Goal: Task Accomplishment & Management: Manage account settings

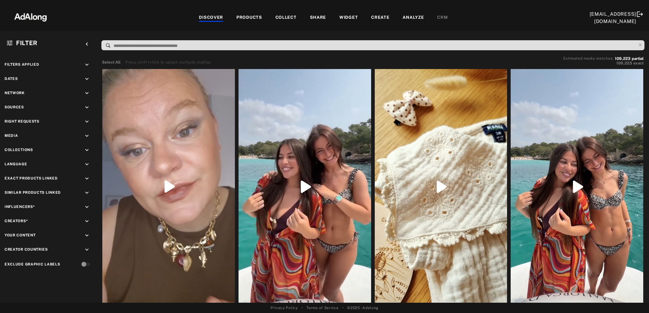
click at [236, 55] on div "Select All Press shift+click to select multiple medias Estimated media matches:…" at bounding box center [375, 61] width 548 height 15
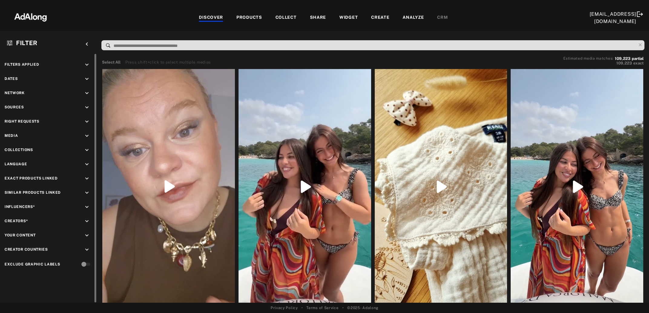
click at [85, 123] on icon "keyboard_arrow_down" at bounding box center [87, 121] width 7 height 7
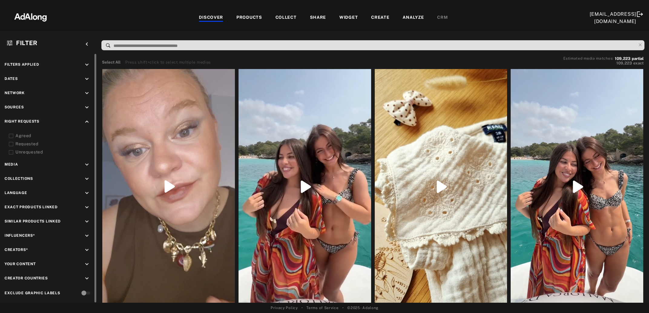
click at [10, 134] on icon at bounding box center [11, 136] width 5 height 5
click at [12, 144] on icon at bounding box center [11, 144] width 5 height 5
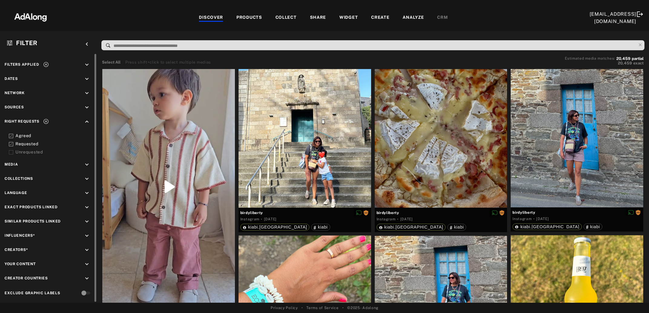
click at [45, 65] on icon at bounding box center [46, 64] width 6 height 6
click at [86, 107] on icon "keyboard_arrow_down" at bounding box center [87, 107] width 7 height 7
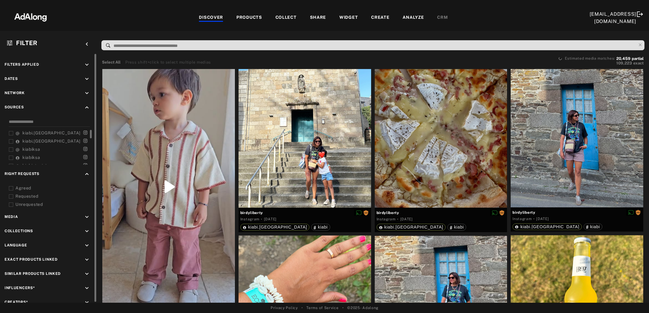
click at [11, 132] on icon at bounding box center [11, 133] width 5 height 5
click at [11, 139] on icon at bounding box center [11, 141] width 5 height 5
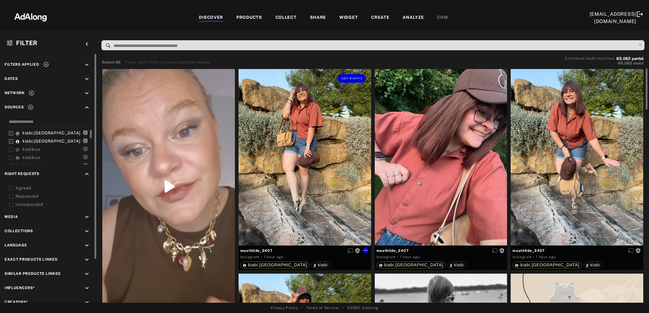
click at [271, 129] on div "Get rights" at bounding box center [305, 157] width 133 height 177
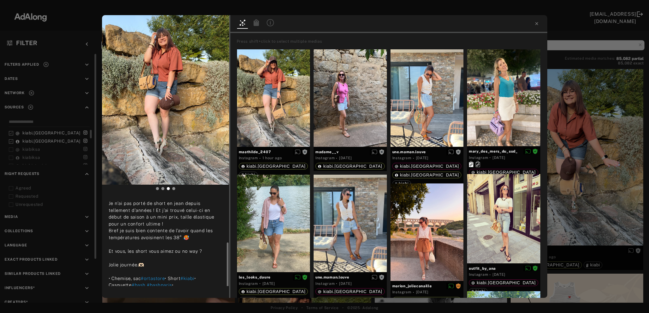
scroll to position [48, 0]
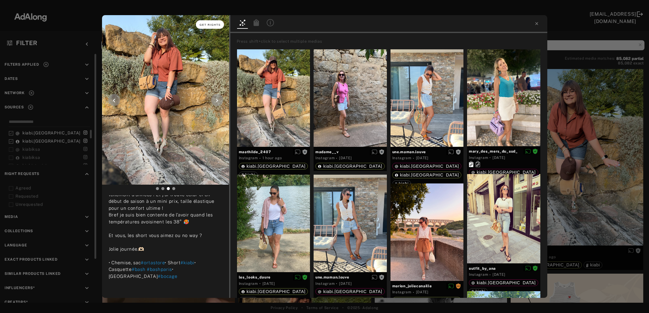
click at [212, 27] on button "Get rights" at bounding box center [210, 24] width 28 height 8
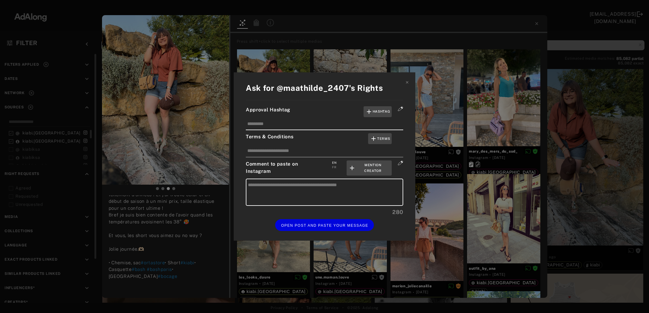
click at [337, 168] on div "FR" at bounding box center [334, 167] width 4 height 5
type textarea "**********"
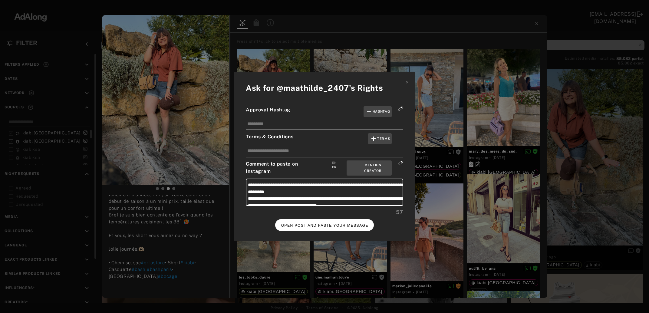
click at [330, 224] on span "OPEN POST AND PASTE YOUR MESSAGE" at bounding box center [324, 226] width 87 height 4
click at [329, 224] on span "DONE" at bounding box center [325, 226] width 12 height 4
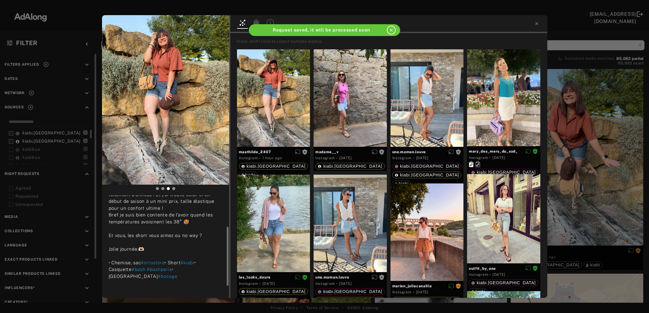
scroll to position [48, 0]
click at [569, 165] on div "maathilde_2407 Rights requested 1 hour ago SHORT EN JEAN.💙 Je n’ai pas porté de…" at bounding box center [324, 156] width 649 height 313
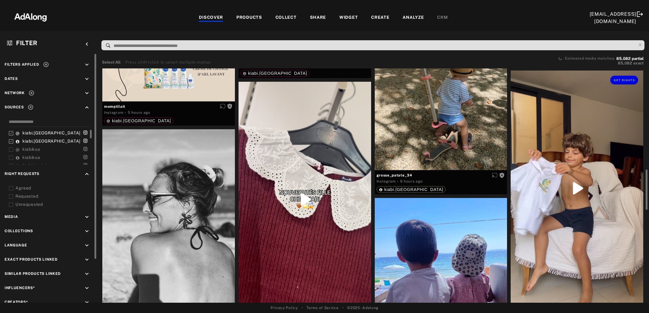
scroll to position [623, 0]
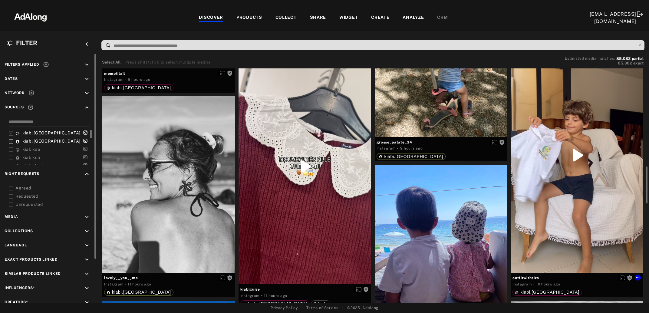
click at [569, 165] on div "Get rights" at bounding box center [577, 155] width 133 height 235
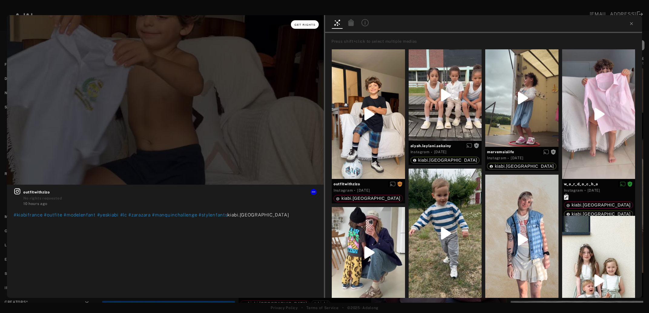
click at [299, 28] on button "Get rights" at bounding box center [305, 24] width 28 height 8
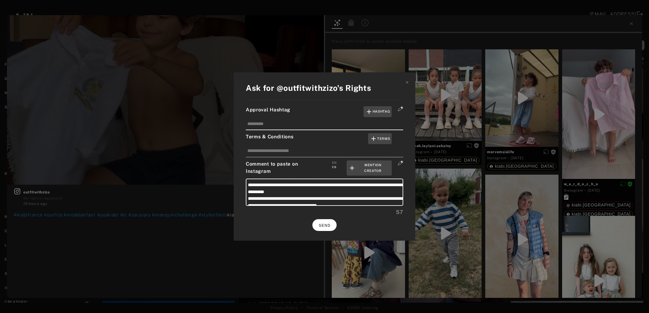
click at [327, 220] on button "SEND" at bounding box center [325, 225] width 24 height 12
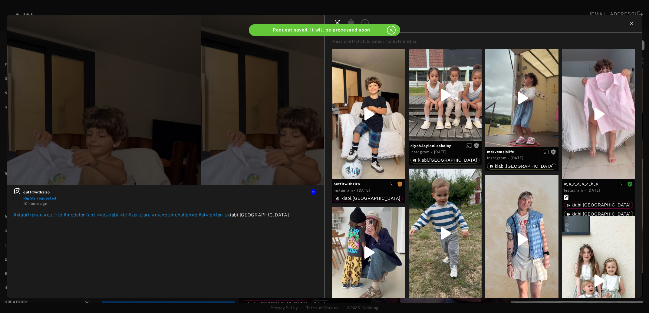
click at [631, 24] on icon at bounding box center [631, 23] width 5 height 5
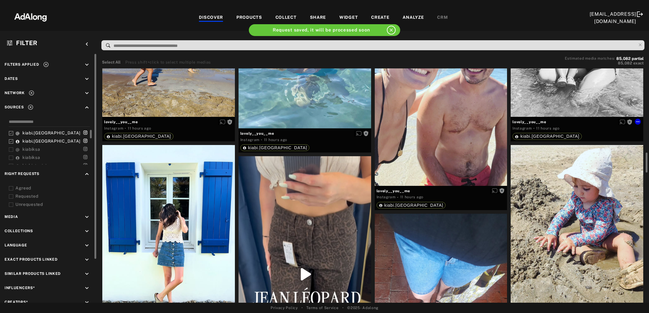
scroll to position [1017, 0]
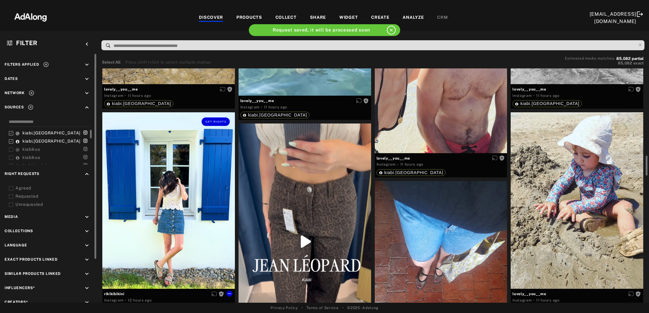
click at [178, 218] on div "Get rights" at bounding box center [168, 200] width 133 height 177
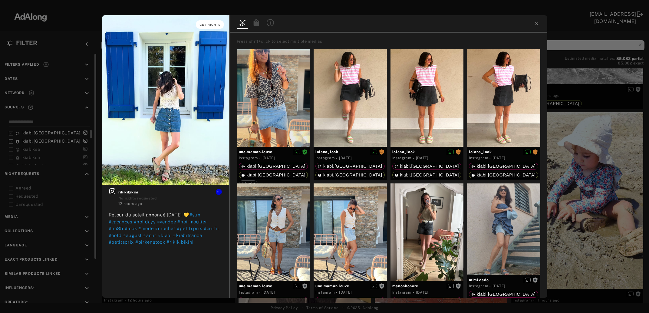
click at [211, 24] on span "Get rights" at bounding box center [210, 24] width 21 height 3
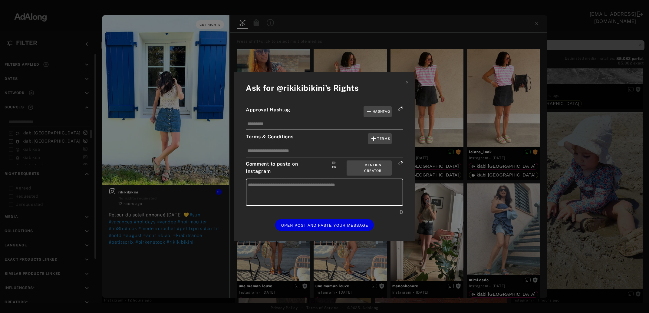
type textarea "**********"
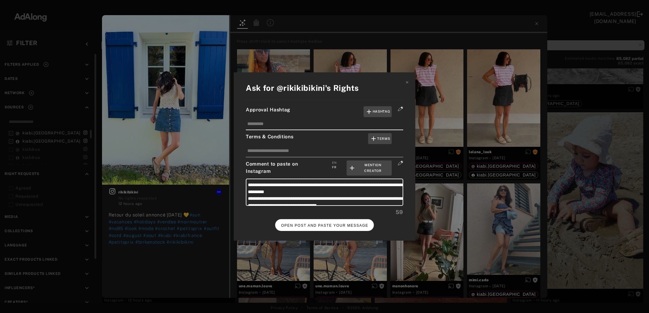
click at [328, 224] on span "OPEN POST AND PASTE YOUR MESSAGE" at bounding box center [324, 226] width 87 height 4
click at [333, 223] on button "DONE" at bounding box center [325, 225] width 24 height 12
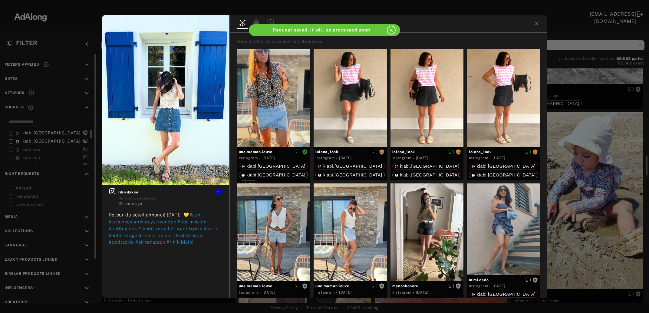
scroll to position [1017, 0]
click at [594, 211] on div "rikikibikini Rights requested 12 hours ago Retour du soleil annoncé demain 💛 #s…" at bounding box center [324, 156] width 649 height 313
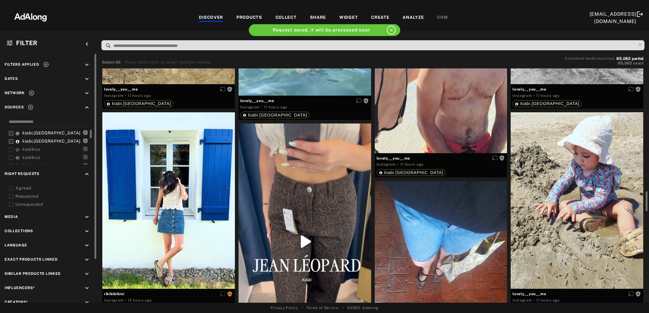
scroll to position [1050, 0]
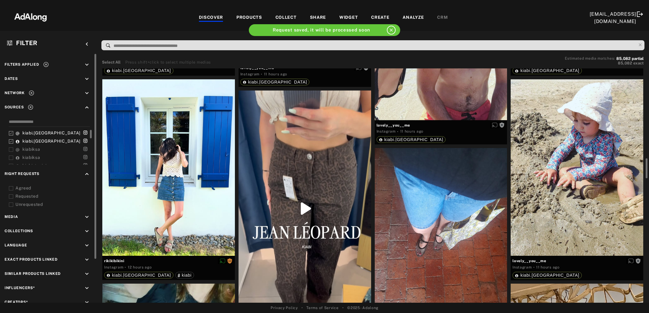
click at [594, 211] on div at bounding box center [577, 167] width 133 height 177
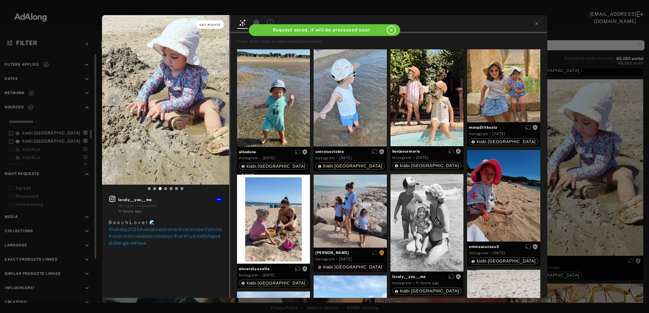
click at [207, 25] on span "Get rights" at bounding box center [210, 24] width 21 height 3
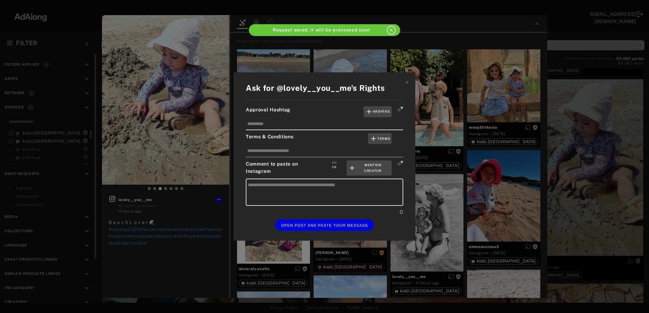
type textarea "**********"
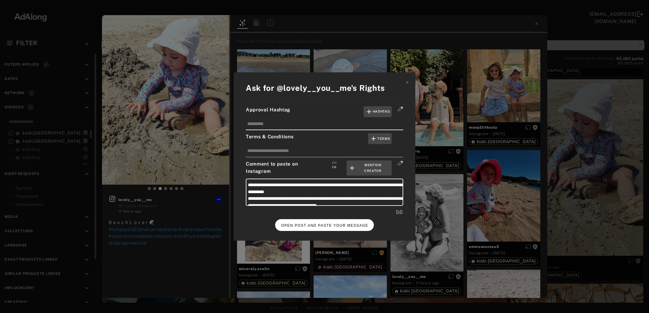
click at [320, 225] on span "OPEN POST AND PASTE YOUR MESSAGE" at bounding box center [324, 226] width 87 height 4
click at [324, 224] on span "DONE" at bounding box center [325, 226] width 12 height 4
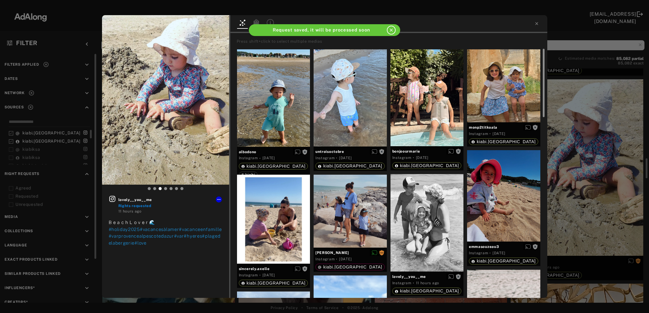
scroll to position [1050, 0]
click at [565, 176] on div "lovely__you__me Rights requested 11 hours ago B e a c h L o v e r 🌊 #holiday202…" at bounding box center [324, 156] width 649 height 313
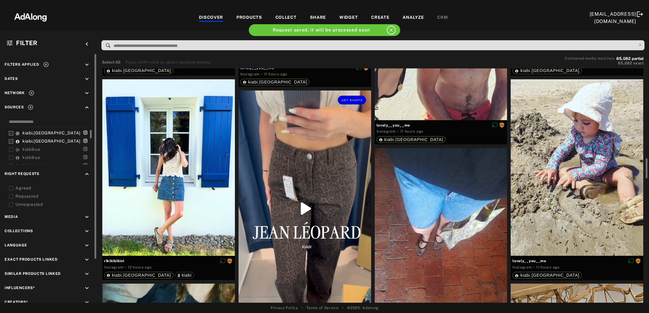
click at [297, 251] on div "Get rights" at bounding box center [305, 209] width 133 height 236
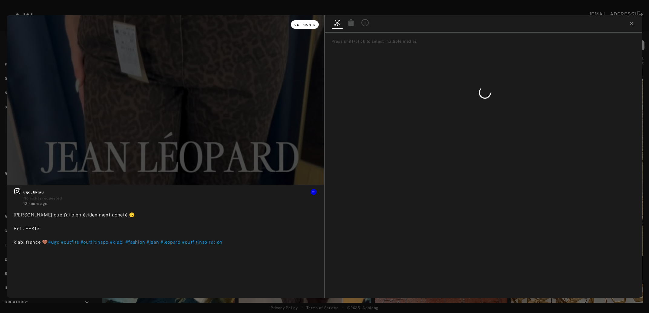
click at [303, 25] on span "Get rights" at bounding box center [305, 24] width 21 height 3
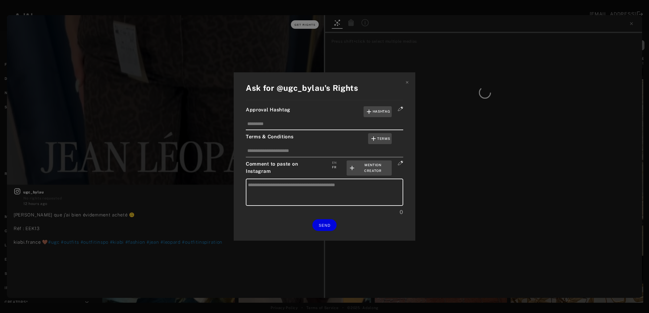
type textarea "**********"
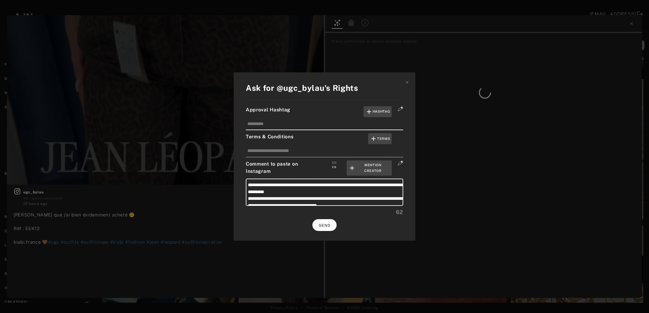
click at [331, 224] on button "SEND" at bounding box center [325, 225] width 24 height 12
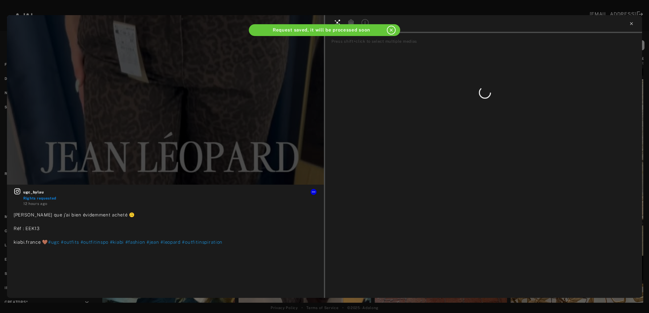
click at [631, 25] on icon at bounding box center [631, 23] width 3 height 3
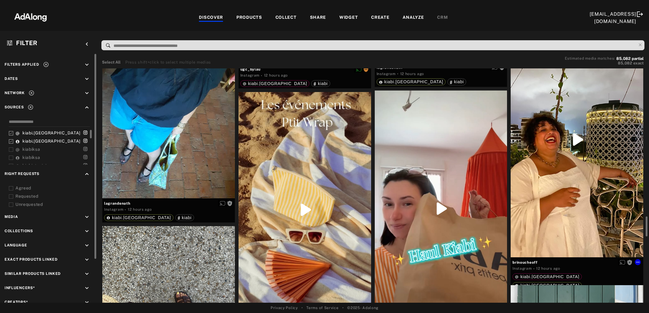
scroll to position [1345, 0]
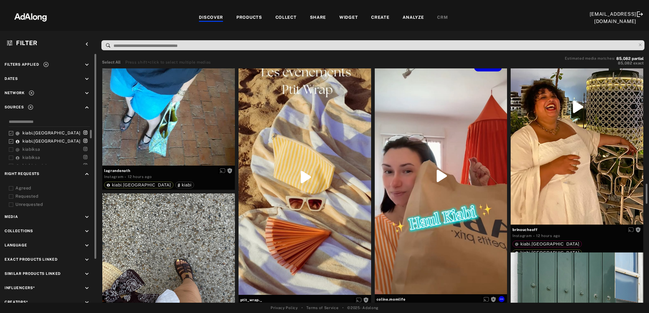
click at [477, 208] on div "Get rights" at bounding box center [441, 176] width 133 height 237
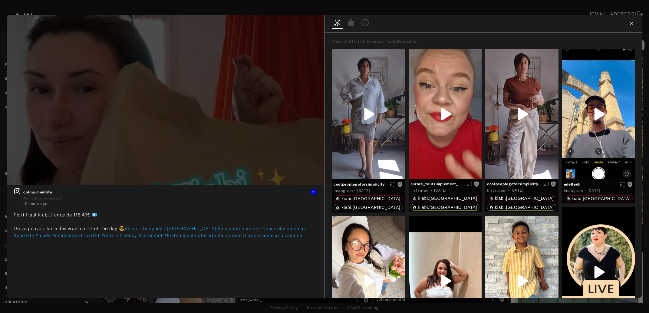
click at [632, 24] on icon at bounding box center [631, 23] width 5 height 5
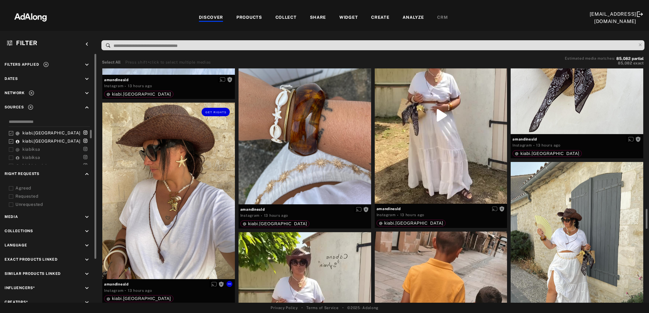
scroll to position [1706, 0]
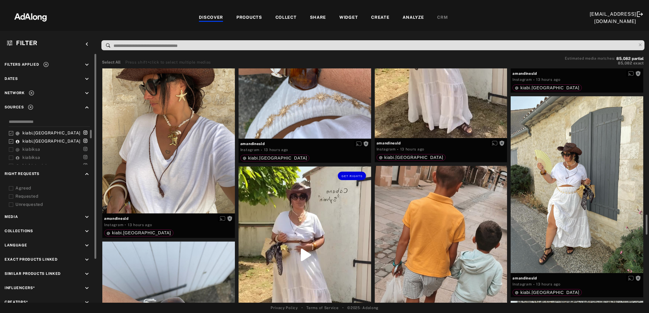
click at [282, 242] on div "Get rights" at bounding box center [305, 255] width 133 height 177
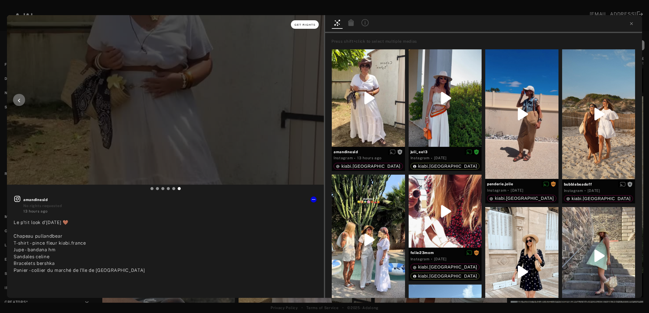
click at [304, 25] on span "Get rights" at bounding box center [305, 24] width 21 height 3
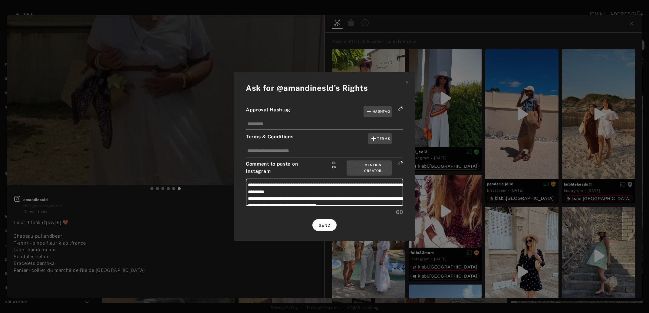
click at [325, 224] on span "SEND" at bounding box center [325, 226] width 12 height 4
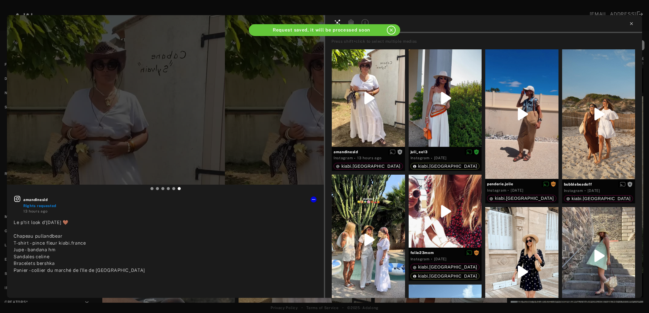
type input "*"
click at [630, 24] on icon at bounding box center [631, 23] width 5 height 5
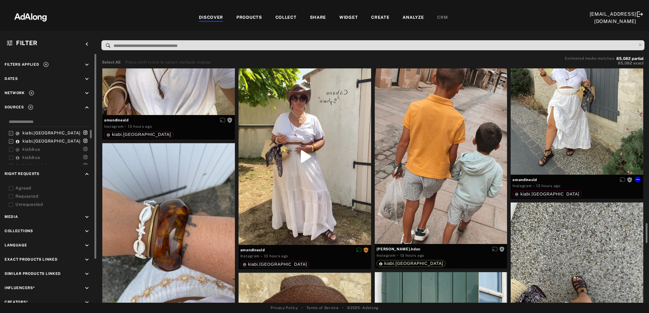
scroll to position [1772, 0]
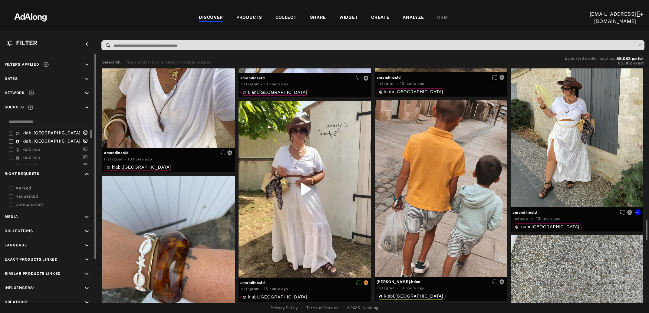
click at [585, 162] on div "Get rights" at bounding box center [577, 119] width 133 height 177
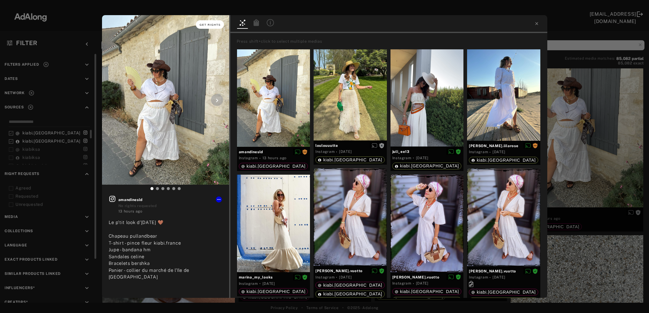
click at [214, 23] on span "Get rights" at bounding box center [210, 24] width 21 height 3
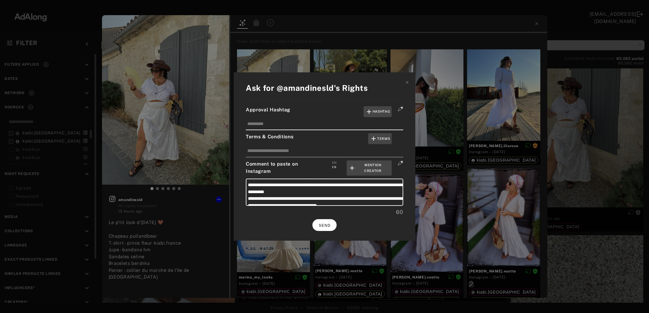
click at [330, 224] on span "SEND" at bounding box center [325, 226] width 12 height 4
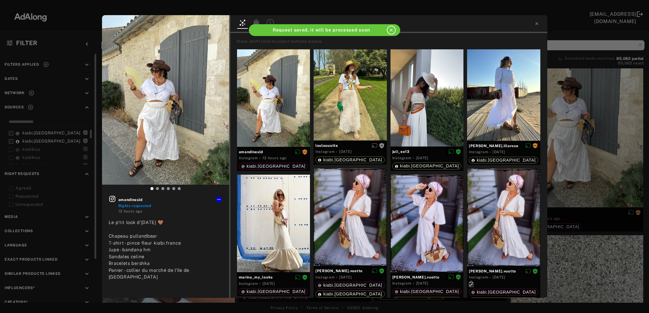
click at [603, 140] on div "amandinesld Rights requested 13 hours ago Le p’tit look d’hier 🤎 Chapeau pullan…" at bounding box center [324, 156] width 649 height 313
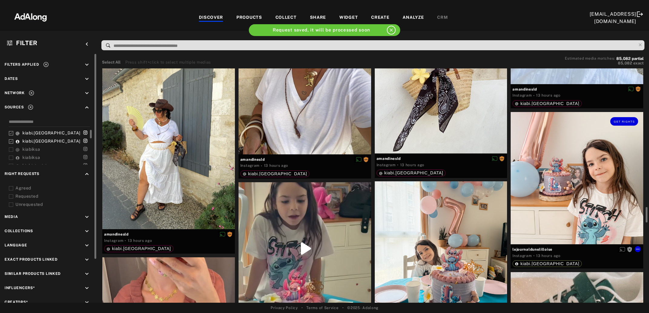
scroll to position [2133, 0]
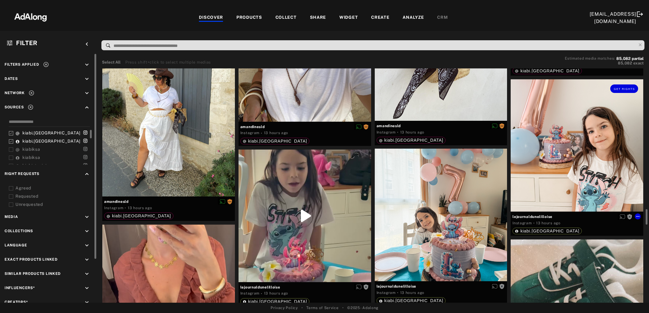
click at [603, 140] on div "Get rights" at bounding box center [577, 145] width 133 height 132
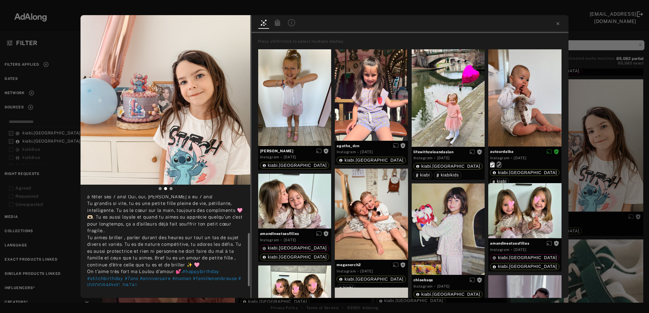
scroll to position [42, 0]
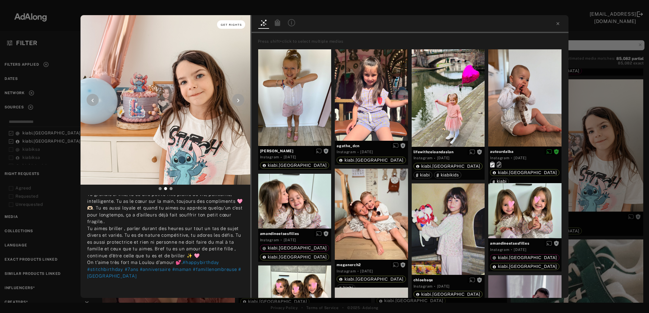
click at [237, 21] on button "Get rights" at bounding box center [231, 24] width 28 height 8
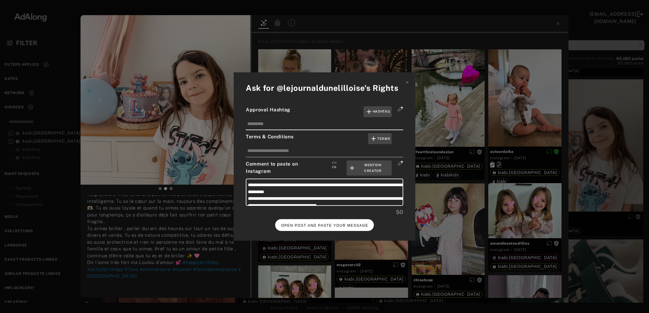
click at [336, 227] on button "OPEN POST AND PASTE YOUR MESSAGE" at bounding box center [324, 225] width 99 height 12
click at [332, 222] on button "DONE" at bounding box center [325, 225] width 24 height 12
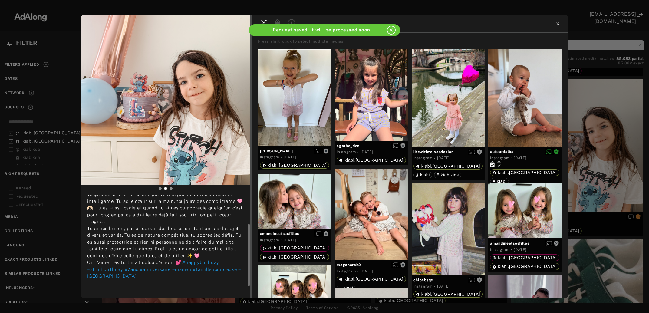
scroll to position [42, 0]
click at [557, 24] on icon at bounding box center [558, 23] width 3 height 3
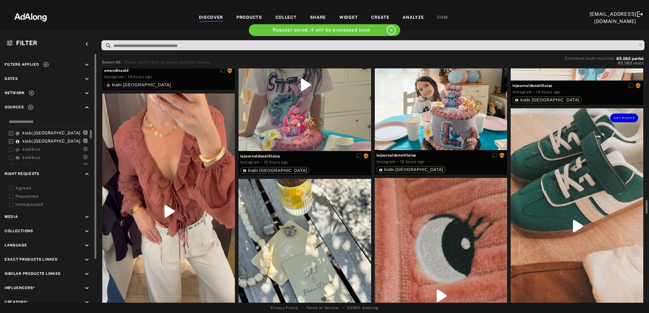
scroll to position [2297, 0]
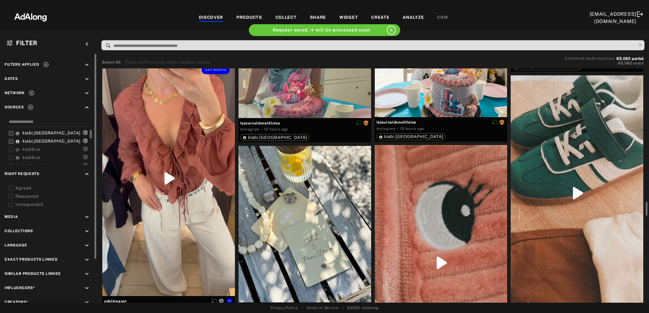
click at [175, 202] on div "Get rights" at bounding box center [168, 179] width 133 height 236
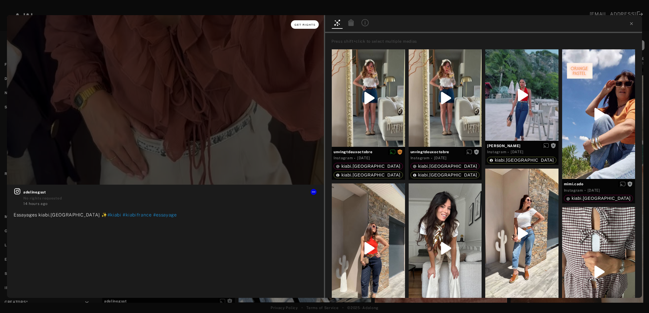
click at [306, 25] on span "Get rights" at bounding box center [305, 24] width 21 height 3
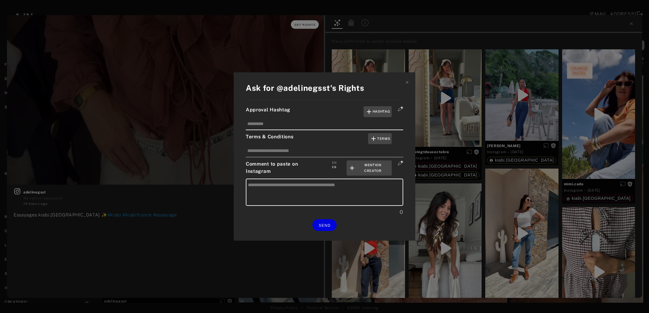
type textarea "**********"
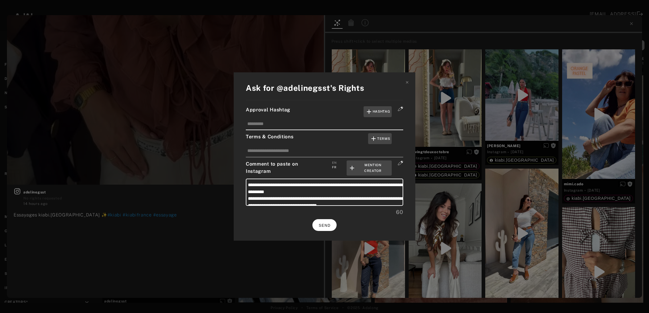
click at [324, 225] on span "SEND" at bounding box center [325, 226] width 12 height 4
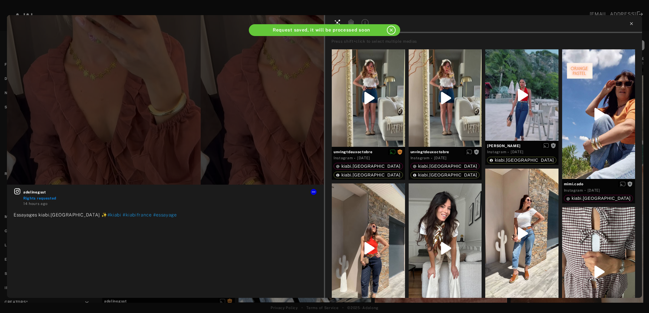
click at [633, 25] on icon at bounding box center [631, 23] width 5 height 5
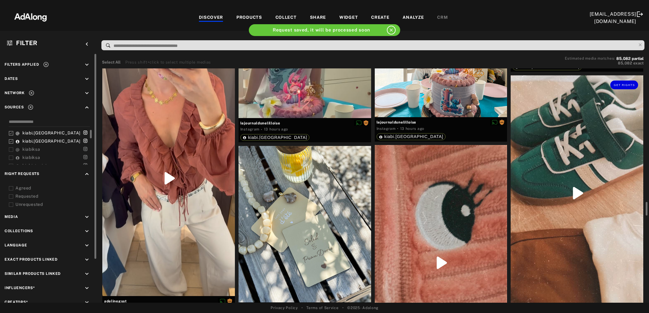
scroll to position [2329, 0]
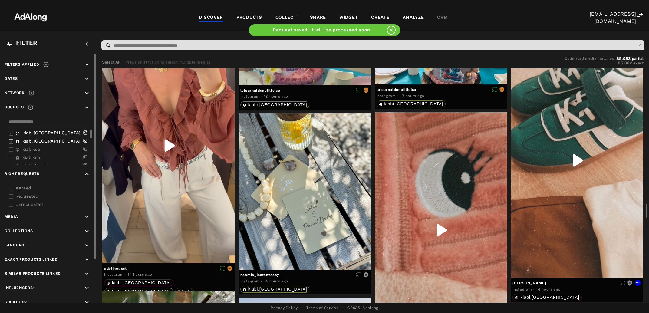
click at [561, 169] on div "Get rights" at bounding box center [577, 160] width 133 height 235
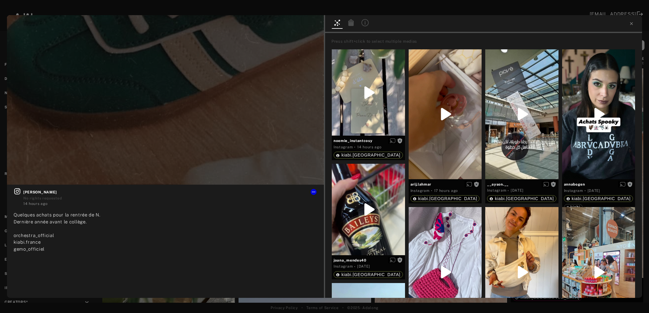
click at [634, 24] on div at bounding box center [483, 24] width 317 height 18
click at [631, 23] on icon at bounding box center [631, 23] width 5 height 5
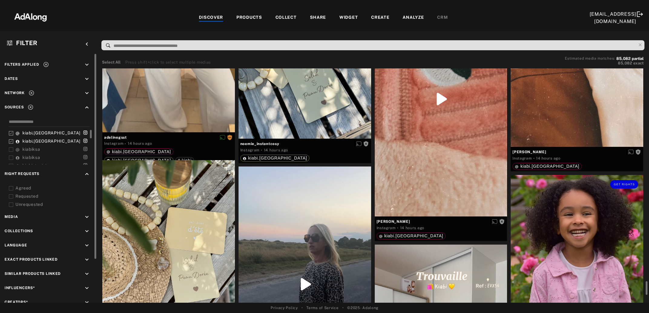
scroll to position [2559, 0]
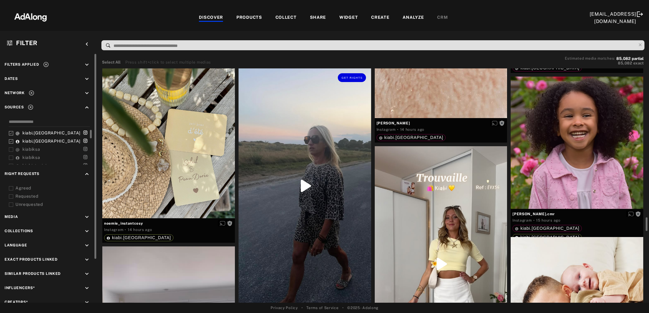
click at [313, 218] on div "Get rights" at bounding box center [305, 185] width 133 height 235
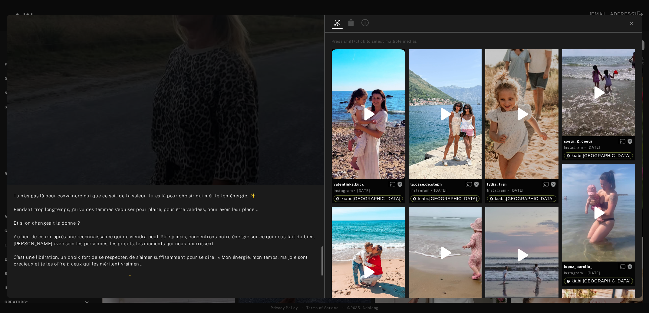
scroll to position [59, 0]
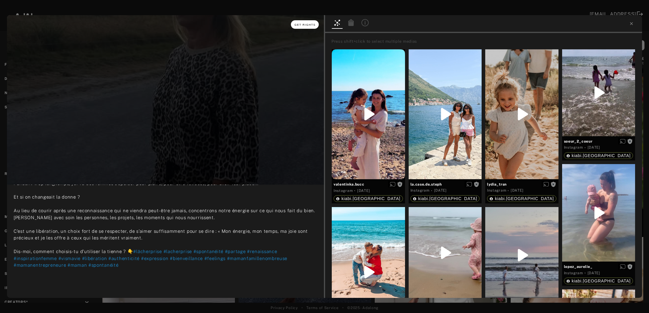
click at [299, 26] on span "Get rights" at bounding box center [305, 24] width 21 height 3
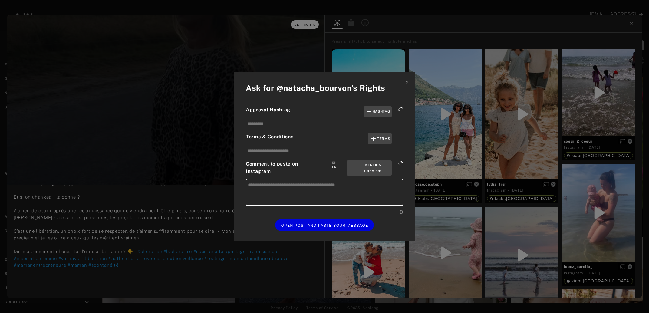
type textarea "**********"
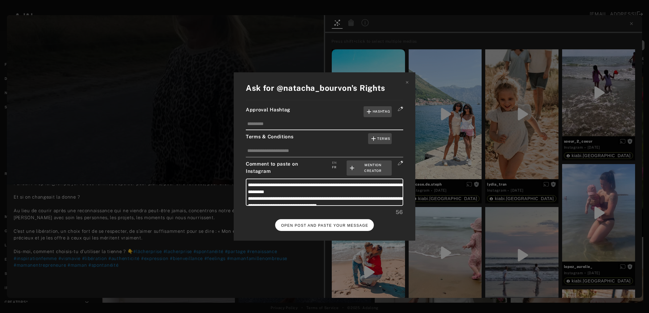
click at [327, 224] on span "OPEN POST AND PASTE YOUR MESSAGE" at bounding box center [324, 226] width 87 height 4
click at [330, 224] on span "DONE" at bounding box center [325, 226] width 12 height 4
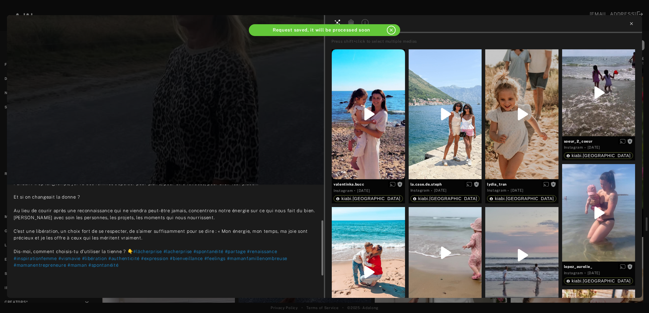
scroll to position [59, 0]
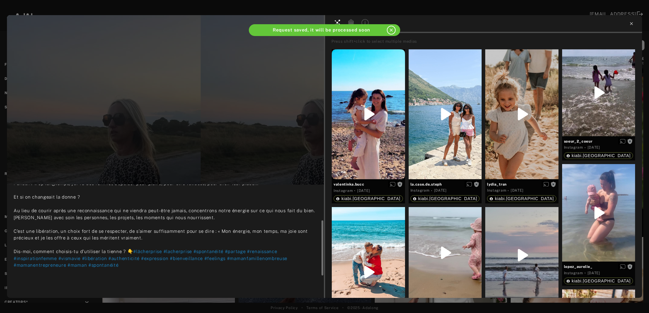
click at [630, 25] on icon at bounding box center [631, 23] width 5 height 5
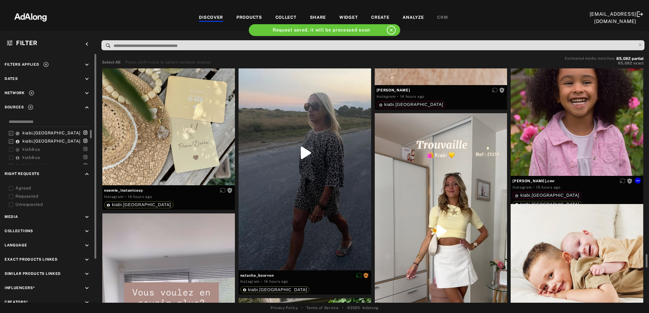
scroll to position [2657, 0]
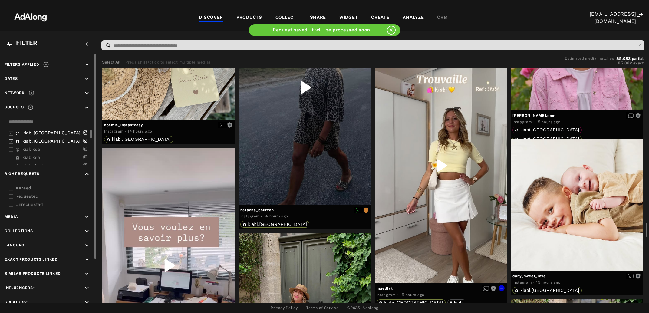
click at [450, 174] on div "Get rights" at bounding box center [441, 166] width 133 height 236
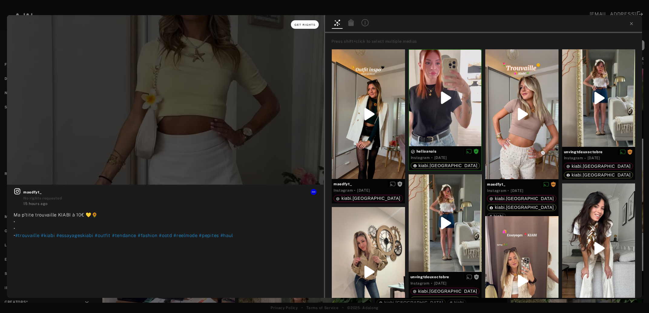
click at [301, 26] on span "Get rights" at bounding box center [305, 24] width 21 height 3
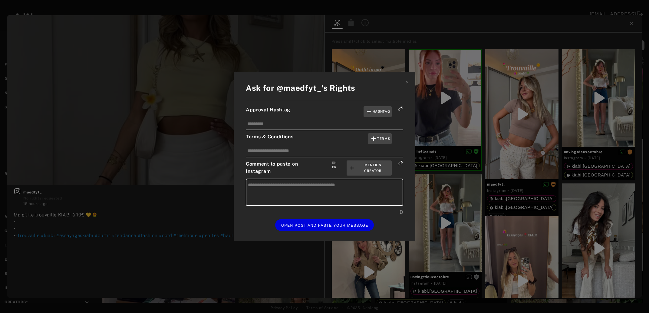
type textarea "**********"
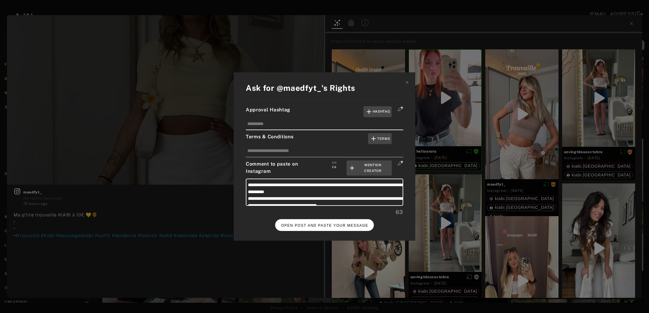
click at [329, 224] on span "OPEN POST AND PASTE YOUR MESSAGE" at bounding box center [324, 226] width 87 height 4
click at [323, 226] on button "DONE" at bounding box center [325, 225] width 24 height 12
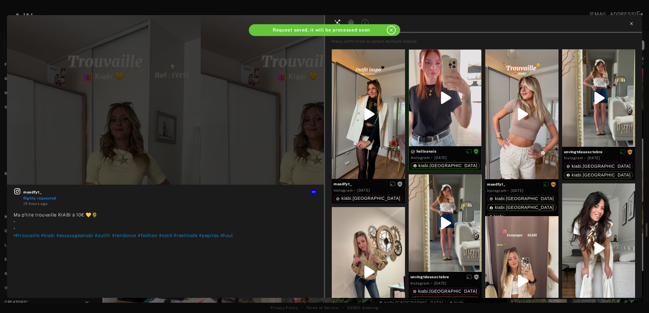
scroll to position [2657, 0]
click at [629, 23] on icon at bounding box center [631, 23] width 5 height 5
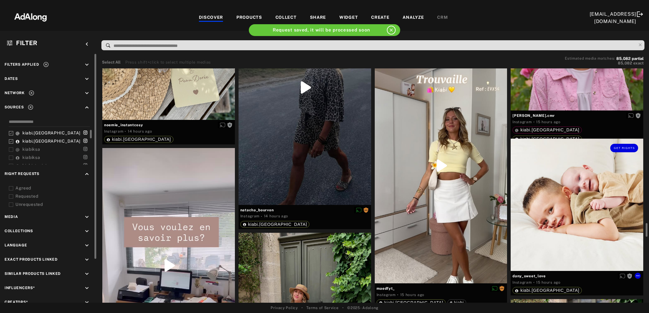
click at [581, 220] on div "Get rights" at bounding box center [577, 205] width 133 height 133
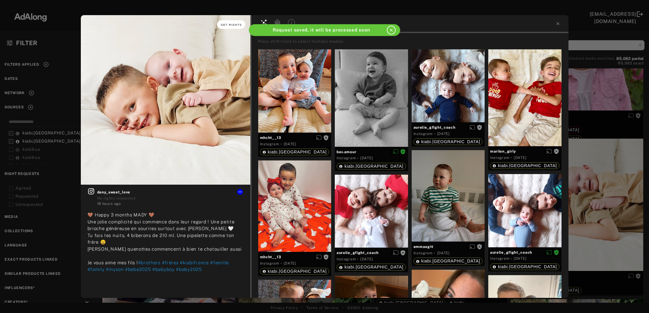
click at [228, 27] on button "Get rights" at bounding box center [231, 24] width 28 height 8
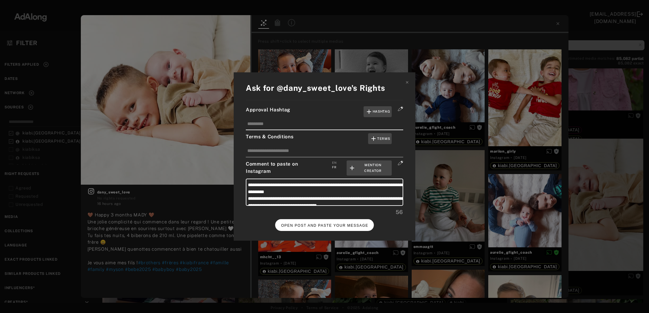
click at [322, 224] on span "OPEN POST AND PASTE YOUR MESSAGE" at bounding box center [324, 226] width 87 height 4
click at [321, 224] on span "DONE" at bounding box center [325, 226] width 12 height 4
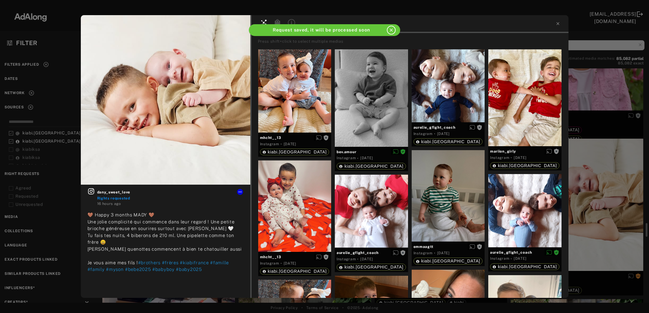
scroll to position [2657, 0]
click at [557, 22] on icon at bounding box center [558, 23] width 5 height 5
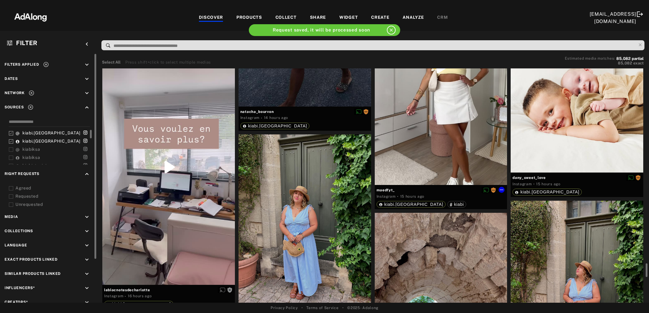
scroll to position [2789, 0]
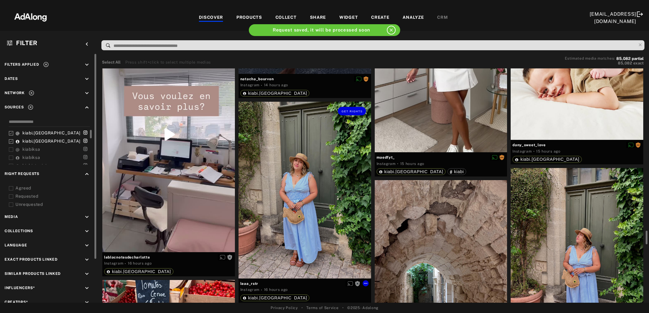
click at [300, 213] on div "Get rights" at bounding box center [305, 190] width 133 height 177
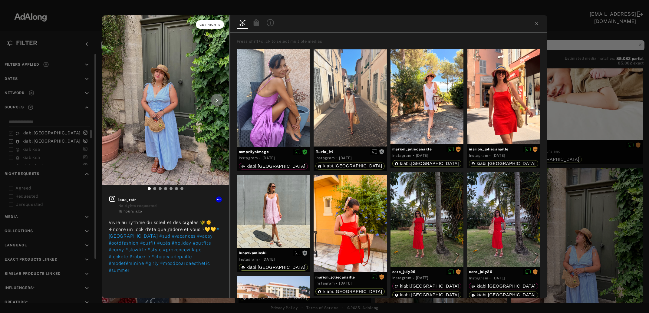
click at [214, 25] on span "Get rights" at bounding box center [210, 24] width 21 height 3
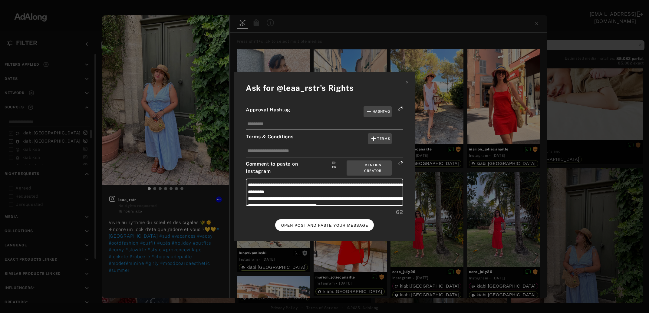
click at [304, 224] on span "OPEN POST AND PASTE YOUR MESSAGE" at bounding box center [324, 226] width 87 height 4
click at [330, 220] on button "DONE" at bounding box center [325, 225] width 24 height 12
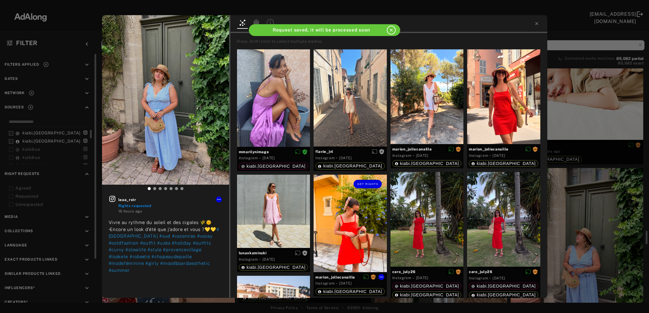
scroll to position [2789, 0]
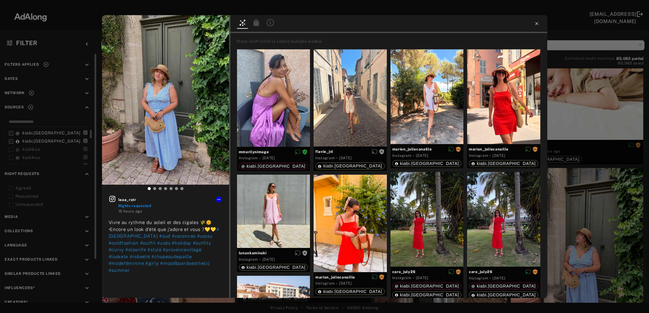
click at [537, 24] on icon at bounding box center [537, 23] width 3 height 3
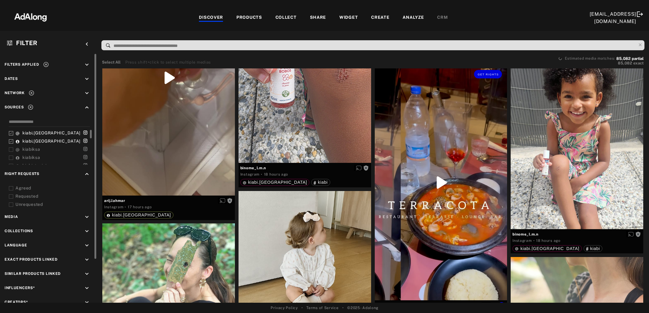
scroll to position [3379, 0]
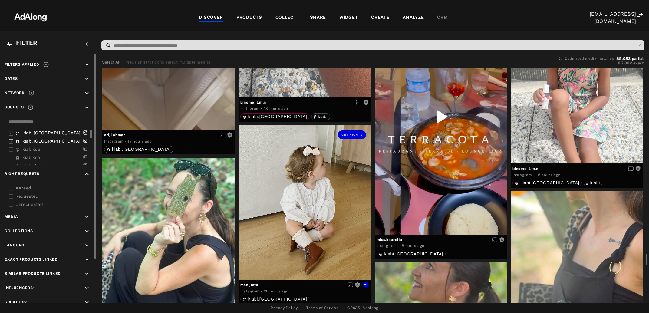
click at [292, 184] on div "Get rights" at bounding box center [305, 202] width 133 height 154
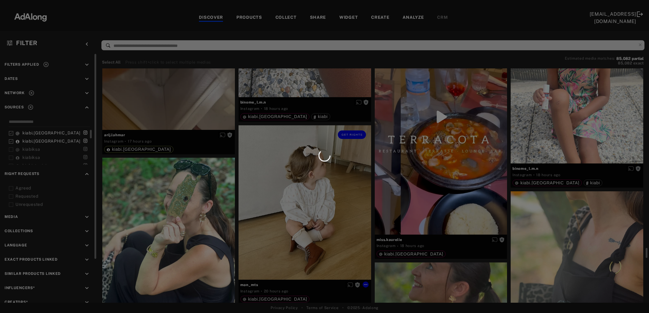
scroll to position [3412, 0]
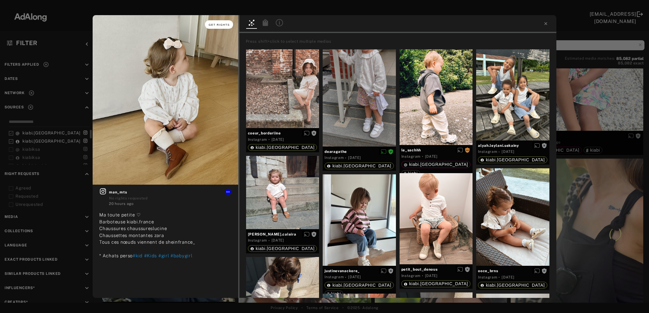
click at [211, 24] on span "Get rights" at bounding box center [219, 24] width 21 height 3
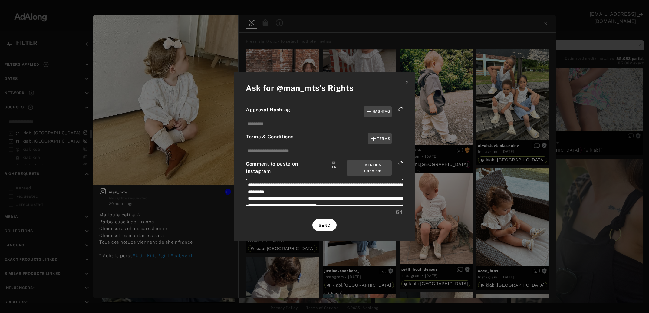
click at [323, 224] on span "SEND" at bounding box center [325, 226] width 12 height 4
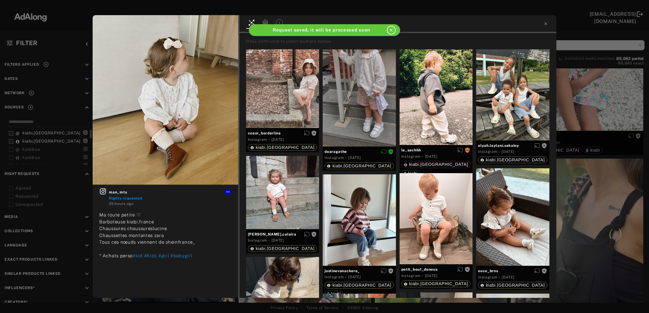
click at [580, 201] on div "man_mts Rights requested 20 hours ago Ma toute petite ♡ Barboteuse kiabi.france…" at bounding box center [324, 156] width 649 height 313
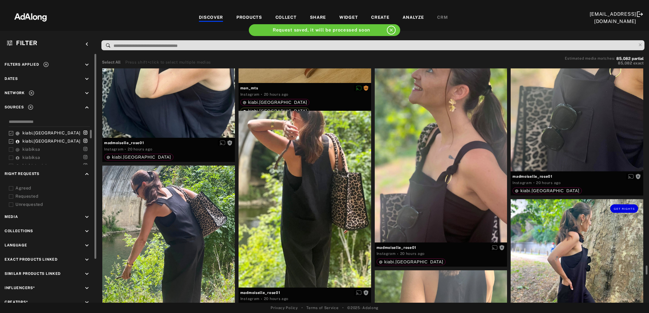
scroll to position [3642, 0]
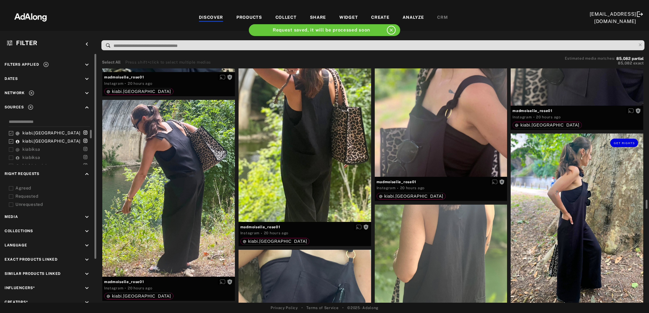
click at [580, 201] on div "Get rights" at bounding box center [577, 222] width 133 height 177
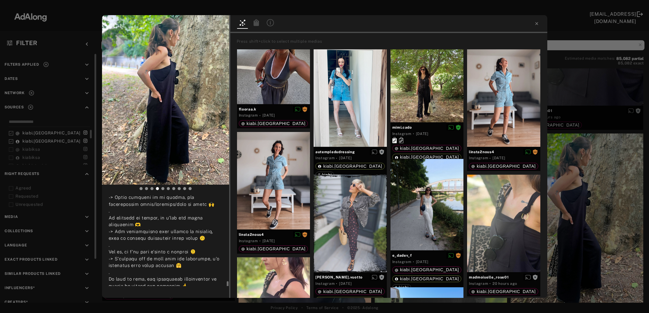
scroll to position [295, 0]
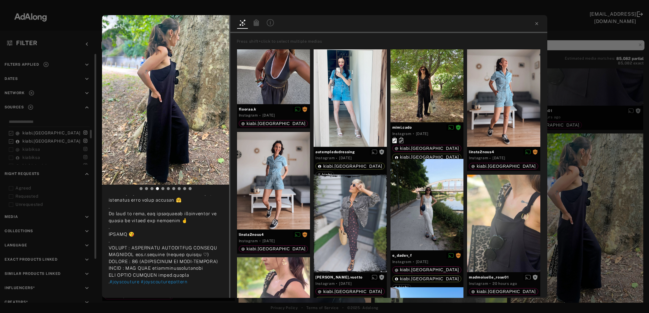
click at [569, 185] on div "Get rights madmoiselle_rose01 No rights requested 20 hours ago #joyscouture #jo…" at bounding box center [324, 156] width 649 height 313
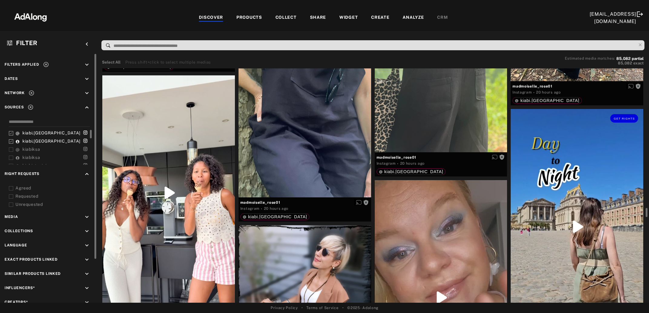
scroll to position [3937, 0]
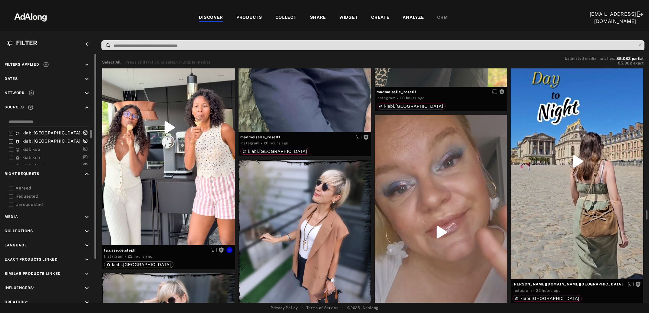
click at [163, 184] on div "Get rights" at bounding box center [168, 127] width 133 height 235
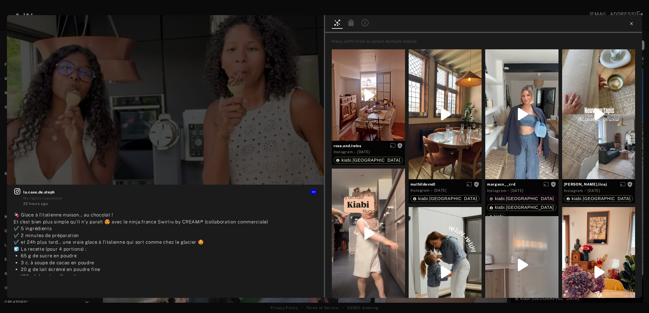
click at [630, 25] on icon at bounding box center [631, 23] width 5 height 5
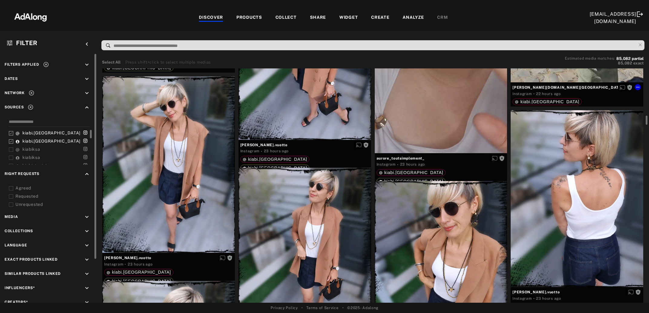
scroll to position [4002, 0]
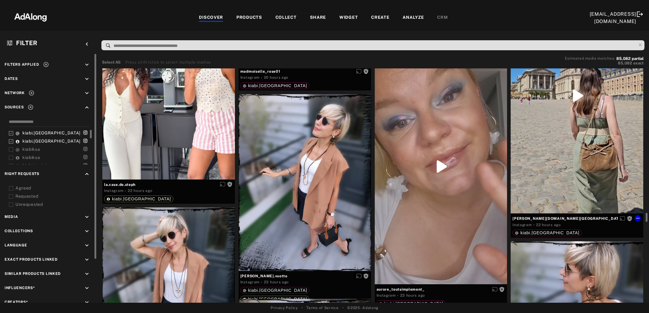
click at [581, 111] on div "Get rights" at bounding box center [577, 96] width 133 height 236
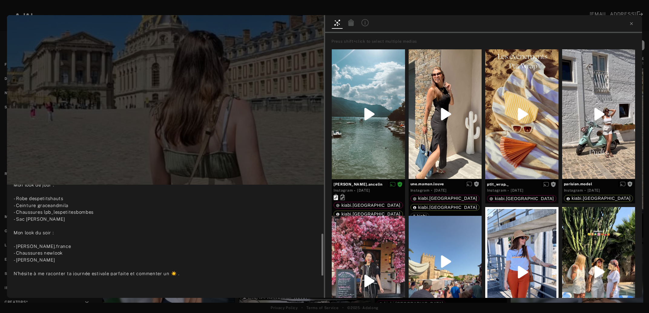
scroll to position [100, 0]
click at [305, 25] on span "Get rights" at bounding box center [305, 24] width 21 height 3
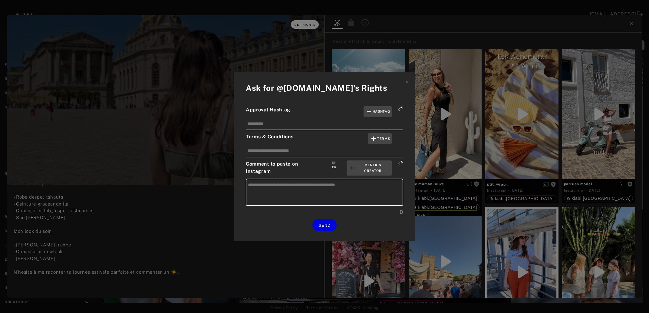
type textarea "**********"
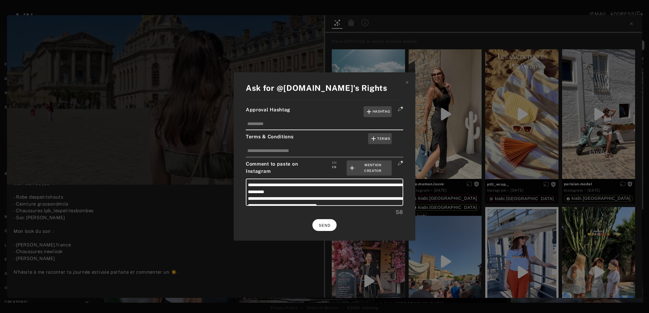
click at [327, 224] on span "SEND" at bounding box center [325, 226] width 12 height 4
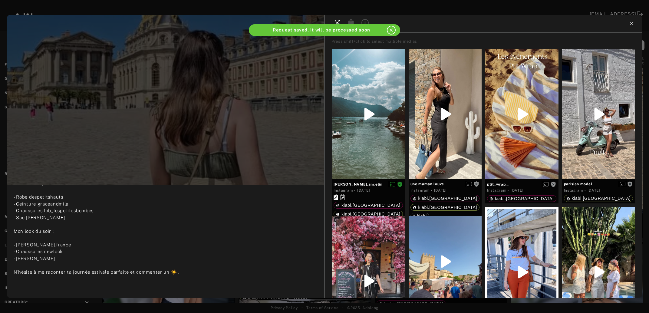
click at [630, 22] on icon at bounding box center [631, 23] width 5 height 5
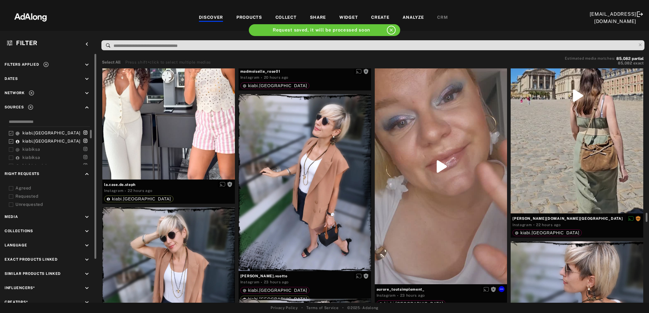
click at [412, 177] on div "Get rights" at bounding box center [441, 166] width 133 height 235
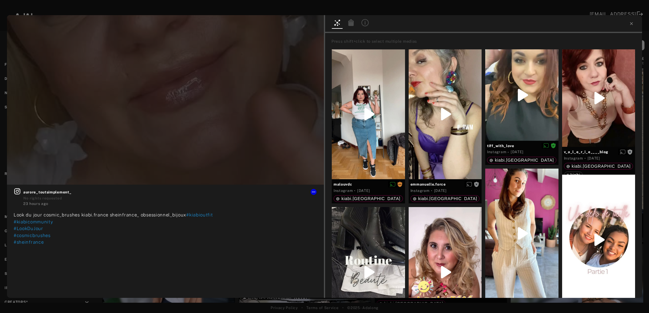
click at [625, 25] on div at bounding box center [483, 24] width 317 height 18
click at [630, 24] on icon at bounding box center [631, 23] width 5 height 5
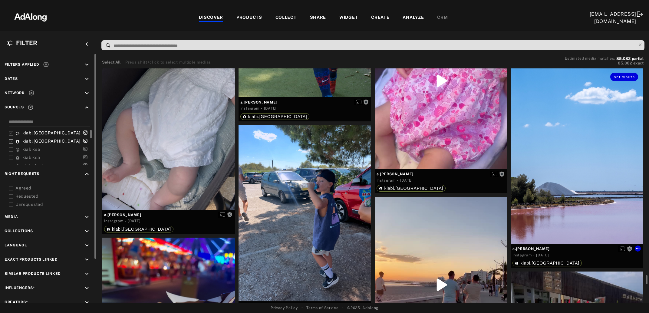
scroll to position [4823, 0]
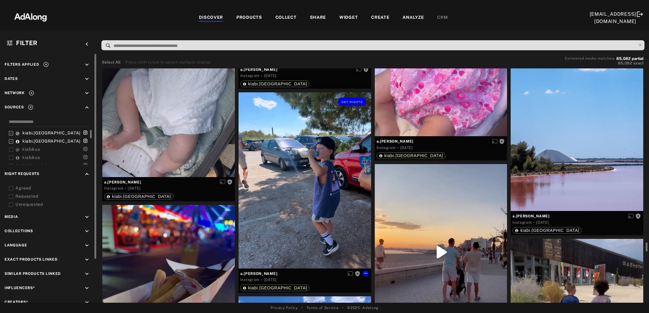
click at [299, 188] on div "Get rights" at bounding box center [305, 180] width 133 height 176
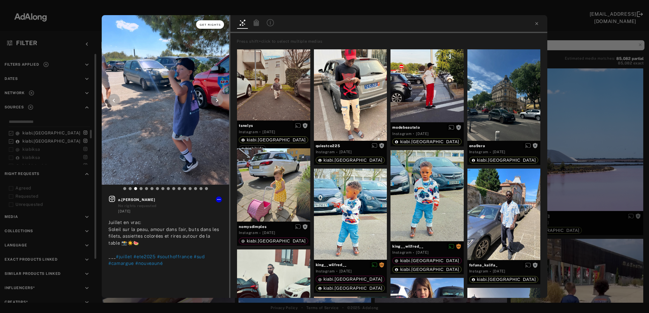
click at [215, 25] on span "Get rights" at bounding box center [210, 24] width 21 height 3
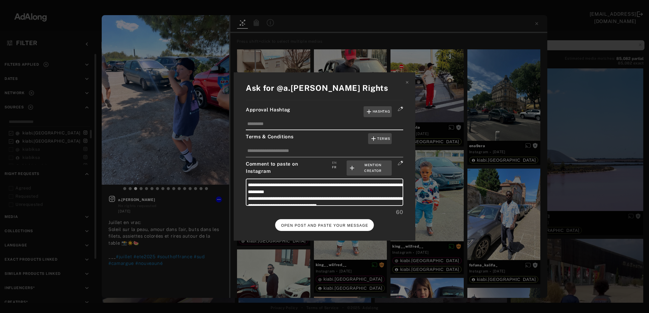
click at [308, 226] on button "OPEN POST AND PASTE YOUR MESSAGE" at bounding box center [324, 225] width 99 height 12
click at [328, 224] on span "DONE" at bounding box center [325, 226] width 12 height 4
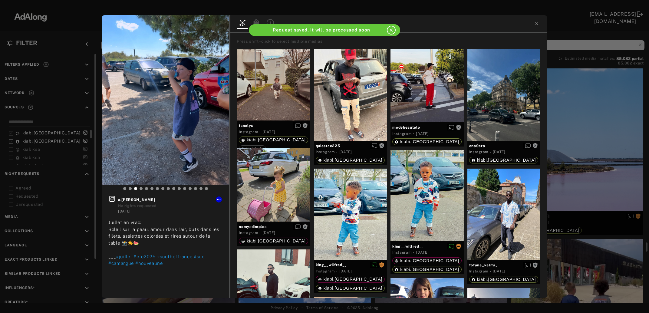
scroll to position [4823, 0]
click at [605, 139] on div "a.sophie_nd Rights requested 1 day ago Juillet en vrac: Soleil sur la peau, amo…" at bounding box center [324, 156] width 649 height 313
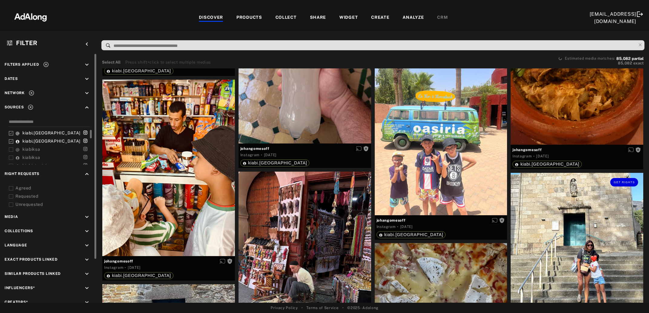
scroll to position [6135, 0]
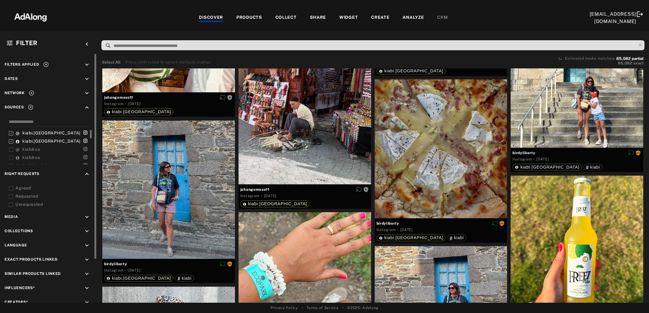
click at [45, 65] on icon at bounding box center [46, 64] width 6 height 6
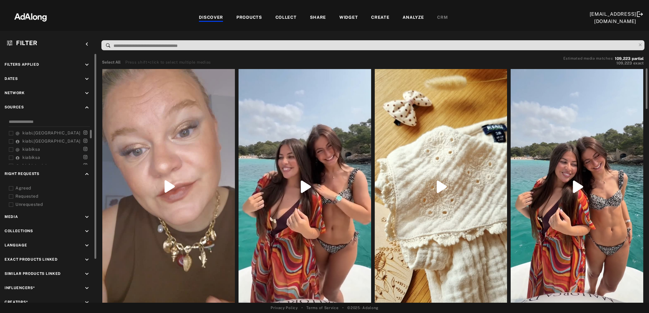
click at [9, 189] on icon at bounding box center [11, 188] width 5 height 5
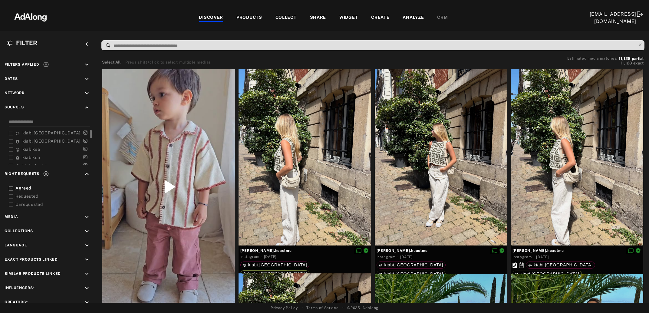
click at [11, 197] on icon at bounding box center [11, 196] width 5 height 5
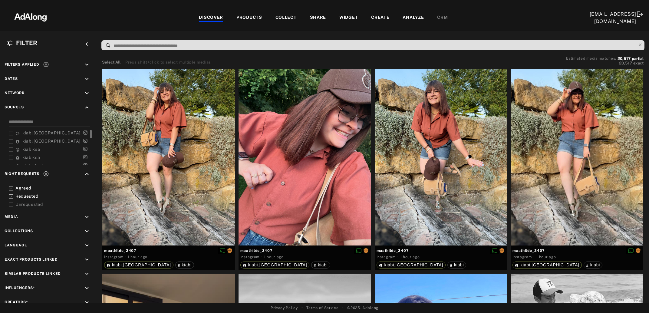
click at [11, 195] on icon at bounding box center [11, 196] width 5 height 5
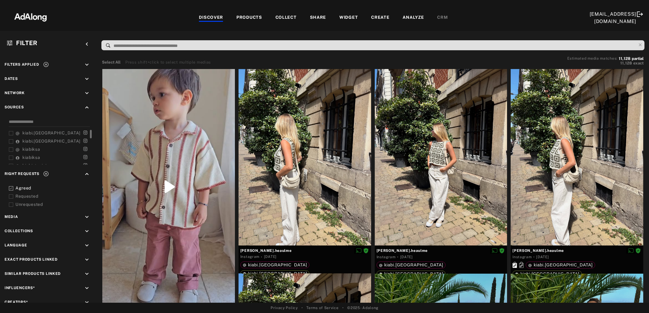
click at [290, 14] on div "DISCOVER PRODUCTS COLLECT SHARE WIDGET CREATE ANALYZE CRM" at bounding box center [323, 18] width 533 height 20
click at [287, 18] on div "COLLECT" at bounding box center [286, 17] width 21 height 7
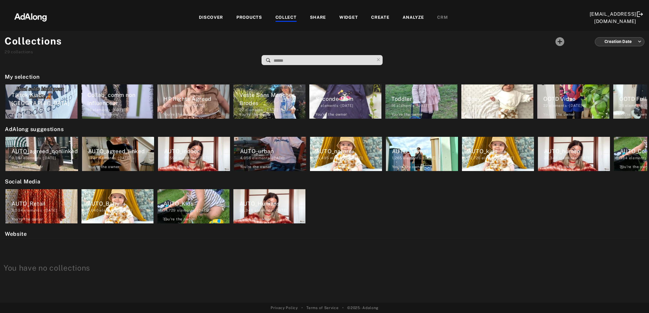
click at [211, 15] on div "DISCOVER" at bounding box center [211, 17] width 24 height 7
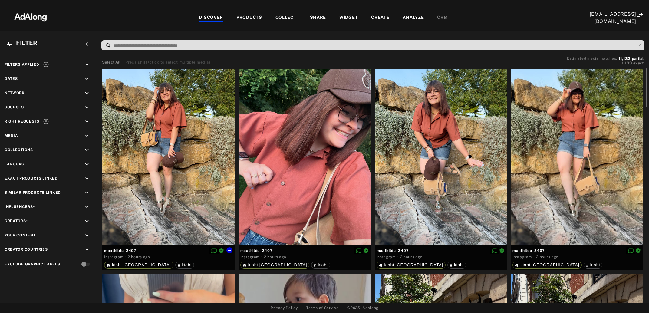
click at [153, 178] on div at bounding box center [168, 157] width 133 height 177
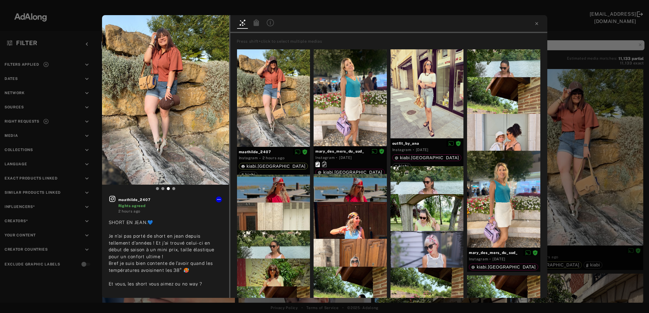
click at [581, 167] on div "maathilde_2407 Rights agreed 2 hours ago SHORT EN JEAN.💙 Je n’ai pas porté de s…" at bounding box center [324, 156] width 649 height 313
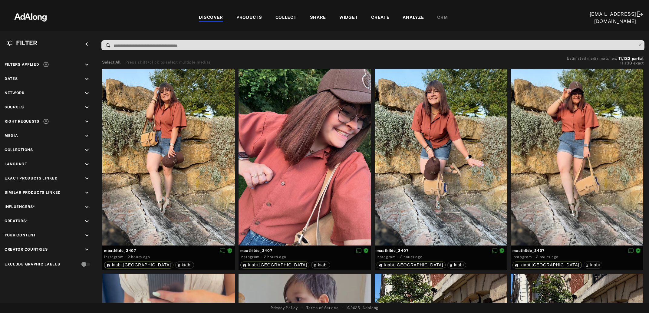
click at [581, 167] on div at bounding box center [577, 157] width 133 height 177
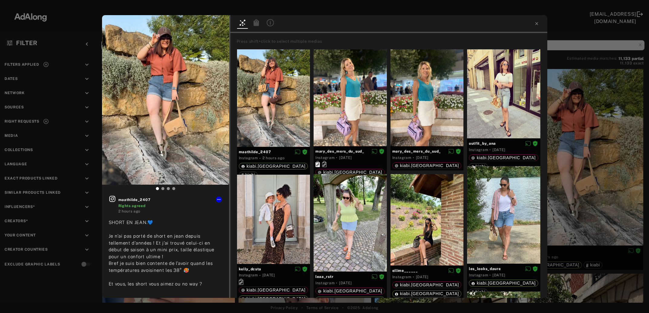
click at [256, 22] on icon at bounding box center [256, 22] width 5 height 7
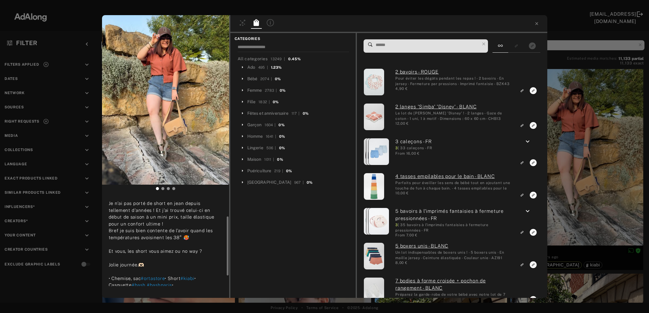
scroll to position [48, 0]
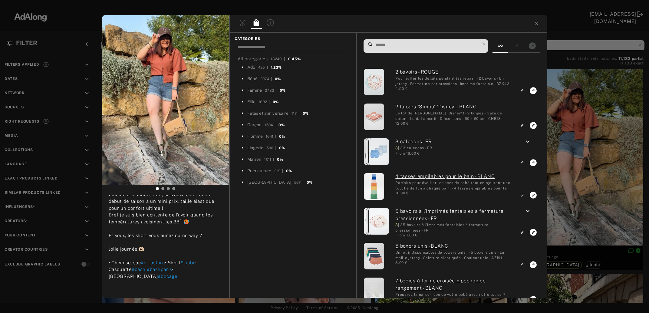
click at [254, 90] on div "Femme" at bounding box center [254, 90] width 15 height 6
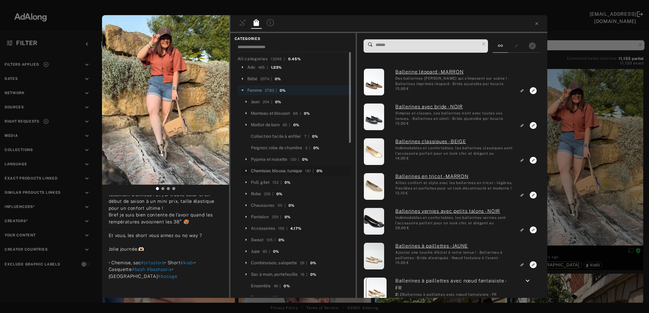
click at [269, 170] on div "Chemisier, blouse, tunique" at bounding box center [276, 171] width 51 height 6
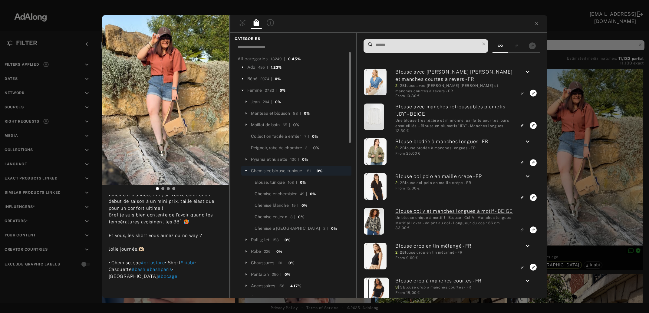
click at [388, 44] on input at bounding box center [427, 45] width 105 height 8
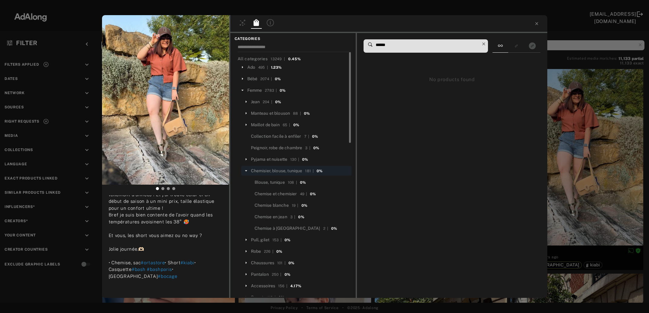
type input "******"
click at [485, 46] on icon at bounding box center [484, 44] width 8 height 8
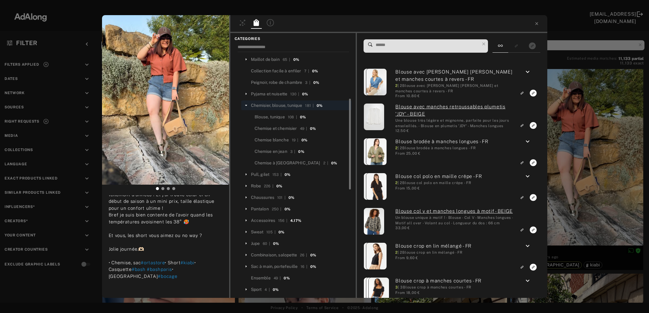
scroll to position [98, 0]
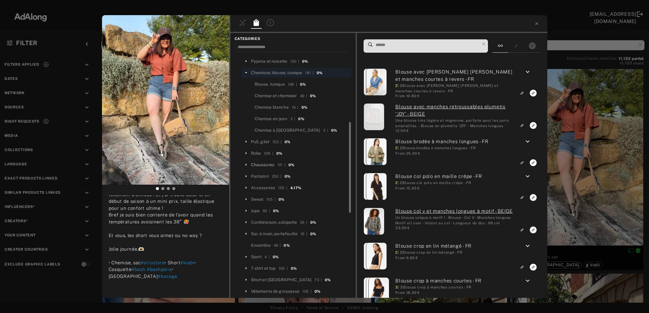
click at [266, 167] on div "Chaussures" at bounding box center [263, 165] width 24 height 6
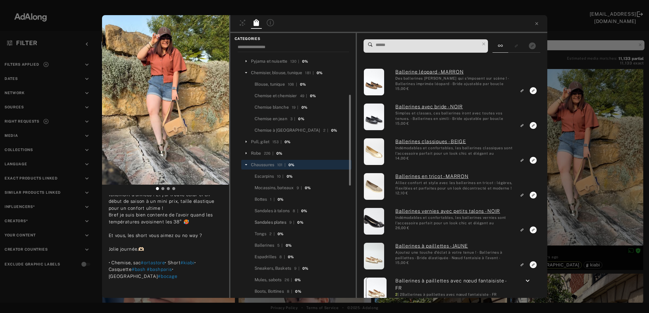
click at [279, 222] on div "Sandales plates" at bounding box center [271, 222] width 32 height 6
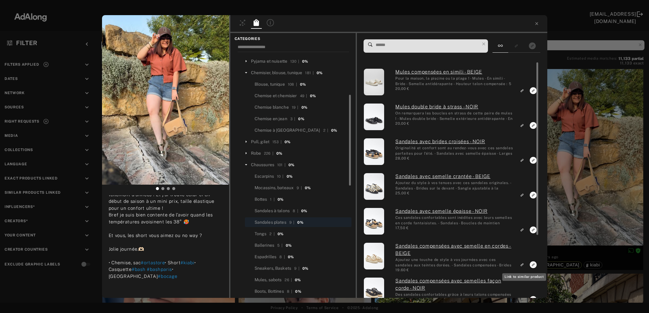
click at [524, 93] on icon "Link to similar product" at bounding box center [522, 91] width 4 height 4
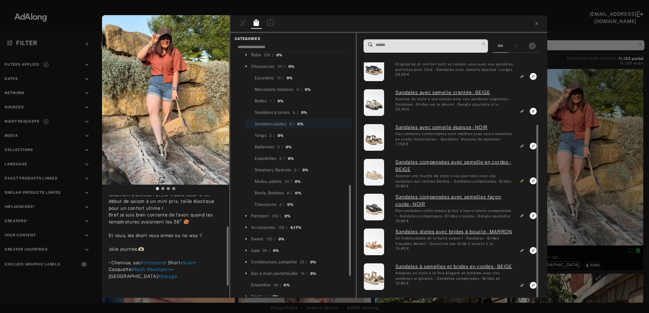
scroll to position [230, 0]
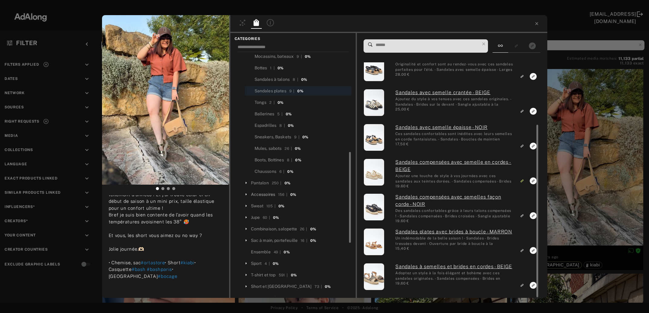
click at [266, 194] on div "Accessoires" at bounding box center [263, 194] width 25 height 6
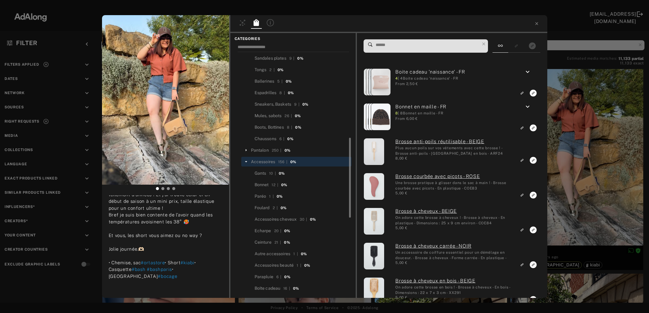
scroll to position [295, 0]
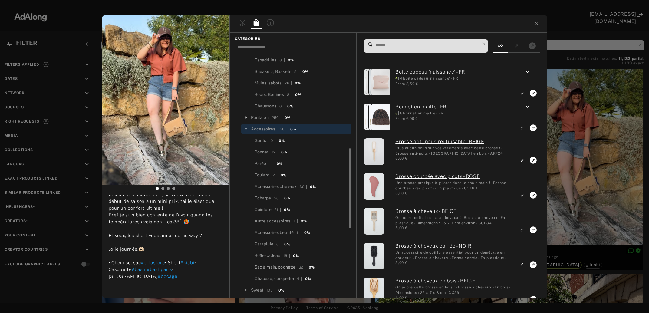
click at [272, 268] on div "Sac à main, pochette" at bounding box center [275, 267] width 41 height 6
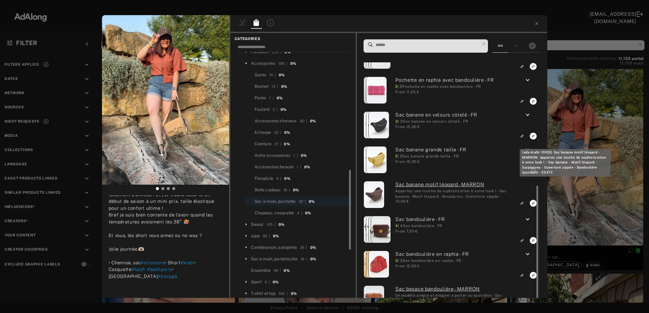
scroll to position [164, 0]
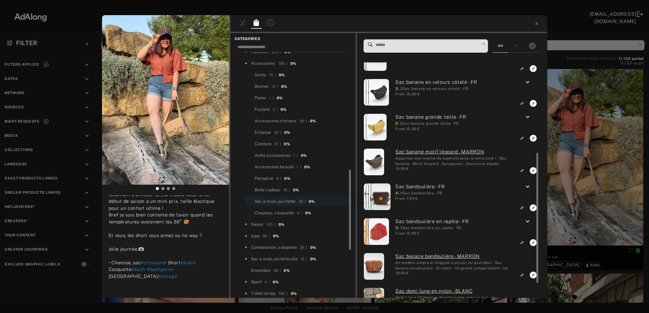
click at [528, 186] on icon "keyboard_arrow_down" at bounding box center [527, 186] width 7 height 7
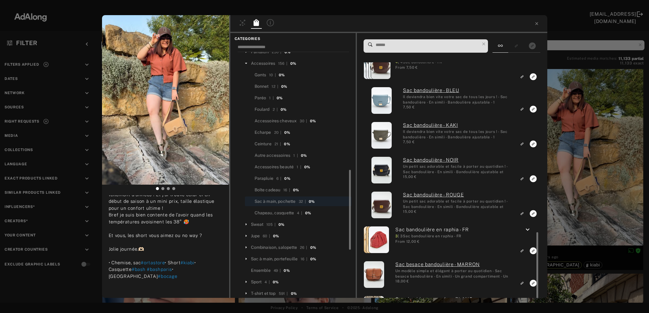
scroll to position [328, 0]
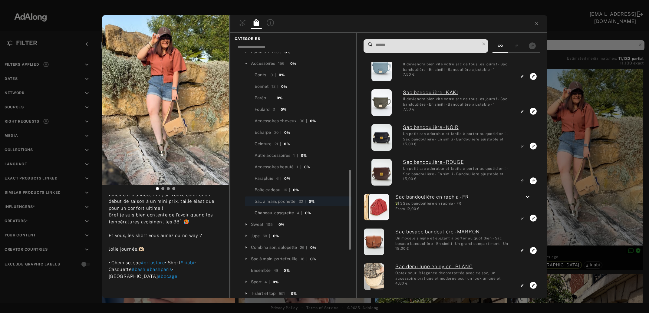
click at [284, 212] on div "Chapeau, casquette" at bounding box center [275, 213] width 40 height 6
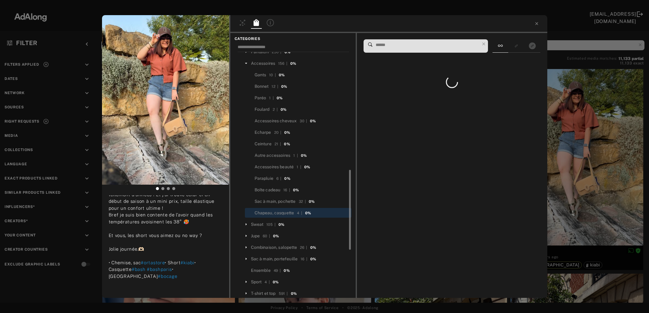
scroll to position [0, 0]
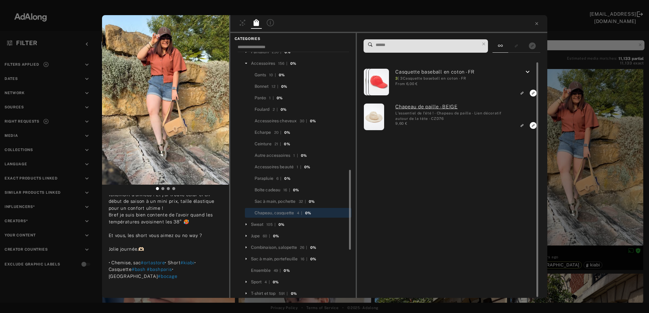
click at [528, 73] on icon "keyboard_arrow_down" at bounding box center [527, 71] width 7 height 7
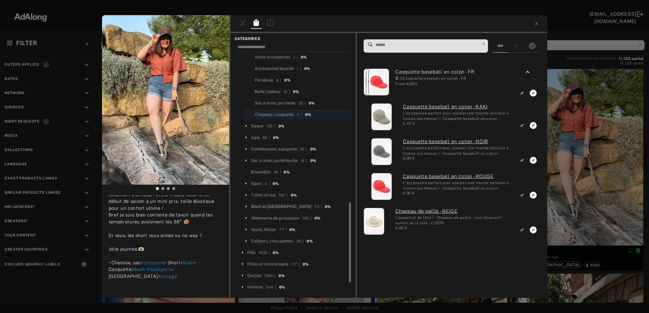
click at [262, 207] on div "Short et [GEOGRAPHIC_DATA]" at bounding box center [281, 207] width 61 height 6
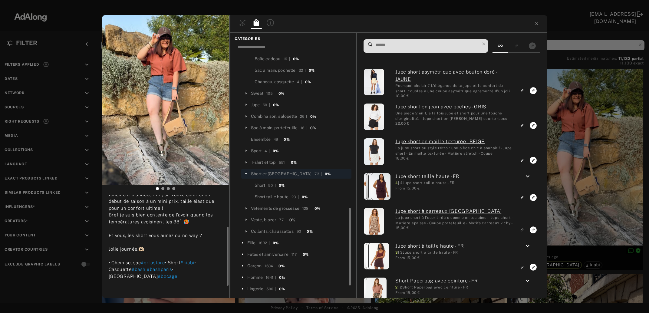
click at [401, 44] on input at bounding box center [427, 45] width 105 height 8
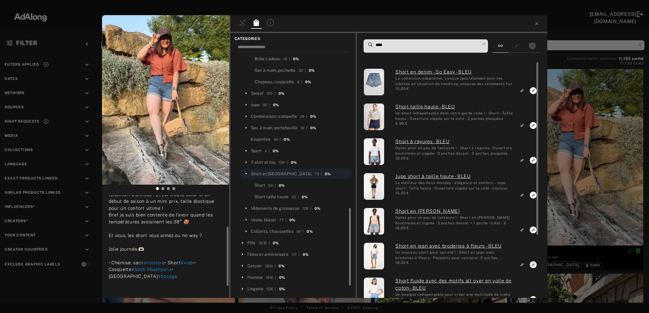
type input "****"
click at [533, 91] on icon "Link to exact product" at bounding box center [533, 90] width 7 height 7
click at [564, 112] on div "1 maathilde_2407 Rights agreed 2 hours ago SHORT EN JEAN.💙 Je n’ai pas porté de…" at bounding box center [324, 156] width 649 height 313
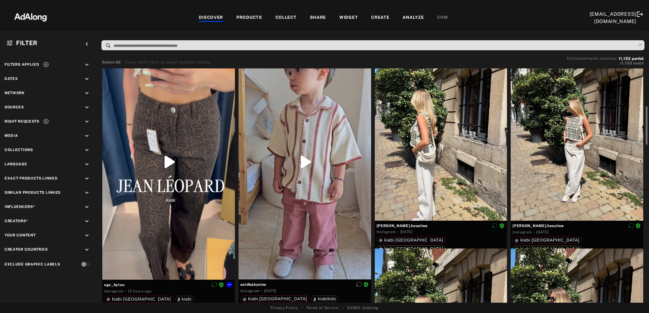
click at [171, 154] on div at bounding box center [168, 162] width 133 height 236
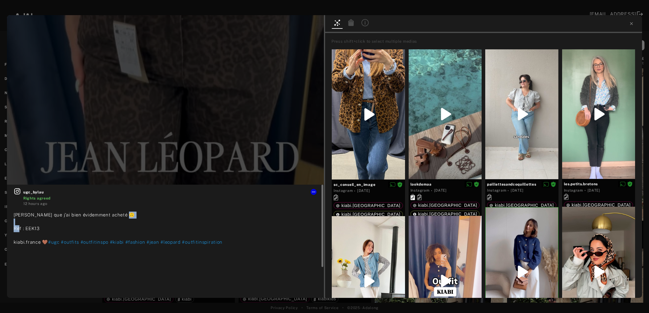
drag, startPoint x: 25, startPoint y: 229, endPoint x: 38, endPoint y: 229, distance: 13.0
click at [38, 229] on span "Jean que j’ai bien évidemment acheté 🙃 Réf : EEK13 kiabi.france 🤎" at bounding box center [74, 228] width 121 height 32
copy span "EK13"
click at [348, 23] on icon at bounding box center [351, 22] width 7 height 7
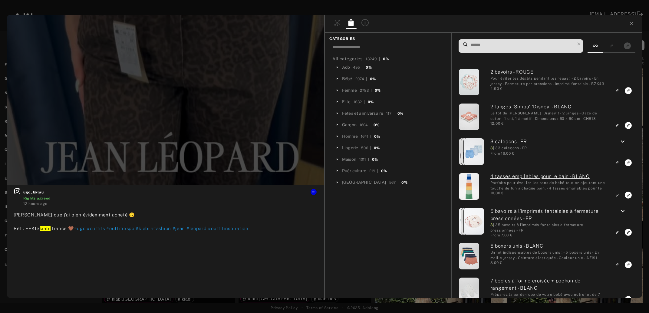
click at [475, 45] on input at bounding box center [522, 45] width 105 height 8
paste input "*****"
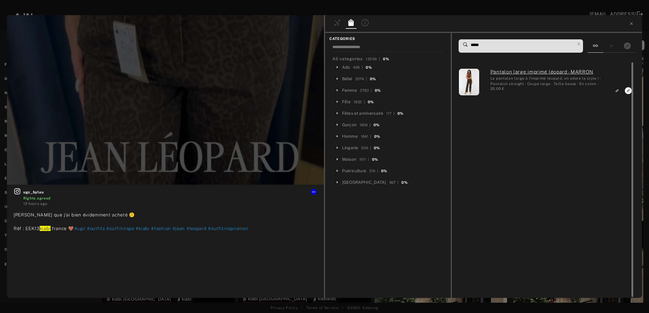
type input "*****"
click at [627, 90] on icon "Link to exact product" at bounding box center [628, 90] width 7 height 7
click at [632, 24] on icon at bounding box center [631, 23] width 5 height 5
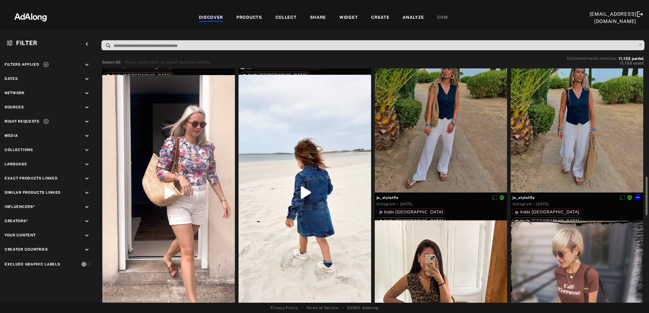
scroll to position [722, 0]
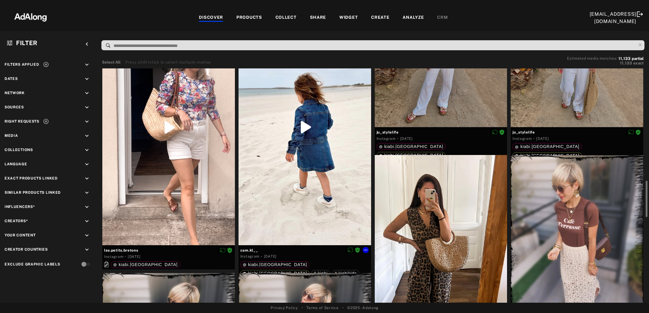
click at [302, 157] on div at bounding box center [305, 127] width 133 height 236
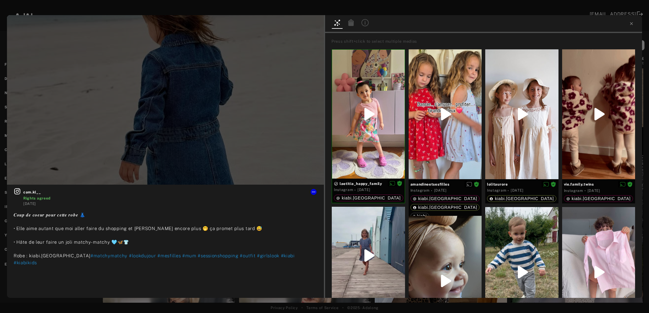
click at [350, 25] on icon at bounding box center [351, 22] width 5 height 7
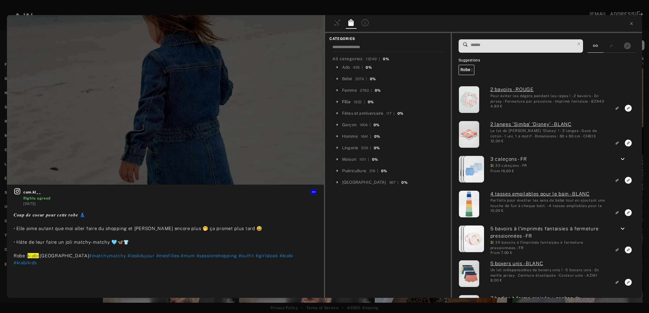
click at [345, 100] on div "Fille" at bounding box center [346, 102] width 8 height 6
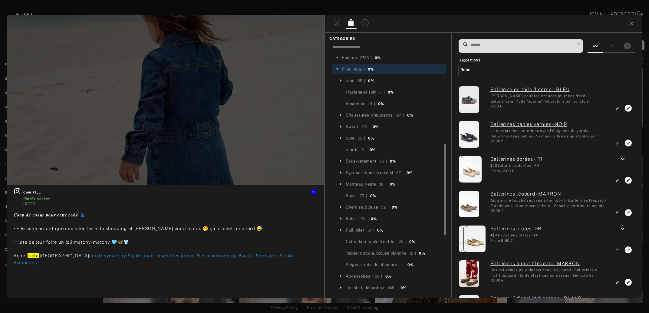
scroll to position [65, 0]
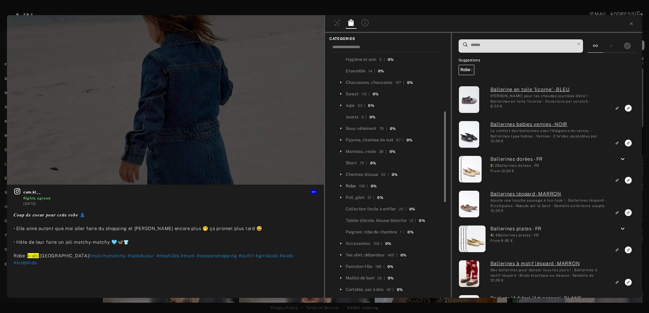
click at [353, 185] on div "Robe" at bounding box center [351, 186] width 10 height 6
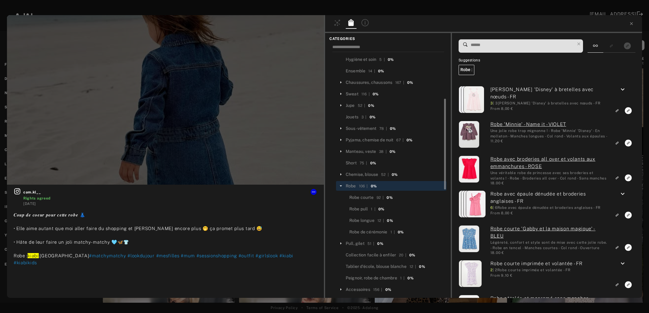
click at [497, 43] on input at bounding box center [522, 45] width 105 height 8
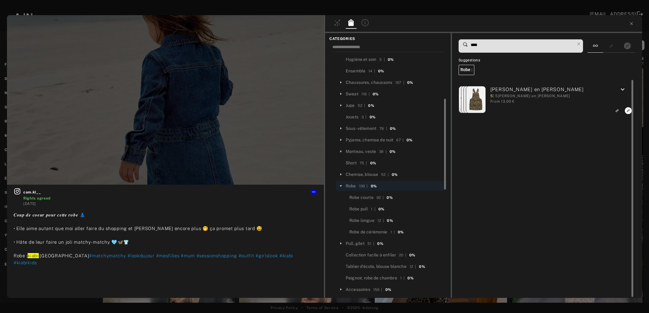
click at [625, 89] on icon "keyboard_arrow_down" at bounding box center [622, 89] width 7 height 7
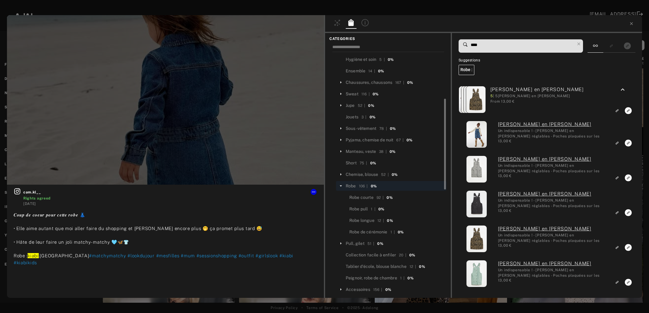
drag, startPoint x: 499, startPoint y: 47, endPoint x: 460, endPoint y: 47, distance: 38.5
click at [470, 47] on input "****" at bounding box center [522, 45] width 105 height 8
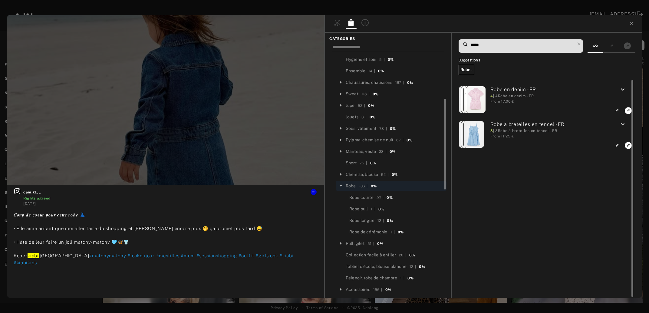
click at [624, 87] on icon "keyboard_arrow_down" at bounding box center [622, 89] width 7 height 7
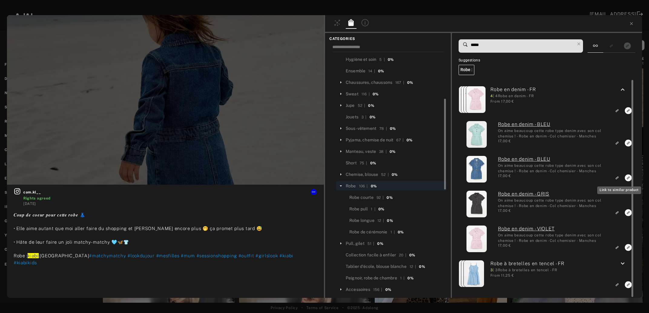
click at [617, 181] on rect "Link to similar product" at bounding box center [618, 178] width 8 height 8
drag, startPoint x: 478, startPoint y: 47, endPoint x: 453, endPoint y: 51, distance: 25.6
click at [470, 49] on input "*****" at bounding box center [522, 45] width 105 height 8
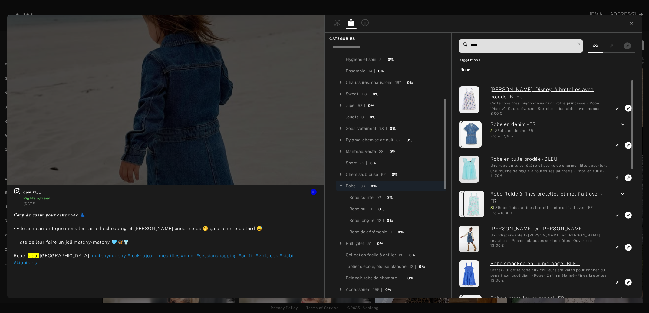
type input "****"
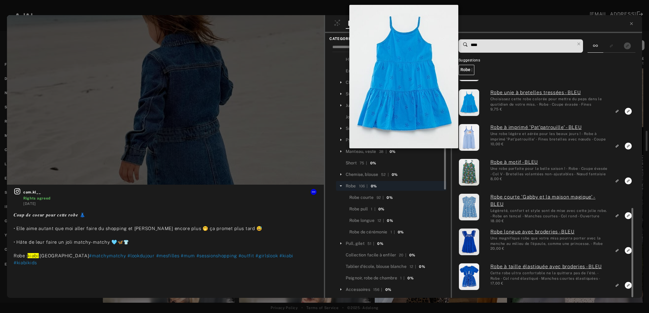
scroll to position [311, 0]
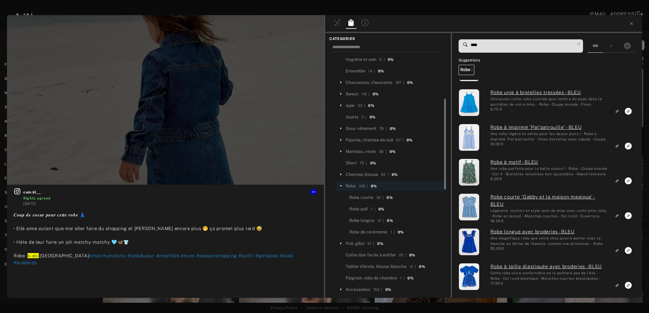
click at [632, 20] on div at bounding box center [483, 24] width 317 height 18
click at [631, 24] on icon at bounding box center [631, 23] width 5 height 5
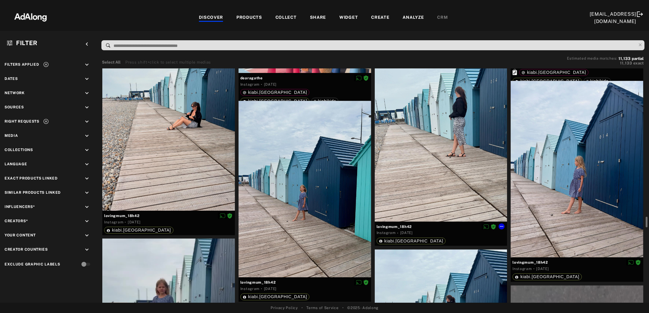
scroll to position [3314, 0]
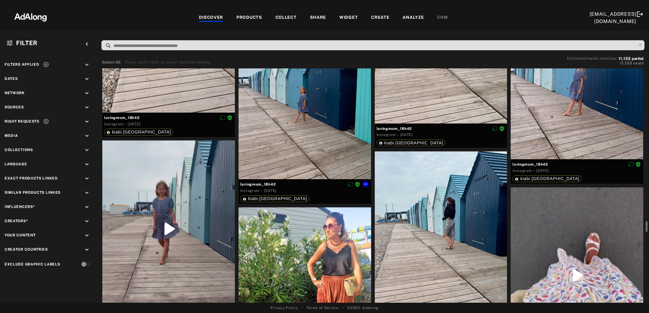
click at [298, 137] on div at bounding box center [305, 91] width 133 height 177
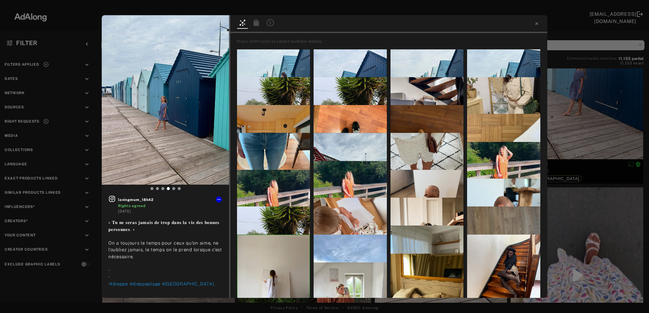
click at [256, 23] on icon at bounding box center [256, 22] width 5 height 7
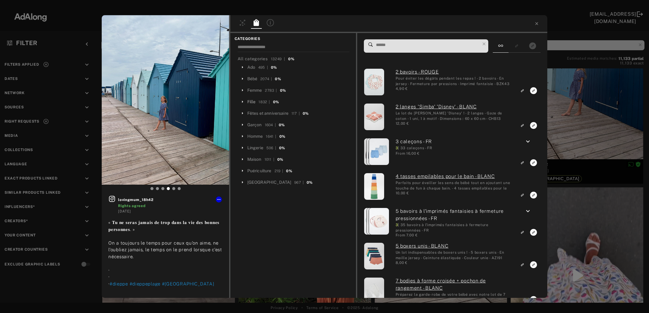
click at [254, 102] on div "Fille" at bounding box center [251, 102] width 8 height 6
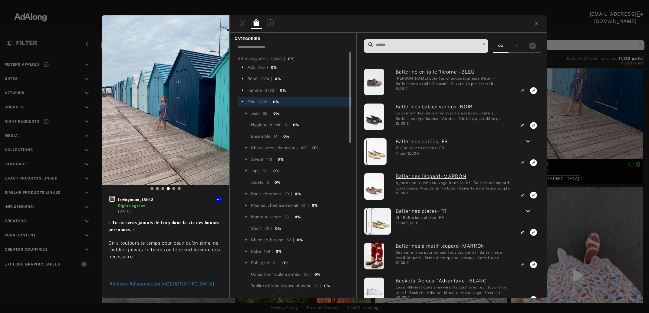
scroll to position [33, 0]
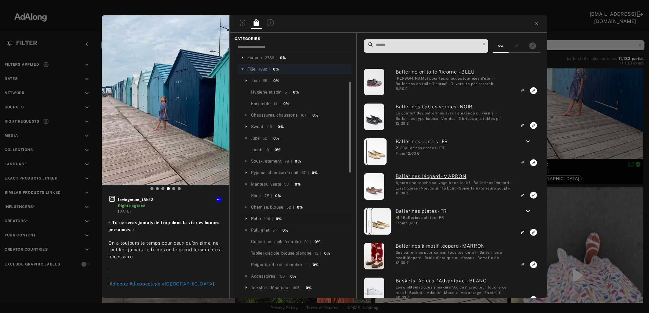
click at [258, 217] on div "Robe" at bounding box center [256, 219] width 10 height 6
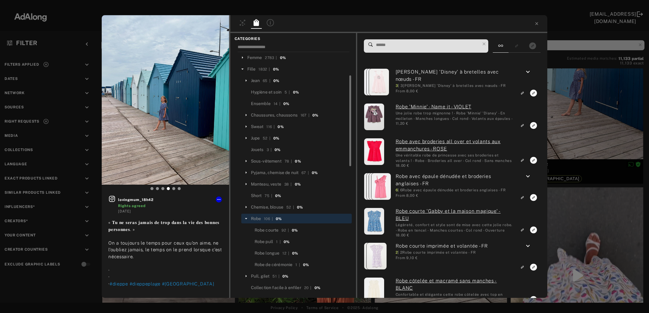
click at [398, 46] on input at bounding box center [428, 45] width 105 height 8
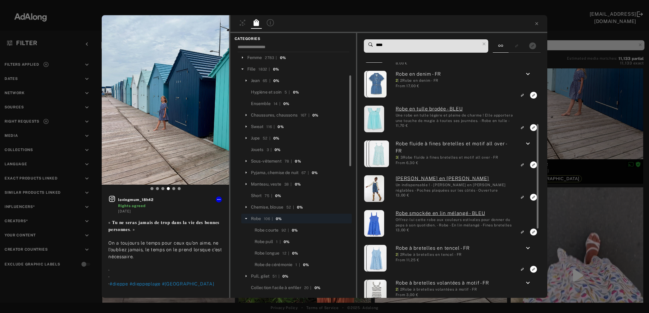
scroll to position [65, 0]
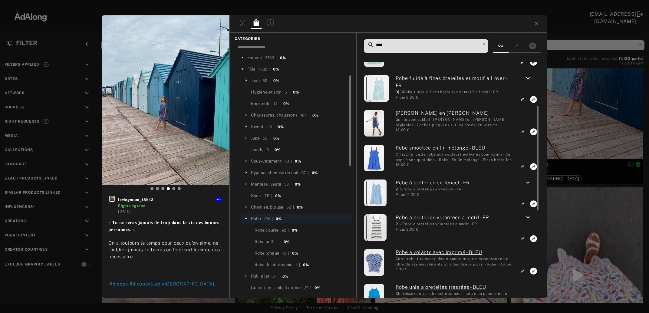
type input "****"
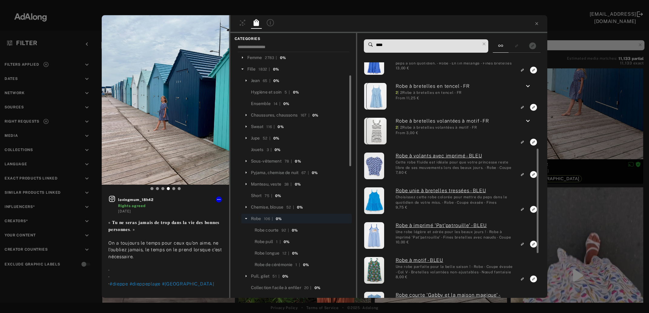
scroll to position [162, 0]
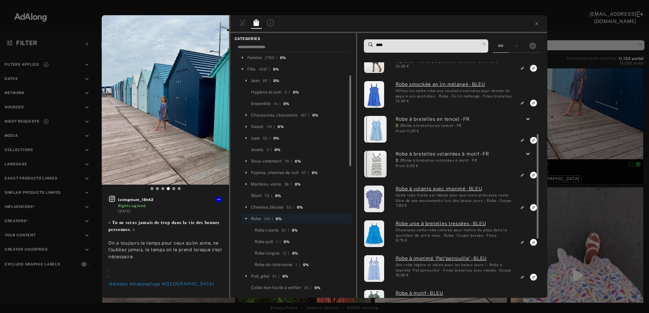
click at [527, 153] on icon "keyboard_arrow_down" at bounding box center [528, 154] width 7 height 7
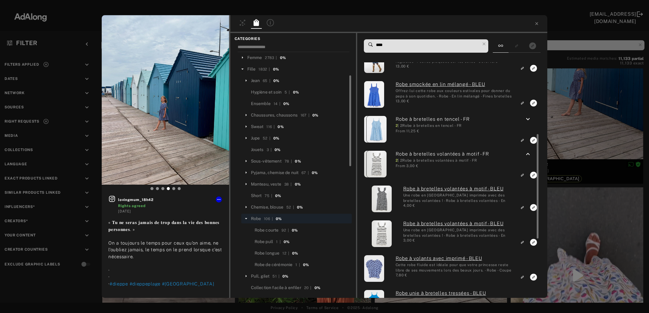
click at [531, 118] on icon "keyboard_arrow_down" at bounding box center [528, 119] width 7 height 7
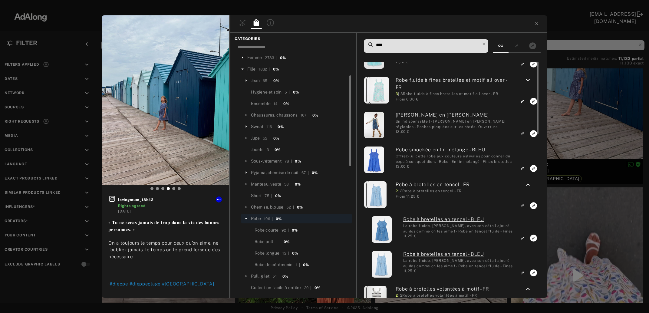
scroll to position [63, 0]
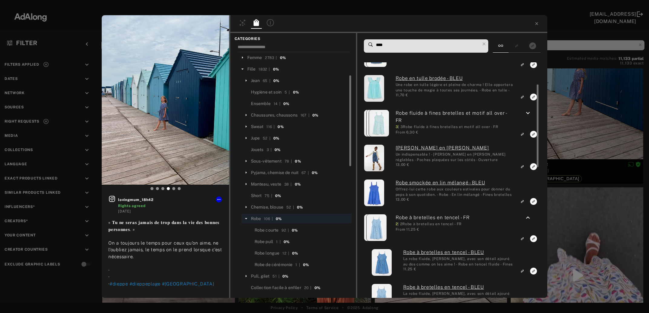
click at [528, 112] on icon "keyboard_arrow_down" at bounding box center [528, 113] width 7 height 7
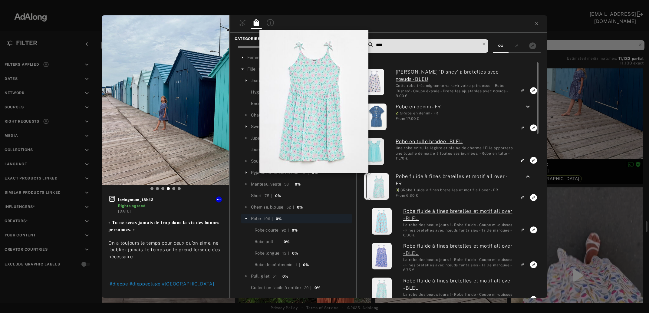
scroll to position [33, 0]
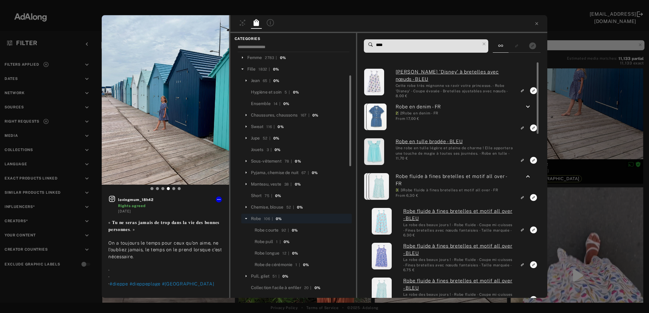
click at [597, 126] on div "lovingmum_18h42 Rights agreed 3 days ago « 𝐓𝐮 𝐧𝐞 𝐬𝐞𝐫𝐚𝐬 𝐣𝐚𝐦𝐚𝐢𝐬 𝐝𝐞 𝐭𝐫𝐨𝐩 𝐝𝐚𝐧𝐬 𝐥𝐚 𝐯…" at bounding box center [324, 156] width 649 height 313
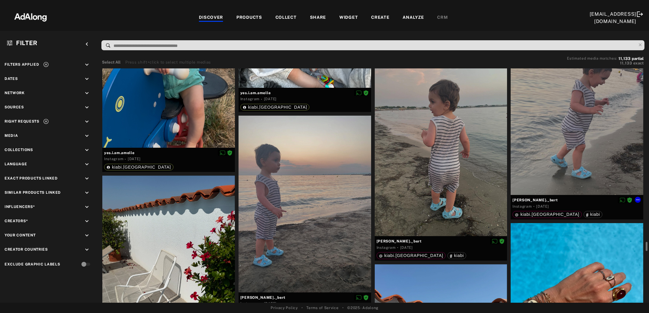
scroll to position [4462, 0]
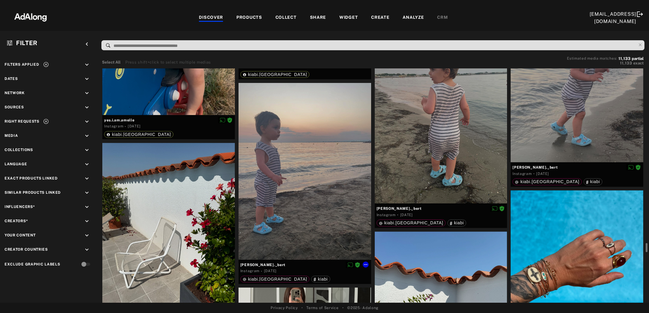
click at [311, 194] on div at bounding box center [305, 171] width 133 height 177
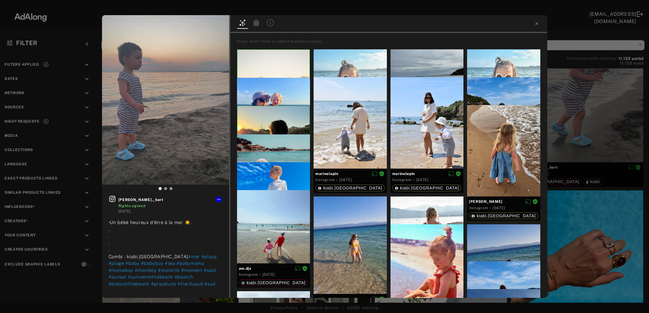
click at [258, 24] on icon at bounding box center [256, 22] width 5 height 7
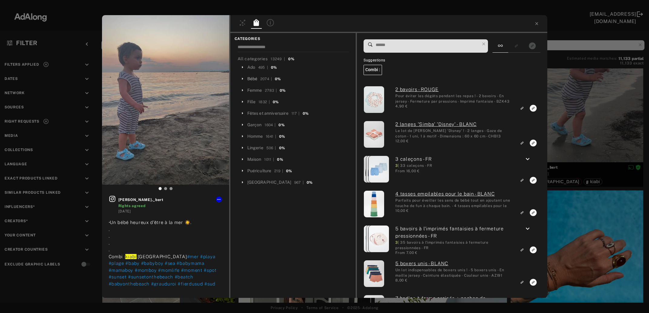
click at [254, 76] on div "Bébé" at bounding box center [252, 79] width 10 height 6
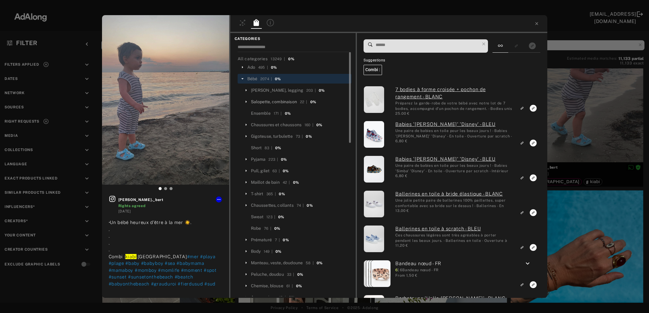
click at [274, 100] on div "Salopette, combinaison" at bounding box center [274, 102] width 46 height 6
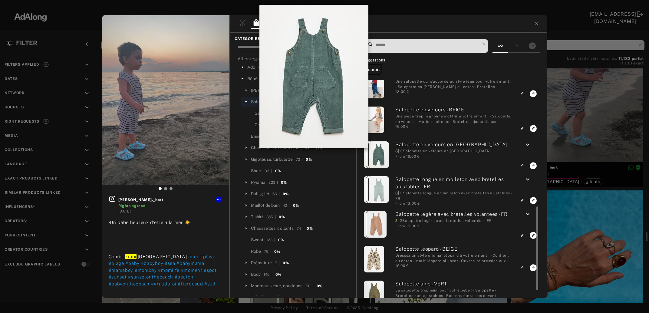
scroll to position [4462, 0]
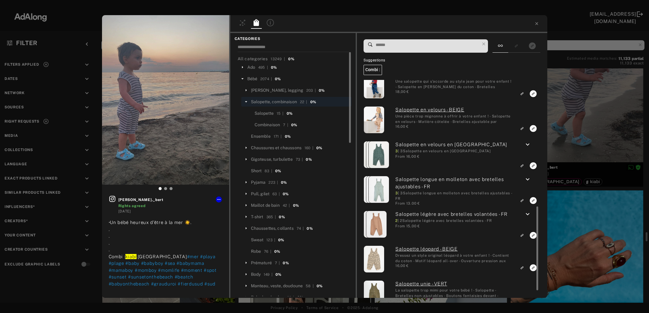
click at [529, 144] on icon "keyboard_arrow_down" at bounding box center [527, 144] width 7 height 7
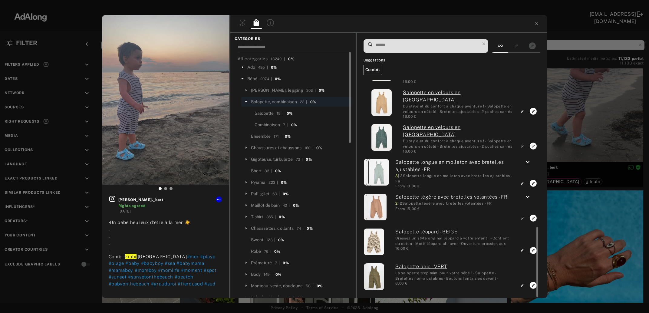
click at [528, 198] on icon "keyboard_arrow_down" at bounding box center [527, 197] width 7 height 7
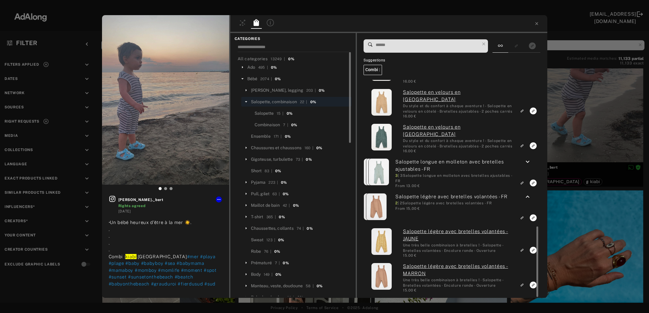
click at [530, 163] on icon "keyboard_arrow_down" at bounding box center [527, 161] width 7 height 7
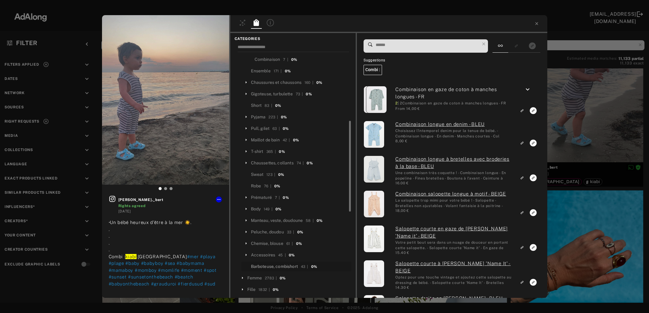
click at [288, 267] on div "Barboteuse, combishort" at bounding box center [274, 267] width 47 height 6
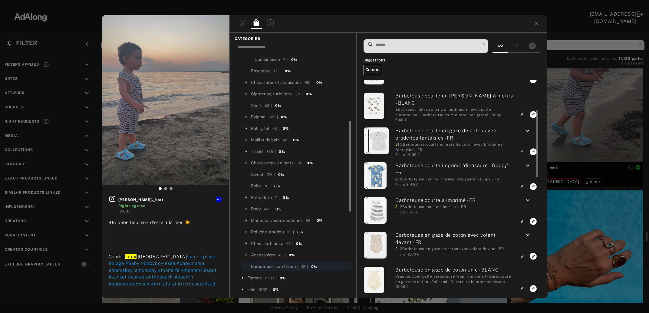
click at [528, 200] on icon "keyboard_arrow_down" at bounding box center [527, 200] width 7 height 7
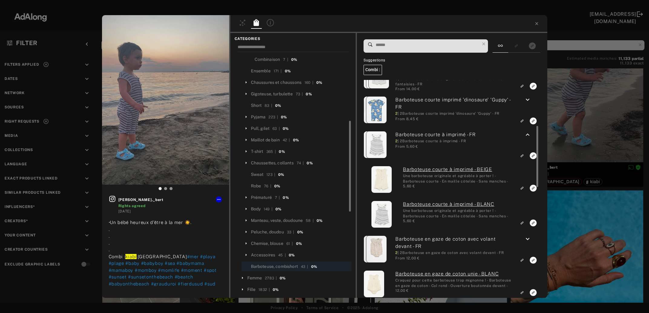
click at [533, 192] on icon "Link to exact product" at bounding box center [533, 188] width 7 height 7
click at [226, 204] on div at bounding box center [227, 240] width 5 height 91
click at [221, 200] on icon at bounding box center [219, 199] width 5 height 5
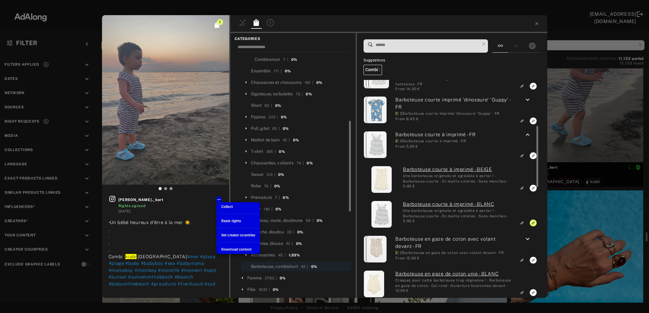
click at [223, 205] on span "Collect" at bounding box center [227, 207] width 12 height 4
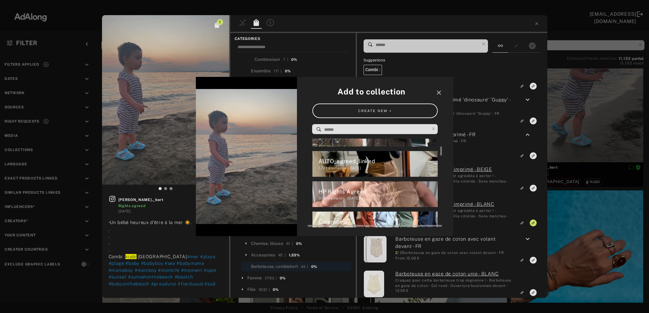
click at [349, 193] on div "HP Rights Agreed" at bounding box center [379, 192] width 120 height 8
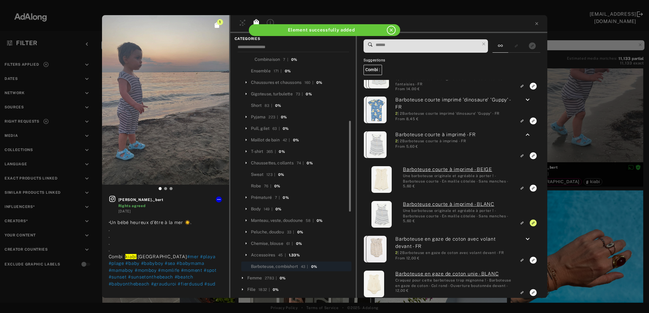
click at [580, 135] on div "1 fiona._bert Rights agreed 4 days ago •Un bébé heureux d’être à la mer ☀️. . .…" at bounding box center [324, 156] width 649 height 313
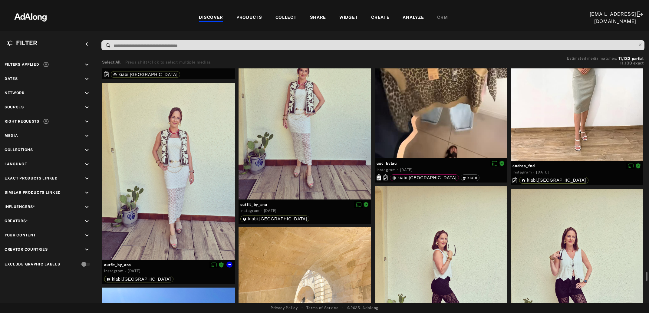
click at [166, 199] on div at bounding box center [168, 171] width 133 height 177
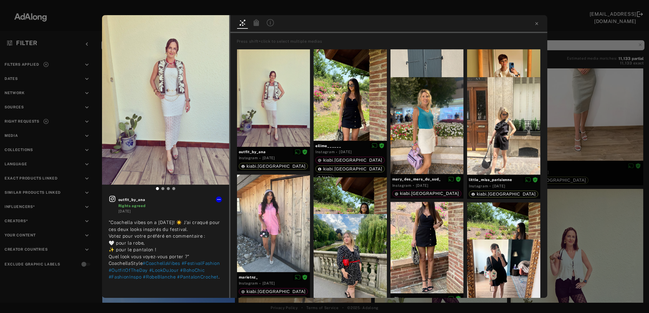
click at [257, 23] on icon at bounding box center [256, 22] width 5 height 7
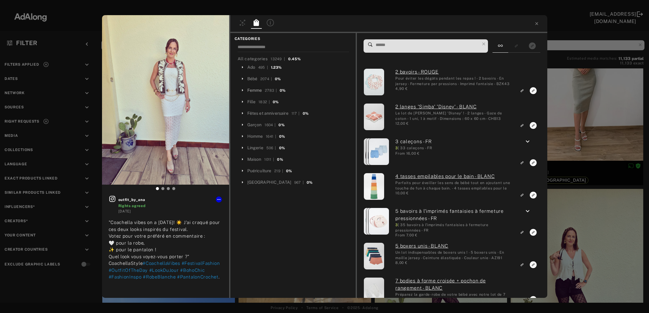
click at [252, 92] on div "Femme" at bounding box center [254, 90] width 15 height 6
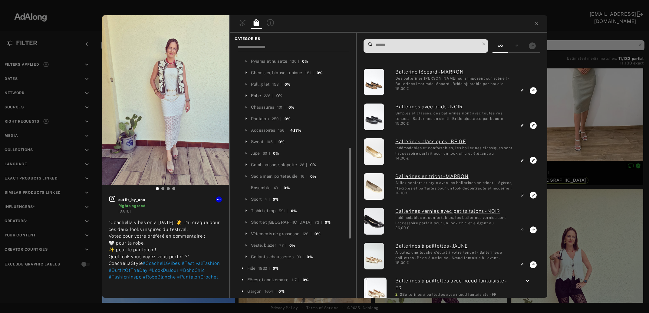
click at [258, 96] on div "Robe" at bounding box center [256, 96] width 10 height 6
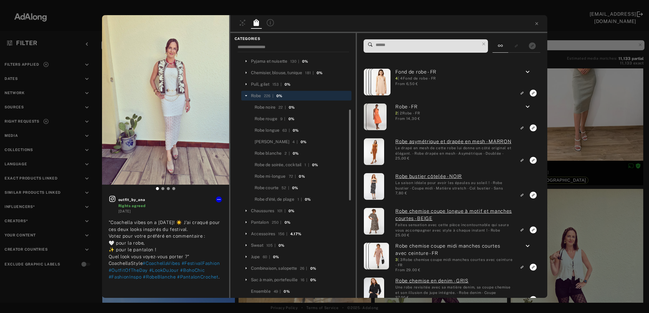
click at [397, 48] on input at bounding box center [427, 45] width 105 height 8
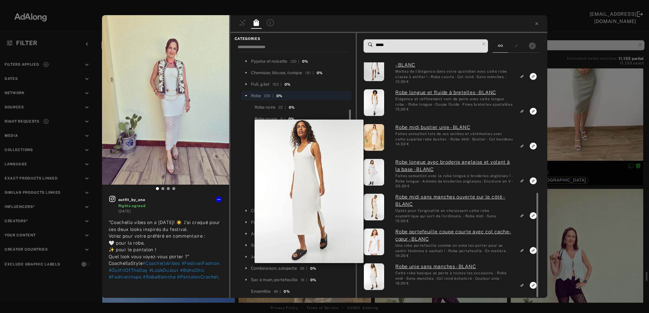
scroll to position [5545, 0]
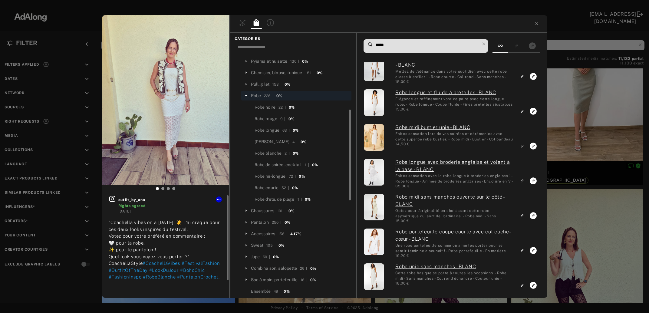
click at [111, 201] on icon at bounding box center [112, 198] width 7 height 7
drag, startPoint x: 389, startPoint y: 45, endPoint x: 356, endPoint y: 52, distance: 34.0
click at [375, 49] on input "*****" at bounding box center [427, 45] width 105 height 8
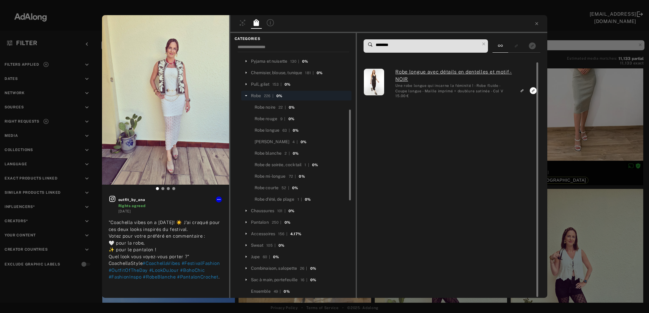
type input "********"
click at [577, 91] on div "outfit_by_ana Rights agreed 4 days ago "Coachella vibes on a Sunday! ☀️ J'ai cr…" at bounding box center [324, 156] width 649 height 313
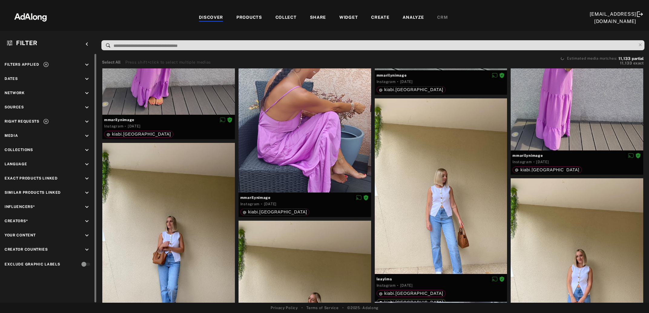
click at [87, 78] on icon "keyboard_arrow_down" at bounding box center [87, 79] width 7 height 7
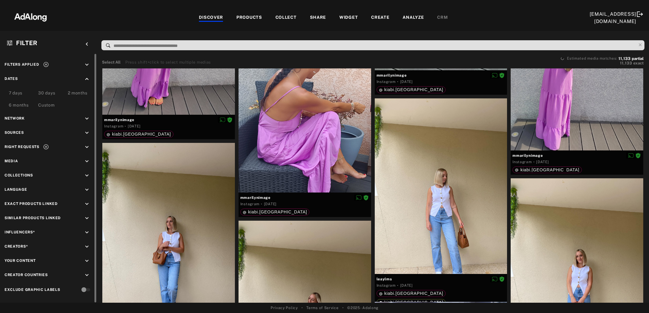
click at [51, 105] on div "Custom" at bounding box center [46, 105] width 16 height 7
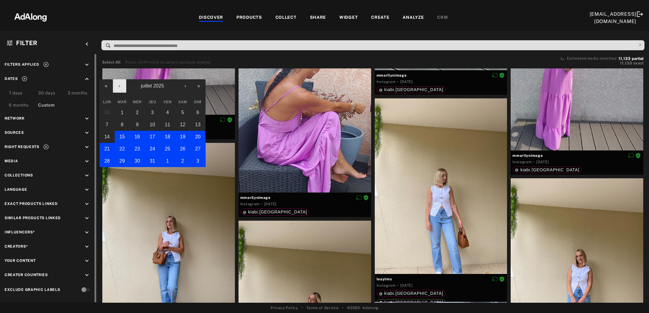
click at [121, 84] on button "‹" at bounding box center [119, 85] width 13 height 13
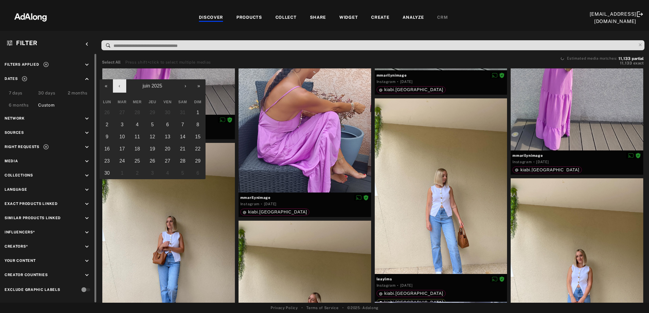
click at [121, 84] on button "‹" at bounding box center [119, 85] width 13 height 13
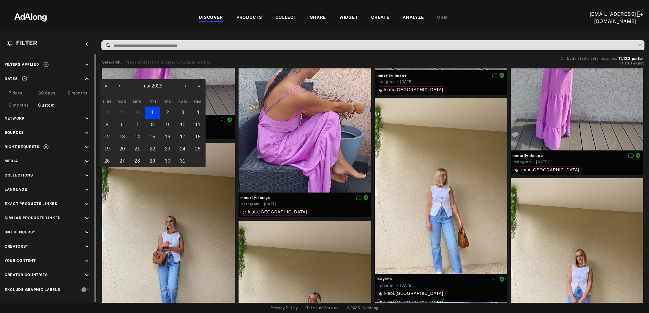
click at [151, 112] on button "1" at bounding box center [152, 113] width 15 height 12
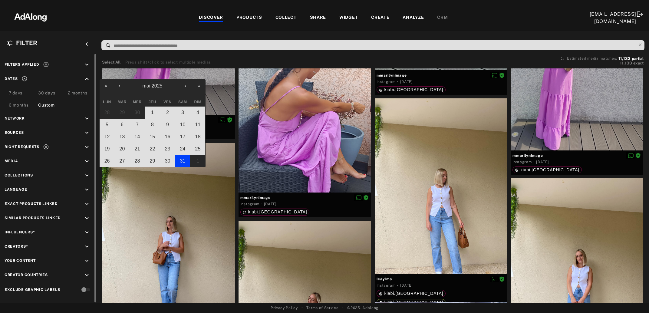
click at [181, 160] on abbr "31" at bounding box center [182, 160] width 5 height 5
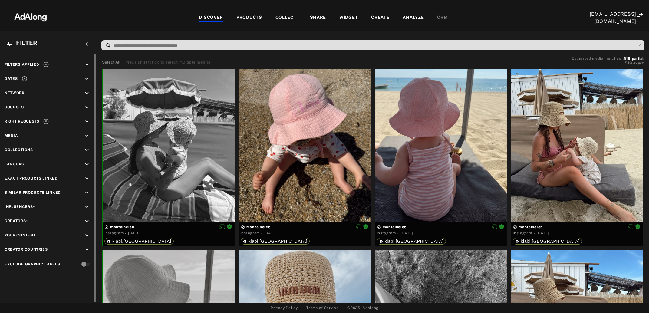
click at [86, 206] on icon "keyboard_arrow_down" at bounding box center [87, 207] width 7 height 7
click at [70, 221] on div "EXCLUSION" at bounding box center [69, 221] width 22 height 6
drag, startPoint x: 91, startPoint y: 231, endPoint x: 91, endPoint y: 246, distance: 14.8
click at [91, 246] on div at bounding box center [91, 249] width 2 height 13
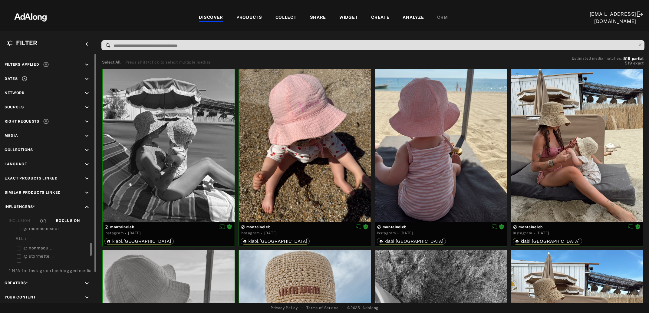
click at [10, 238] on icon at bounding box center [11, 239] width 5 height 5
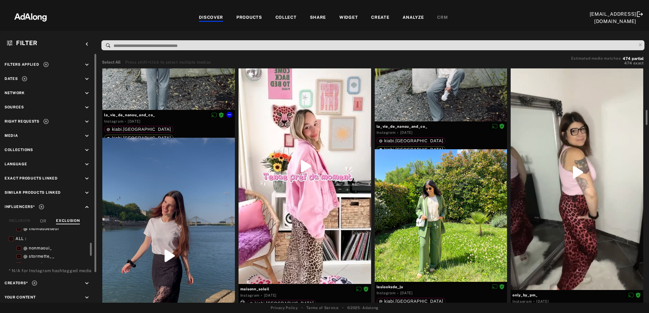
scroll to position [2165, 0]
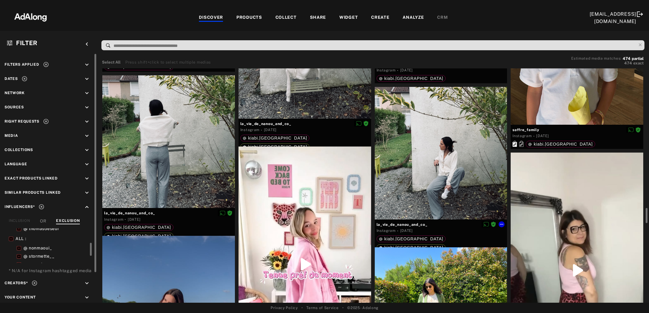
click at [434, 157] on div at bounding box center [441, 153] width 133 height 133
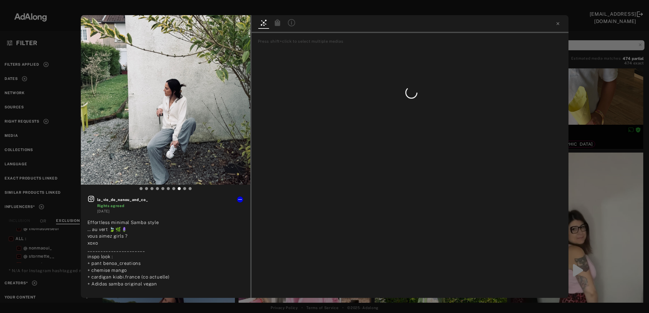
click at [586, 177] on div "la_vie_de_nanou_and_co_ Rights agreed [DATE] Effortless minimal Samba style … a…" at bounding box center [324, 156] width 649 height 313
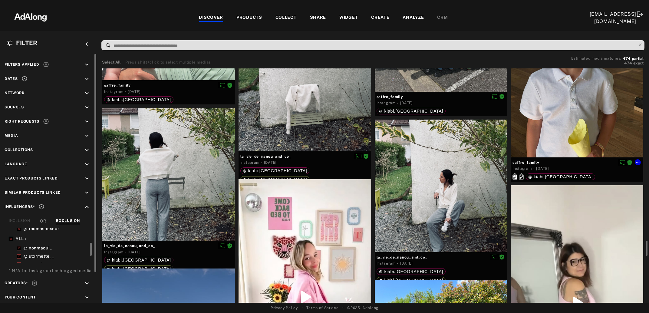
scroll to position [2165, 0]
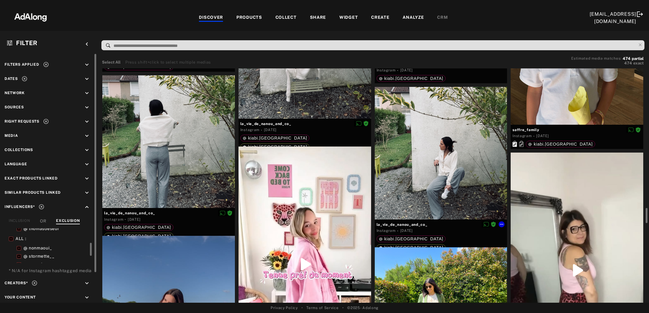
click at [420, 185] on div at bounding box center [441, 153] width 133 height 133
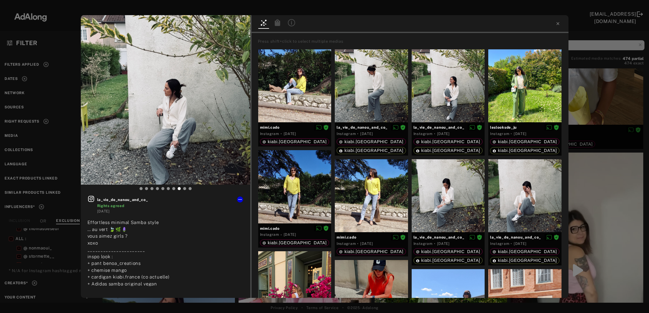
click at [276, 22] on icon at bounding box center [277, 22] width 5 height 7
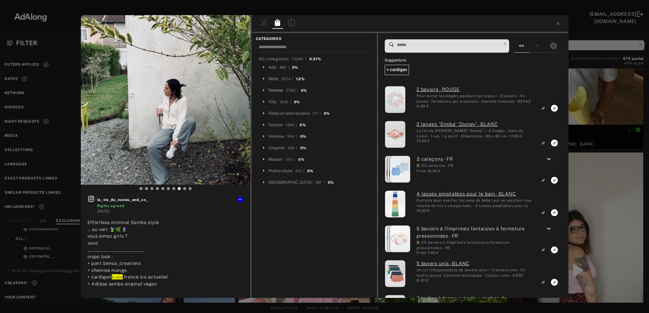
click at [274, 90] on div "Femme" at bounding box center [276, 90] width 15 height 6
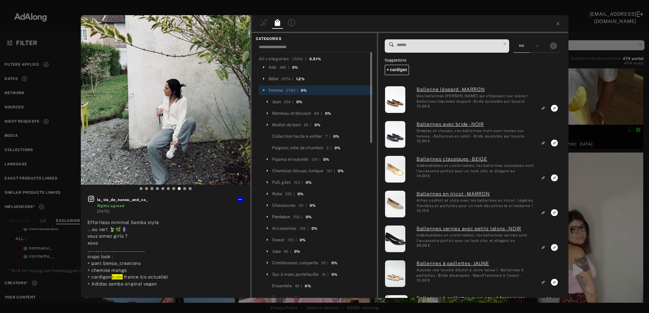
click at [283, 217] on div "Pantalon" at bounding box center [281, 217] width 18 height 6
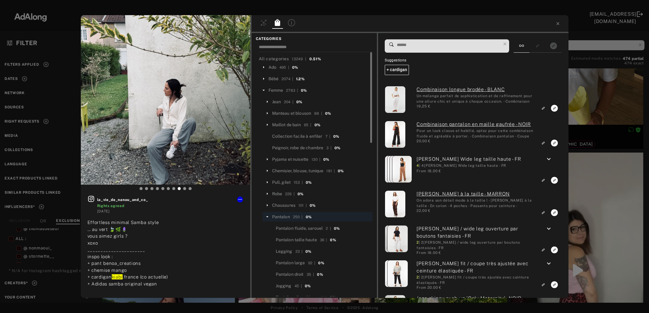
click at [421, 46] on input at bounding box center [449, 45] width 105 height 8
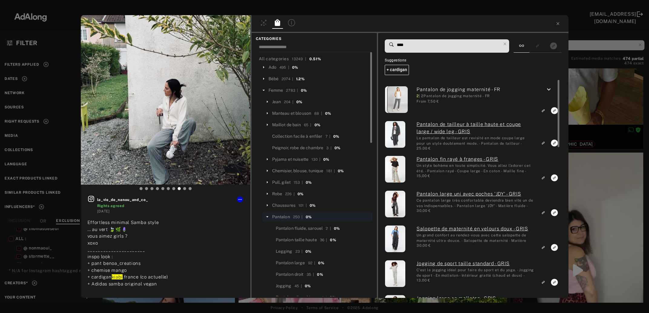
type input "****"
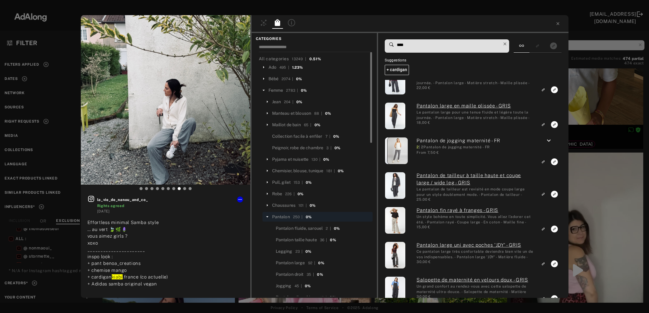
click at [507, 45] on icon at bounding box center [505, 44] width 8 height 8
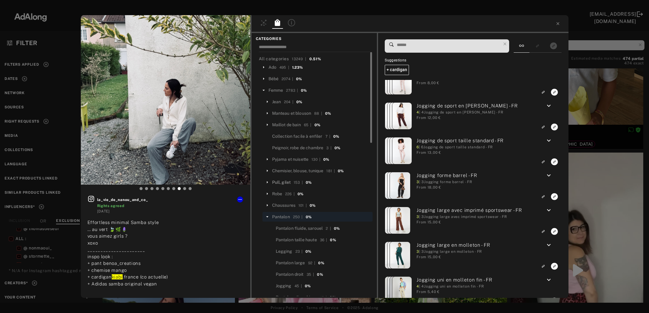
click at [284, 182] on div "Pull, gilet" at bounding box center [281, 182] width 19 height 6
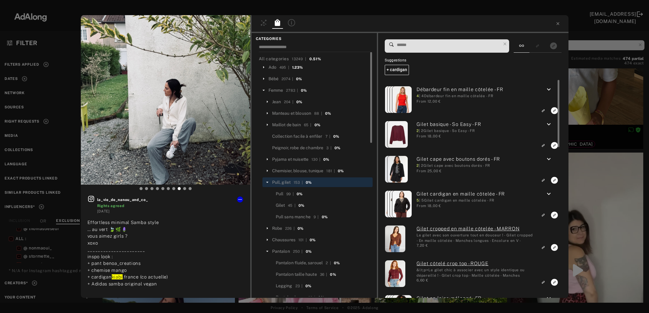
click at [423, 44] on input at bounding box center [449, 45] width 105 height 8
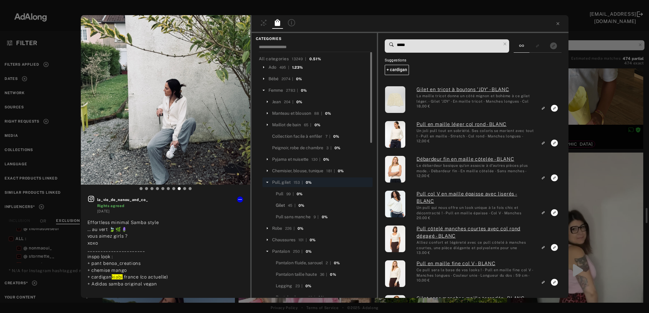
click at [280, 204] on div "Gilet" at bounding box center [280, 205] width 9 height 6
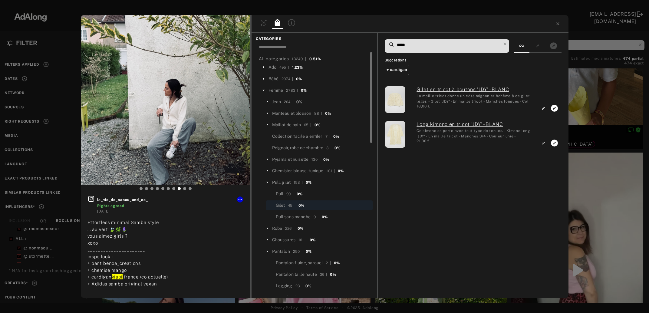
click at [284, 181] on div "Pull, gilet" at bounding box center [281, 182] width 19 height 6
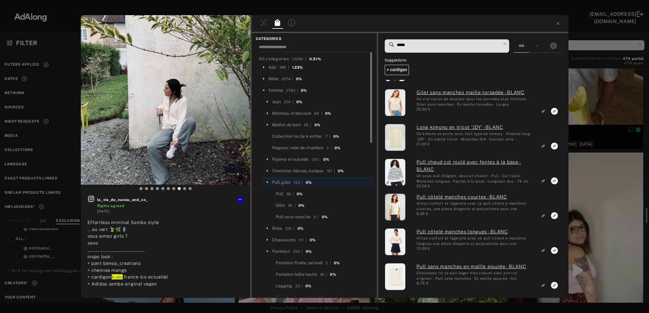
drag, startPoint x: 423, startPoint y: 44, endPoint x: 400, endPoint y: 46, distance: 23.1
click at [400, 46] on input "*****" at bounding box center [449, 45] width 105 height 8
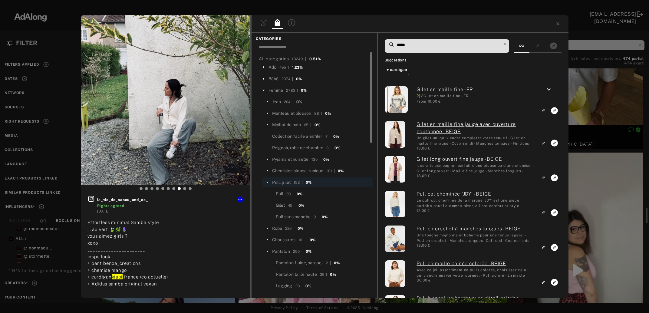
type input "*****"
click at [281, 204] on div "Gilet" at bounding box center [280, 205] width 9 height 6
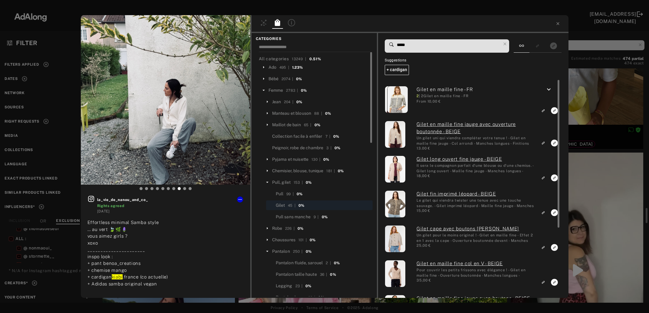
click at [550, 90] on icon "keyboard_arrow_down" at bounding box center [549, 89] width 7 height 7
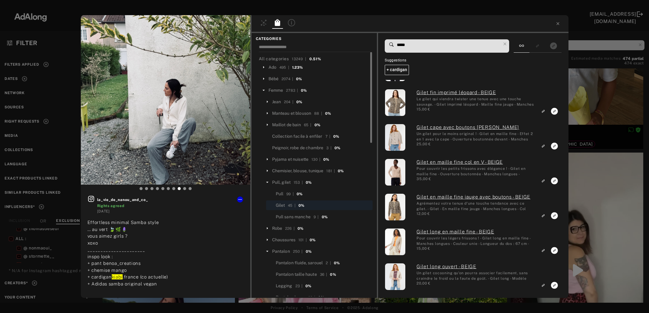
click at [591, 205] on div "la_vie_de_nanou_and_co_ Rights agreed 3 months ago Effortless minimal Samba sty…" at bounding box center [324, 156] width 649 height 313
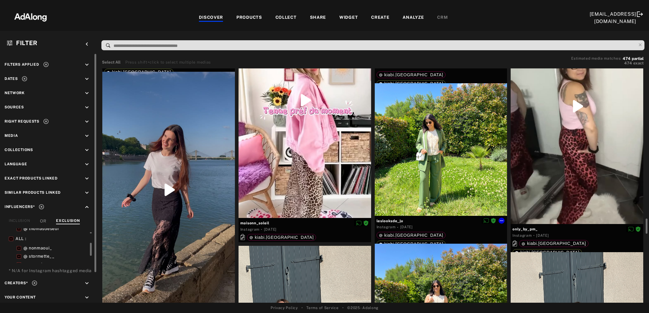
click at [444, 182] on div at bounding box center [441, 149] width 133 height 133
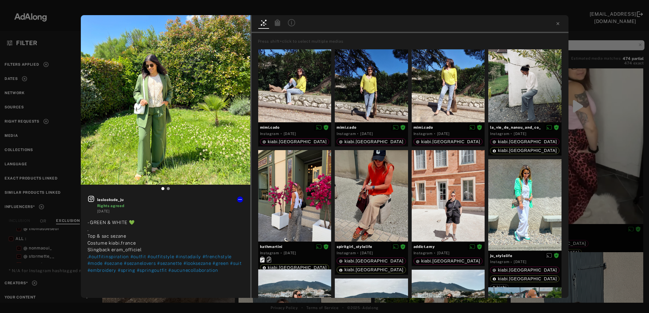
click at [278, 24] on icon at bounding box center [277, 22] width 5 height 7
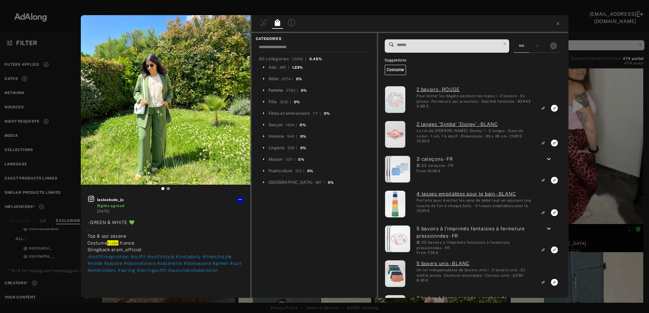
click at [275, 89] on div "Femme" at bounding box center [276, 90] width 15 height 6
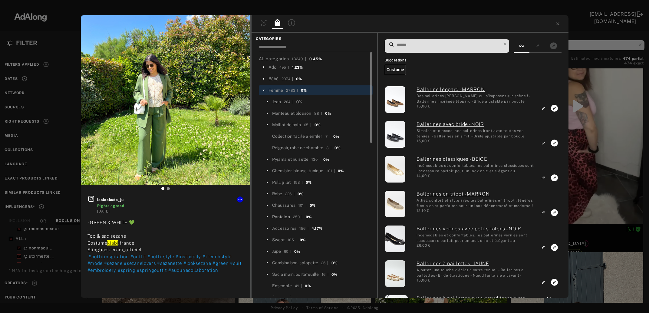
click at [284, 216] on div "Pantalon" at bounding box center [281, 217] width 18 height 6
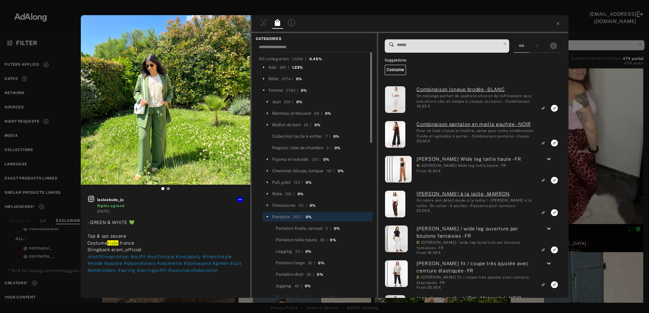
click at [447, 45] on input at bounding box center [449, 45] width 105 height 8
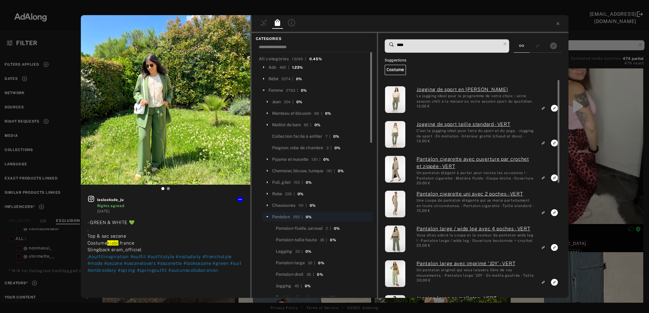
type input "****"
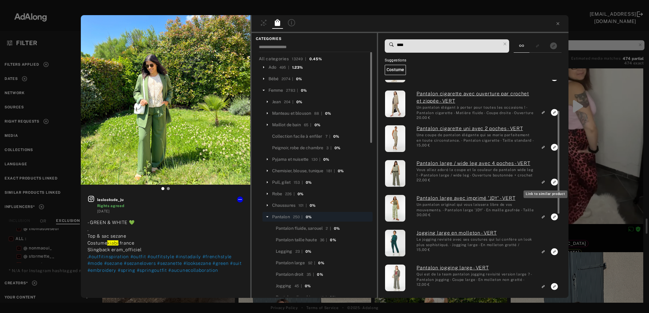
click at [546, 45] on icon "Link to similar product" at bounding box center [544, 43] width 4 height 4
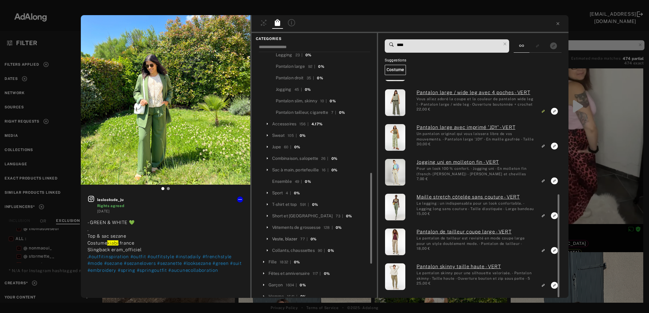
click at [292, 236] on div "Veste, blazer" at bounding box center [284, 239] width 25 height 6
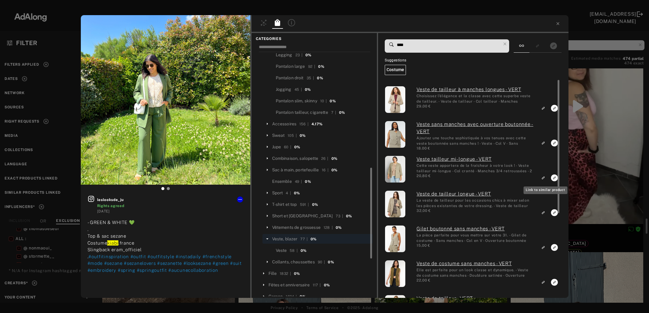
click at [543, 110] on icon "Link to similar product" at bounding box center [544, 108] width 4 height 4
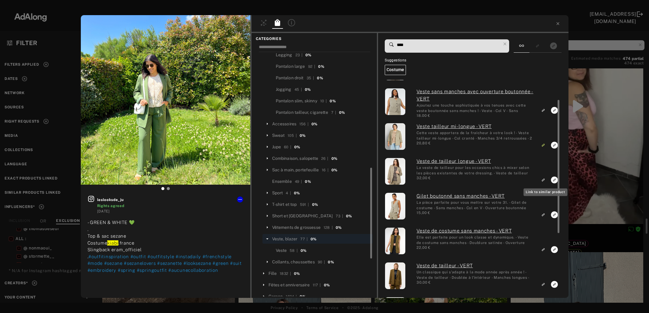
click at [546, 77] on icon "Link to similar product" at bounding box center [544, 76] width 4 height 4
click at [545, 146] on icon "Unlink to similar product" at bounding box center [544, 145] width 4 height 4
click at [613, 144] on div "leslooksde_ju Rights agreed 3 months ago - GREEN & WHITE 💚 . Top & sac sezane C…" at bounding box center [324, 156] width 649 height 313
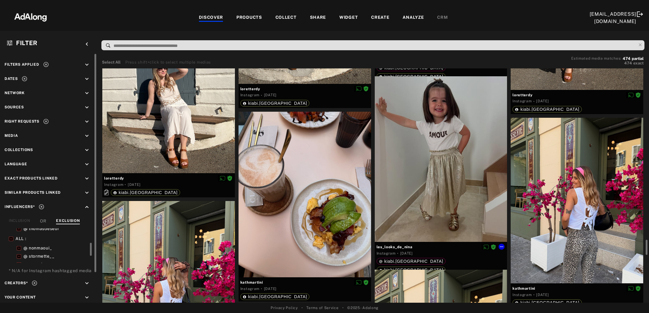
click at [412, 198] on div at bounding box center [441, 159] width 133 height 166
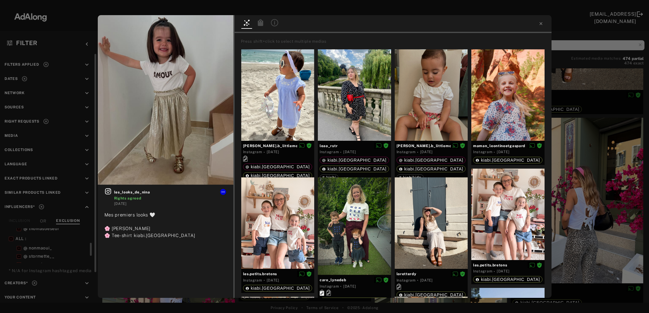
click at [262, 21] on icon at bounding box center [260, 22] width 5 height 7
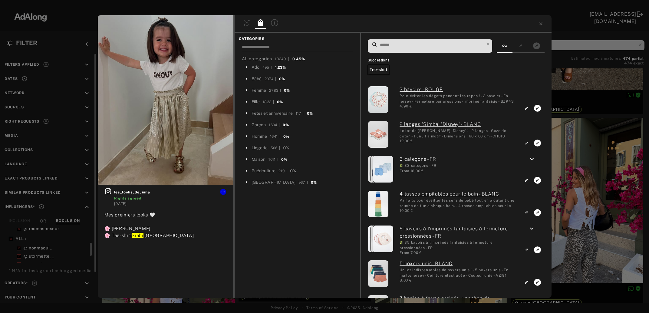
click at [255, 104] on div "Fille" at bounding box center [256, 102] width 8 height 6
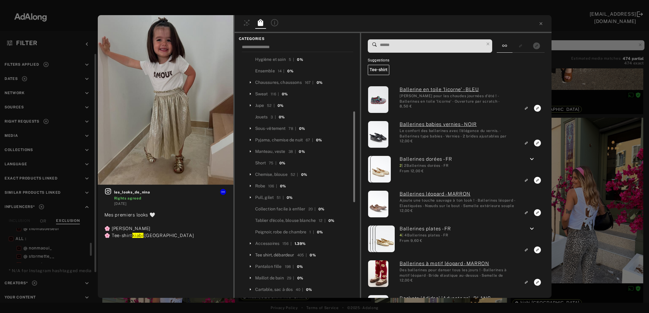
click at [273, 254] on div "Tee shirt, débardeur" at bounding box center [274, 255] width 39 height 6
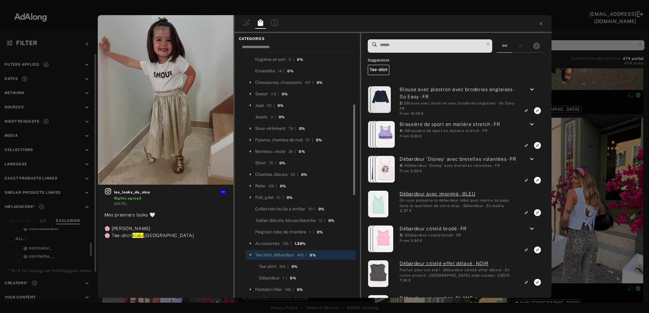
click at [399, 46] on input at bounding box center [432, 45] width 105 height 8
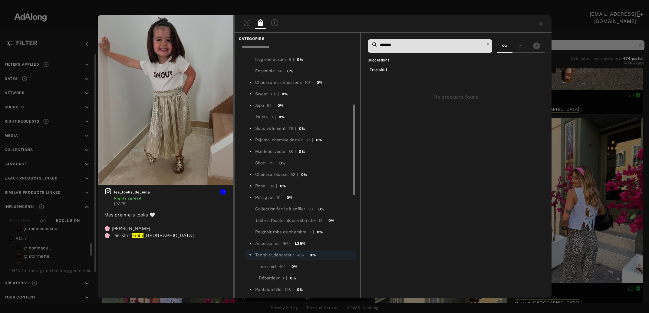
type input "*******"
click at [566, 187] on div "les_looks_de_nina Rights agreed 3 months ago Mes premiers looks 🤍 🌸 Jupe taocha…" at bounding box center [324, 156] width 649 height 313
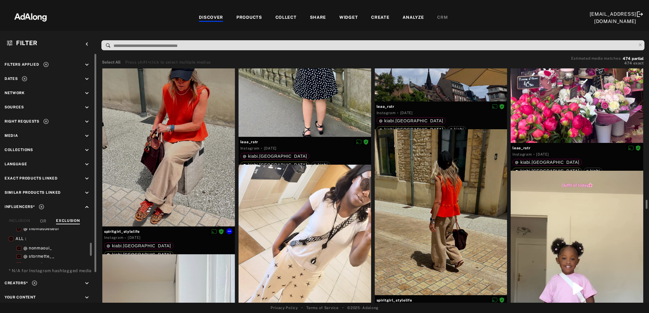
click at [177, 182] on div at bounding box center [168, 144] width 133 height 166
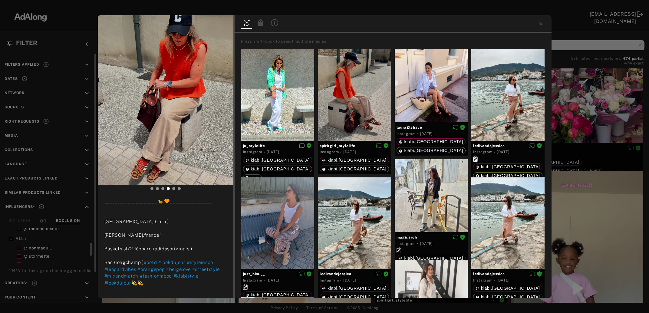
click at [261, 24] on icon at bounding box center [260, 22] width 5 height 7
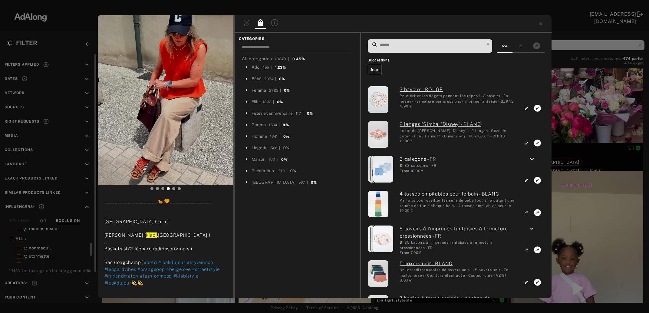
click at [253, 93] on div "Femme" at bounding box center [259, 90] width 15 height 6
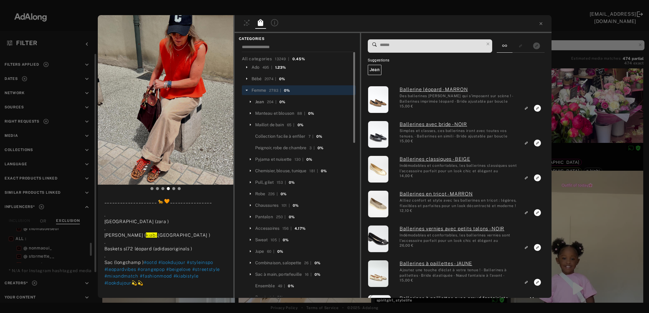
click at [258, 102] on div "Jean" at bounding box center [259, 102] width 9 height 6
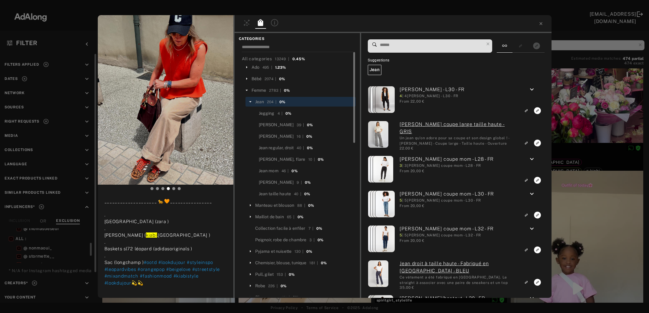
click at [412, 43] on input at bounding box center [432, 45] width 105 height 8
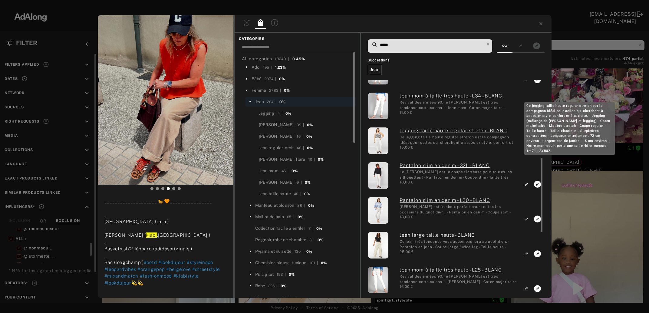
scroll to position [131, 0]
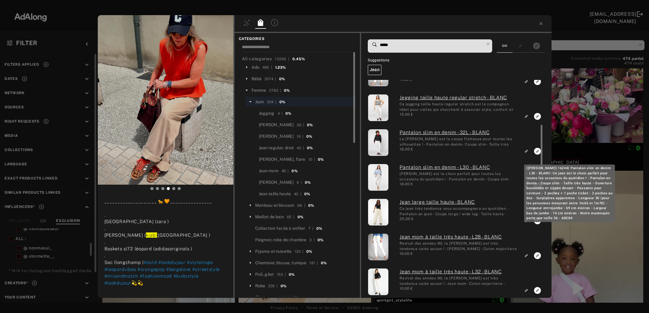
type input "*****"
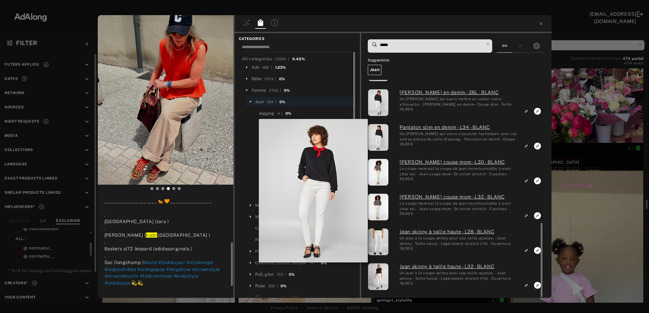
scroll to position [947, 0]
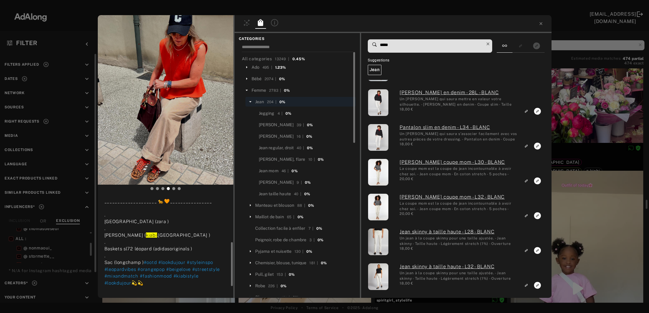
click at [493, 44] on icon at bounding box center [488, 44] width 8 height 8
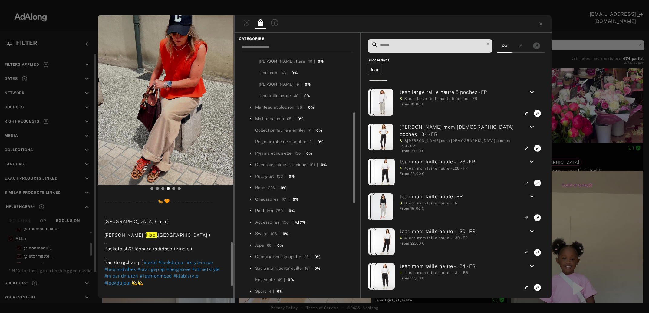
click at [271, 212] on div "Pantalon" at bounding box center [264, 211] width 18 height 6
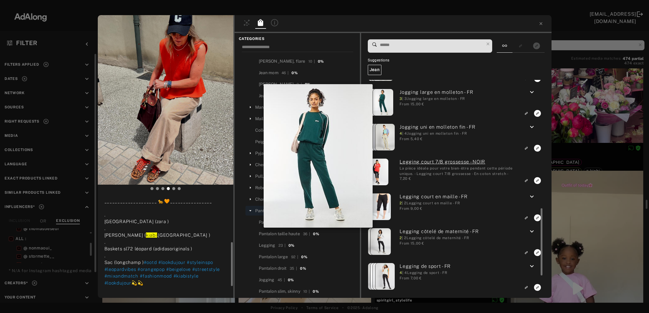
click at [414, 41] on span at bounding box center [432, 46] width 105 height 13
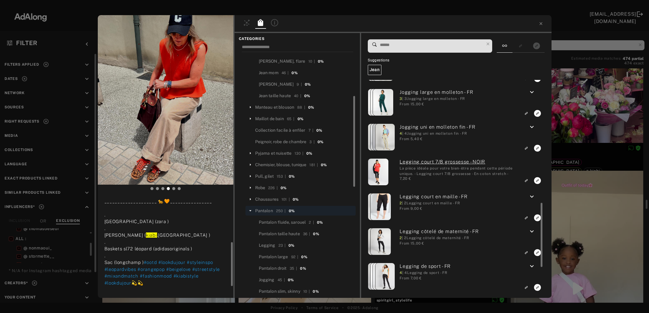
click at [414, 46] on input at bounding box center [432, 45] width 105 height 8
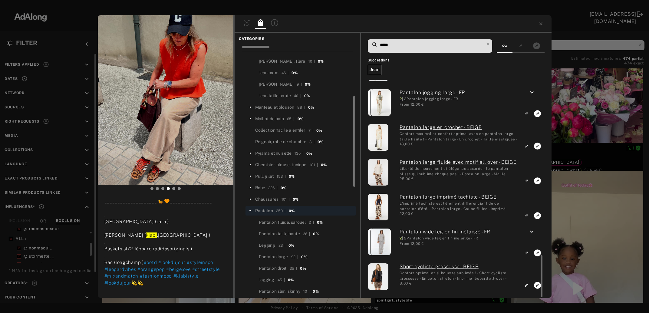
drag, startPoint x: 405, startPoint y: 46, endPoint x: 376, endPoint y: 46, distance: 29.1
click at [380, 46] on input "*****" at bounding box center [432, 45] width 105 height 8
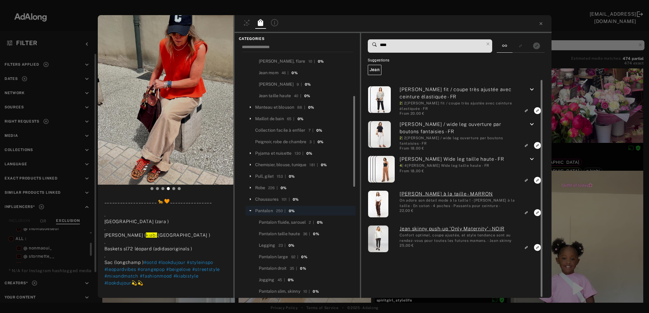
type input "****"
click at [532, 161] on icon "keyboard_arrow_down" at bounding box center [532, 159] width 7 height 7
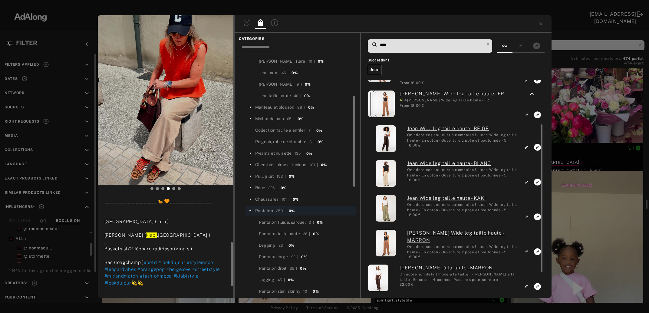
click at [537, 183] on rect "Link to exact product" at bounding box center [538, 182] width 8 height 8
click at [603, 112] on div "1 spiritgirl_stylelife Rights agreed 3 months ago 𝙼𝚒𝚡 & 𝙼𝚊𝚝𝚌𝚑 ✨ 𝙾𝚜𝚎𝚛 𝚕’𝚒𝚖𝚙𝚛𝚒𝚖é …" at bounding box center [324, 156] width 649 height 313
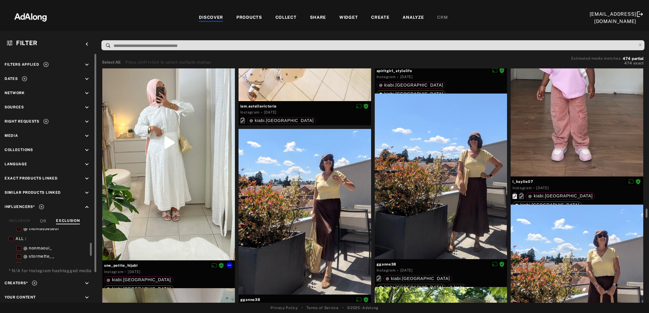
click at [156, 196] on div at bounding box center [168, 143] width 133 height 236
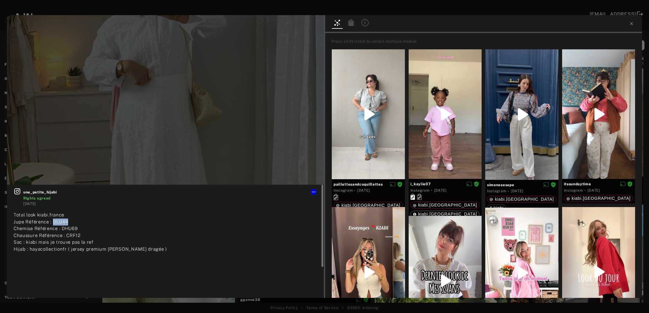
drag, startPoint x: 69, startPoint y: 222, endPoint x: 53, endPoint y: 223, distance: 16.7
click at [53, 223] on div "Total look kiabi.france Jupe Référence : DLU44 Chemise Référence : DHU69 Chauss…" at bounding box center [166, 234] width 304 height 45
copy span "DLU44"
click at [355, 26] on icon at bounding box center [351, 22] width 7 height 7
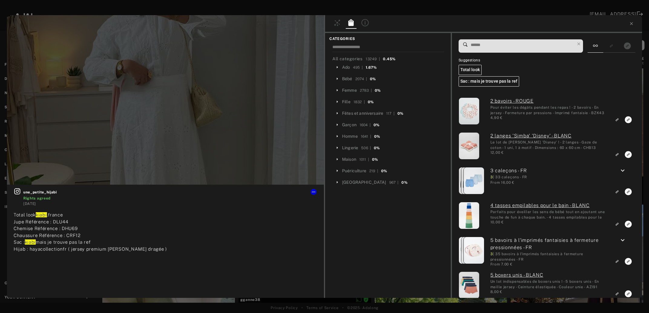
click at [495, 45] on input at bounding box center [522, 45] width 105 height 8
paste input "*****"
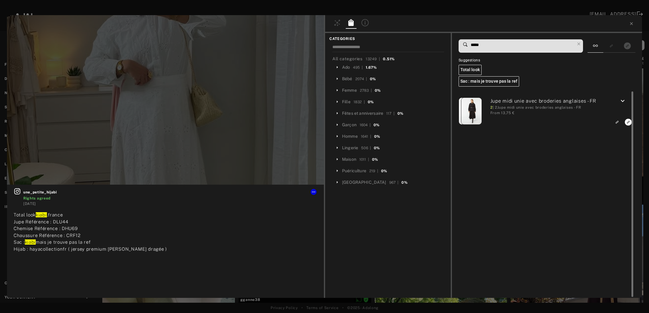
click at [625, 101] on icon "keyboard_arrow_down" at bounding box center [622, 101] width 7 height 7
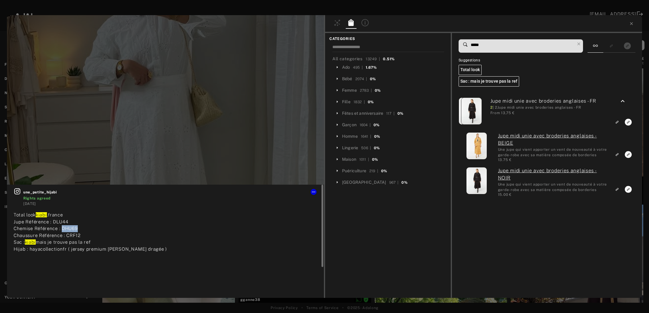
drag, startPoint x: 91, startPoint y: 227, endPoint x: 62, endPoint y: 227, distance: 29.1
click at [62, 227] on div "Total look kiabi .france Jupe Référence : DLU44 Chemise Référence : DHU69 Chaus…" at bounding box center [166, 234] width 304 height 45
copy span "DHU69"
drag, startPoint x: 490, startPoint y: 45, endPoint x: 443, endPoint y: 46, distance: 46.7
click at [470, 46] on input "*****" at bounding box center [522, 45] width 105 height 8
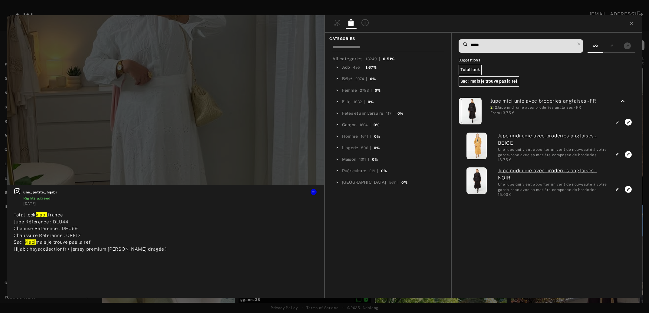
paste input
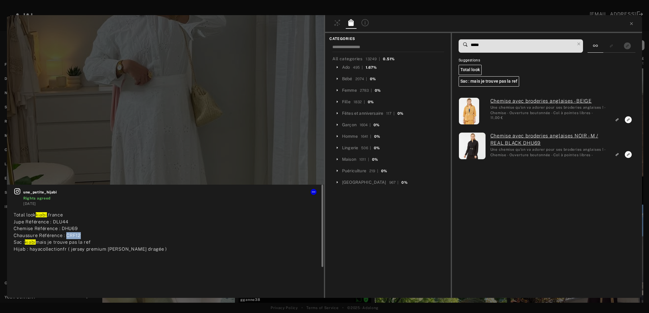
drag, startPoint x: 84, startPoint y: 236, endPoint x: 66, endPoint y: 236, distance: 17.9
click at [66, 236] on div "Total look kiabi .france Jupe Référence : DLU44 Chemise Référence : DHU69 Chaus…" at bounding box center [166, 234] width 304 height 45
copy span "CRF12"
drag, startPoint x: 486, startPoint y: 44, endPoint x: 448, endPoint y: 51, distance: 38.9
click at [470, 49] on input "*****" at bounding box center [522, 45] width 105 height 8
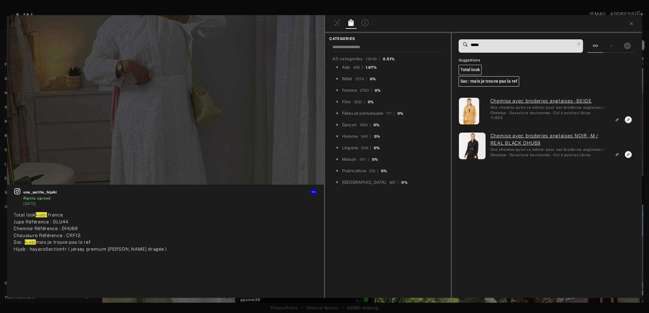
paste input
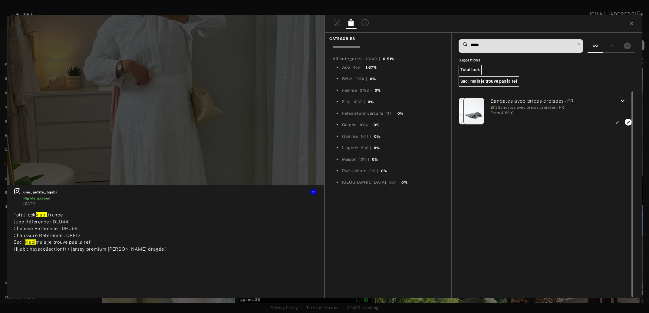
type input "*****"
click at [620, 101] on div "keyboard_arrow_down" at bounding box center [623, 102] width 22 height 9
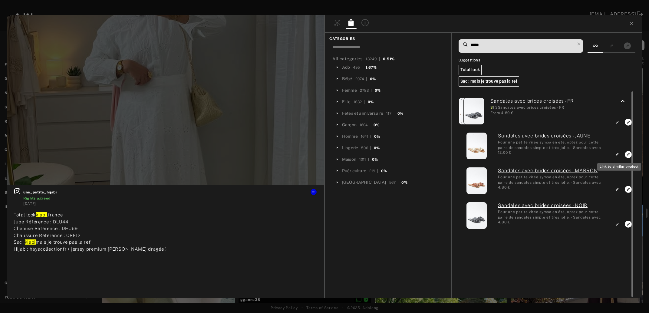
click at [619, 153] on rect "Link to similar product" at bounding box center [618, 155] width 8 height 8
click at [632, 25] on icon at bounding box center [631, 23] width 5 height 5
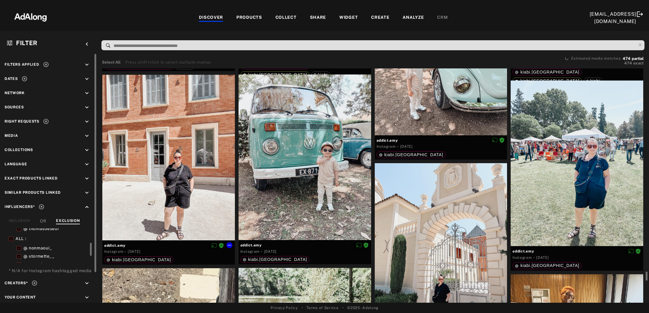
click at [174, 200] on div at bounding box center [168, 158] width 133 height 166
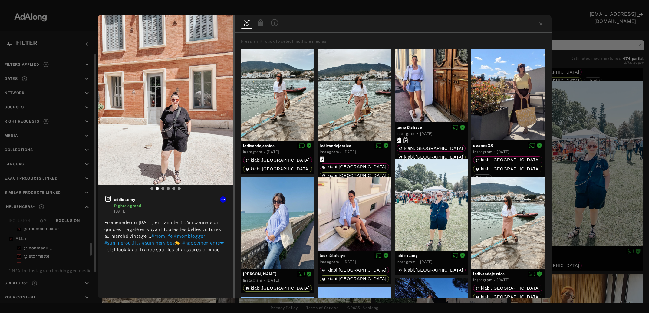
click at [259, 23] on icon at bounding box center [260, 22] width 5 height 7
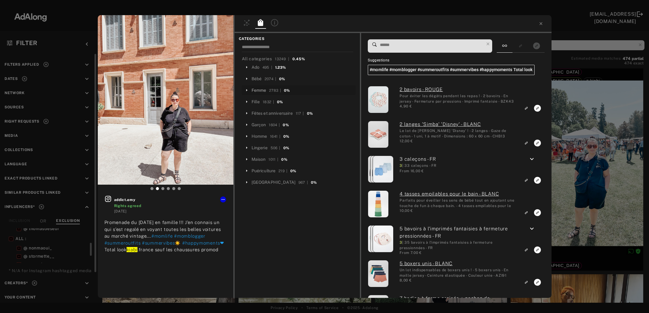
click at [258, 91] on div "Femme" at bounding box center [259, 90] width 15 height 6
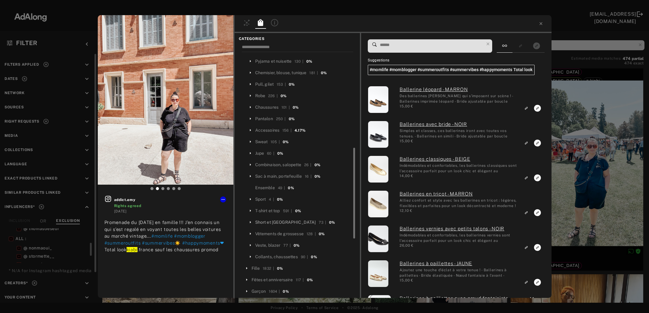
click at [271, 222] on div "Short et [GEOGRAPHIC_DATA]" at bounding box center [285, 222] width 61 height 6
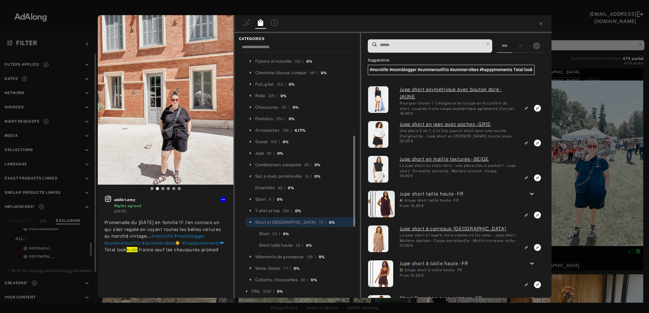
click at [410, 47] on input at bounding box center [432, 45] width 105 height 8
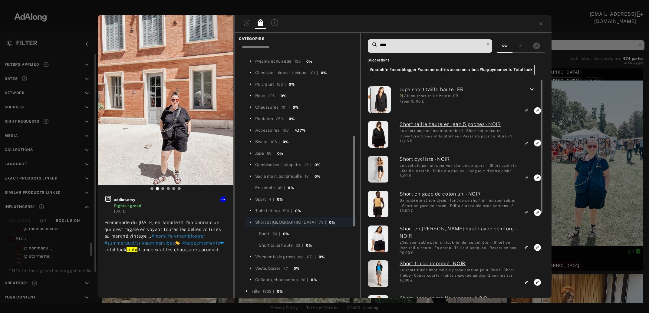
type input "****"
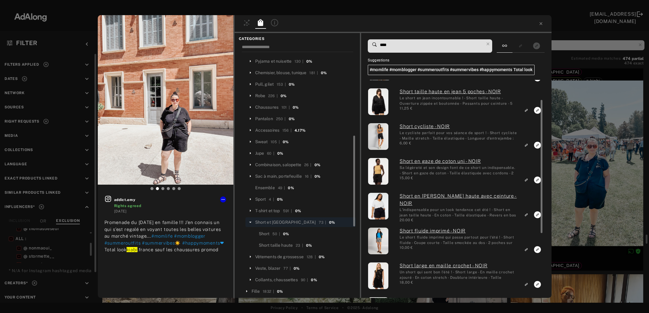
click at [537, 114] on icon "Link to exact product" at bounding box center [538, 110] width 7 height 7
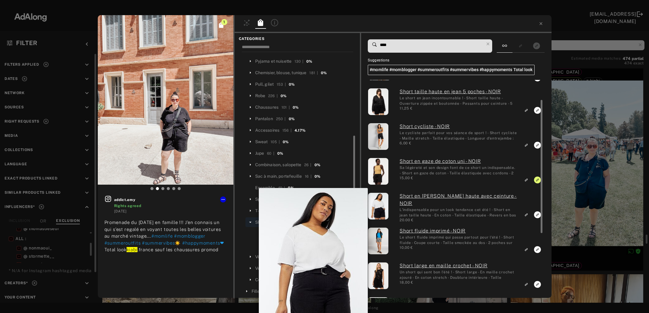
scroll to position [947, 0]
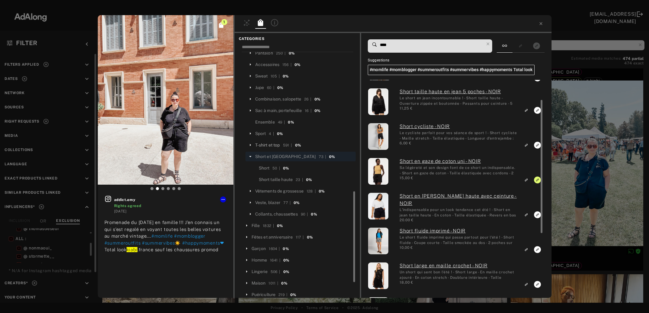
click at [273, 145] on div "T-shirt et top" at bounding box center [267, 145] width 25 height 6
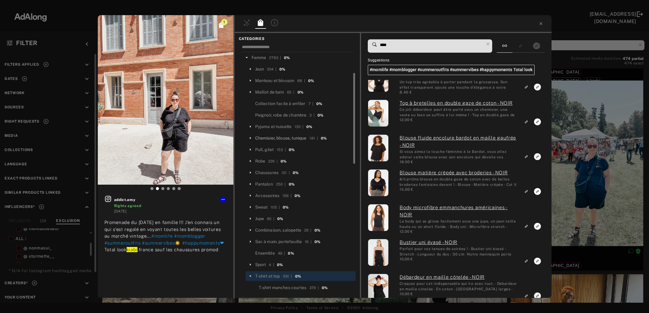
click at [305, 137] on div "Chemisier, blouse, tunique" at bounding box center [280, 138] width 51 height 6
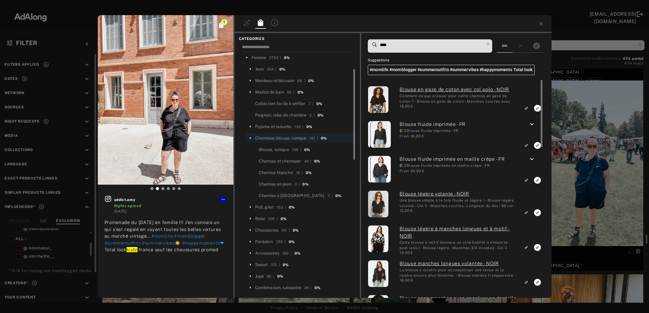
click at [526, 108] on rect "Link to similar product" at bounding box center [527, 109] width 8 height 8
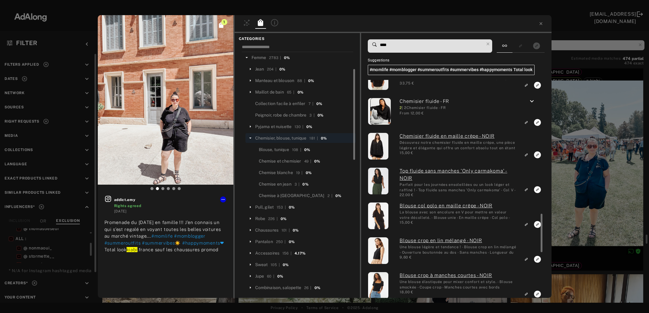
click at [572, 165] on div "1 addict.emy Rights agreed 3 months ago Promenade du dimanche en famille !!! J’…" at bounding box center [324, 156] width 649 height 313
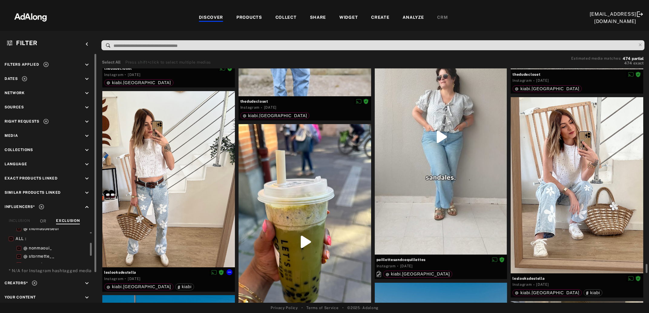
click at [163, 181] on div at bounding box center [168, 179] width 133 height 176
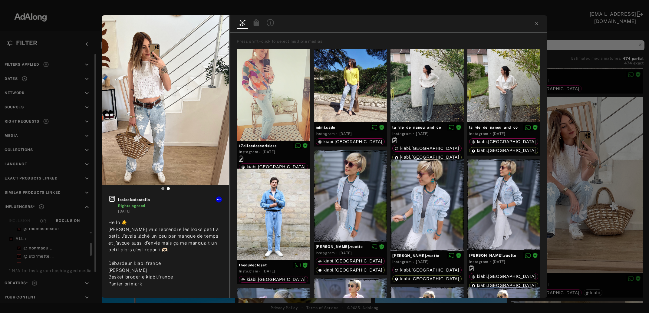
click at [255, 26] on icon at bounding box center [256, 22] width 5 height 7
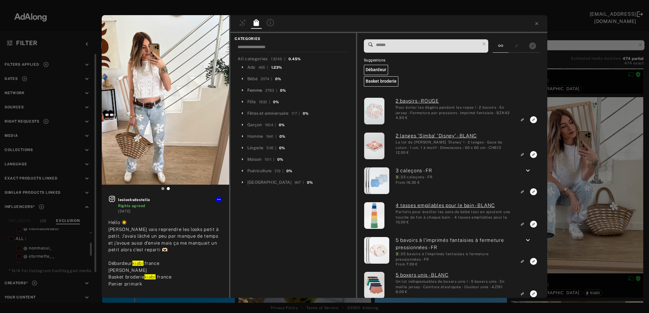
click at [255, 90] on div "Femme" at bounding box center [254, 90] width 15 height 6
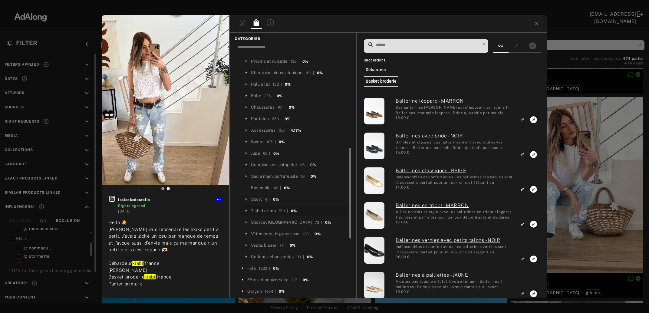
click at [264, 211] on div "T-shirt et top" at bounding box center [263, 211] width 25 height 6
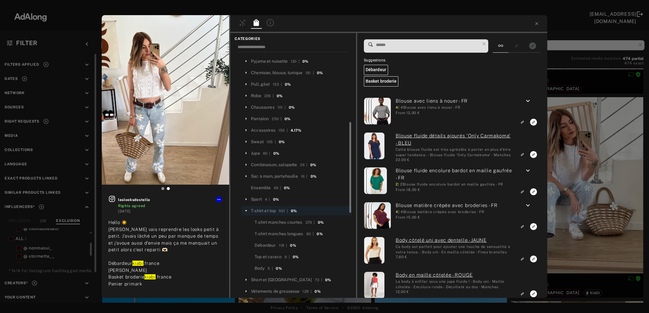
click at [411, 46] on input at bounding box center [428, 45] width 105 height 8
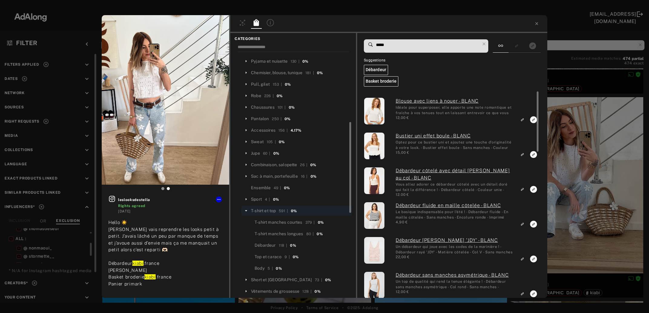
type input "*****"
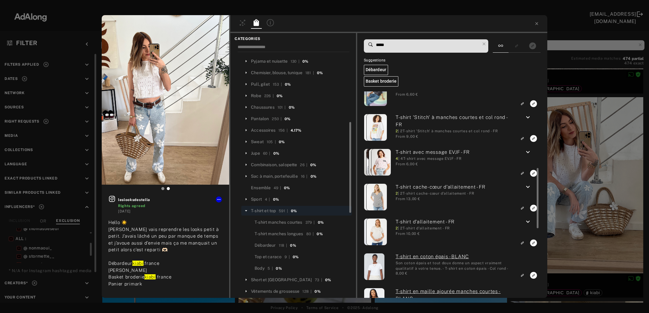
click at [584, 156] on div "leslooksdestella Rights agreed 3 months ago Hello ☀️ Je vais reprendre les look…" at bounding box center [324, 156] width 649 height 313
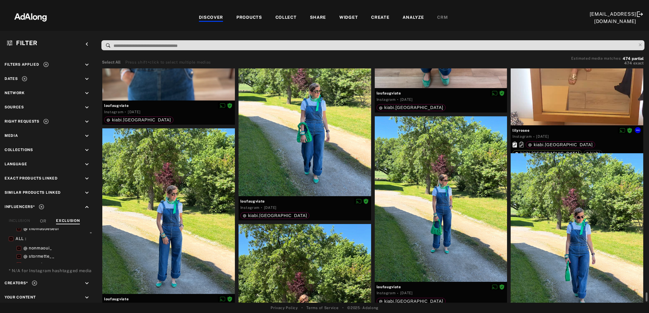
scroll to position [8104, 0]
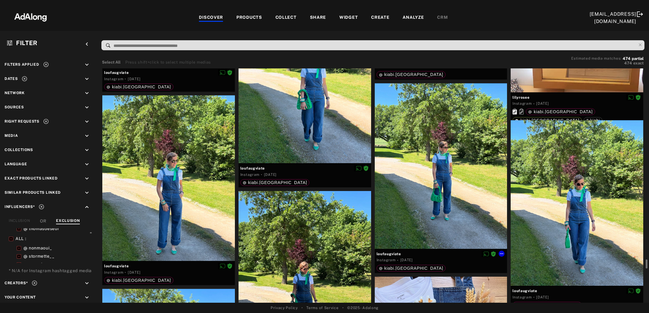
click at [443, 188] on div at bounding box center [441, 166] width 133 height 166
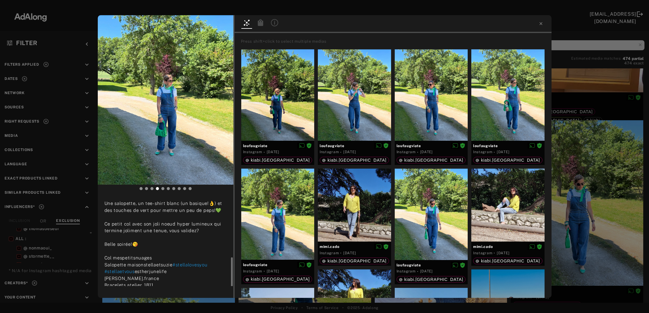
scroll to position [65, 0]
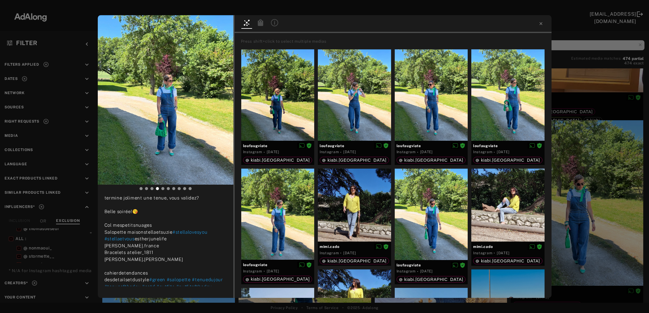
click at [260, 20] on icon at bounding box center [260, 22] width 7 height 7
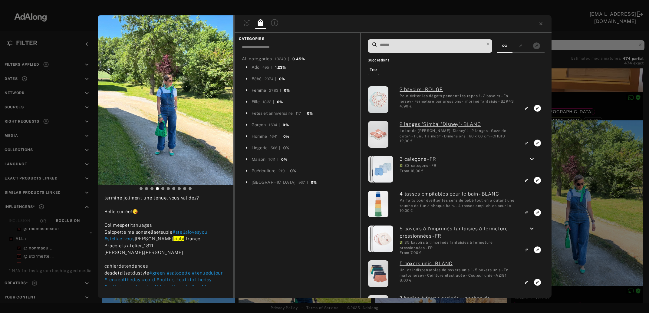
click at [258, 92] on div "Femme" at bounding box center [259, 90] width 15 height 6
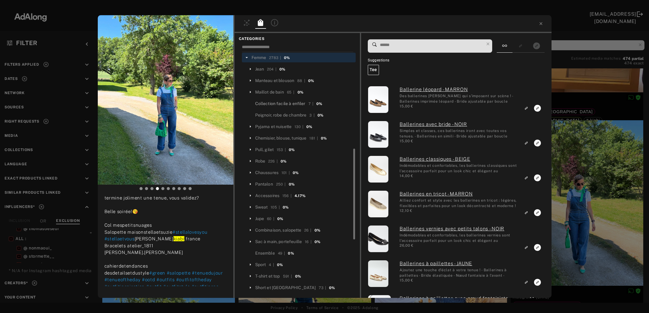
scroll to position [65, 0]
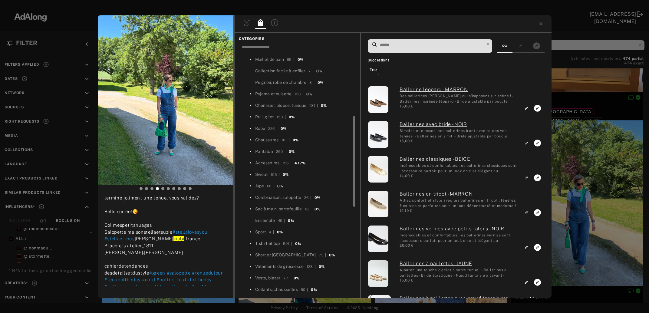
click at [272, 244] on div "T-shirt et top" at bounding box center [267, 244] width 25 height 6
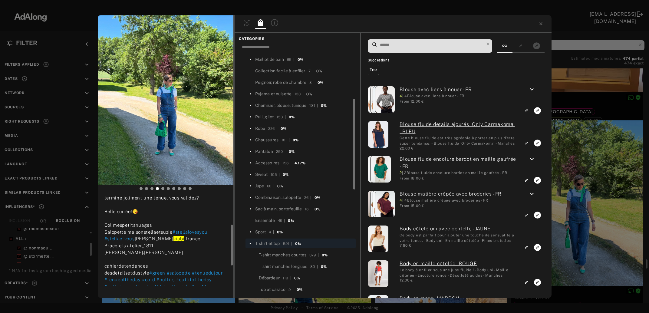
click at [419, 42] on input at bounding box center [432, 45] width 105 height 8
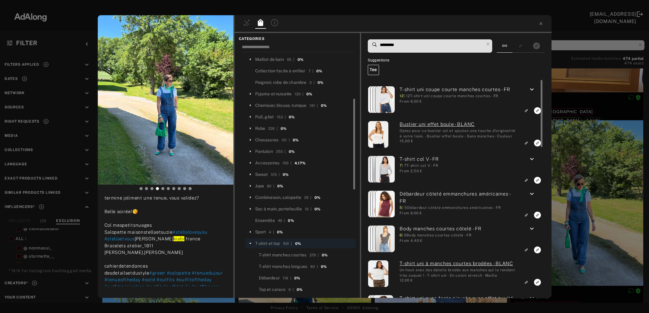
type input "*********"
click at [533, 91] on icon "keyboard_arrow_down" at bounding box center [532, 89] width 7 height 7
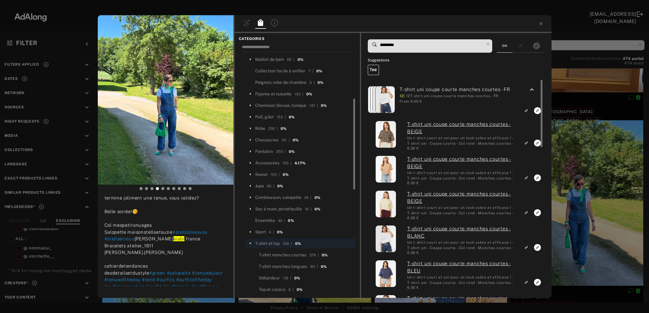
scroll to position [33, 0]
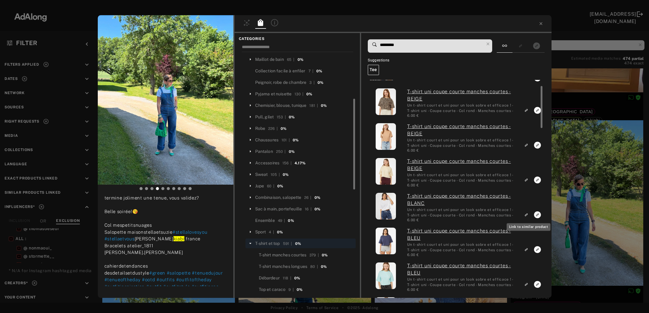
click at [527, 112] on icon "Link to similar product" at bounding box center [527, 110] width 4 height 4
click at [491, 44] on icon at bounding box center [488, 44] width 8 height 8
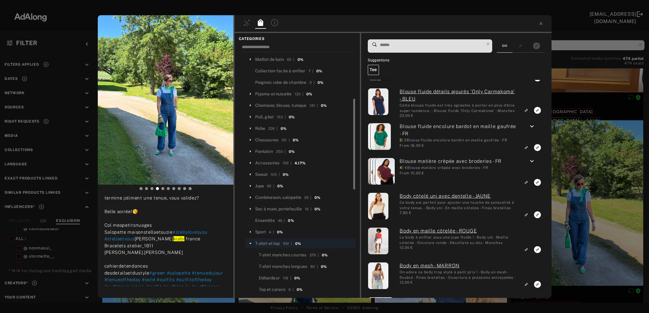
scroll to position [0, 0]
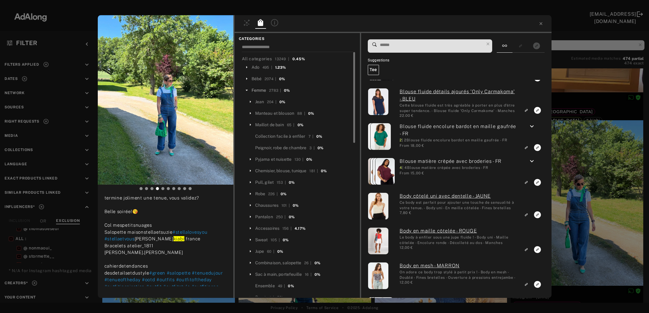
click at [254, 91] on div "Femme" at bounding box center [259, 90] width 15 height 6
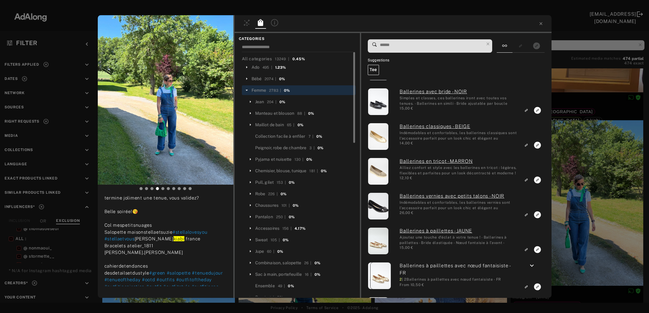
click at [416, 44] on input at bounding box center [432, 45] width 105 height 8
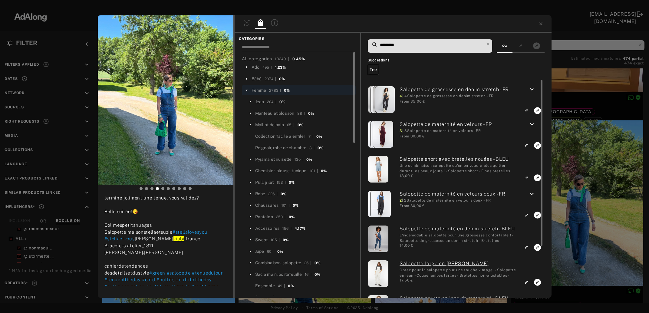
type input "*********"
click at [532, 89] on icon "keyboard_arrow_down" at bounding box center [532, 89] width 7 height 7
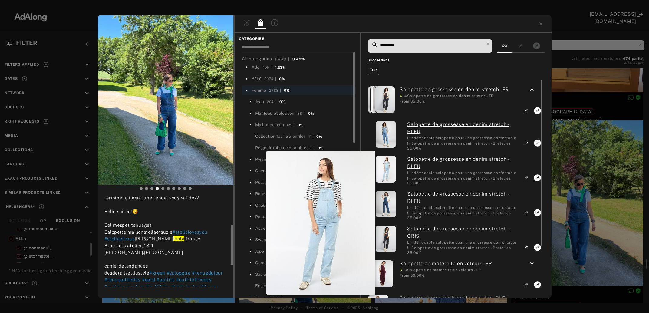
scroll to position [947, 0]
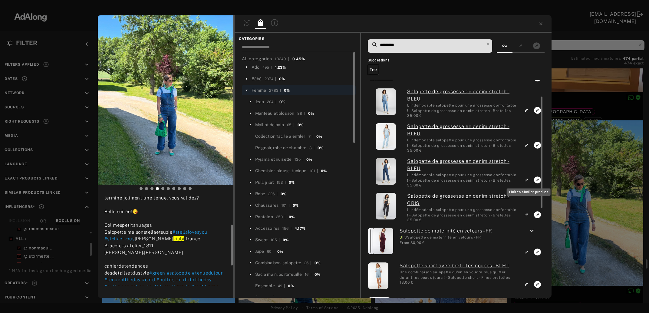
click at [527, 112] on icon "Link to similar product" at bounding box center [526, 111] width 2 height 2
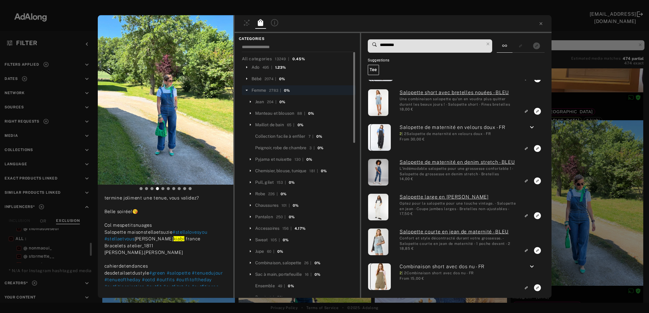
click at [586, 180] on div "loufaugviate Rights agreed 3 months ago Green 💚💚💚 Une salopette, un tee-shirt b…" at bounding box center [324, 156] width 649 height 313
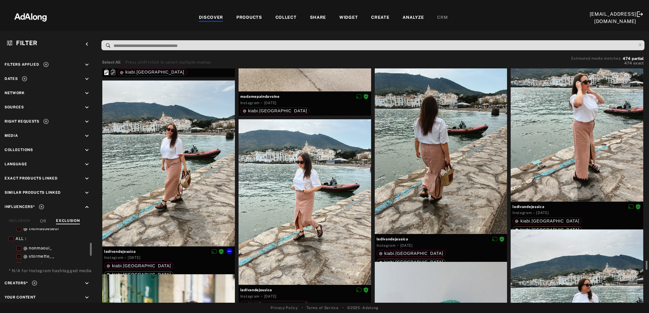
click at [169, 183] on div at bounding box center [168, 164] width 133 height 166
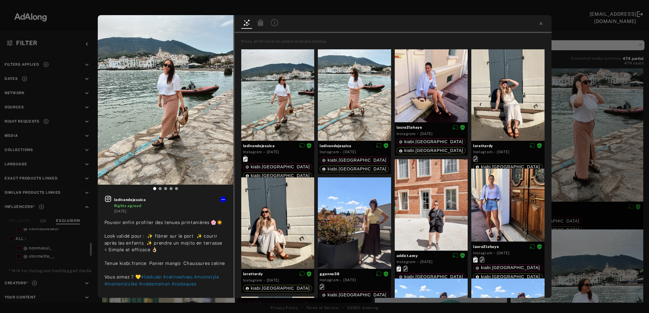
click at [259, 22] on icon at bounding box center [260, 22] width 5 height 7
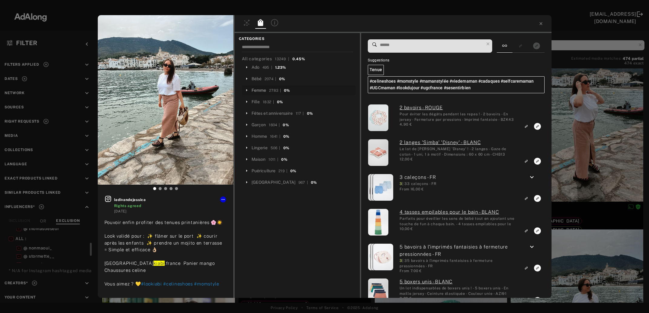
click at [257, 92] on div "Femme" at bounding box center [259, 90] width 15 height 6
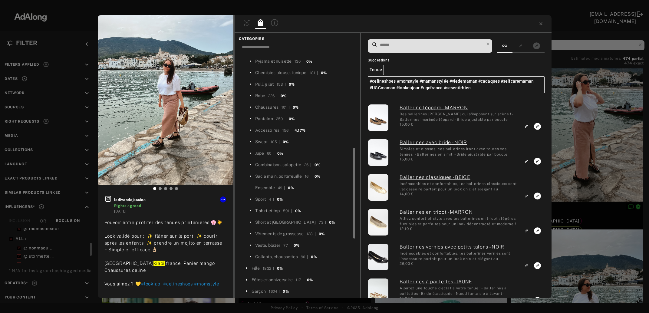
click at [275, 209] on div "T-shirt et top" at bounding box center [267, 211] width 25 height 6
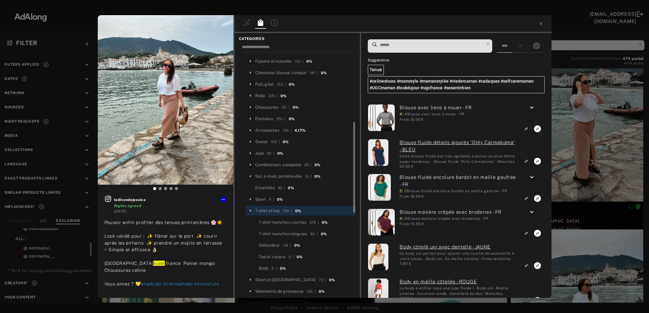
click at [407, 47] on input at bounding box center [432, 45] width 105 height 8
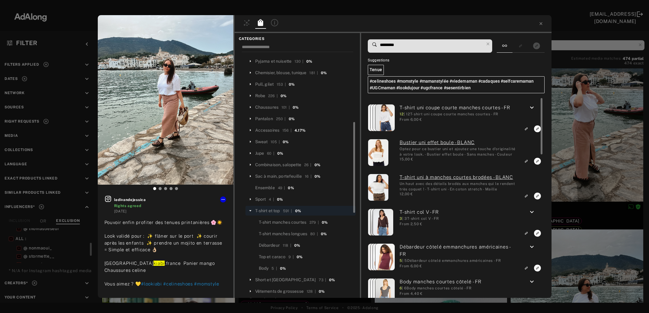
type input "*********"
click at [533, 108] on icon "keyboard_arrow_down" at bounding box center [532, 107] width 7 height 7
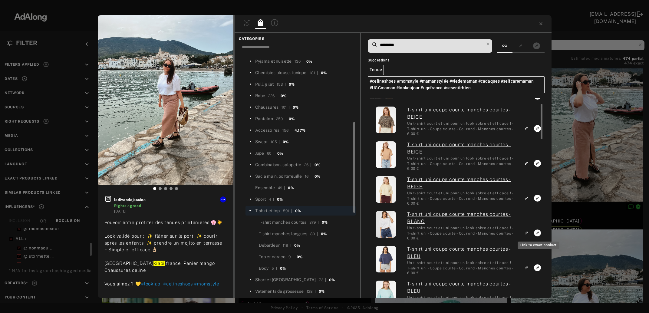
click at [536, 132] on icon "Link to exact product" at bounding box center [538, 128] width 7 height 7
click at [491, 44] on icon at bounding box center [488, 44] width 8 height 8
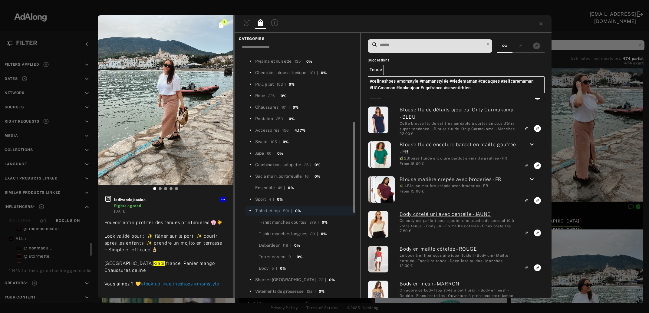
click at [263, 152] on div "Jupe" at bounding box center [259, 153] width 9 height 6
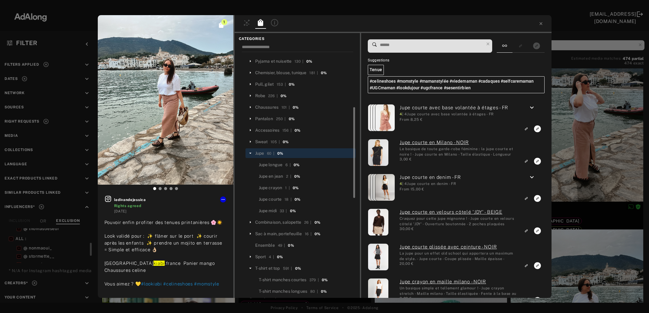
click at [413, 44] on input at bounding box center [432, 45] width 105 height 8
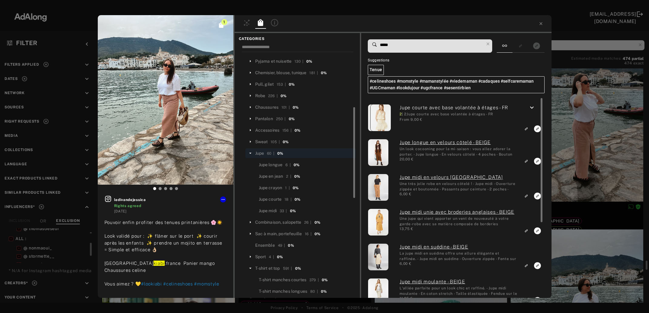
drag, startPoint x: 403, startPoint y: 47, endPoint x: 372, endPoint y: 46, distance: 30.6
click at [380, 46] on input "*****" at bounding box center [432, 45] width 105 height 8
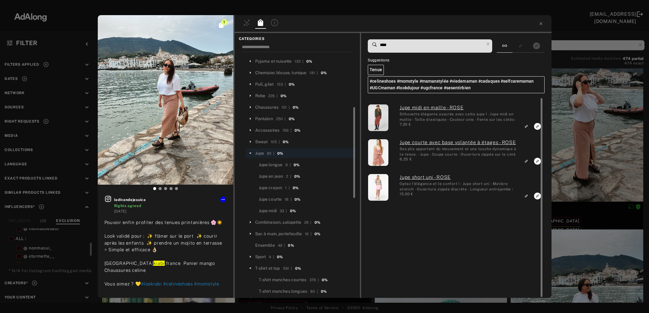
type input "****"
click at [554, 133] on div "1 ledivandejessica Rights agreed 3 months ago Pouvoir enfin profiter des tenues…" at bounding box center [324, 156] width 649 height 313
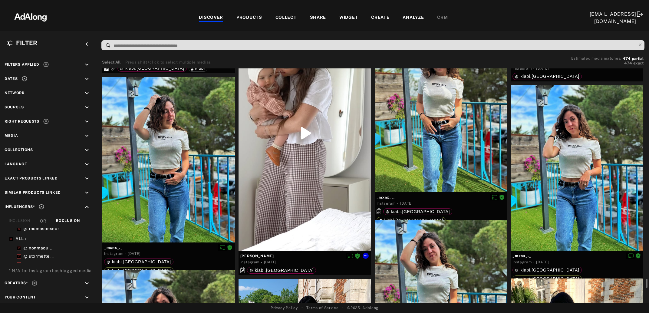
click at [288, 210] on div at bounding box center [305, 133] width 133 height 236
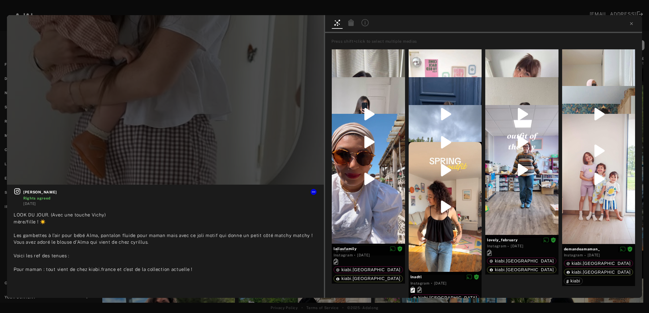
click at [351, 24] on icon at bounding box center [351, 22] width 5 height 7
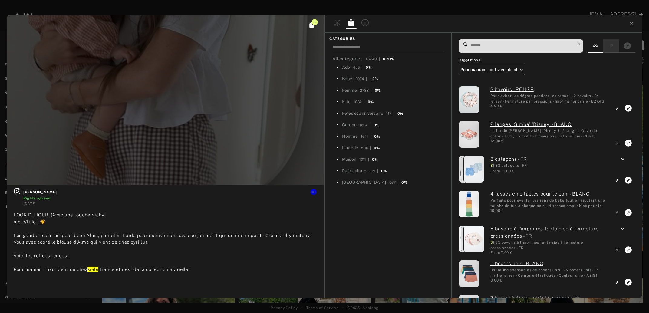
click at [620, 43] on div at bounding box center [612, 45] width 16 height 13
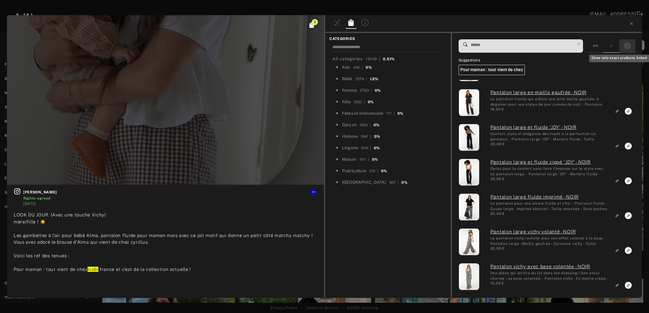
click at [630, 47] on icon "Show only exact products linked" at bounding box center [627, 45] width 7 height 7
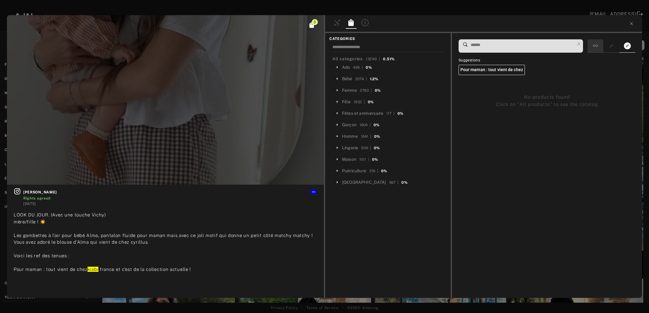
click at [598, 49] on div at bounding box center [596, 45] width 16 height 13
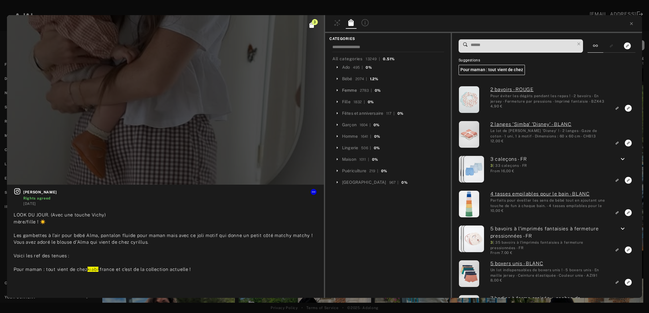
click at [351, 90] on div "Femme" at bounding box center [349, 90] width 15 height 6
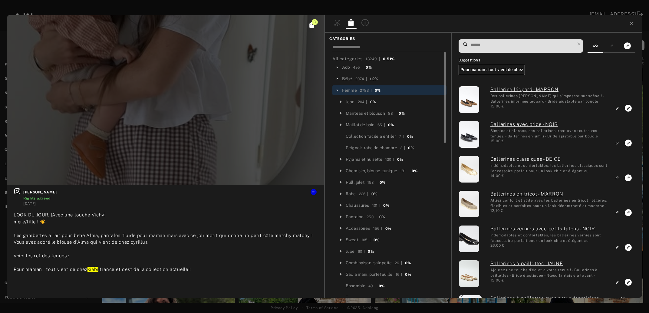
click at [474, 47] on input at bounding box center [522, 45] width 105 height 8
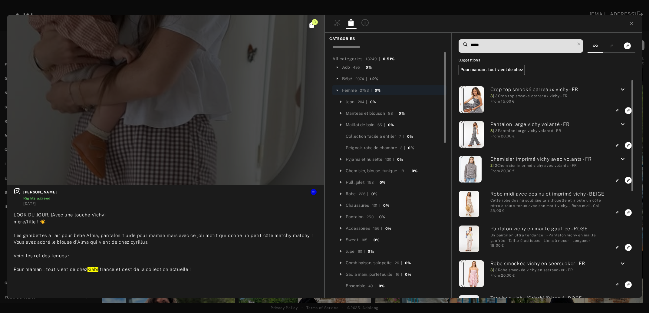
type input "*****"
click at [623, 125] on icon "keyboard_arrow_down" at bounding box center [622, 124] width 7 height 7
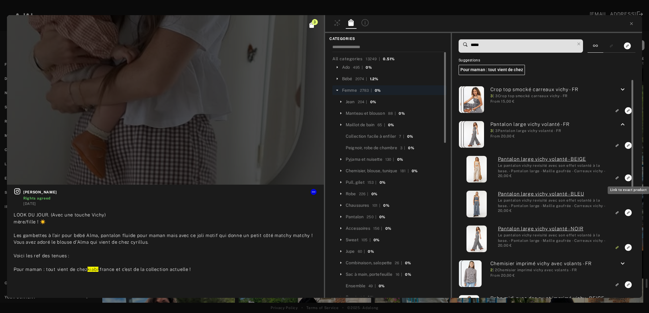
click at [629, 178] on rect "Link to exact product" at bounding box center [629, 178] width 8 height 8
click at [618, 249] on icon "Unlink to similar product" at bounding box center [617, 248] width 2 height 2
click at [582, 43] on icon at bounding box center [579, 44] width 8 height 8
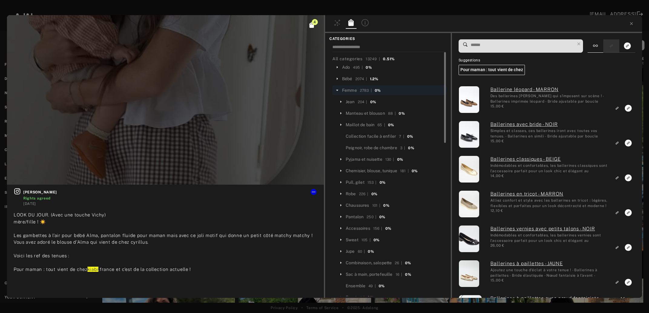
click at [609, 48] on button "Show only similar products linked" at bounding box center [611, 46] width 11 height 8
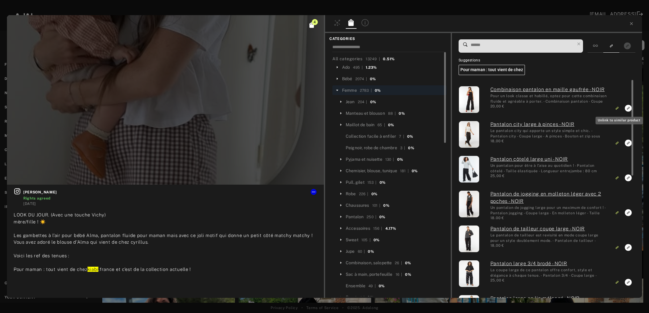
click at [618, 110] on icon "Unlink to similar product" at bounding box center [617, 109] width 2 height 2
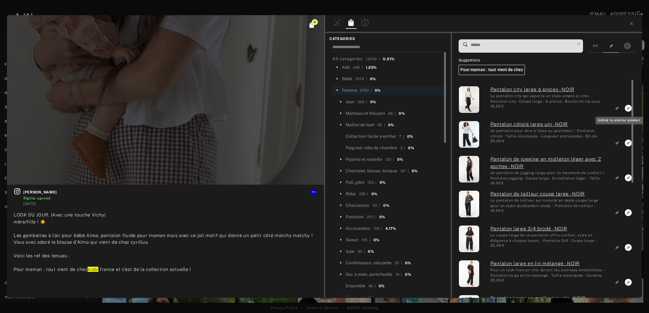
click at [618, 110] on icon "Unlink to similar product" at bounding box center [617, 109] width 2 height 2
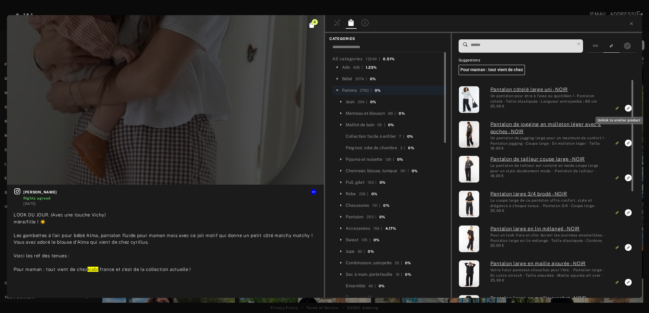
click at [618, 110] on icon "Unlink to similar product" at bounding box center [617, 109] width 2 height 2
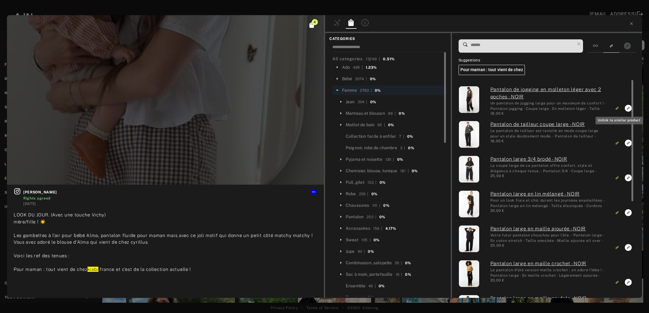
click at [618, 110] on icon "Unlink to similar product" at bounding box center [617, 109] width 2 height 2
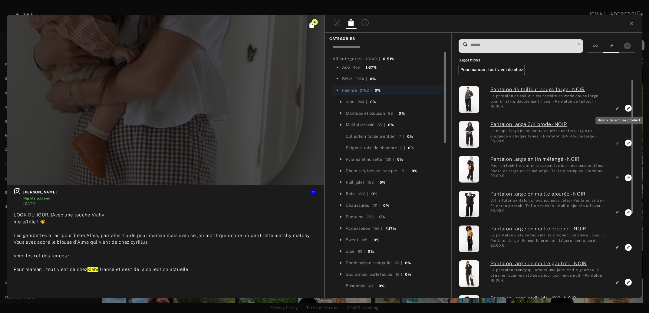
click at [618, 110] on icon "Unlink to similar product" at bounding box center [617, 109] width 2 height 2
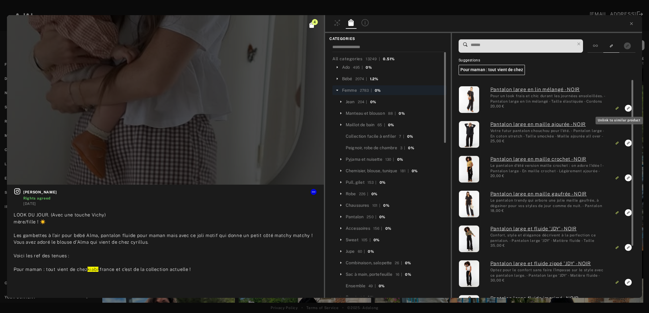
click at [618, 110] on icon "Unlink to similar product" at bounding box center [617, 109] width 2 height 2
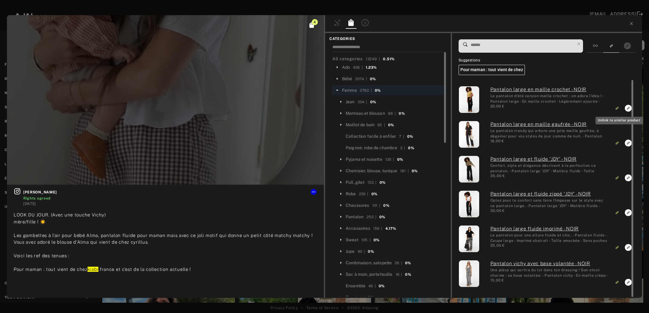
click at [618, 110] on icon "Unlink to similar product" at bounding box center [617, 109] width 2 height 2
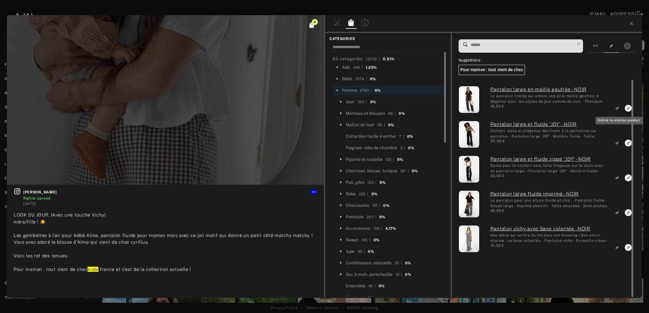
click at [618, 110] on icon "Unlink to similar product" at bounding box center [617, 109] width 2 height 2
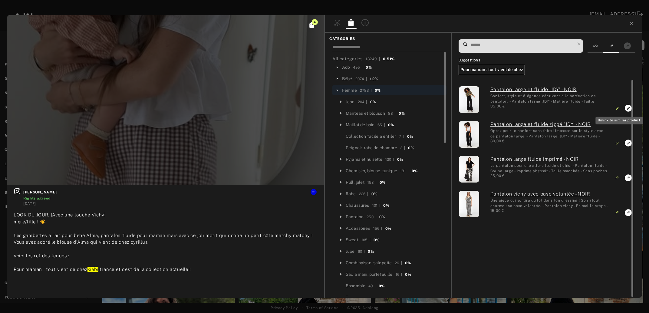
click at [618, 110] on icon "Unlink to similar product" at bounding box center [617, 109] width 2 height 2
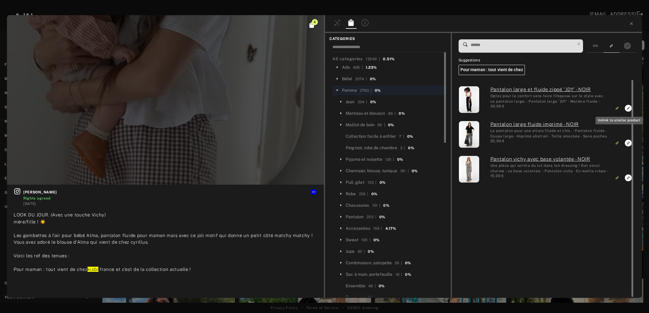
click at [618, 110] on icon "Unlink to similar product" at bounding box center [617, 109] width 2 height 2
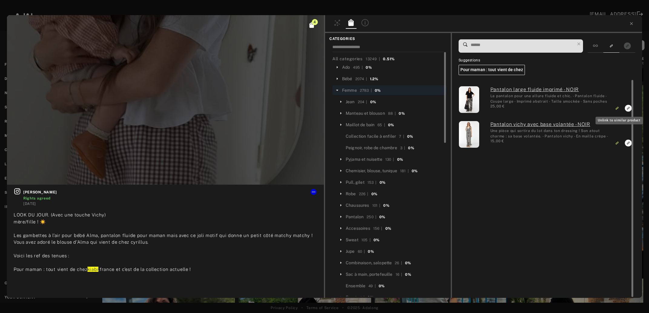
click at [618, 110] on icon "Unlink to similar product" at bounding box center [617, 109] width 2 height 2
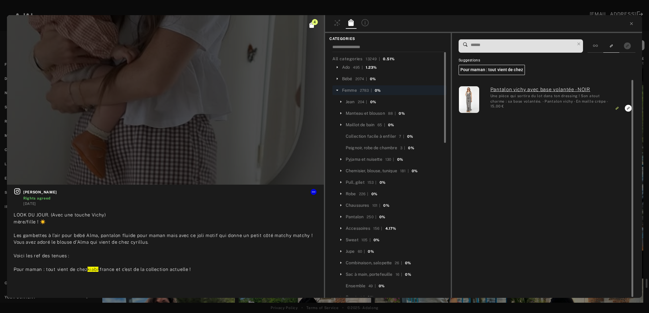
scroll to position [10169, 0]
click at [616, 109] on rect "Unlink to similar product" at bounding box center [618, 109] width 8 height 8
click at [630, 23] on icon at bounding box center [631, 23] width 5 height 5
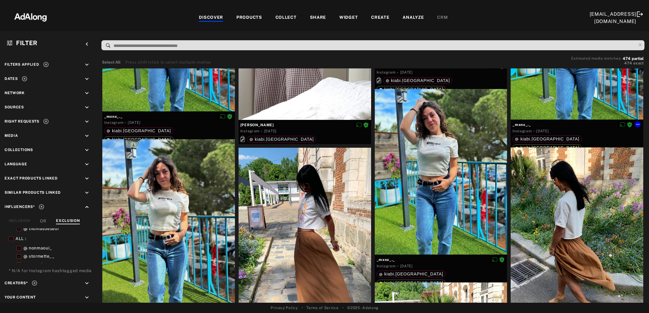
scroll to position [10333, 0]
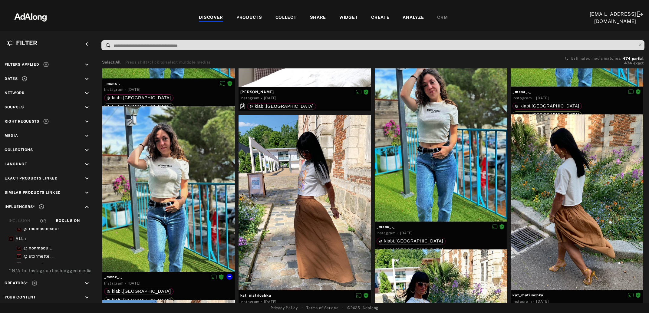
click at [167, 151] on div at bounding box center [168, 189] width 133 height 166
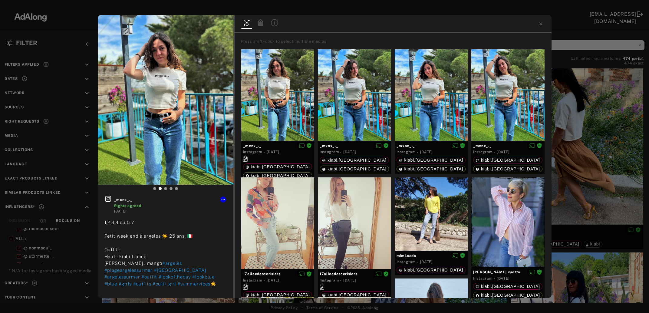
click at [263, 25] on icon at bounding box center [260, 22] width 5 height 7
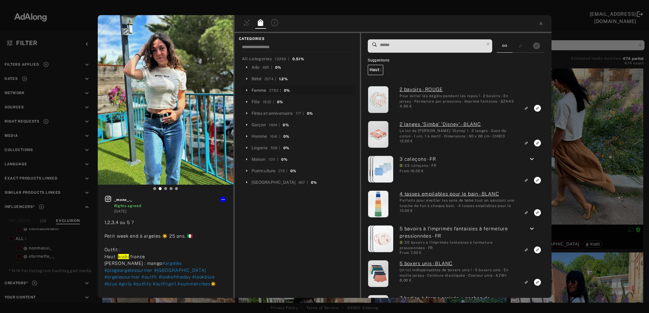
click at [261, 90] on div "Femme" at bounding box center [259, 90] width 15 height 6
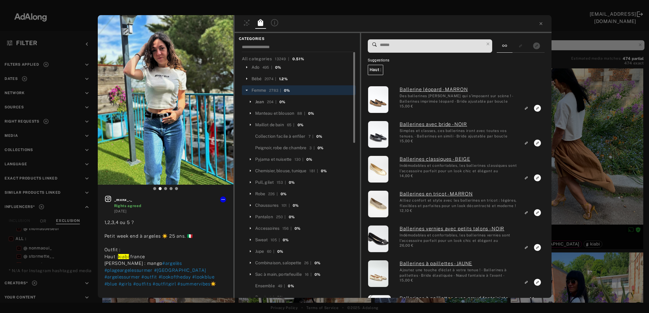
click at [261, 102] on div "Jean" at bounding box center [259, 102] width 9 height 6
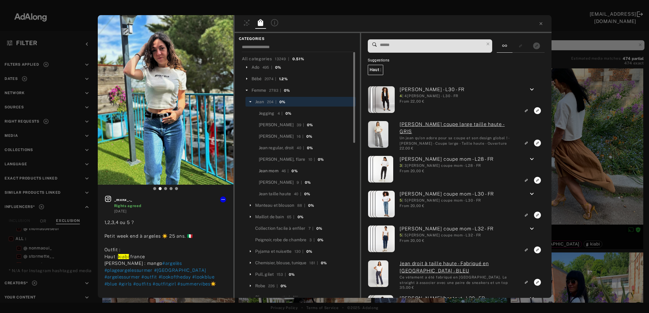
click at [272, 171] on div "Jean mom" at bounding box center [269, 171] width 20 height 6
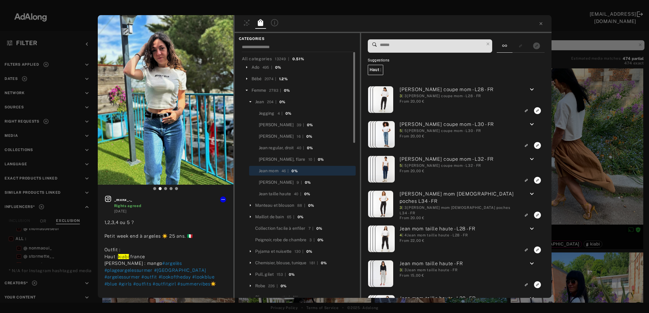
click at [394, 49] on span at bounding box center [432, 46] width 105 height 13
click at [399, 45] on input at bounding box center [432, 45] width 105 height 8
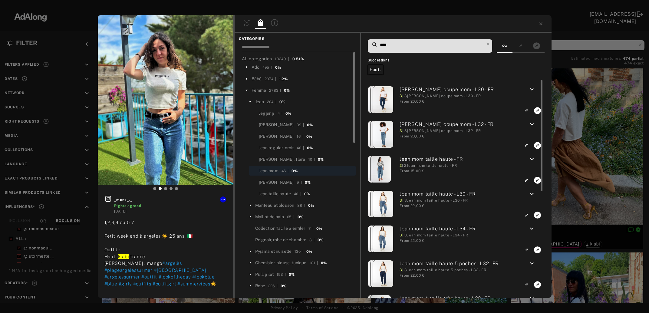
type input "****"
click at [532, 127] on icon "keyboard_arrow_down" at bounding box center [532, 124] width 7 height 7
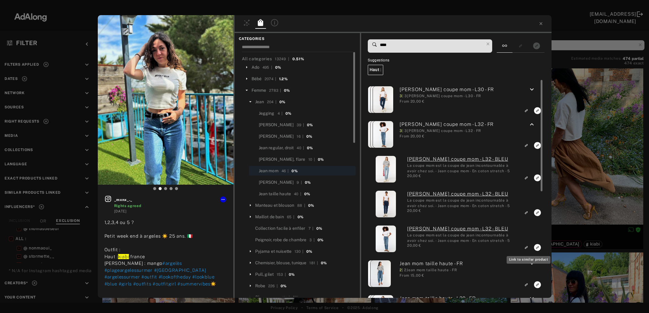
click at [529, 180] on icon "Link to similar product" at bounding box center [527, 178] width 4 height 4
click at [491, 44] on icon at bounding box center [488, 44] width 8 height 8
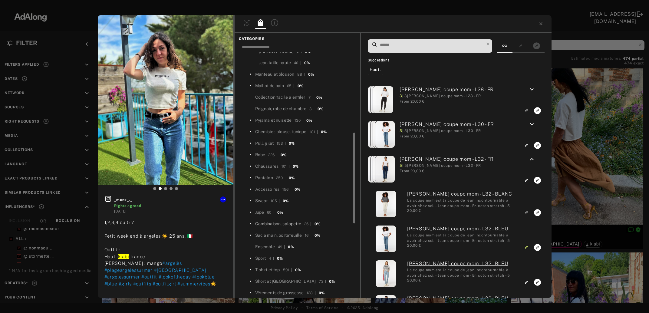
scroll to position [197, 0]
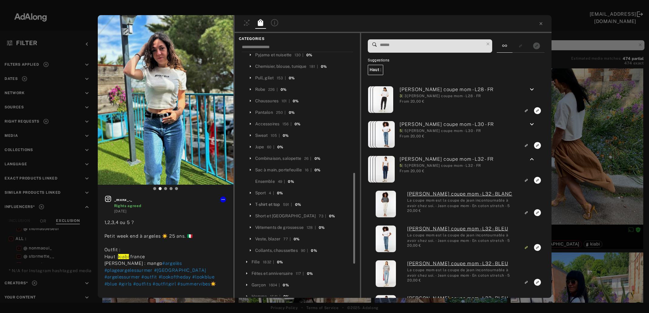
click at [264, 203] on div "T-shirt et top" at bounding box center [267, 204] width 25 height 6
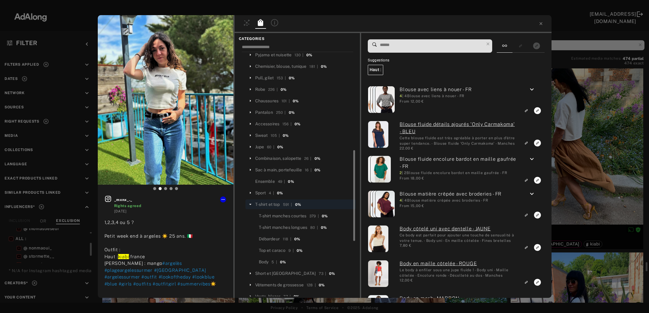
click at [396, 44] on input at bounding box center [432, 45] width 105 height 8
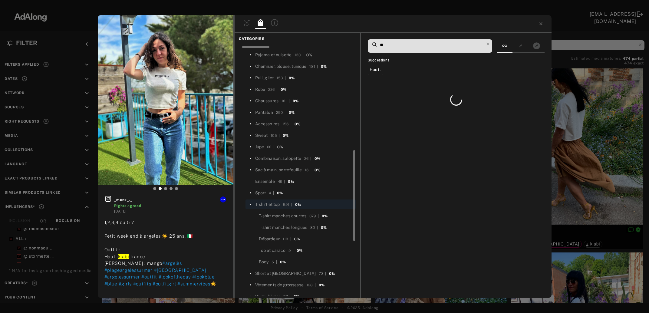
type input "*"
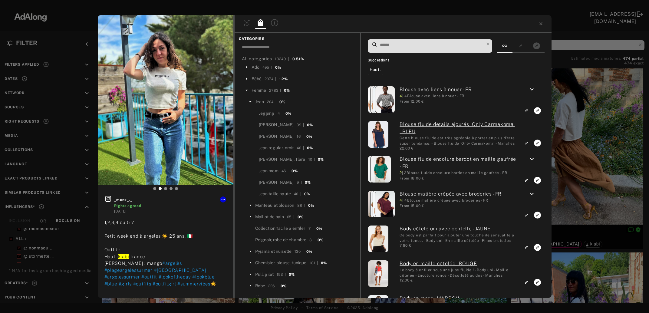
scroll to position [197, 0]
click at [576, 147] on div "_mxnx_._ Rights agreed [DATE] 1,2,3,4 ou 5 ? Petit week end à argeles ☀️ 25 ans…" at bounding box center [324, 156] width 649 height 313
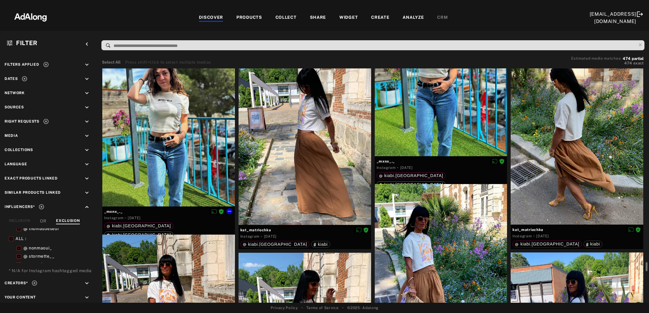
click at [177, 155] on div at bounding box center [168, 124] width 133 height 166
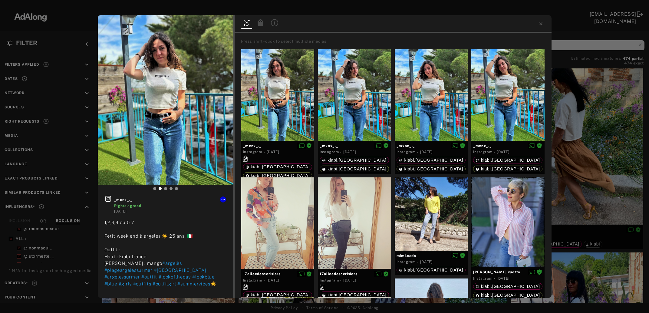
click at [261, 22] on icon at bounding box center [260, 22] width 5 height 7
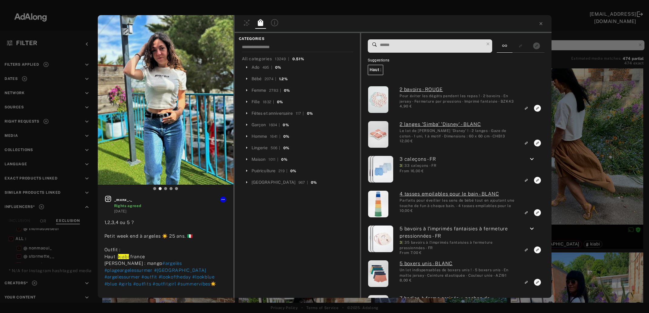
click at [396, 47] on input at bounding box center [432, 45] width 105 height 8
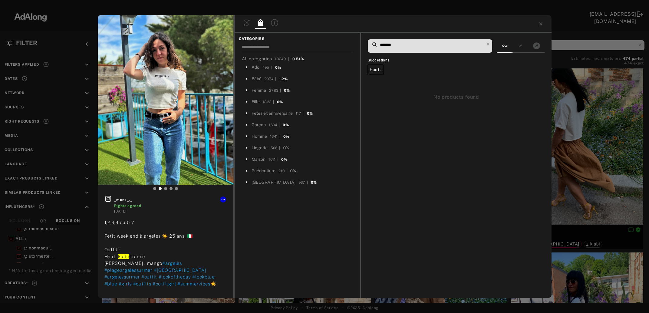
type input "*******"
click at [617, 156] on div "_mxnx_._ Rights agreed [DATE] 1,2,3,4 ou 5 ? Petit week end à argeles ☀️ 25 ans…" at bounding box center [324, 156] width 649 height 313
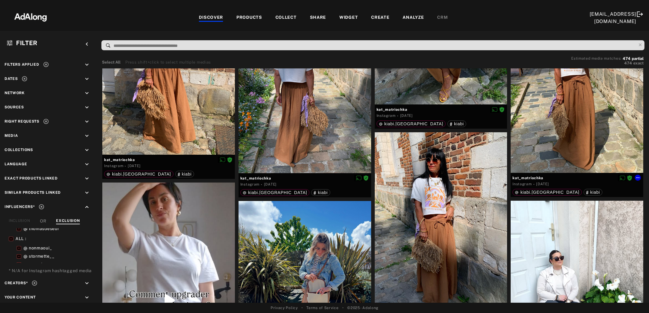
scroll to position [10989, 0]
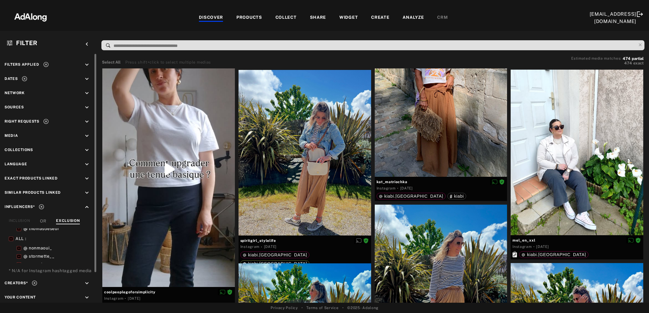
click at [23, 79] on icon at bounding box center [25, 79] width 6 height 6
click at [86, 79] on icon "keyboard_arrow_down" at bounding box center [87, 79] width 7 height 7
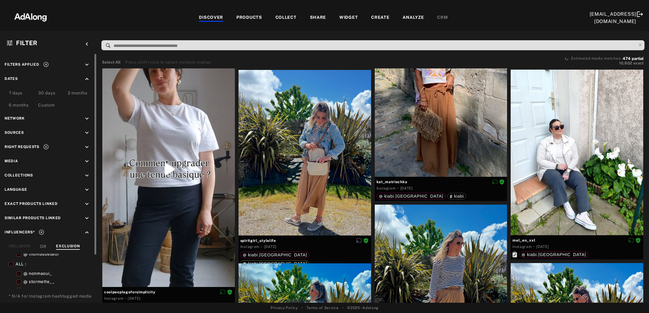
click at [47, 105] on div "Custom" at bounding box center [46, 105] width 16 height 7
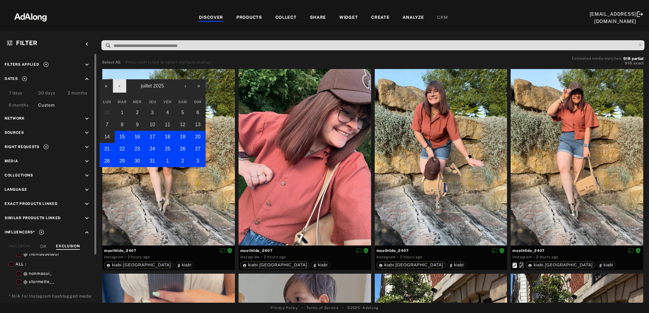
click at [118, 87] on button "‹" at bounding box center [119, 85] width 13 height 13
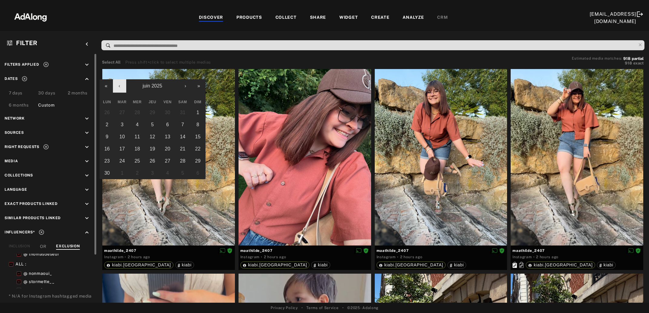
click at [118, 87] on button "‹" at bounding box center [119, 85] width 13 height 13
click at [180, 113] on button "1" at bounding box center [182, 113] width 15 height 12
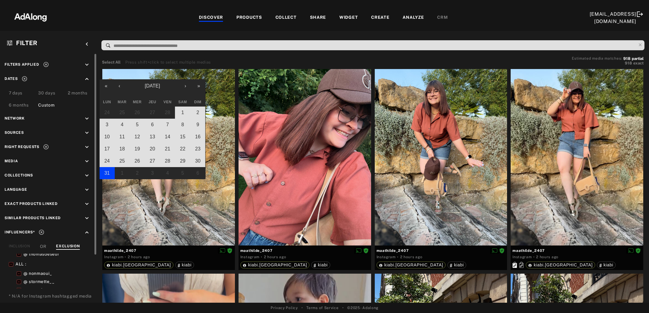
click at [102, 175] on button "31" at bounding box center [107, 173] width 15 height 12
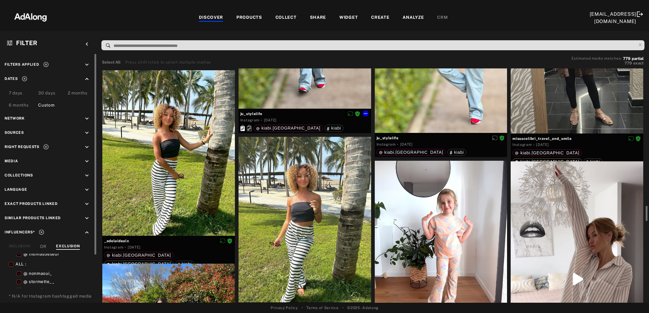
scroll to position [2132, 0]
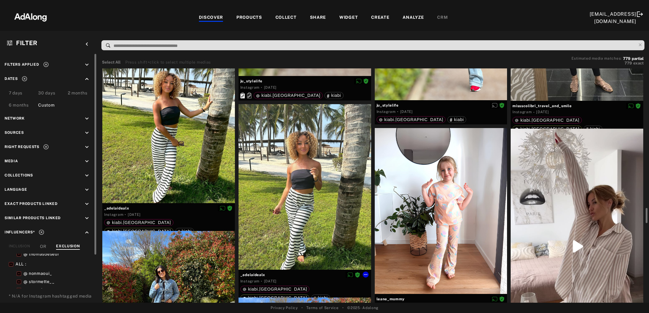
click at [315, 171] on div at bounding box center [305, 187] width 133 height 166
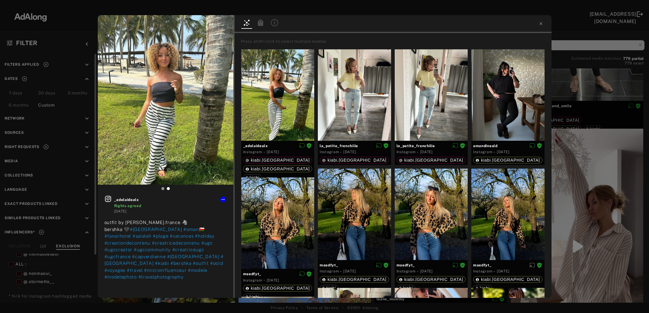
click at [261, 23] on icon at bounding box center [260, 22] width 5 height 7
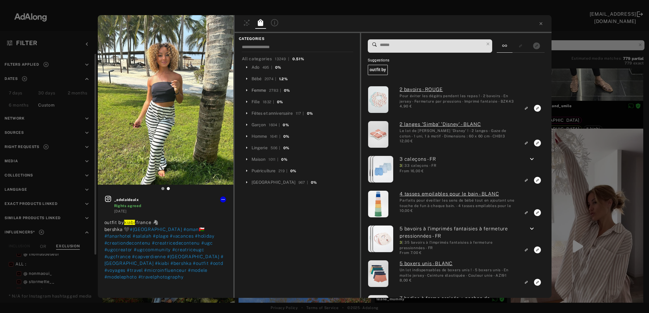
click at [257, 90] on div "Femme" at bounding box center [259, 90] width 15 height 6
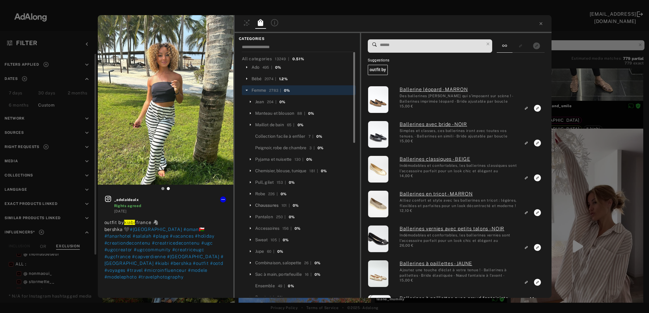
scroll to position [33, 0]
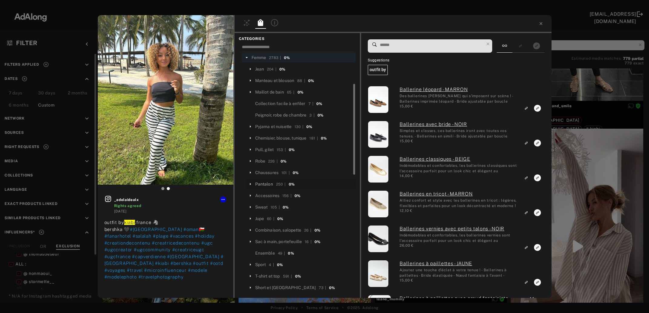
click at [266, 184] on div "Pantalon" at bounding box center [264, 184] width 18 height 6
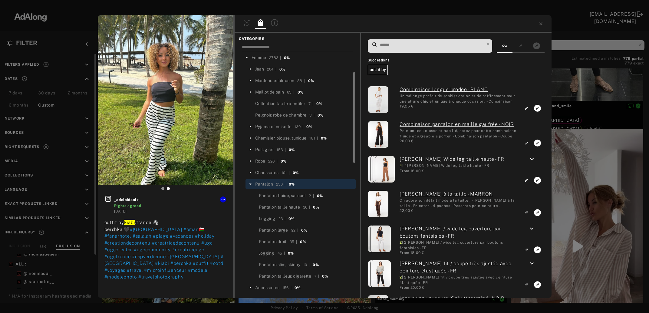
click at [390, 44] on input at bounding box center [432, 45] width 105 height 8
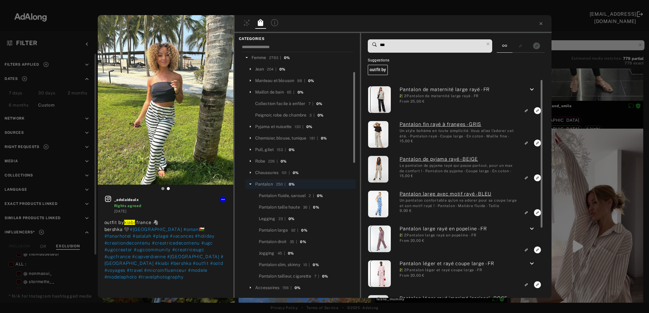
type input "***"
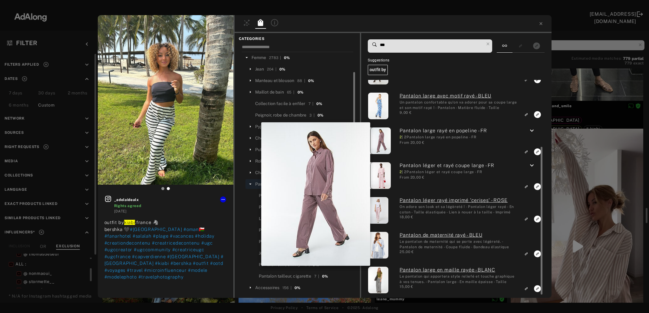
scroll to position [0, 0]
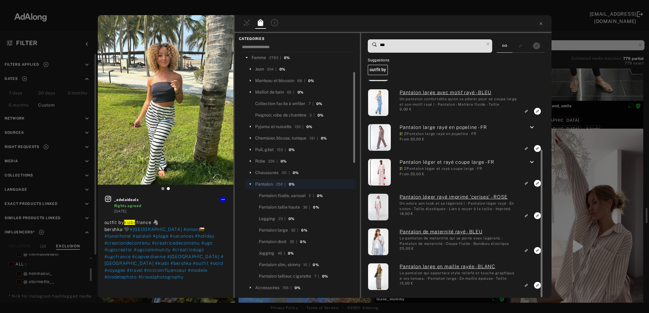
click at [433, 270] on link "Pantalon large en maille rayée - BLANC" at bounding box center [459, 266] width 118 height 7
click at [529, 43] on icon "Link to similar product" at bounding box center [527, 42] width 4 height 4
click at [585, 189] on div "_adelaidealx Rights agreed [DATE] outfit by [PERSON_NAME] .france 🦓 bershka 🖤 #…" at bounding box center [324, 156] width 649 height 313
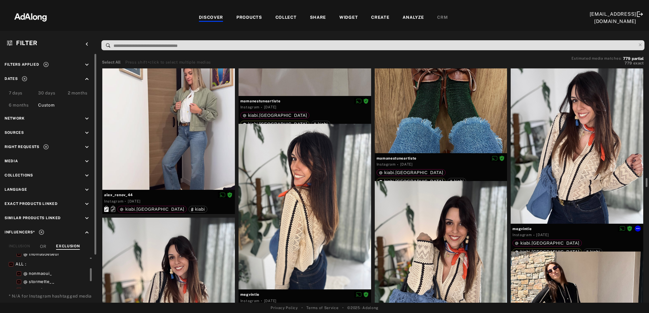
click at [585, 192] on div at bounding box center [577, 141] width 133 height 166
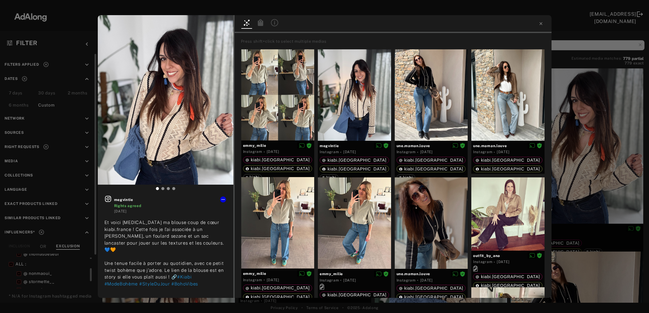
click at [258, 22] on icon at bounding box center [260, 22] width 5 height 7
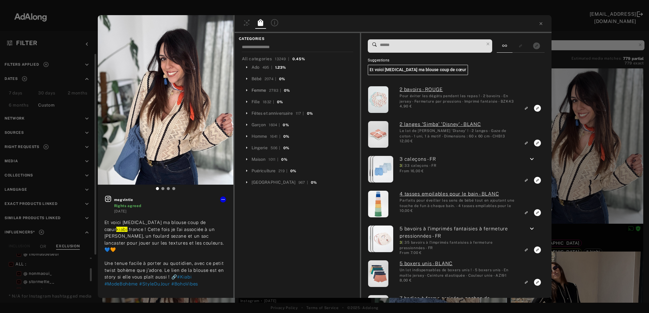
click at [259, 90] on div "Femme" at bounding box center [259, 90] width 15 height 6
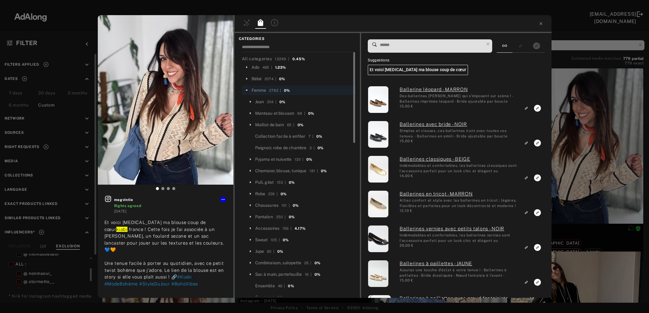
click at [430, 45] on input at bounding box center [432, 45] width 105 height 8
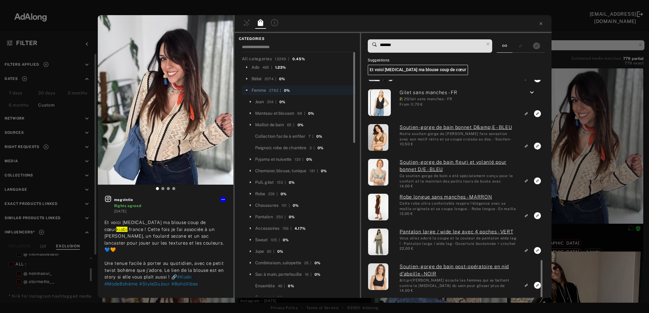
type input "*******"
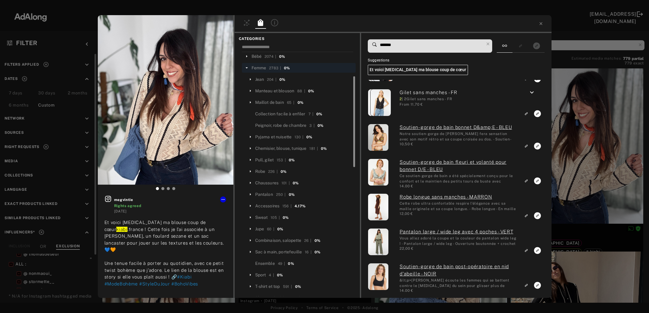
drag, startPoint x: 354, startPoint y: 109, endPoint x: 354, endPoint y: 132, distance: 23.0
click at [354, 132] on div at bounding box center [354, 121] width 2 height 91
click at [294, 148] on div "Chemisier, blouse, tunique" at bounding box center [280, 147] width 51 height 6
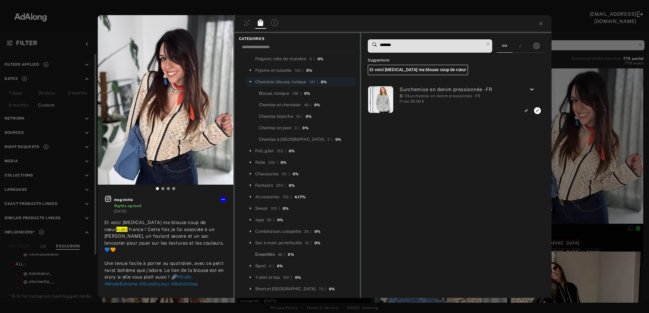
click at [266, 252] on div "Ensemble" at bounding box center [265, 254] width 20 height 6
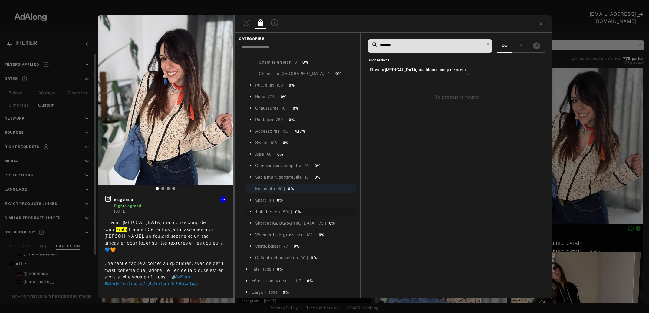
click at [267, 211] on div "T-shirt et top" at bounding box center [267, 212] width 25 height 6
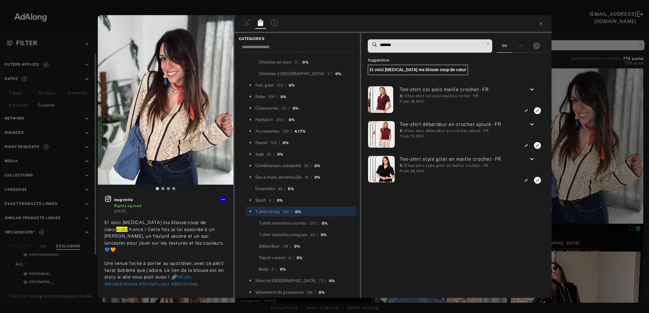
click at [593, 174] on div "megvintie Rights agreed [DATE] Et voici [MEDICAL_DATA] ma blouse coup de cœur k…" at bounding box center [324, 156] width 649 height 313
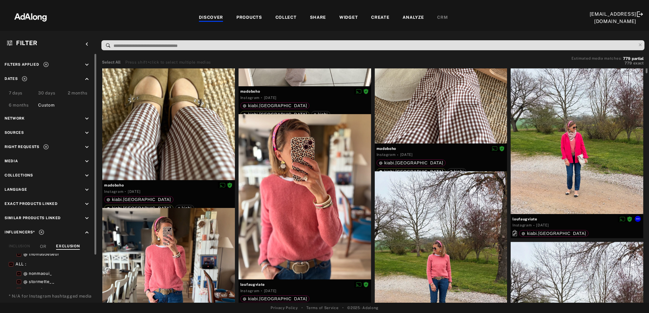
scroll to position [3280, 0]
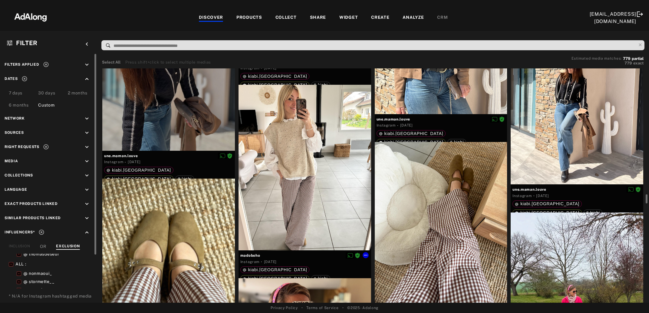
click at [297, 217] on div at bounding box center [305, 168] width 133 height 166
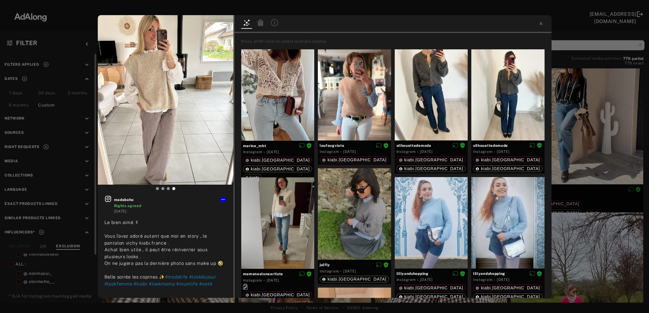
click at [262, 26] on icon at bounding box center [260, 22] width 7 height 7
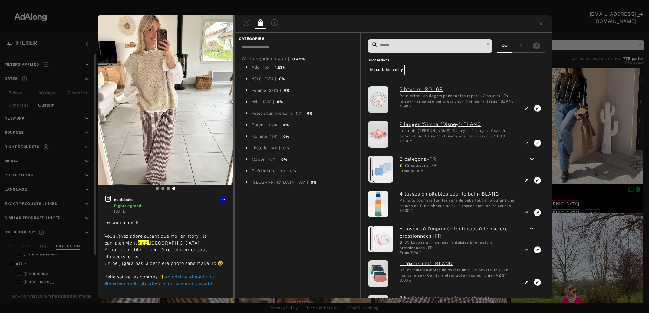
click at [260, 90] on div "Femme" at bounding box center [259, 90] width 15 height 6
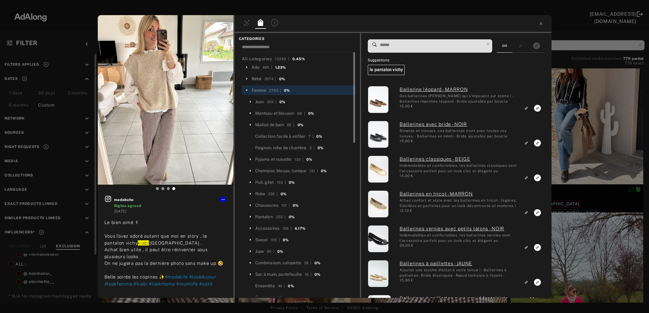
click at [413, 43] on input at bounding box center [432, 45] width 105 height 8
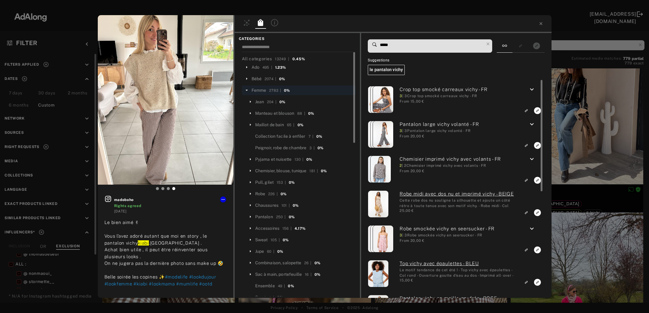
type input "*****"
click at [534, 124] on icon "keyboard_arrow_down" at bounding box center [532, 124] width 7 height 7
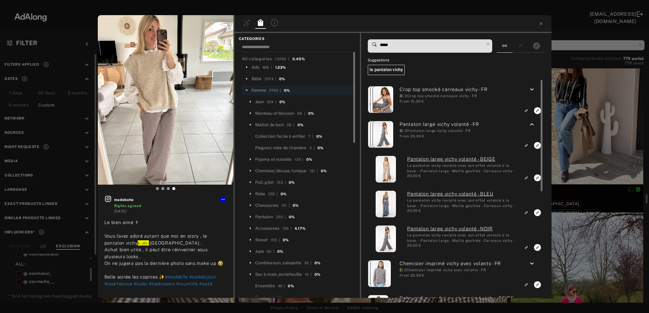
scroll to position [3280, 0]
click at [526, 178] on rect "Link to similar product" at bounding box center [527, 178] width 8 height 8
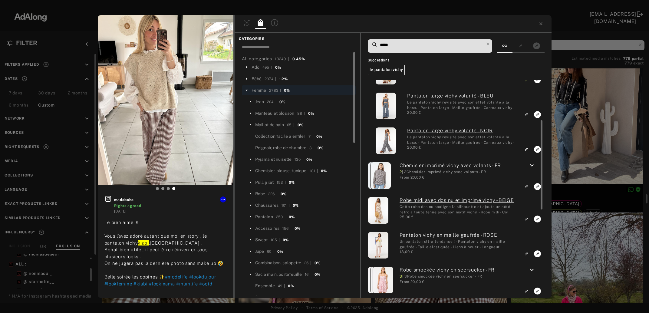
scroll to position [98, 0]
click at [490, 42] on icon at bounding box center [488, 44] width 8 height 8
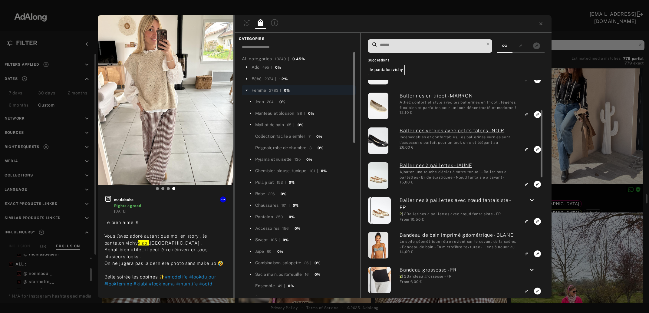
scroll to position [39, 0]
click at [265, 183] on div "Pull, gilet" at bounding box center [264, 182] width 19 height 6
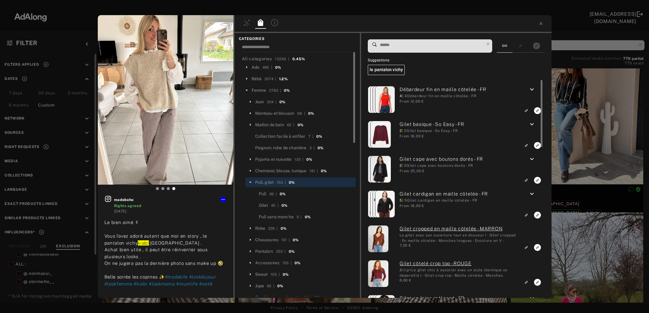
click at [423, 46] on input at bounding box center [432, 45] width 105 height 8
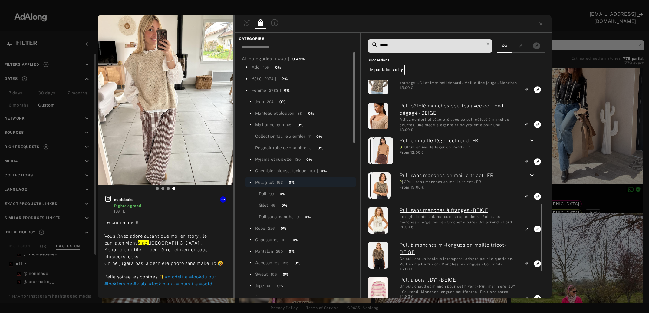
scroll to position [295, 0]
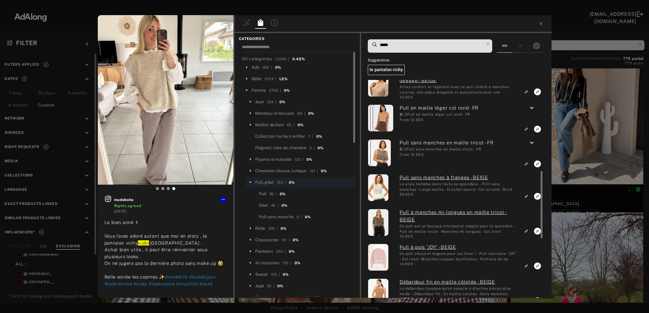
type input "*****"
click at [533, 142] on icon "keyboard_arrow_down" at bounding box center [532, 142] width 7 height 7
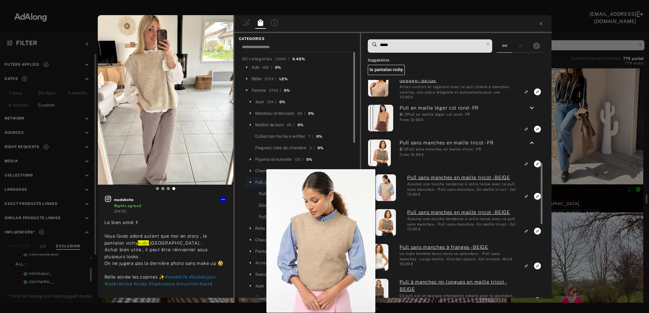
scroll to position [947, 0]
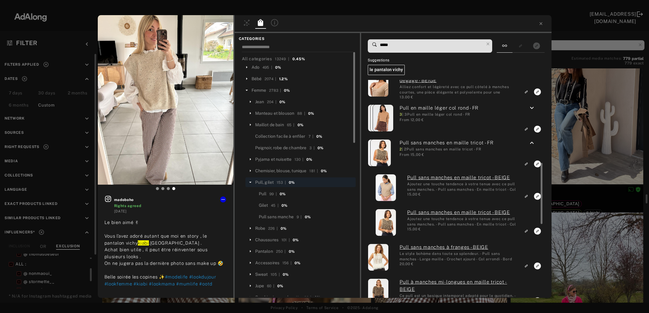
click at [527, 197] on icon "Link to similar product" at bounding box center [527, 196] width 4 height 4
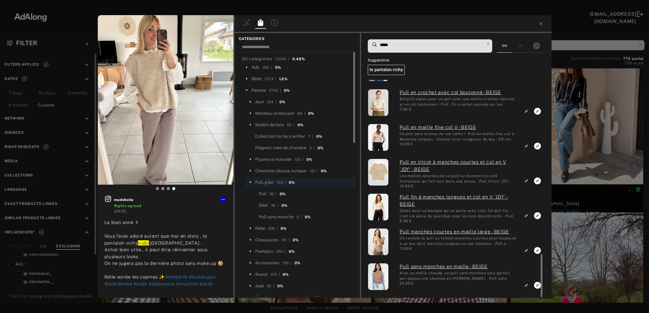
scroll to position [39, 0]
click at [604, 124] on div "madoboho Rights agreed 5 months ago Le bien aimé ✌︎︎ Vous l’avez adoré autant q…" at bounding box center [324, 156] width 649 height 313
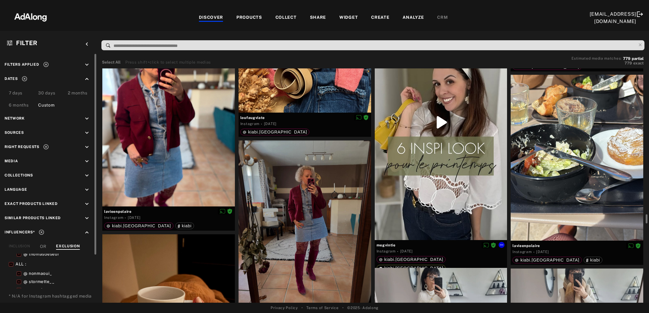
click at [433, 183] on div at bounding box center [441, 122] width 133 height 236
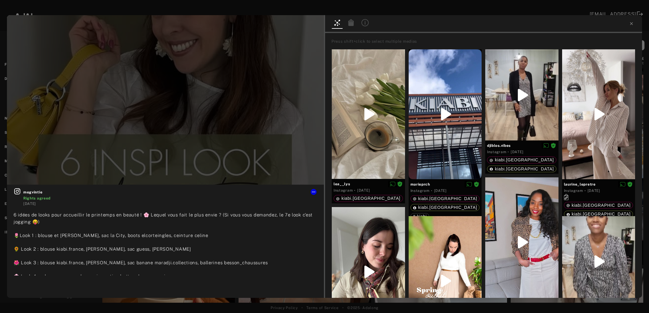
click at [177, 299] on div "megvintie Rights agreed 5 months ago 6 idées de looks pour accueillir le printe…" at bounding box center [324, 156] width 649 height 313
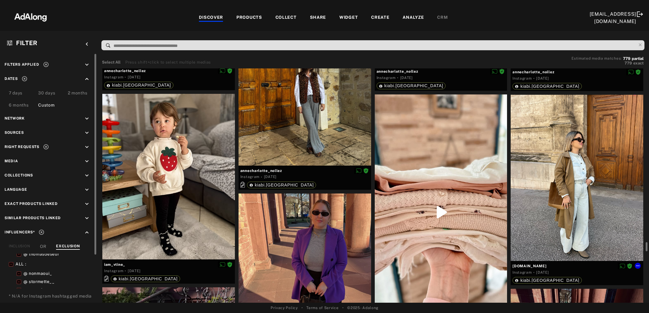
click at [583, 205] on div at bounding box center [577, 178] width 133 height 166
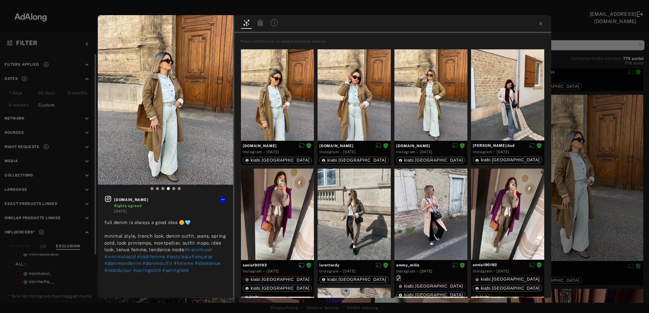
click at [258, 25] on icon at bounding box center [260, 22] width 5 height 7
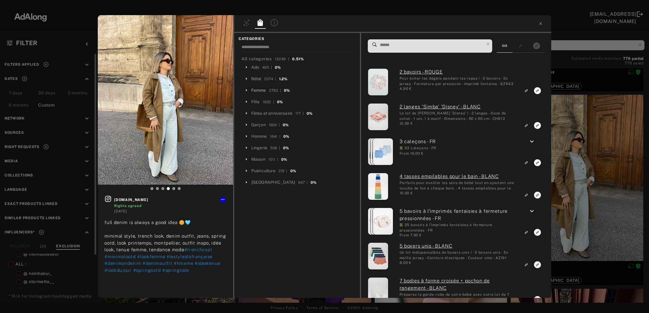
click at [262, 88] on div "Femme" at bounding box center [258, 90] width 15 height 6
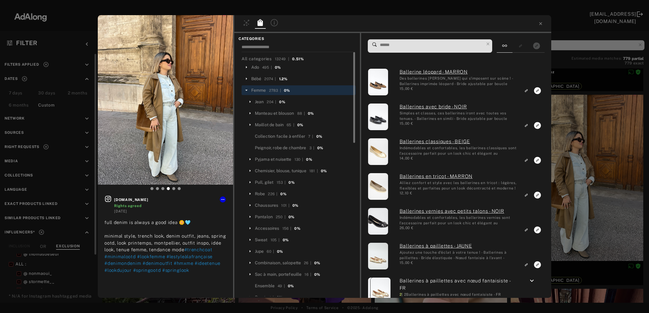
click at [395, 49] on span at bounding box center [432, 46] width 105 height 13
click at [397, 47] on input at bounding box center [432, 45] width 105 height 8
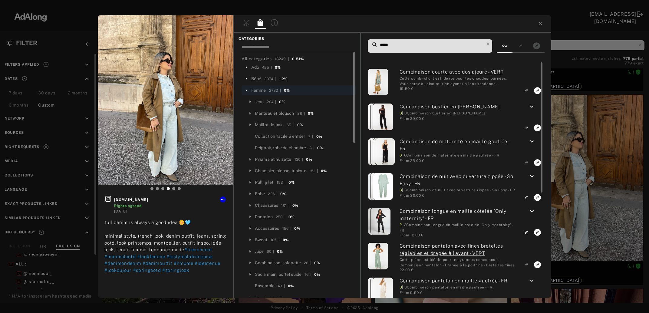
type input "*****"
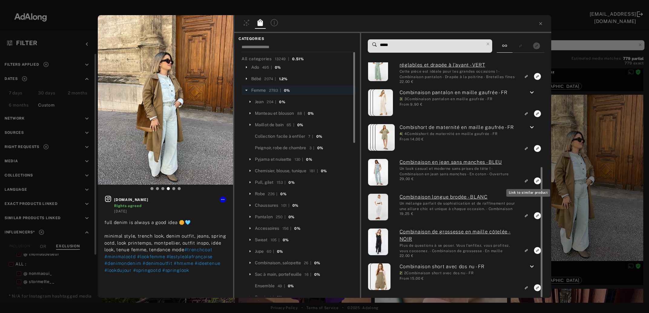
click at [490, 43] on icon at bounding box center [488, 43] width 3 height 3
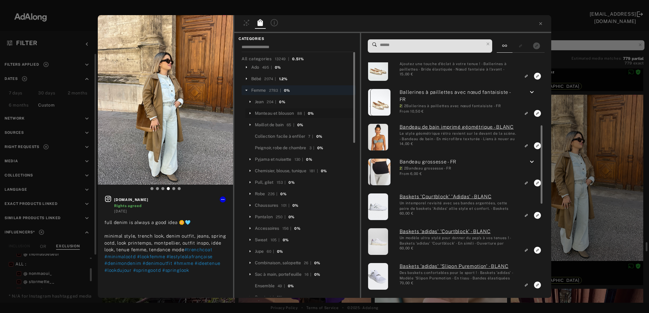
click at [275, 115] on div "Manteau et blouson" at bounding box center [274, 113] width 39 height 6
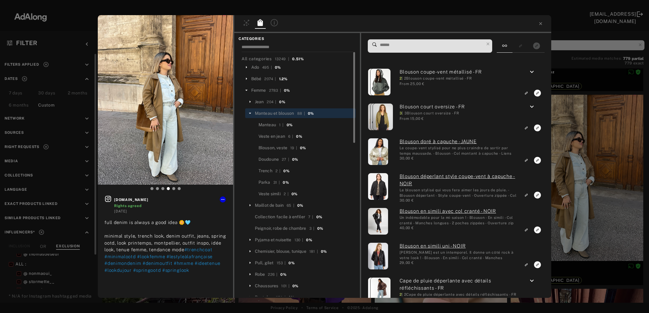
click at [401, 45] on input at bounding box center [432, 45] width 105 height 8
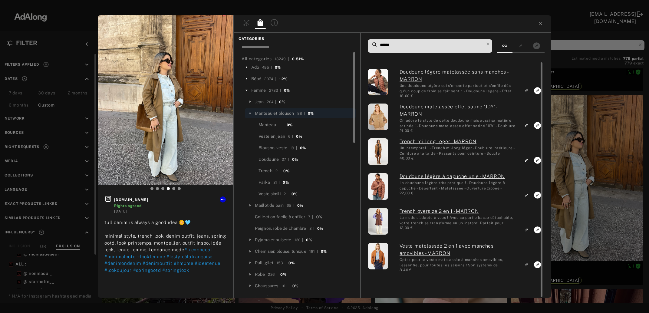
type input "******"
click at [528, 91] on icon "Link to similar product" at bounding box center [527, 90] width 2 height 2
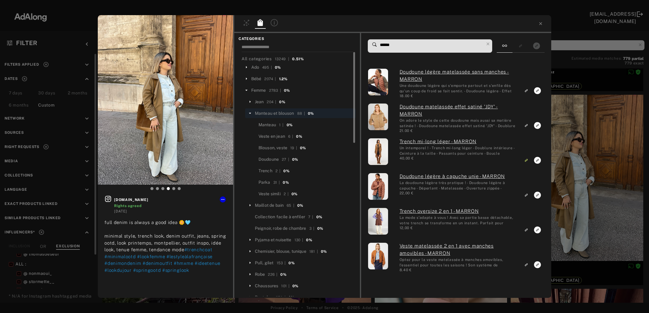
click at [583, 165] on div "emiliie.baby Rights agreed 5 months ago full denim is always a good idea 🌼🩵 min…" at bounding box center [324, 156] width 649 height 313
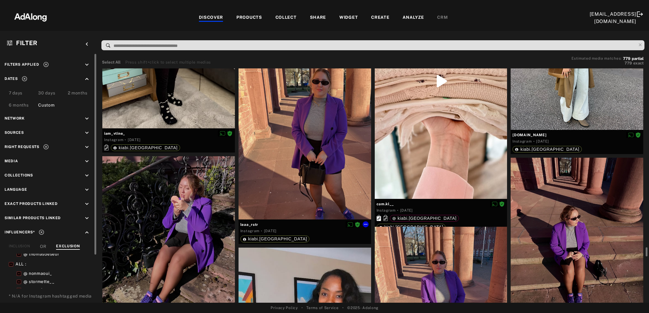
click at [328, 168] on div at bounding box center [305, 141] width 133 height 158
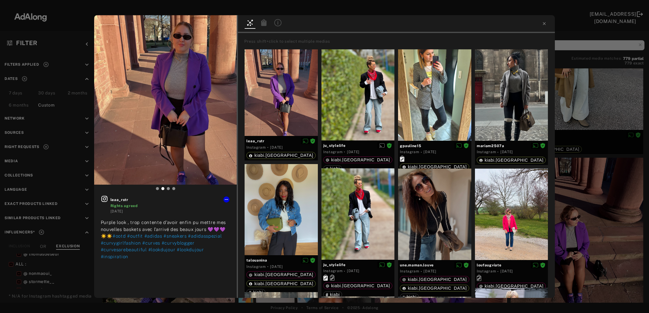
click at [262, 22] on icon at bounding box center [263, 22] width 5 height 7
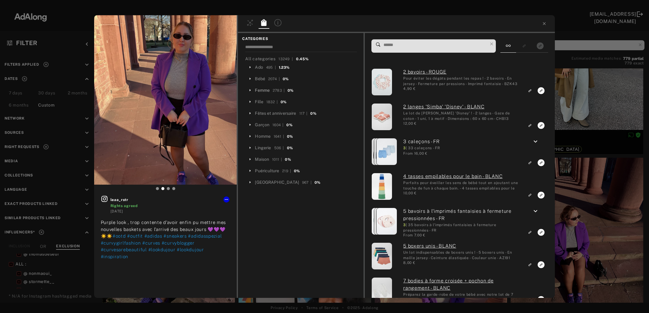
click at [264, 91] on div "Femme" at bounding box center [262, 90] width 15 height 6
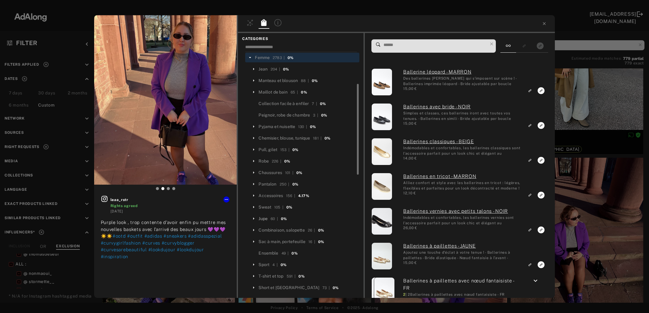
click at [264, 220] on div "Jupe" at bounding box center [263, 219] width 9 height 6
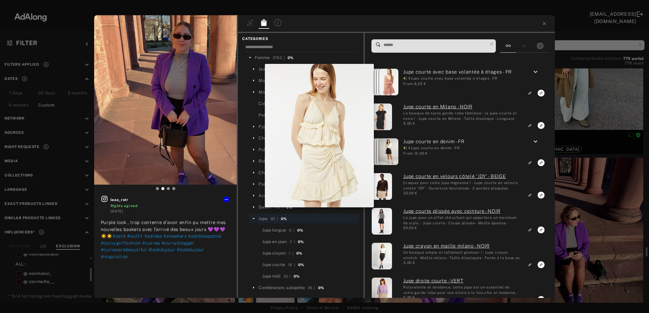
click at [397, 45] on input at bounding box center [435, 45] width 105 height 8
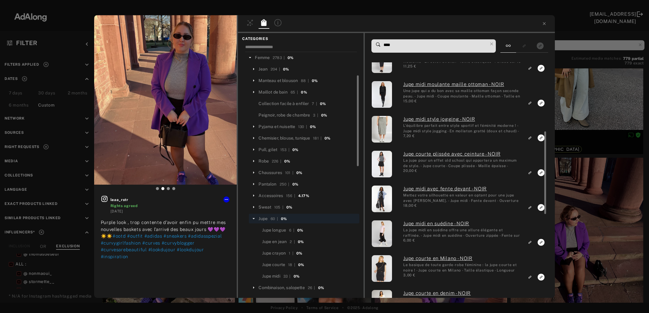
type input "****"
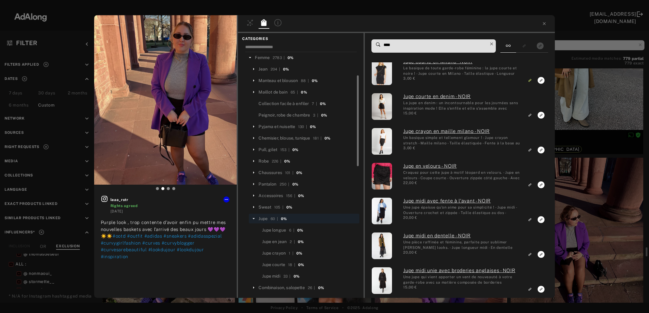
click at [493, 44] on icon at bounding box center [492, 44] width 8 height 8
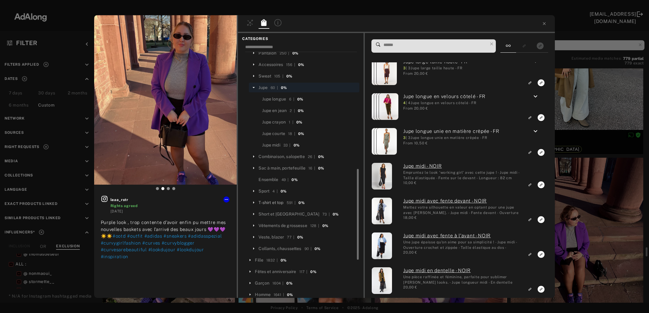
click at [274, 203] on div "T-shirt et top" at bounding box center [271, 203] width 25 height 6
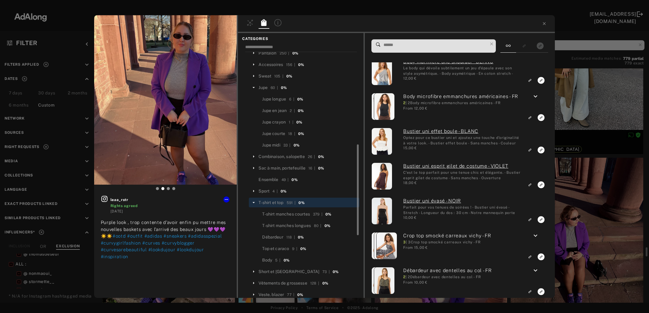
click at [397, 47] on input at bounding box center [435, 45] width 105 height 8
click at [398, 45] on input at bounding box center [435, 45] width 105 height 8
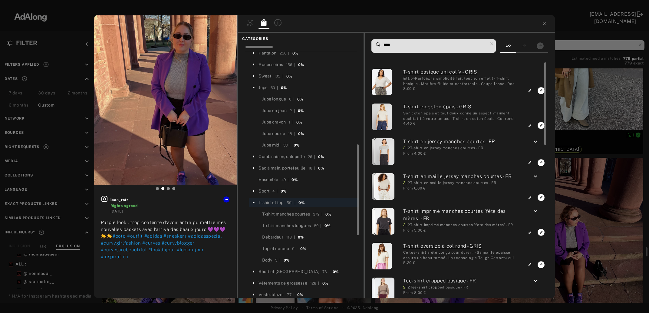
type input "****"
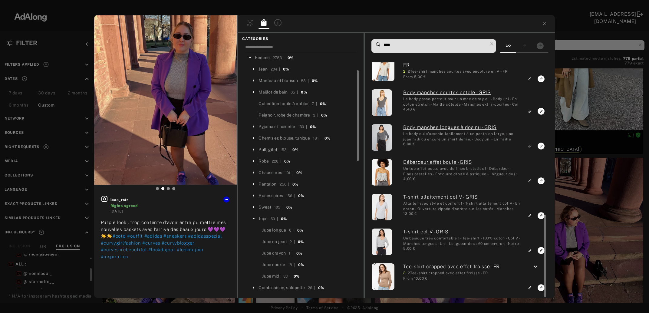
click at [276, 150] on div "Pull, gilet" at bounding box center [268, 150] width 19 height 6
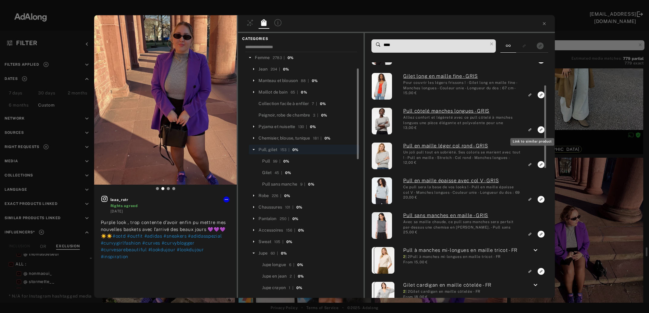
click at [531, 27] on icon "Link to similar product" at bounding box center [530, 26] width 4 height 4
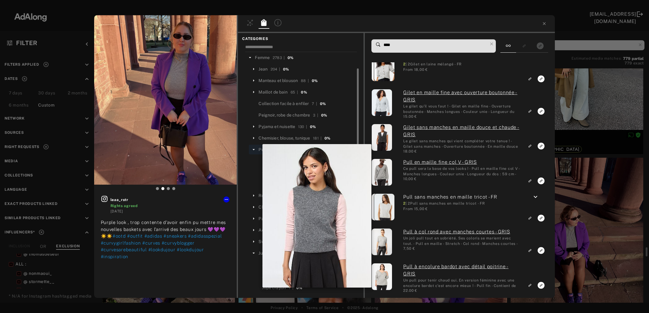
click at [588, 182] on div "leaa_rstr Rights agreed 5 months ago Purple look , trop contente d’avoir enfin …" at bounding box center [324, 156] width 649 height 313
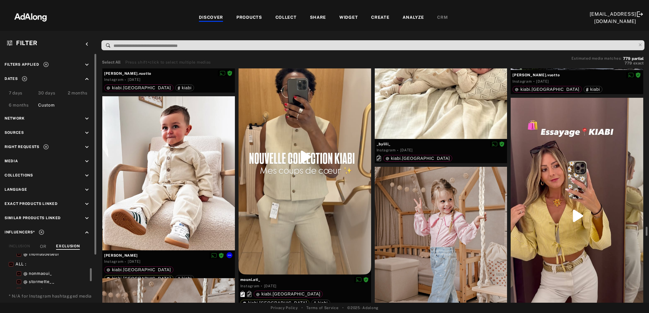
click at [162, 197] on div at bounding box center [168, 173] width 133 height 154
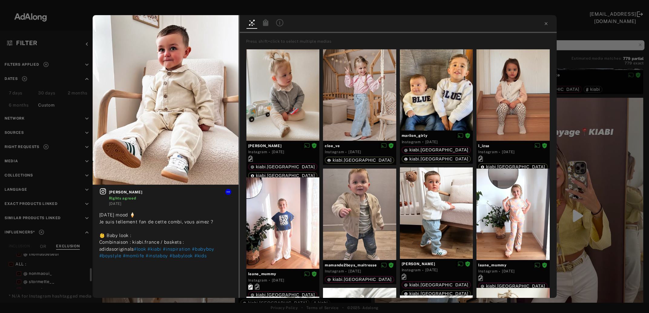
click at [267, 21] on icon at bounding box center [265, 22] width 5 height 7
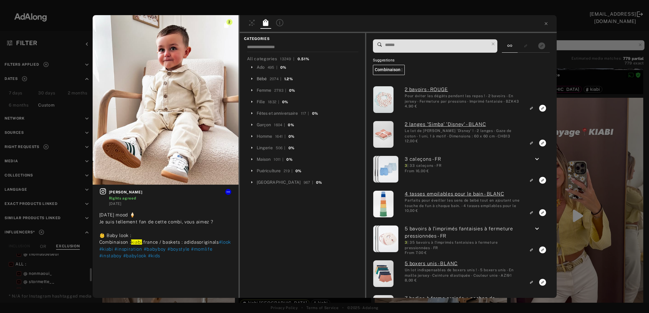
click at [258, 78] on div "Bébé" at bounding box center [262, 79] width 10 height 6
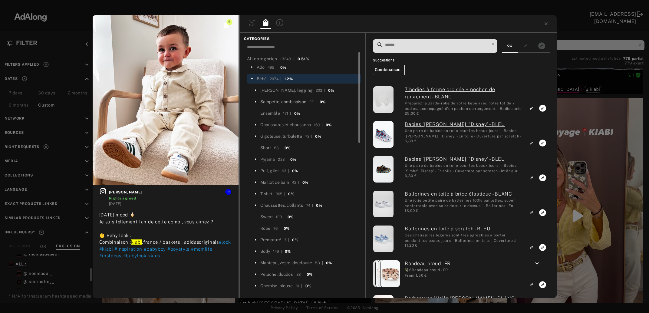
click at [280, 99] on div "Salopette, combinaison" at bounding box center [284, 102] width 46 height 6
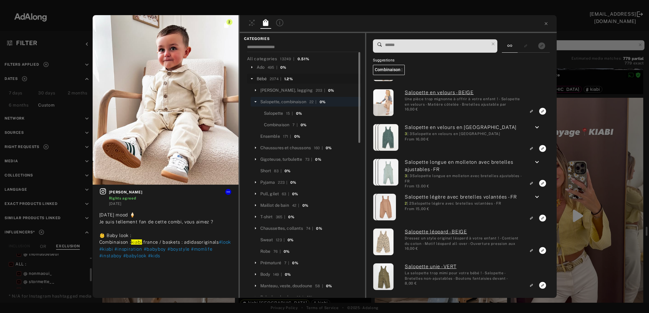
click at [262, 81] on div "Bébé" at bounding box center [262, 79] width 10 height 6
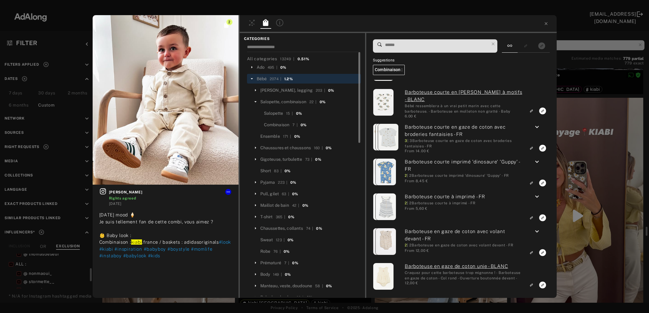
click at [415, 44] on input at bounding box center [437, 45] width 105 height 8
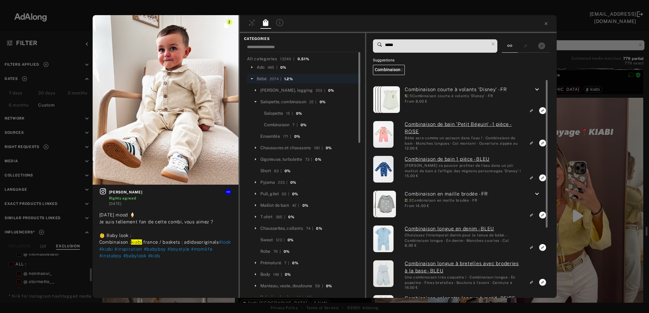
type input "*****"
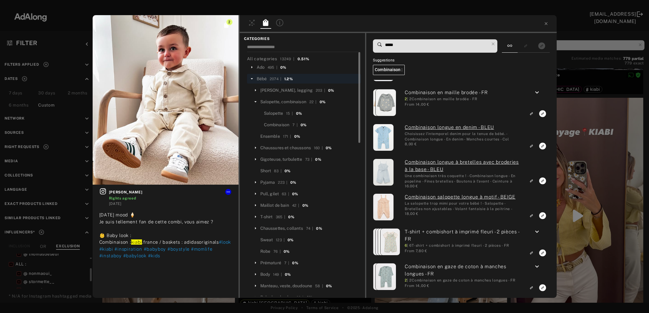
click at [607, 154] on div "2 emilie_buu Rights agreed 5 months ago Sunday mood 🍦 Je suis tellement fan de …" at bounding box center [324, 156] width 649 height 313
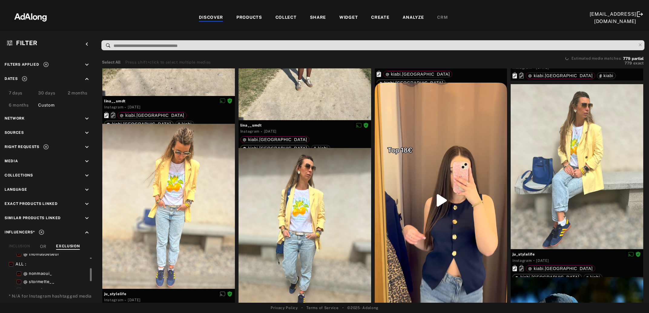
scroll to position [7905, 0]
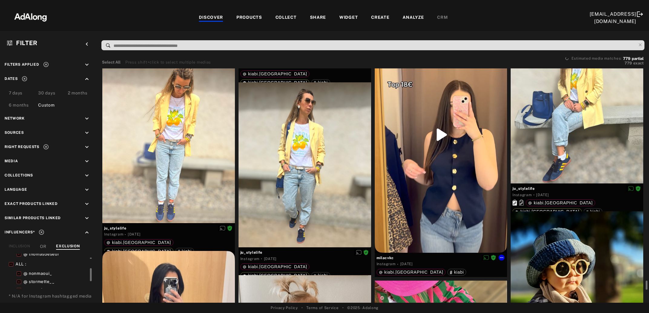
click at [439, 200] on div at bounding box center [441, 135] width 133 height 236
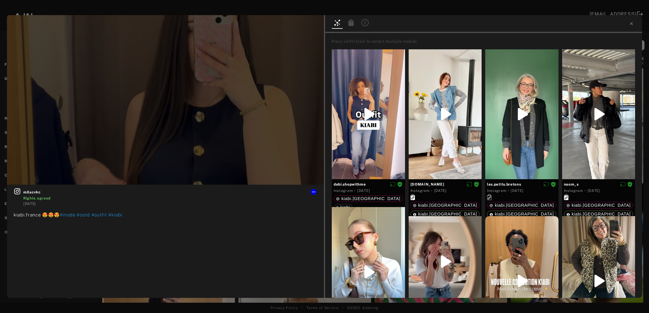
click at [352, 22] on icon at bounding box center [351, 22] width 7 height 7
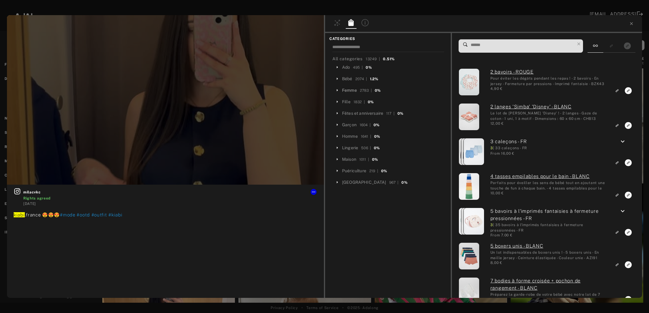
click at [351, 90] on div "Femme" at bounding box center [349, 90] width 15 height 6
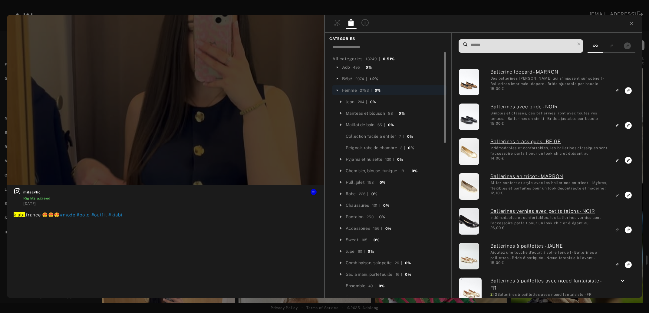
scroll to position [7905, 0]
click at [493, 46] on input at bounding box center [522, 45] width 105 height 8
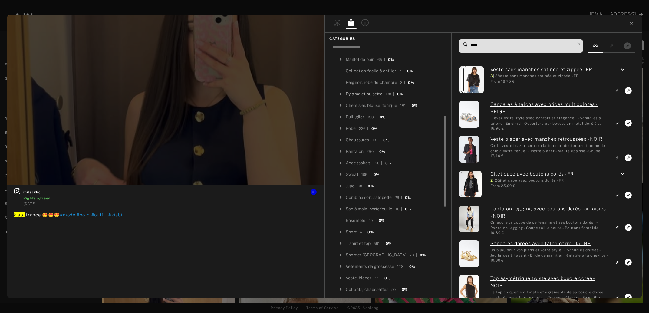
scroll to position [98, 0]
type input "****"
click at [362, 209] on div "T-shirt et top" at bounding box center [358, 211] width 25 height 6
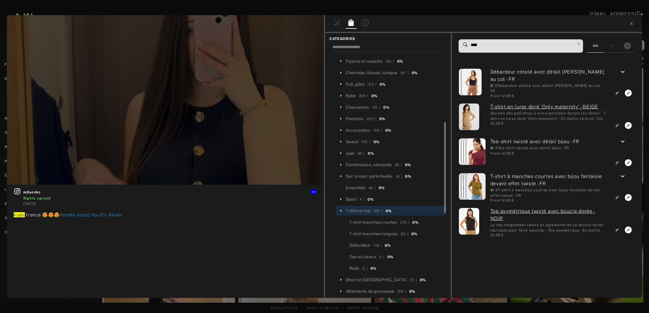
scroll to position [131, 0]
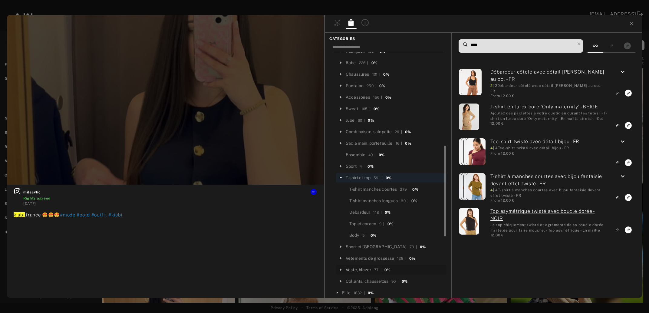
click at [356, 270] on div "Veste, blazer" at bounding box center [358, 270] width 25 height 6
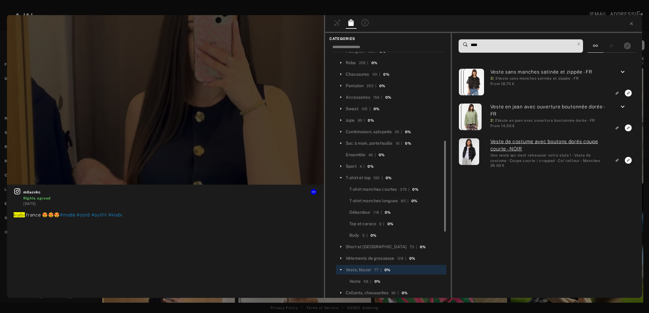
scroll to position [98, 0]
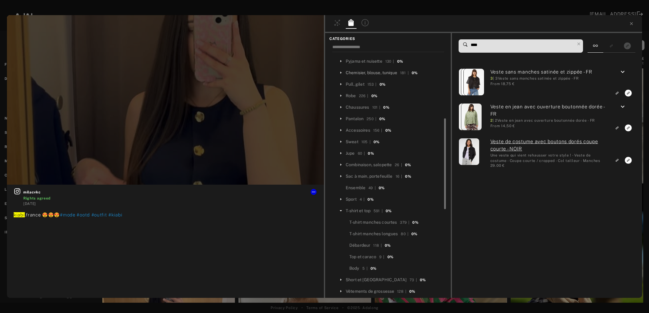
click at [372, 74] on div "Chemisier, blouse, tunique" at bounding box center [371, 73] width 51 height 6
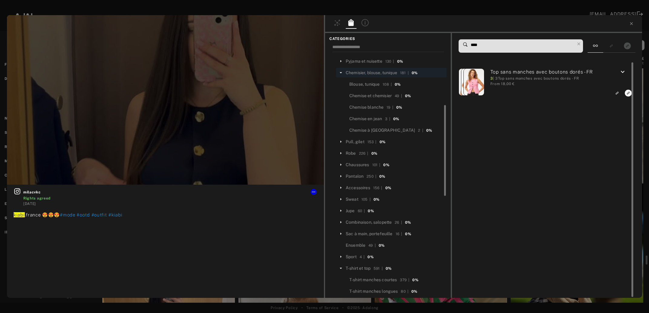
click at [625, 70] on icon "keyboard_arrow_down" at bounding box center [622, 71] width 7 height 7
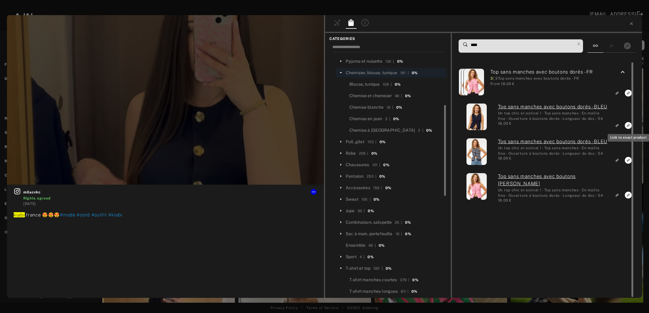
click at [629, 125] on rect "Link to exact product" at bounding box center [629, 126] width 8 height 8
click at [631, 24] on icon at bounding box center [631, 23] width 5 height 5
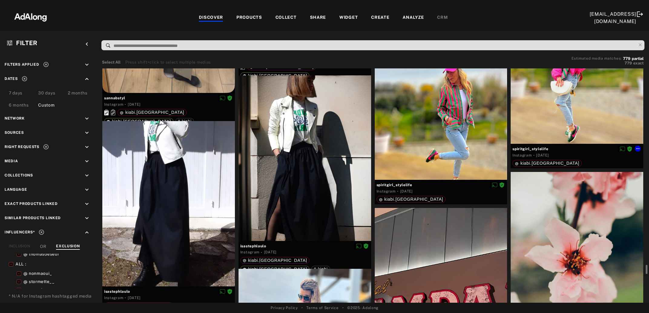
scroll to position [8266, 0]
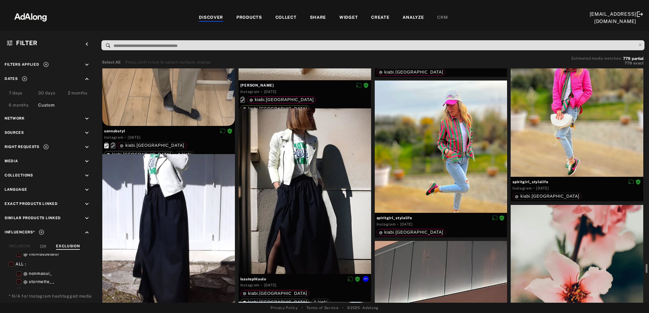
click at [295, 198] on div at bounding box center [305, 191] width 133 height 166
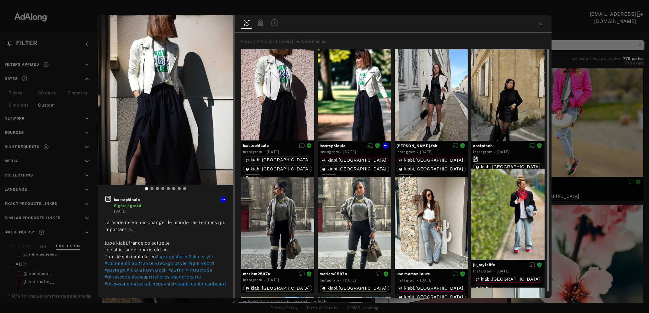
click at [348, 116] on div at bounding box center [354, 94] width 73 height 91
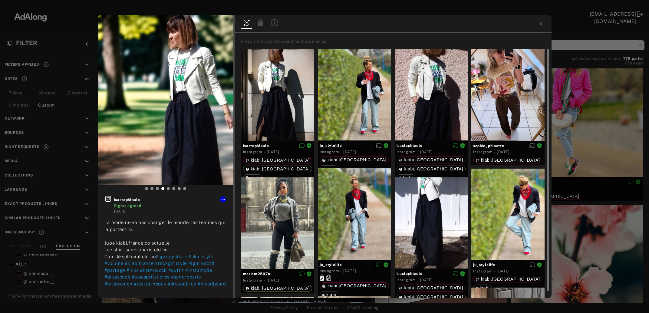
click at [261, 24] on icon at bounding box center [260, 22] width 5 height 7
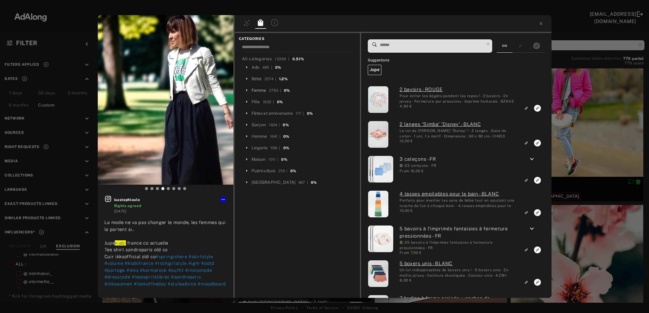
click at [256, 90] on div "Femme" at bounding box center [259, 90] width 15 height 6
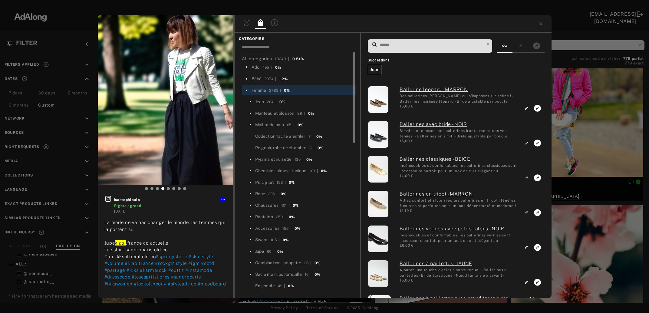
click at [261, 250] on div "Jupe" at bounding box center [259, 251] width 9 height 6
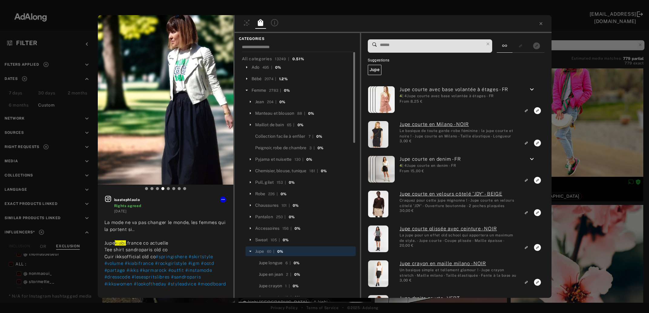
click at [411, 46] on input at bounding box center [432, 45] width 105 height 8
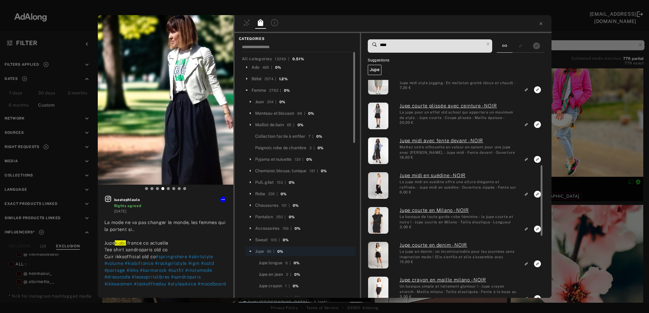
scroll to position [295, 0]
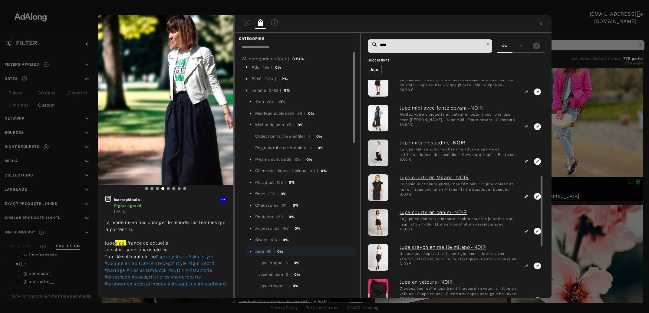
type input "****"
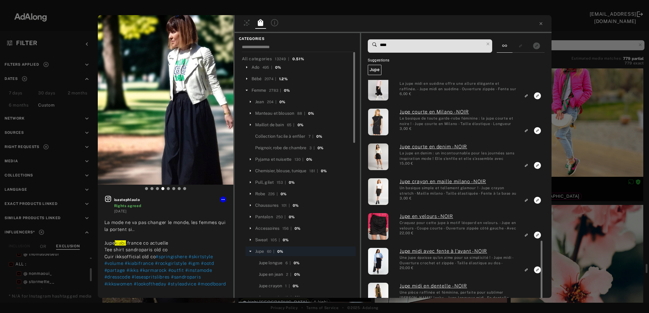
scroll to position [0, 0]
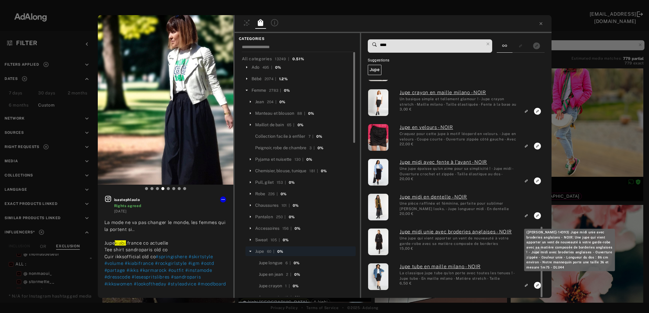
click at [421, 231] on link "Jupe midi unie avec broderies anglaises - NOIR" at bounding box center [459, 231] width 118 height 7
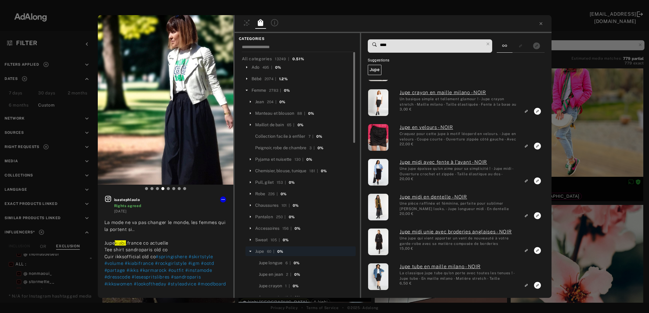
click at [585, 121] on div "isastephlaulo Rights agreed [DATE] La mode ne va pas changer le monde, les femm…" at bounding box center [324, 156] width 649 height 313
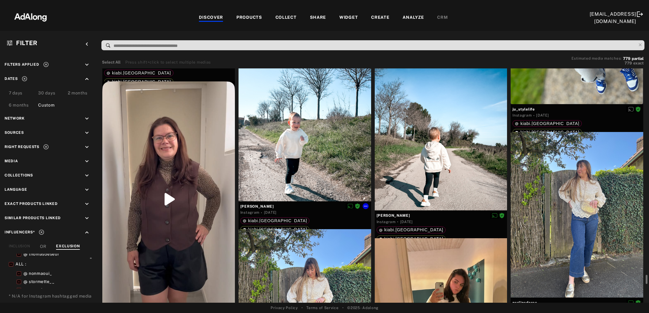
click at [315, 137] on div at bounding box center [305, 118] width 133 height 165
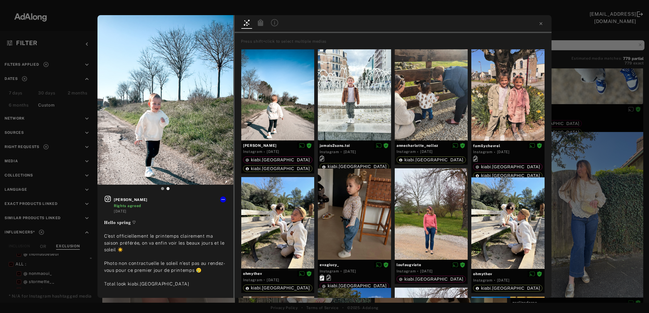
click at [261, 23] on icon at bounding box center [260, 22] width 5 height 7
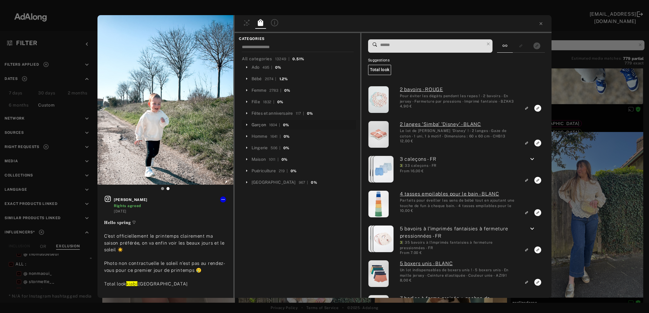
click at [263, 125] on div "Garçon" at bounding box center [259, 125] width 15 height 6
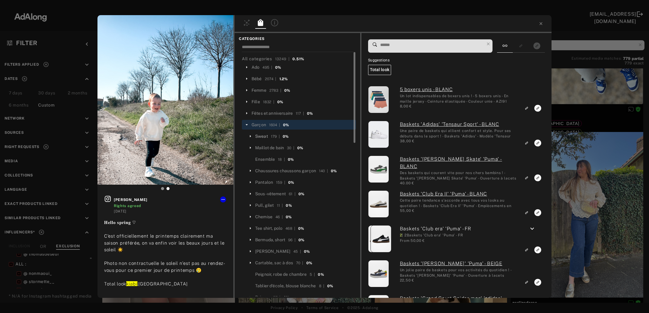
click at [259, 134] on div "Sweat" at bounding box center [261, 136] width 13 height 6
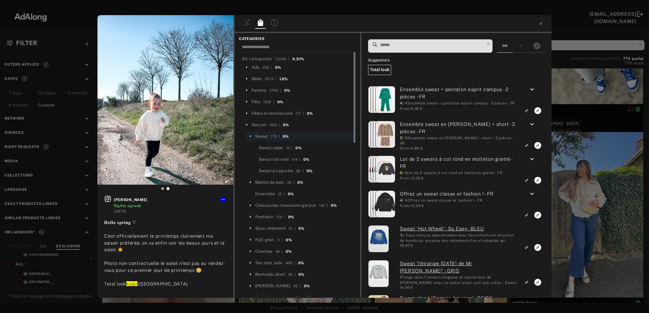
click at [404, 47] on input at bounding box center [432, 45] width 105 height 8
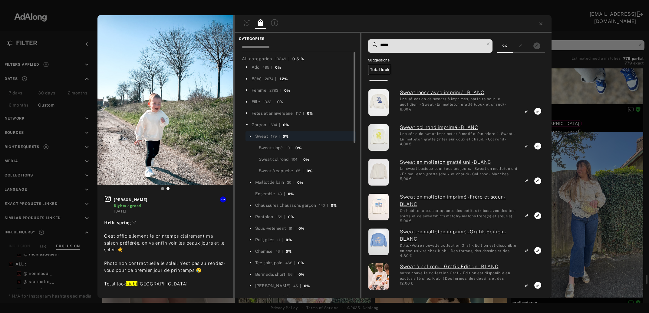
drag, startPoint x: 399, startPoint y: 45, endPoint x: 383, endPoint y: 46, distance: 16.1
click at [383, 46] on input "*****" at bounding box center [432, 45] width 105 height 8
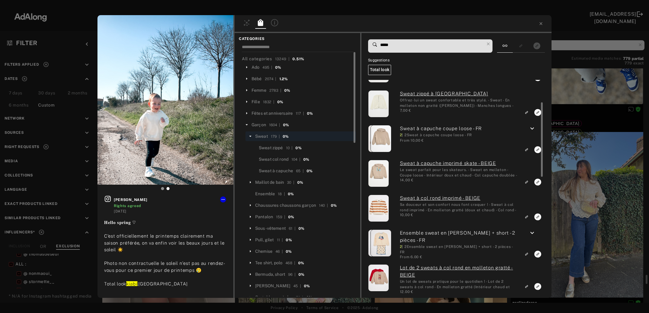
type input "*****"
click at [534, 131] on icon "keyboard_arrow_down" at bounding box center [532, 128] width 7 height 7
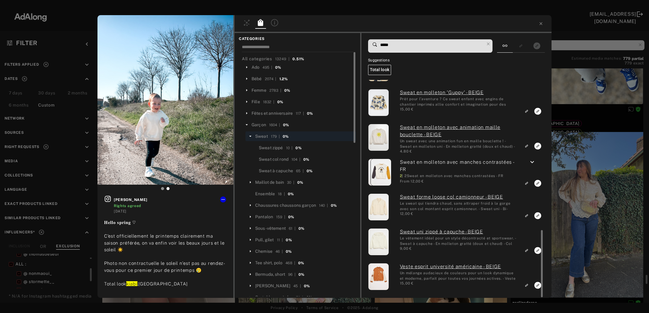
click at [490, 44] on icon at bounding box center [488, 44] width 8 height 8
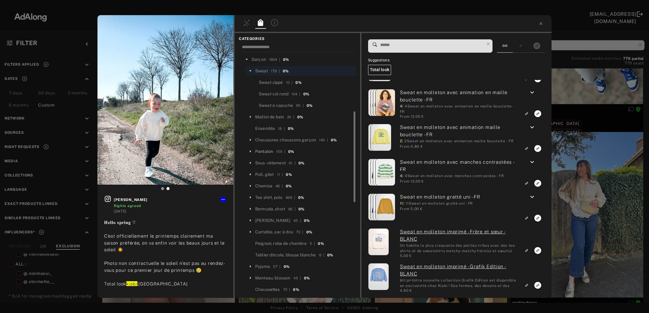
click at [269, 150] on div "Pantalon" at bounding box center [264, 151] width 18 height 6
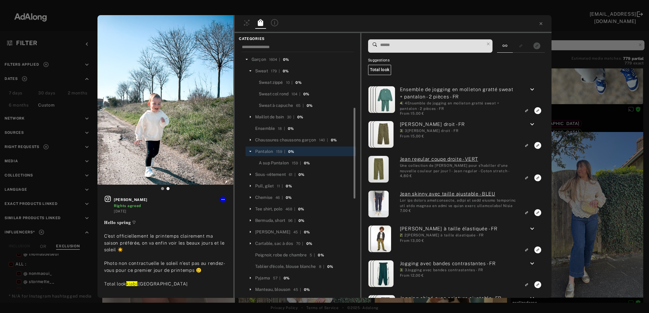
click at [408, 43] on input at bounding box center [432, 45] width 105 height 8
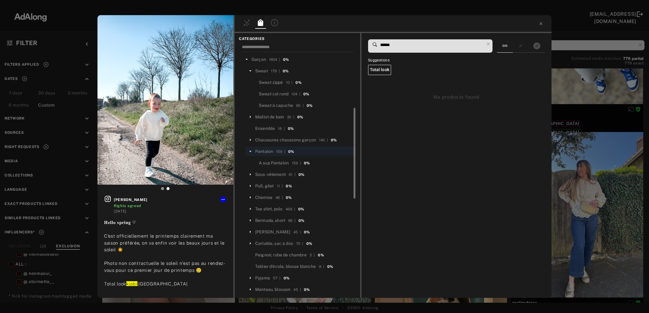
type input "*******"
drag, startPoint x: 391, startPoint y: 44, endPoint x: 363, endPoint y: 44, distance: 28.8
click at [380, 44] on input "*******" at bounding box center [432, 45] width 105 height 8
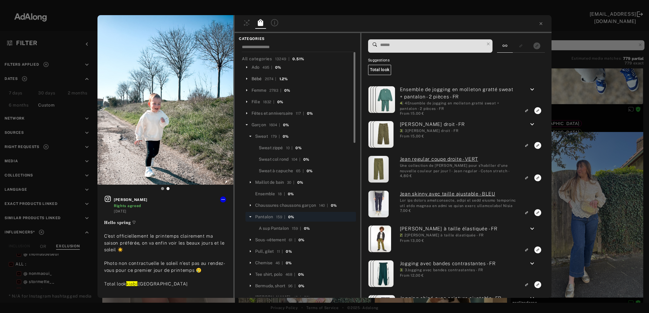
click at [258, 80] on div "Bébé" at bounding box center [257, 79] width 10 height 6
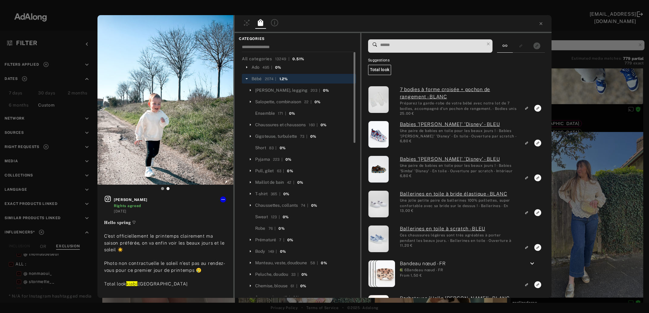
click at [392, 45] on input at bounding box center [432, 45] width 105 height 8
paste input "*******"
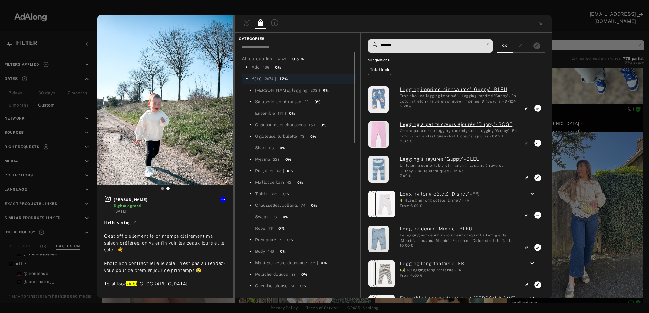
click at [420, 46] on input "*******" at bounding box center [432, 45] width 105 height 8
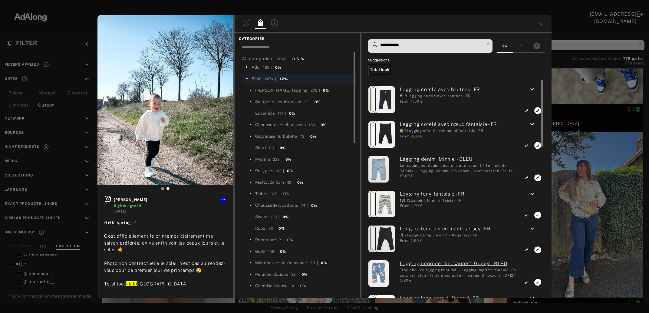
type input "**********"
click at [533, 230] on icon "keyboard_arrow_down" at bounding box center [532, 228] width 7 height 7
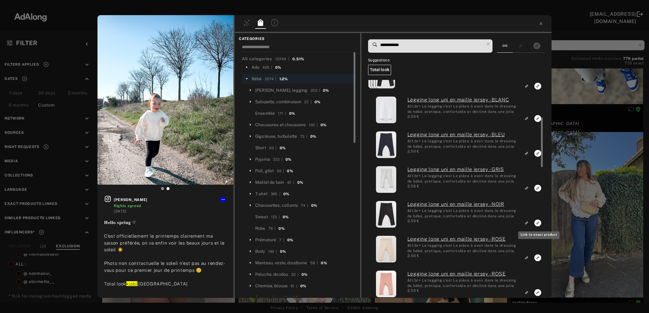
click at [537, 122] on icon "Link to exact product" at bounding box center [538, 118] width 7 height 7
click at [605, 191] on div "1 laura_codz Rights agreed 5 months ago 𝐇𝐞𝐥𝐥𝐨 𝐬𝐩𝐫𝐢𝐧𝐠 ♡ C’est officiellement le …" at bounding box center [324, 156] width 649 height 313
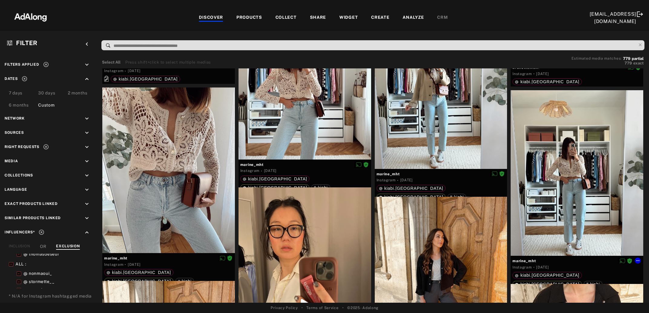
scroll to position [9315, 0]
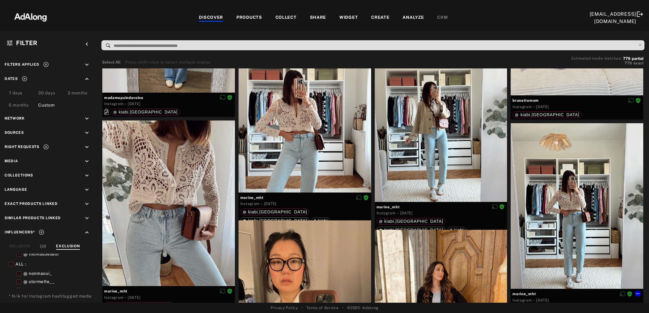
click at [605, 191] on div at bounding box center [577, 206] width 133 height 166
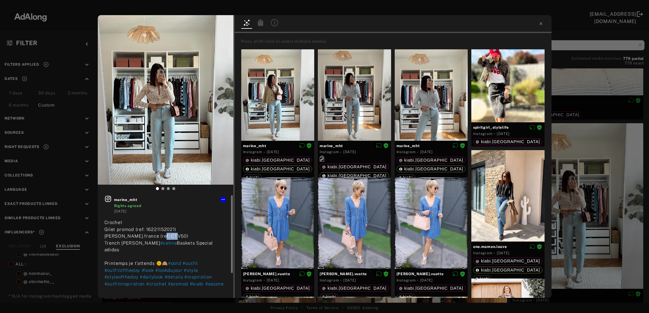
drag, startPoint x: 154, startPoint y: 236, endPoint x: 169, endPoint y: 238, distance: 15.0
click at [169, 238] on span "Crochet Gilet promod (ref: 16221152021) Jean kiabi.france (ref: CTV50) Trench B…" at bounding box center [147, 233] width 84 height 26
click at [262, 24] on icon at bounding box center [260, 22] width 5 height 7
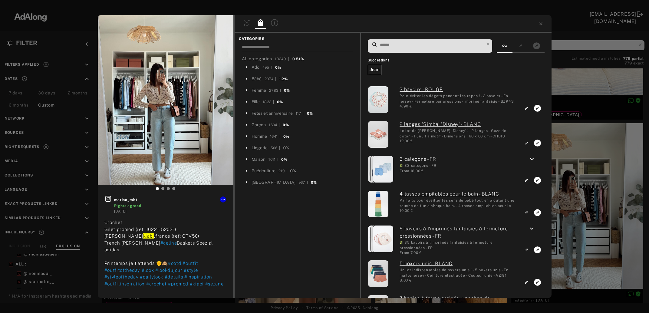
click at [402, 45] on input at bounding box center [432, 45] width 105 height 8
paste input "*****"
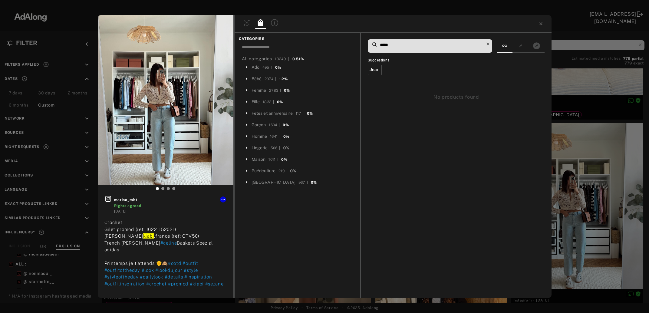
type input "*****"
click at [490, 45] on icon at bounding box center [488, 44] width 8 height 8
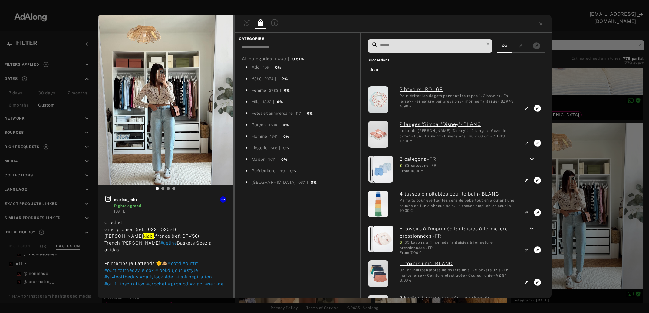
click at [255, 91] on div "Femme" at bounding box center [259, 90] width 15 height 6
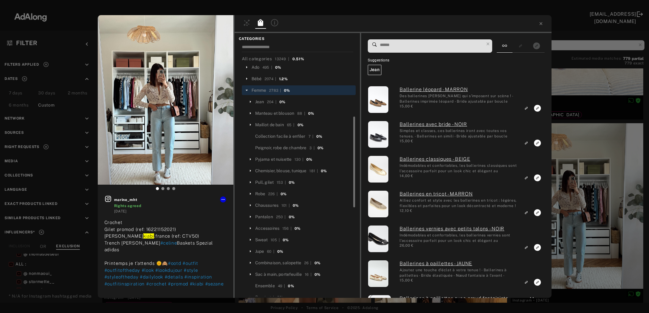
scroll to position [33, 0]
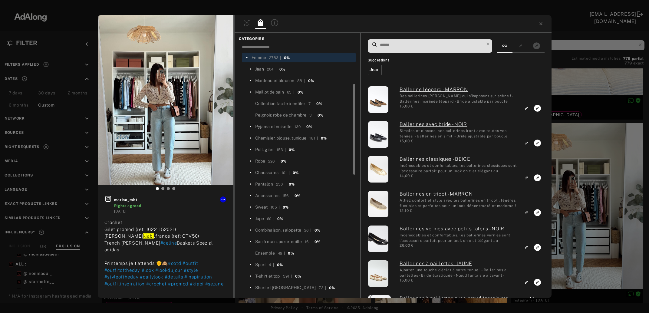
click at [259, 68] on div "Jean" at bounding box center [259, 69] width 9 height 6
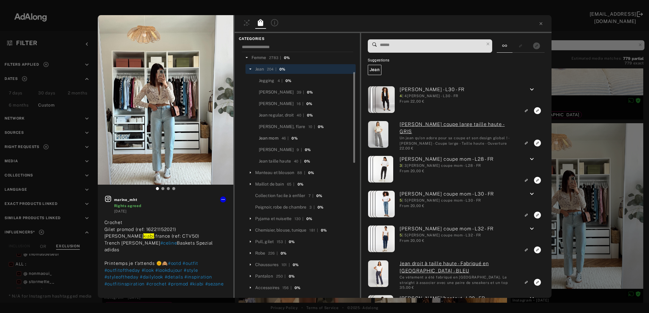
click at [273, 140] on div "Jean mom" at bounding box center [269, 138] width 20 height 6
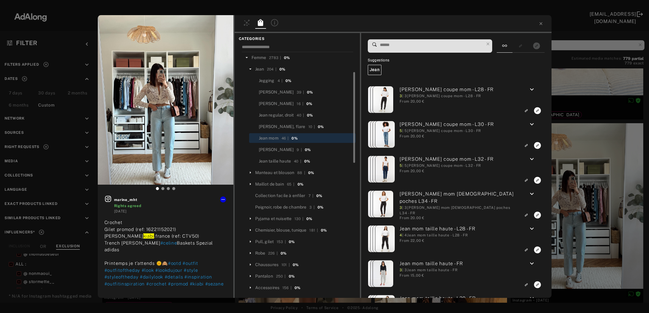
click at [401, 45] on input at bounding box center [432, 45] width 105 height 8
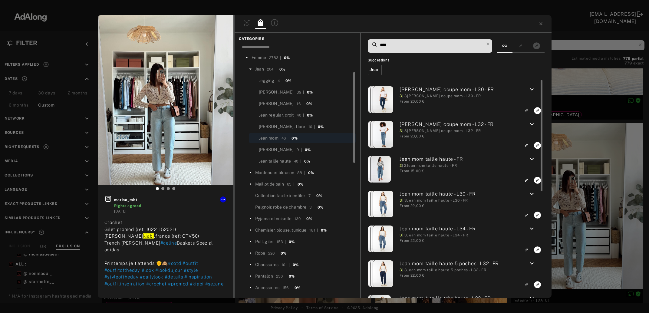
type input "****"
click at [534, 125] on icon "keyboard_arrow_down" at bounding box center [532, 124] width 7 height 7
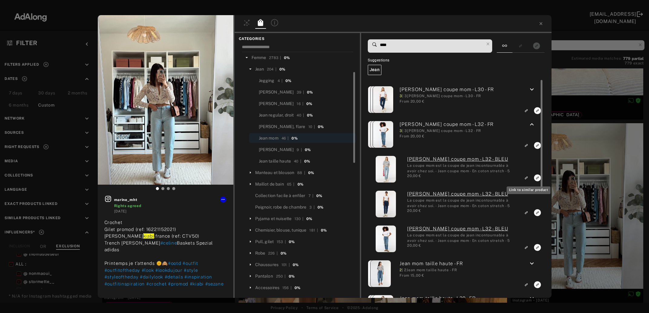
click at [528, 178] on icon "Link to similar product" at bounding box center [527, 178] width 4 height 4
click at [490, 43] on icon at bounding box center [488, 43] width 3 height 3
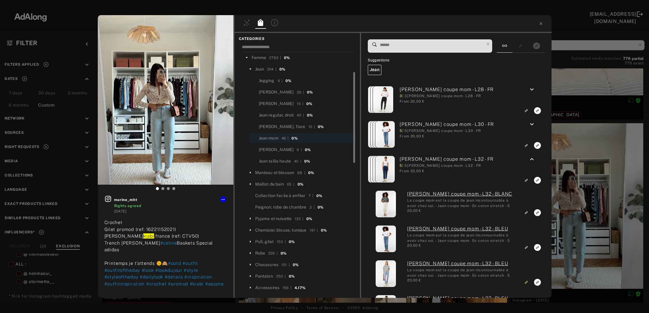
click at [264, 244] on div "Pull, gilet" at bounding box center [264, 242] width 19 height 6
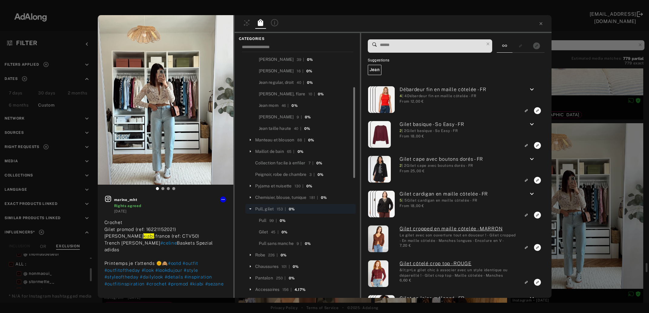
click at [409, 43] on input at bounding box center [432, 45] width 105 height 8
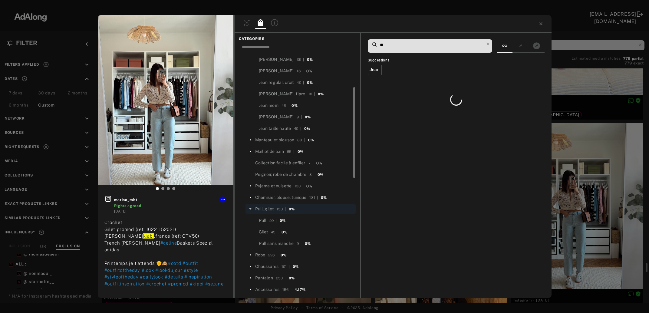
type input "*"
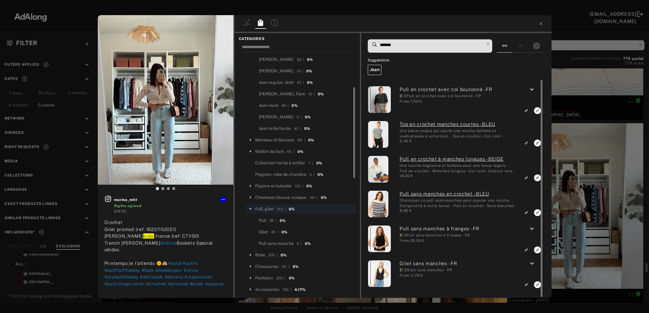
type input "*******"
click at [526, 177] on icon "Link to similar product" at bounding box center [527, 178] width 8 height 8
click at [583, 177] on div "marine_mht Rights agreed 5 months ago Crochet Gilet promod (ref: 16221152021) J…" at bounding box center [324, 156] width 649 height 313
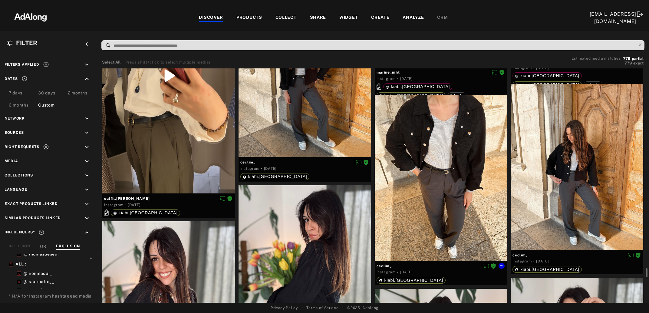
scroll to position [9446, 0]
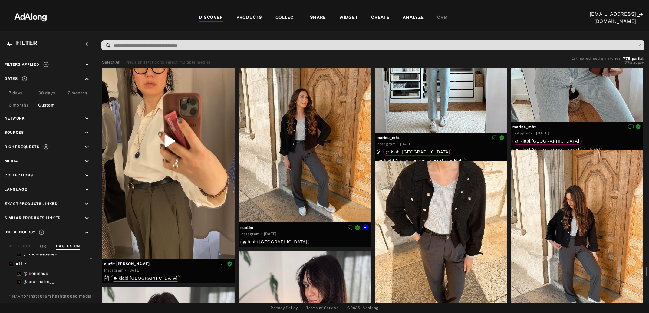
click at [283, 174] on div at bounding box center [305, 140] width 133 height 166
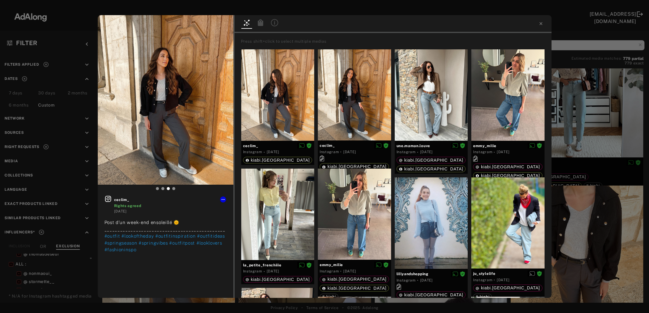
click at [599, 122] on div "ceclim_ Rights agreed 5 months ago Post d’un week-end ensoleillé 🌞 ____________…" at bounding box center [324, 156] width 649 height 313
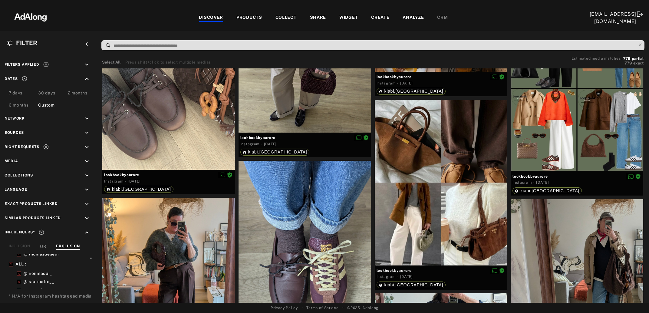
scroll to position [10691, 0]
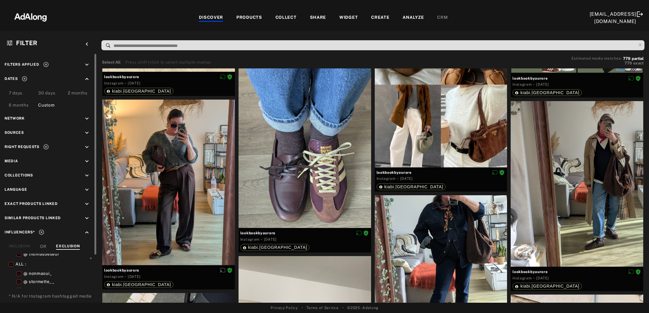
click at [45, 64] on icon at bounding box center [45, 64] width 5 height 5
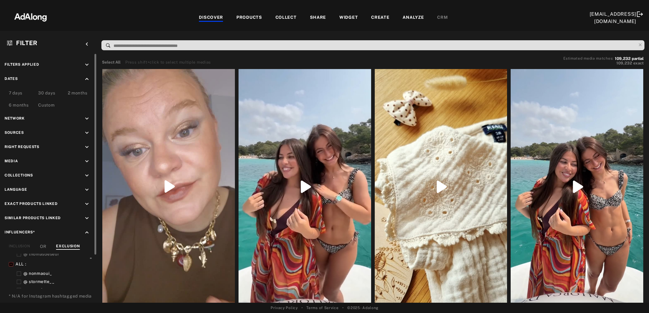
click at [283, 16] on div "COLLECT" at bounding box center [286, 17] width 21 height 7
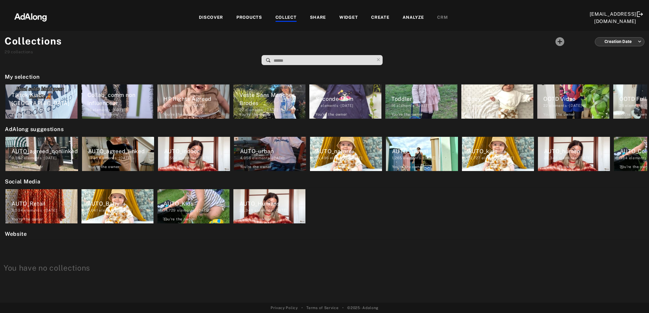
click at [202, 19] on div "DISCOVER" at bounding box center [211, 17] width 24 height 7
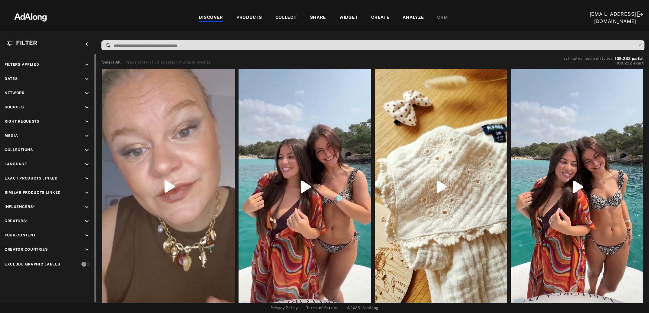
click at [85, 122] on icon "keyboard_arrow_down" at bounding box center [87, 121] width 7 height 7
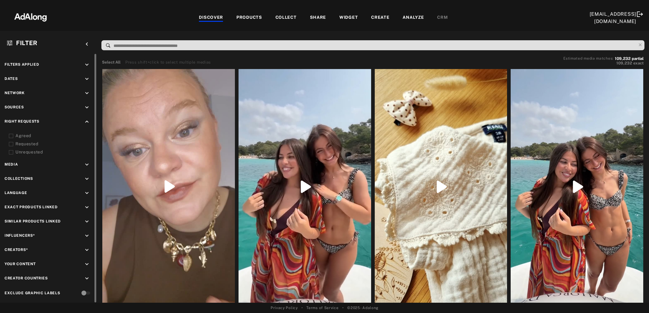
click at [11, 135] on icon at bounding box center [11, 136] width 5 height 5
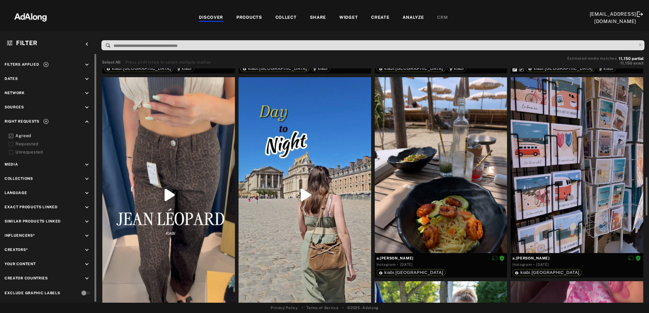
scroll to position [262, 0]
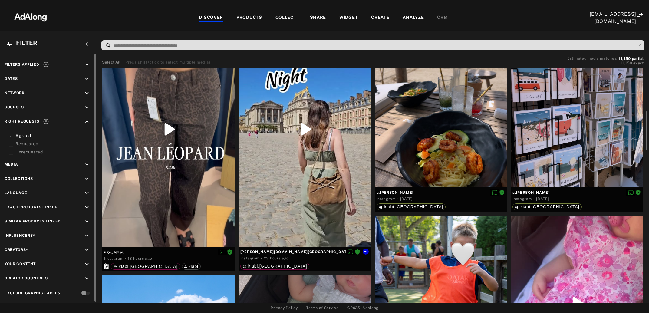
click at [332, 153] on div at bounding box center [305, 130] width 133 height 236
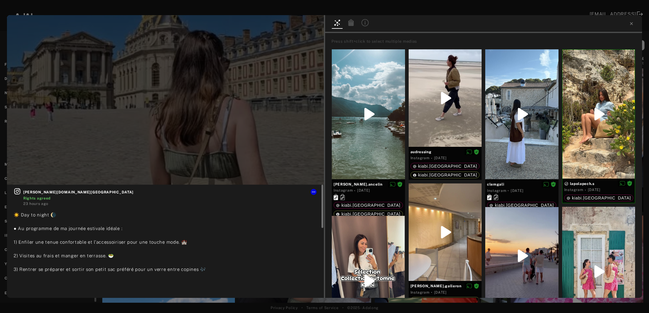
click at [18, 193] on icon at bounding box center [17, 191] width 7 height 7
click at [354, 21] on icon at bounding box center [351, 22] width 5 height 7
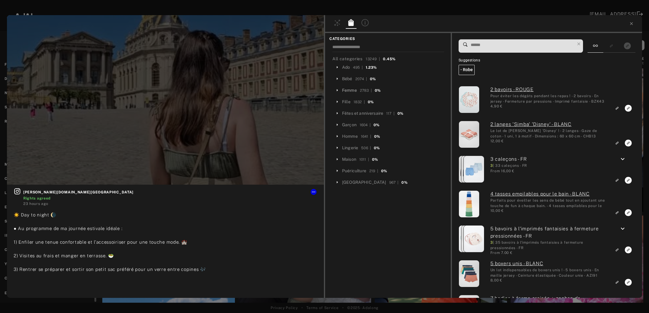
click at [352, 89] on div "Femme" at bounding box center [349, 90] width 15 height 6
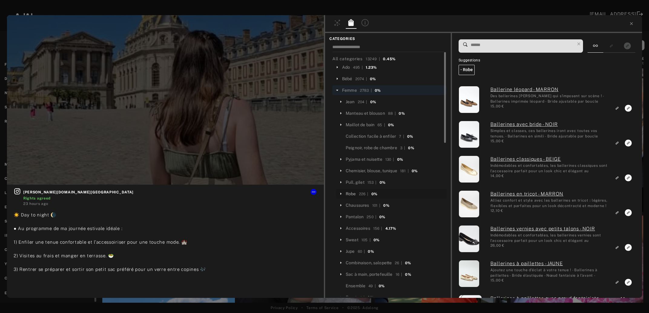
click at [350, 195] on div "Robe" at bounding box center [351, 194] width 10 height 6
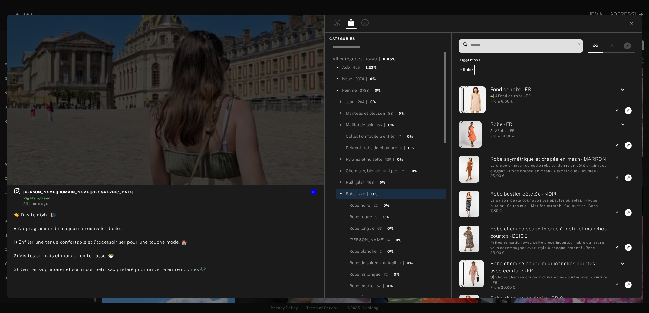
click at [490, 45] on input at bounding box center [522, 45] width 105 height 8
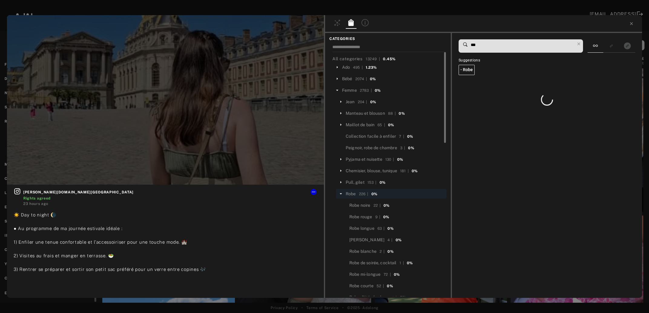
type input "****"
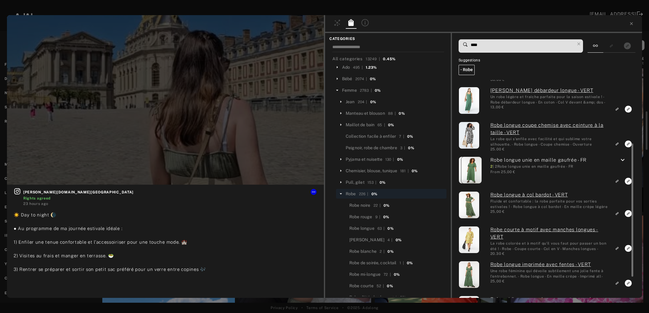
scroll to position [104, 0]
click at [624, 160] on icon "keyboard_arrow_down" at bounding box center [622, 160] width 7 height 7
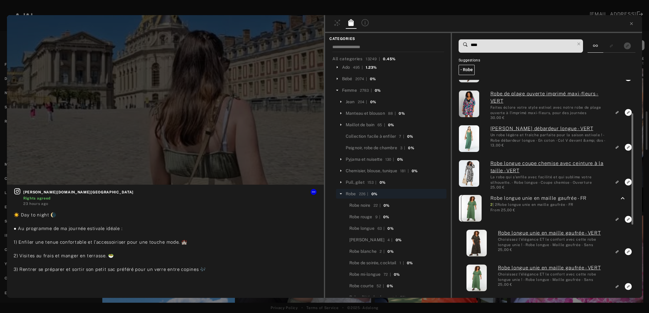
scroll to position [0, 0]
drag, startPoint x: 473, startPoint y: 44, endPoint x: 469, endPoint y: 44, distance: 4.9
click at [470, 44] on input "****" at bounding box center [522, 45] width 105 height 8
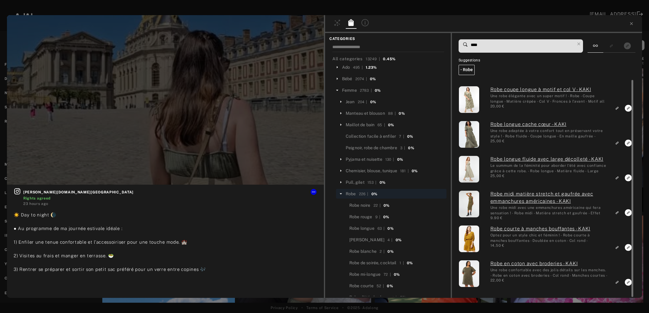
type input "****"
click at [581, 43] on icon at bounding box center [579, 44] width 8 height 8
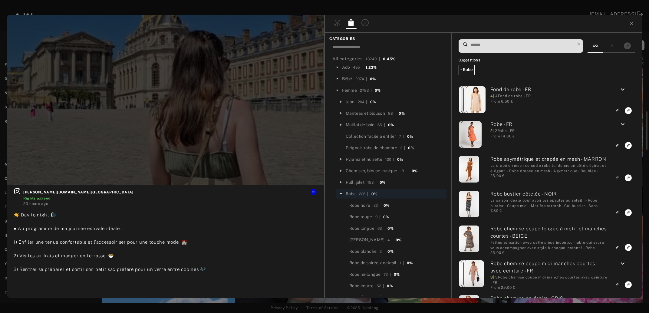
click at [505, 44] on input at bounding box center [522, 45] width 105 height 8
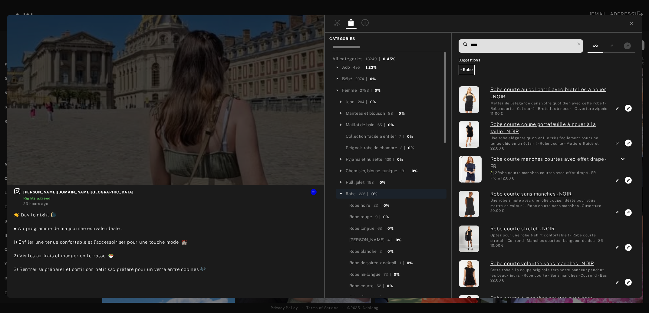
type input "****"
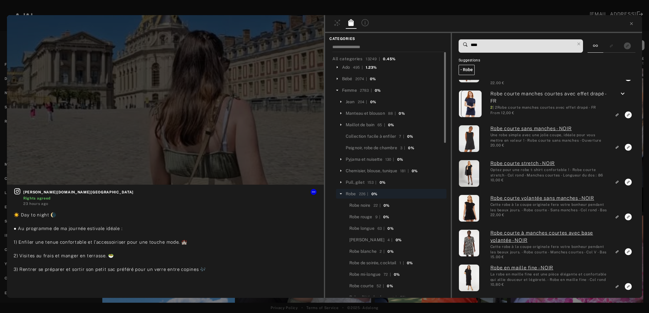
click at [340, 194] on icon at bounding box center [340, 193] width 5 height 5
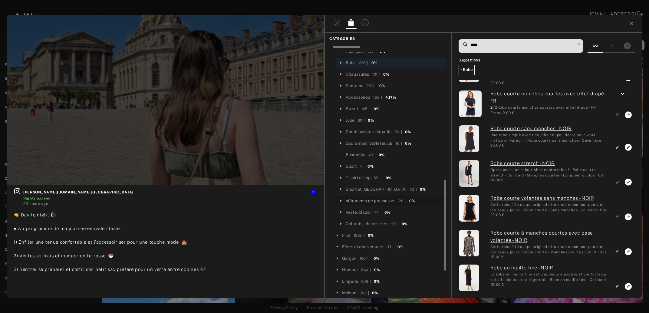
click at [377, 200] on div "Vêtements de grossesse" at bounding box center [370, 201] width 48 height 6
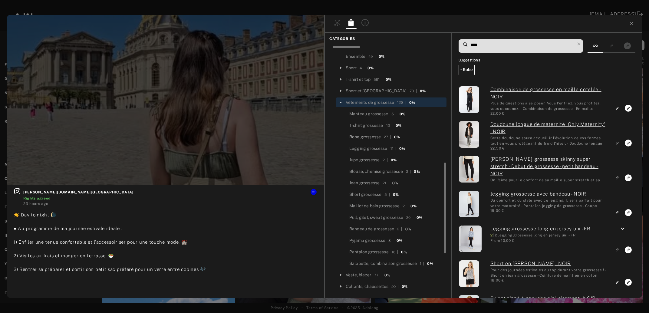
click at [363, 136] on div "Robe grossesse" at bounding box center [366, 137] width 32 height 6
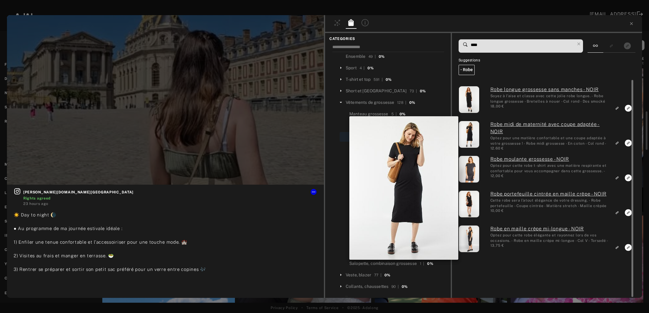
scroll to position [230, 0]
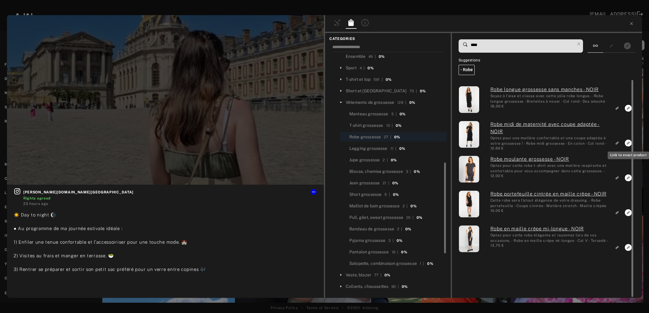
click at [629, 112] on icon "Link to exact product" at bounding box center [628, 108] width 7 height 7
click at [632, 24] on icon at bounding box center [631, 23] width 5 height 5
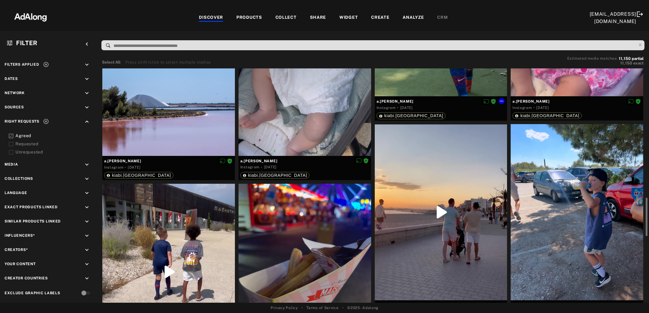
scroll to position [590, 0]
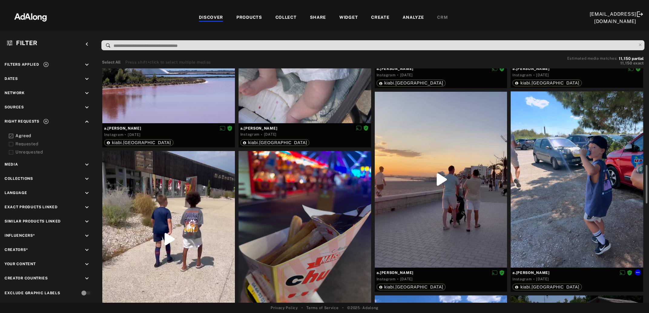
click at [561, 185] on div at bounding box center [577, 179] width 133 height 176
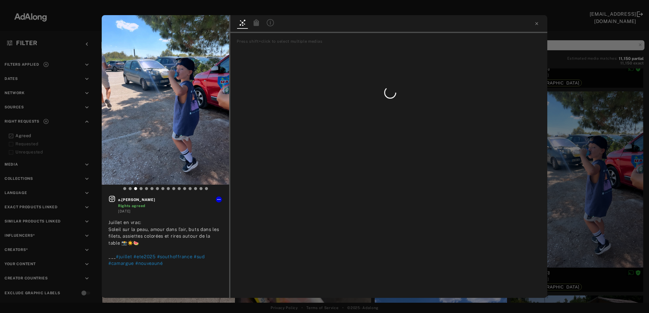
click at [257, 23] on icon at bounding box center [256, 22] width 5 height 7
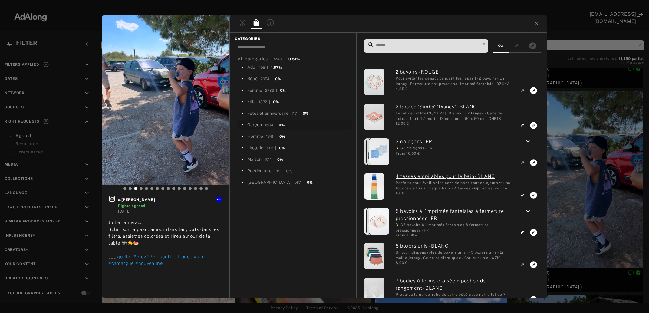
click at [255, 127] on div "Garçon" at bounding box center [254, 125] width 15 height 6
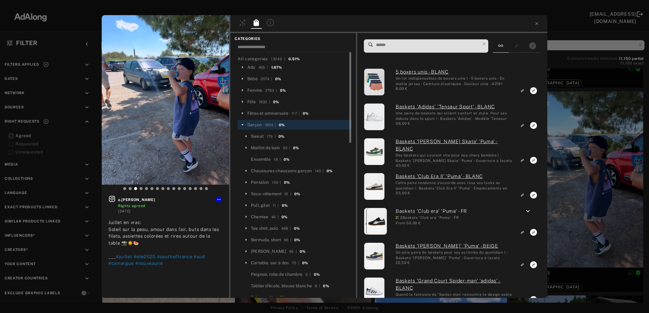
scroll to position [33, 0]
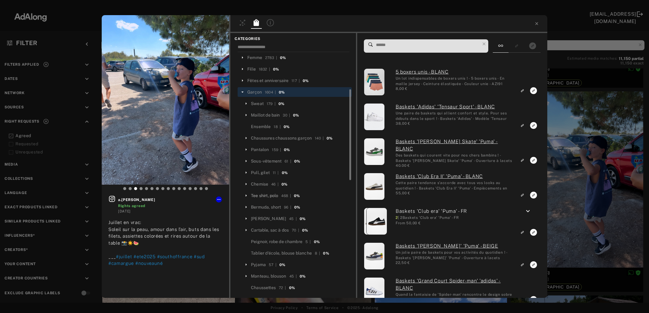
click at [269, 197] on div "Tee shirt, polo" at bounding box center [264, 196] width 27 height 6
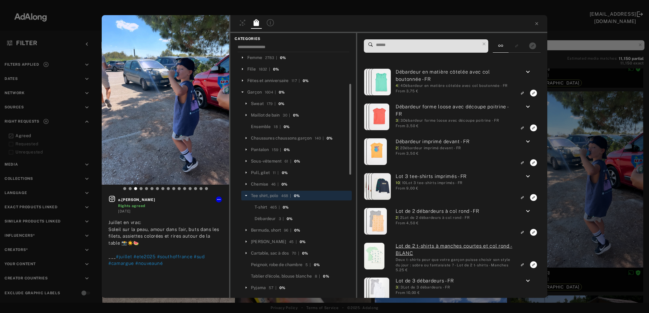
click at [410, 44] on input at bounding box center [428, 45] width 105 height 8
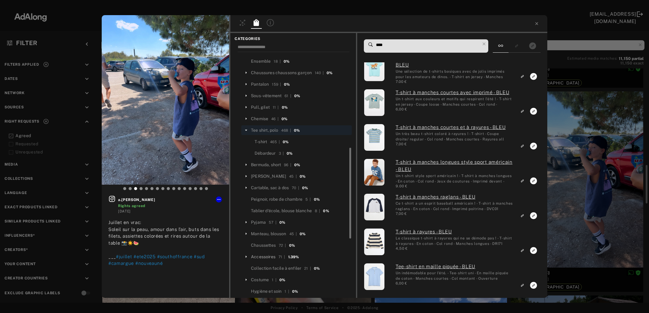
click at [268, 254] on div "Accessoires" at bounding box center [263, 257] width 25 height 6
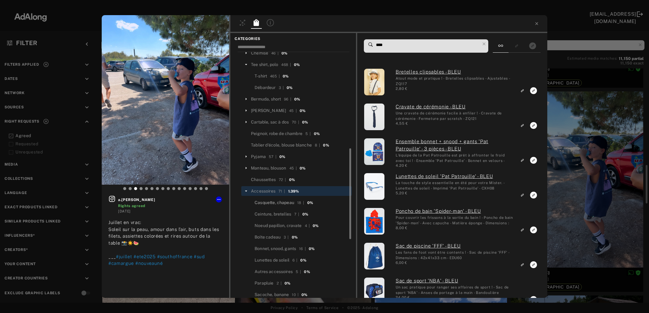
click at [287, 202] on div "Casquette, chapeau" at bounding box center [275, 203] width 40 height 6
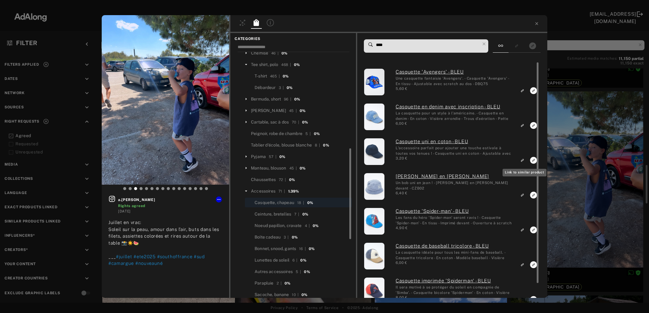
click at [523, 92] on icon "Link to similar product" at bounding box center [522, 91] width 2 height 2
click at [247, 191] on icon at bounding box center [246, 191] width 2 height 1
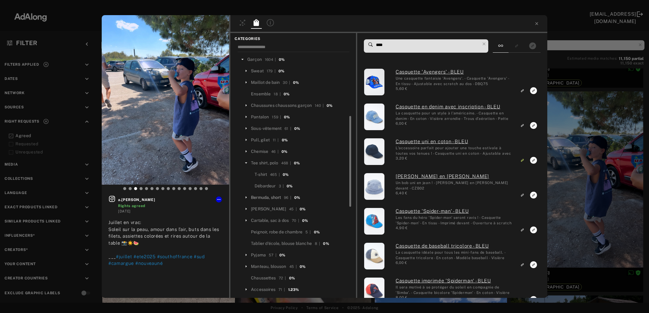
click at [280, 195] on div "Bermuda, short" at bounding box center [266, 197] width 30 height 6
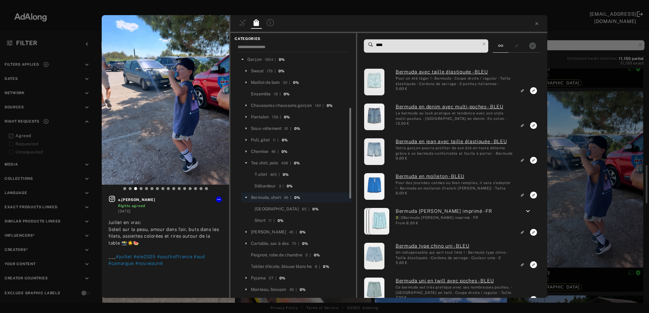
drag, startPoint x: 390, startPoint y: 44, endPoint x: 372, endPoint y: 48, distance: 18.3
click at [376, 48] on input "****" at bounding box center [428, 45] width 105 height 8
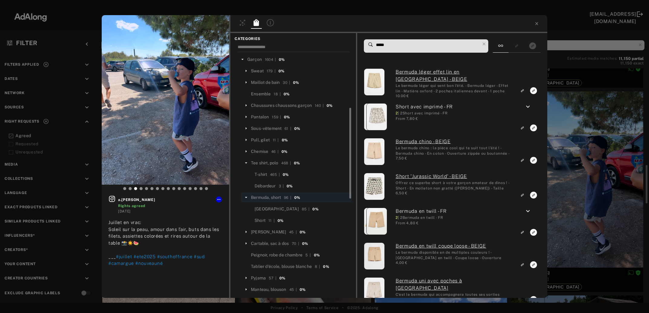
drag, startPoint x: 390, startPoint y: 44, endPoint x: 370, endPoint y: 44, distance: 19.7
click at [376, 44] on input "*****" at bounding box center [428, 45] width 105 height 8
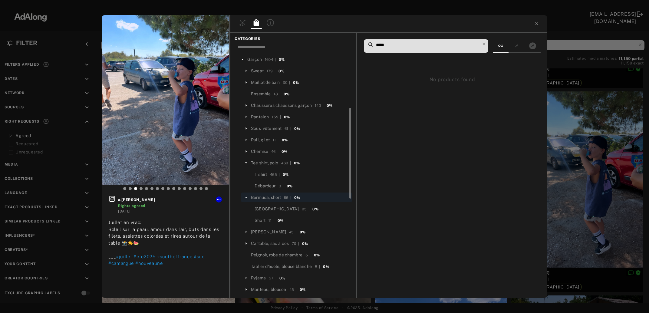
click at [381, 44] on input "*****" at bounding box center [428, 45] width 105 height 8
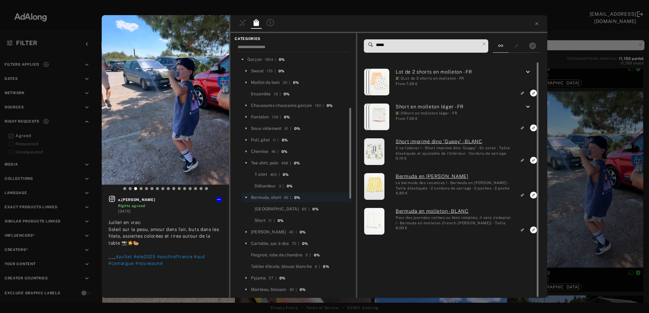
type input "*****"
click at [522, 128] on icon "Link to similar product" at bounding box center [522, 126] width 4 height 4
click at [581, 159] on div "a.sophie_nd Rights agreed 1 day ago Juillet en vrac: Soleil sur la peau, amour …" at bounding box center [324, 156] width 649 height 313
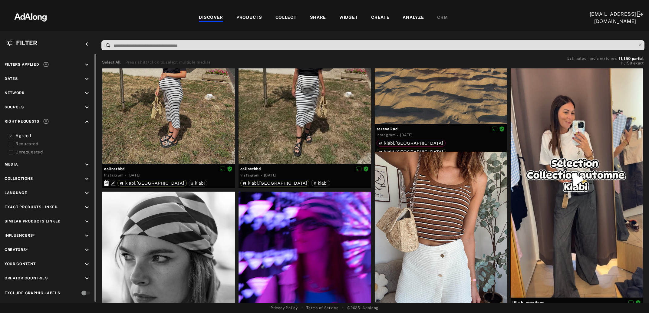
click at [46, 63] on icon at bounding box center [46, 64] width 6 height 6
click at [244, 18] on div "PRODUCTS" at bounding box center [250, 17] width 26 height 7
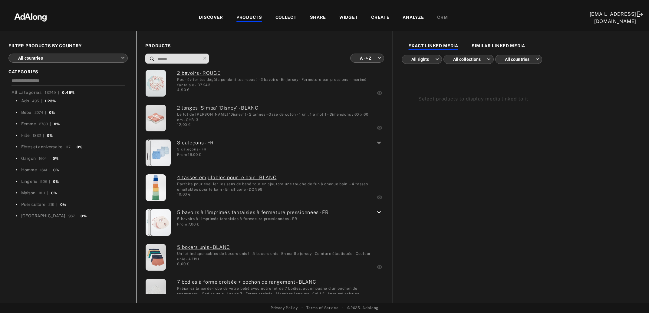
click at [295, 16] on div "COLLECT" at bounding box center [286, 17] width 21 height 7
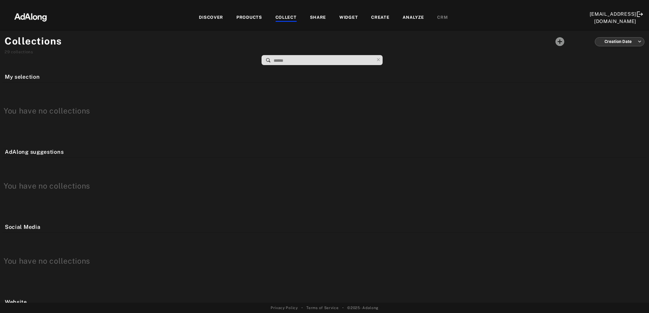
click at [210, 14] on div "DISCOVER PRODUCTS COLLECT SHARE WIDGET CREATE ANALYZE CRM" at bounding box center [323, 18] width 533 height 20
click at [209, 20] on div "DISCOVER" at bounding box center [211, 17] width 24 height 7
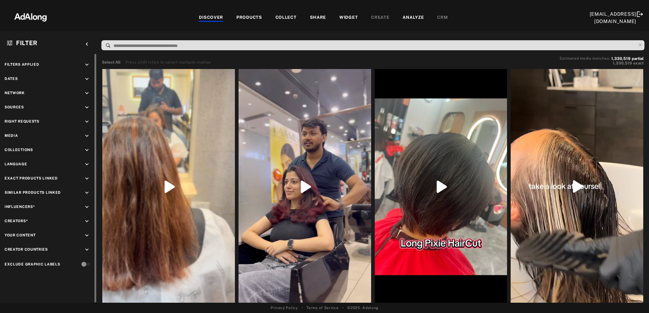
click at [87, 122] on icon "keyboard_arrow_down" at bounding box center [87, 121] width 7 height 7
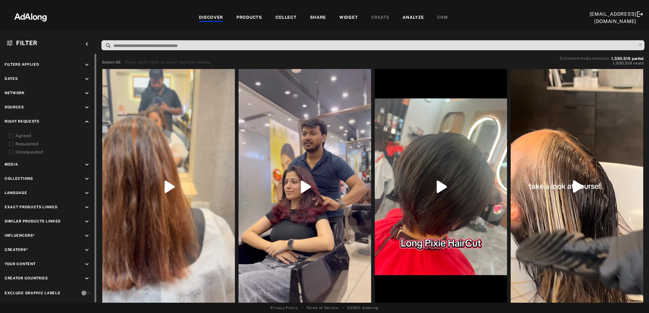
click at [9, 136] on icon at bounding box center [11, 136] width 5 height 5
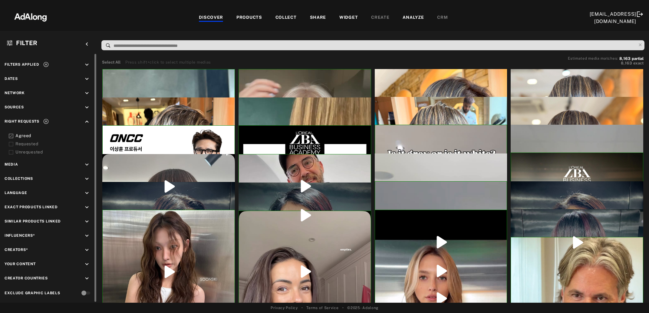
click at [11, 143] on icon at bounding box center [11, 144] width 5 height 5
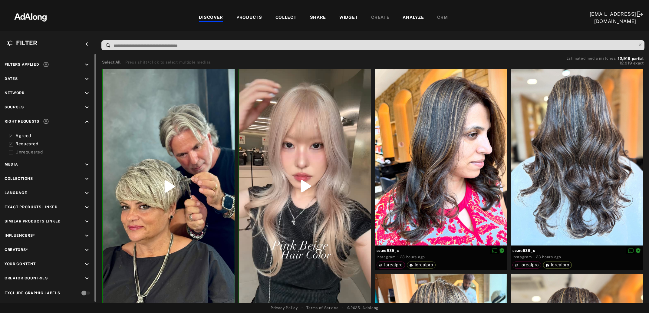
click at [46, 64] on icon at bounding box center [46, 64] width 6 height 6
click at [283, 18] on div "COLLECT" at bounding box center [286, 17] width 21 height 7
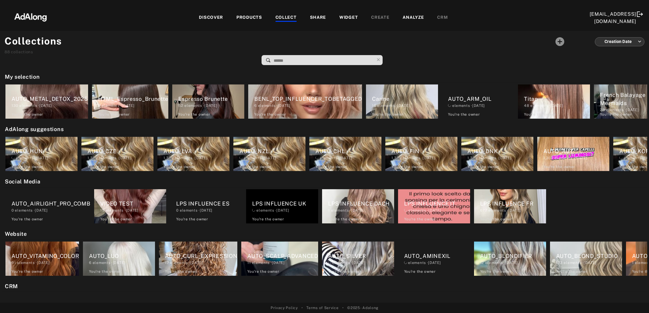
click at [319, 58] on input at bounding box center [323, 61] width 101 height 8
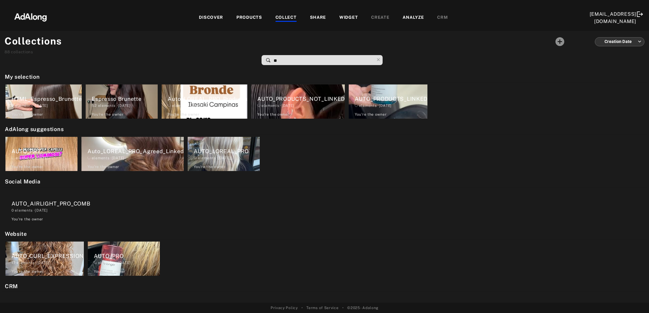
type input "***"
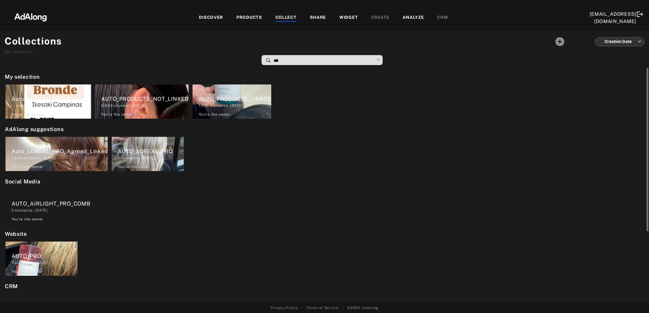
click at [44, 102] on div "Auto_LOREAL_PRO_Products" at bounding box center [52, 99] width 80 height 8
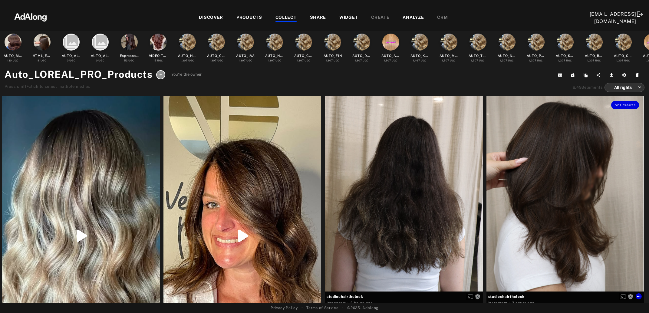
click at [586, 166] on div "Get rights" at bounding box center [566, 194] width 158 height 196
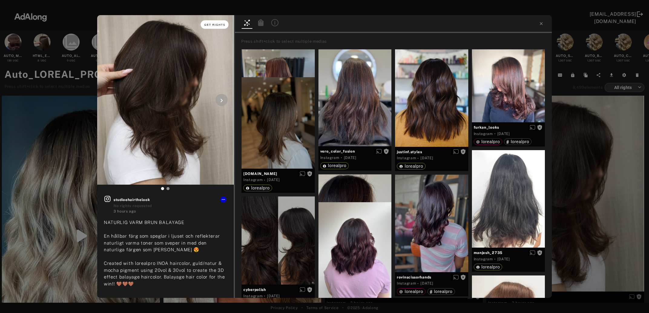
click at [217, 24] on span "Get rights" at bounding box center [214, 24] width 21 height 3
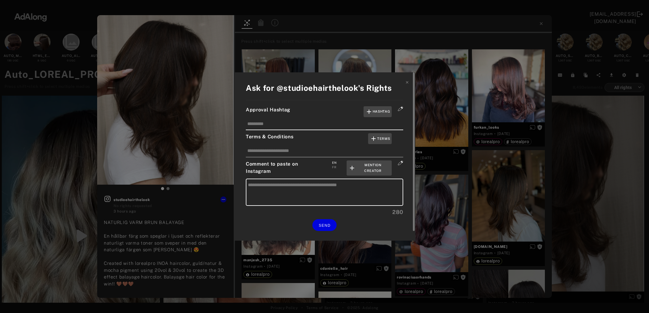
click at [334, 168] on div "FR" at bounding box center [334, 167] width 4 height 5
type textarea "**********"
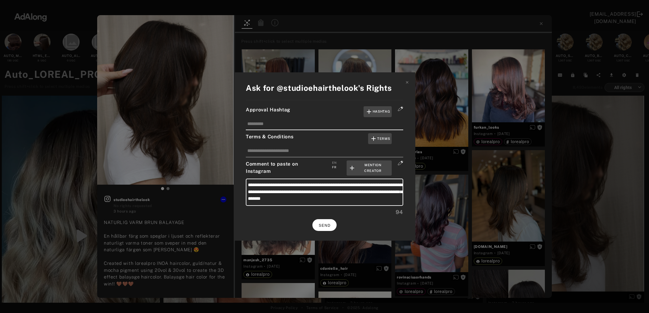
click at [331, 224] on span "SEND" at bounding box center [325, 226] width 12 height 4
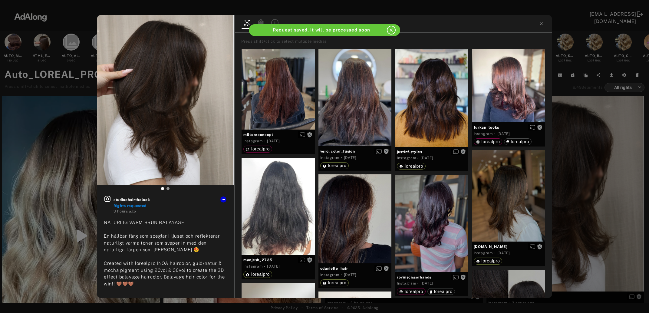
click at [599, 162] on div "studioehairthelook Rights requested 3 hours ago NATURLIG VARM BRUN BALAYAGE En …" at bounding box center [324, 156] width 649 height 313
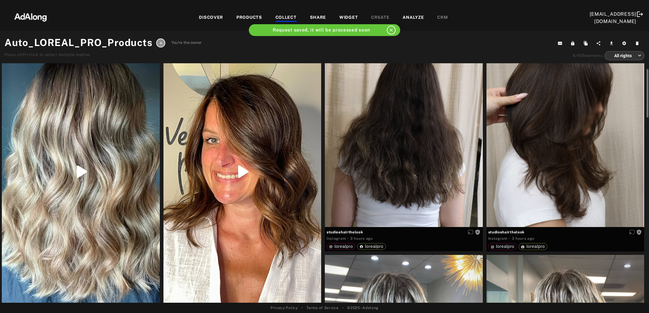
scroll to position [65, 0]
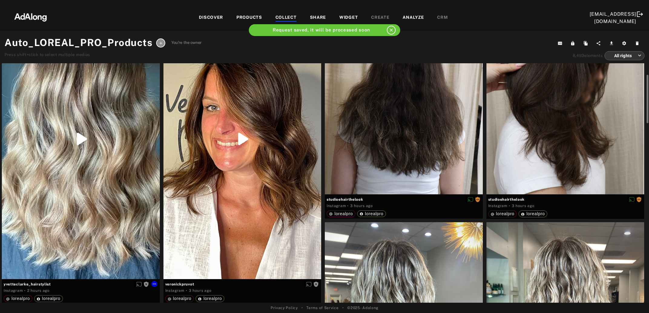
click at [99, 188] on div "Get rights" at bounding box center [81, 138] width 158 height 281
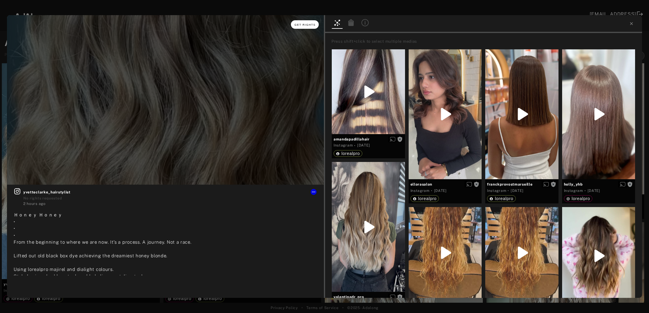
click at [302, 24] on span "Get rights" at bounding box center [305, 24] width 21 height 3
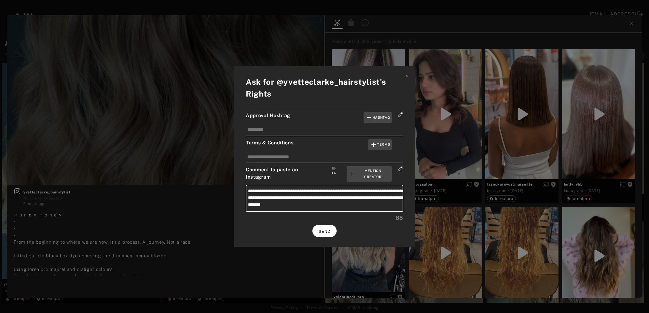
click at [318, 227] on button "SEND" at bounding box center [325, 231] width 24 height 12
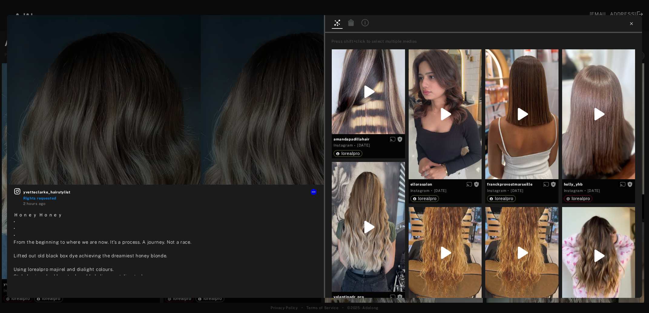
click at [631, 25] on icon at bounding box center [631, 23] width 5 height 5
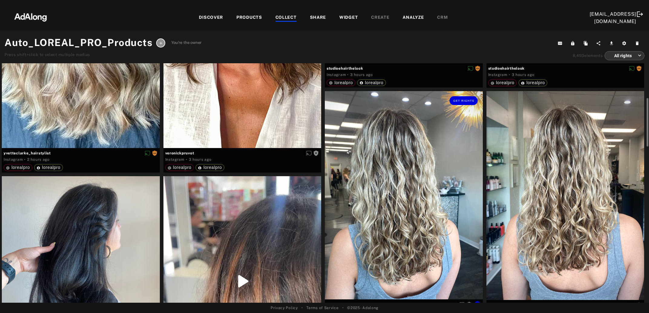
scroll to position [230, 0]
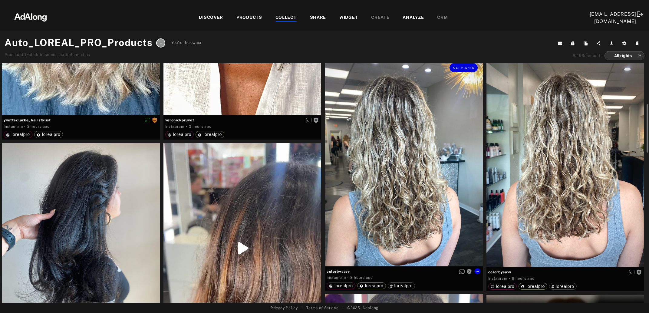
click at [426, 165] on div "Get rights" at bounding box center [404, 162] width 158 height 208
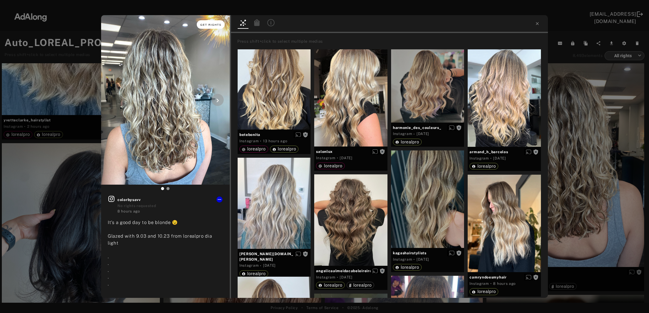
click at [216, 26] on button "Get rights" at bounding box center [211, 24] width 28 height 8
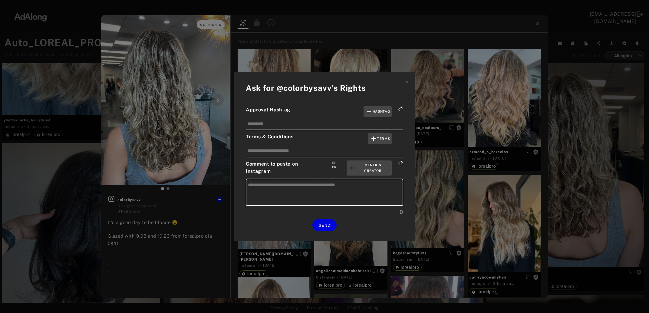
type textarea "**********"
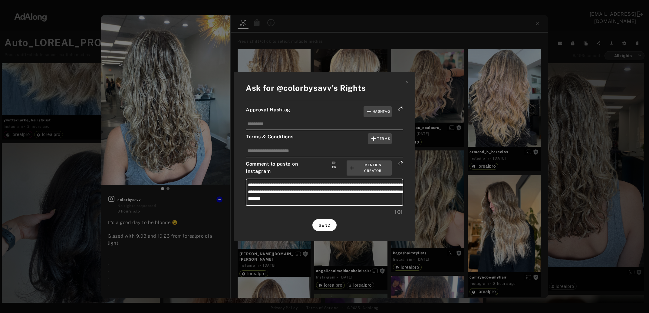
click at [328, 224] on span "SEND" at bounding box center [325, 226] width 12 height 4
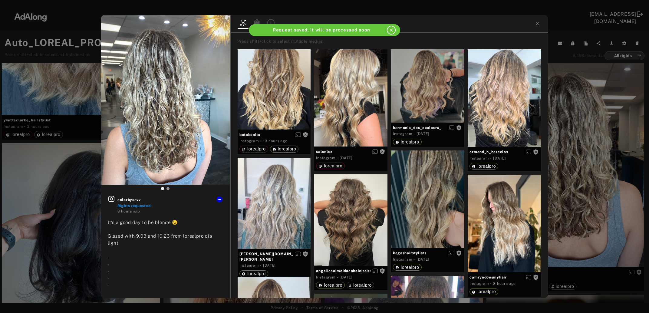
click at [578, 159] on div "colorbysavv Rights requested 8 hours ago It’s a good day to be blonde 😉 Glazed …" at bounding box center [324, 156] width 649 height 313
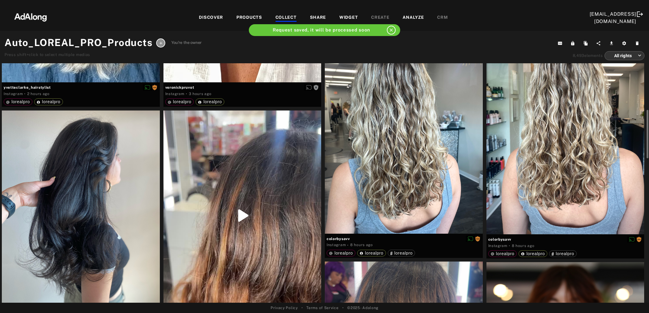
scroll to position [295, 0]
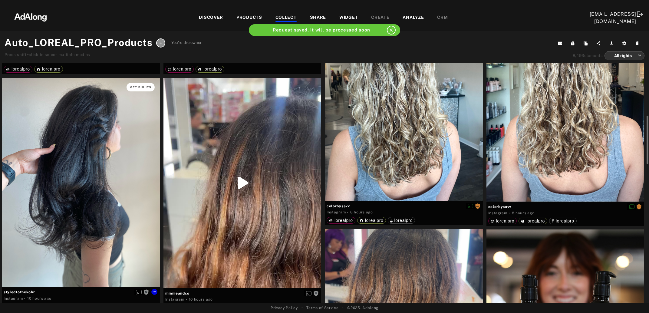
click at [143, 86] on span "Get rights" at bounding box center [140, 87] width 21 height 3
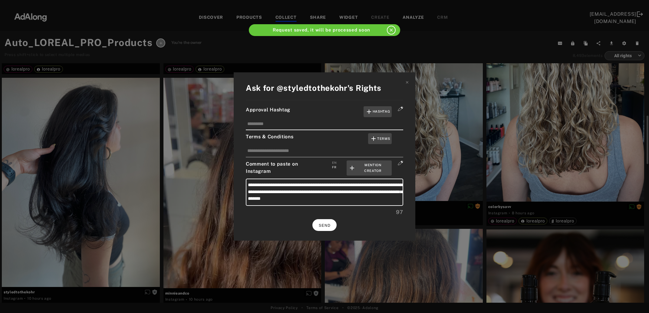
click at [321, 221] on button "SEND" at bounding box center [325, 225] width 24 height 12
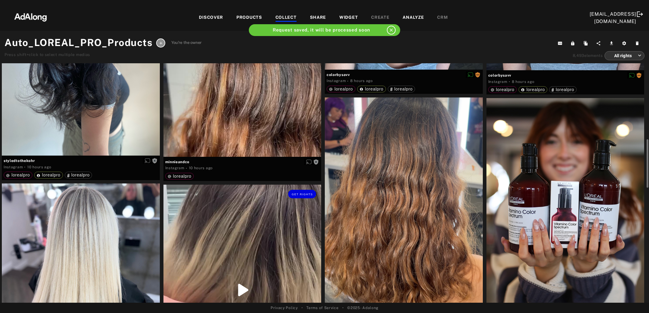
scroll to position [459, 0]
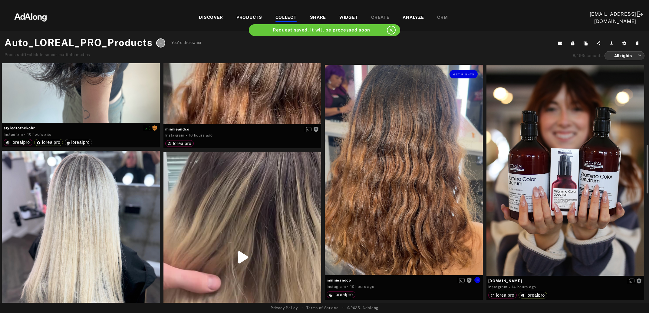
click at [395, 203] on div "Get rights" at bounding box center [404, 170] width 158 height 211
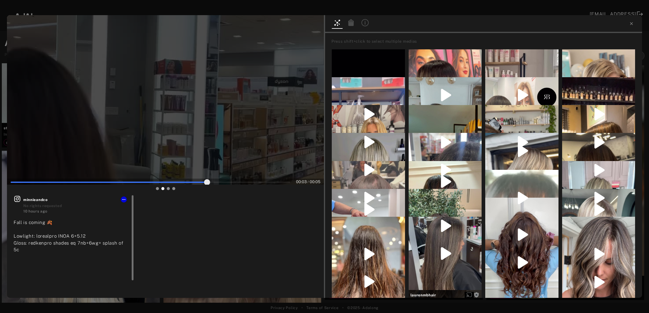
type input "**"
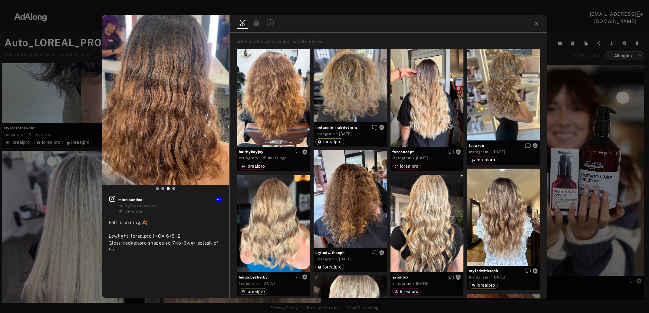
click at [590, 156] on div "Get rights minnieandco No rights requested 10 hours ago Fall is coming 🍂 Lowlig…" at bounding box center [324, 156] width 649 height 313
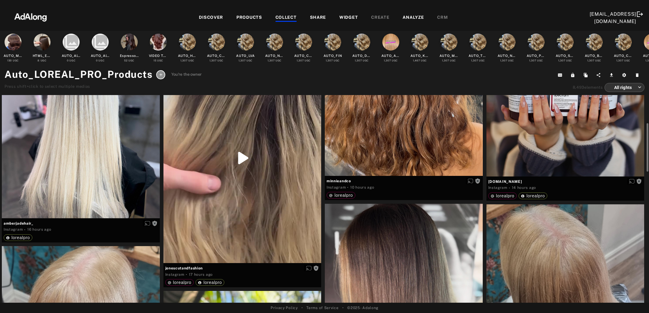
scroll to position [525, 0]
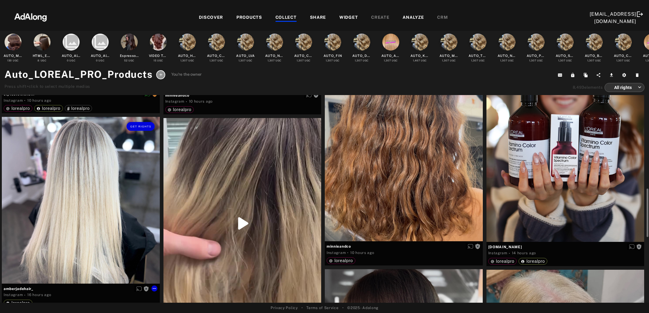
click at [86, 211] on div "Get rights" at bounding box center [81, 200] width 158 height 167
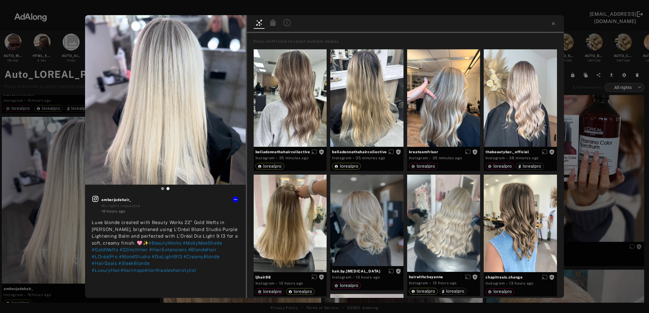
click at [38, 217] on div "Get rights amberjadehair_ No rights requested 16 hours ago Luxe blonde created …" at bounding box center [324, 156] width 649 height 313
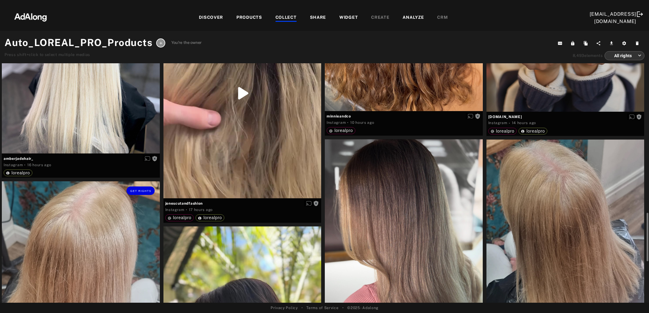
scroll to position [689, 0]
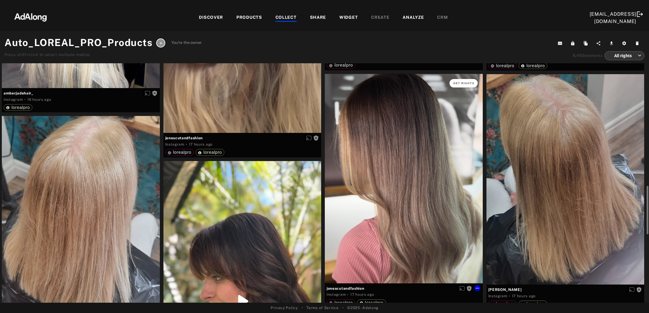
click at [466, 82] on span "Get rights" at bounding box center [463, 83] width 21 height 3
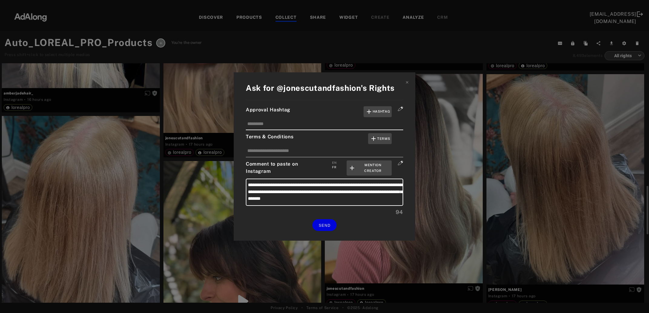
click at [327, 229] on div "**********" at bounding box center [325, 156] width 182 height 168
click at [328, 226] on button "SEND" at bounding box center [325, 225] width 24 height 12
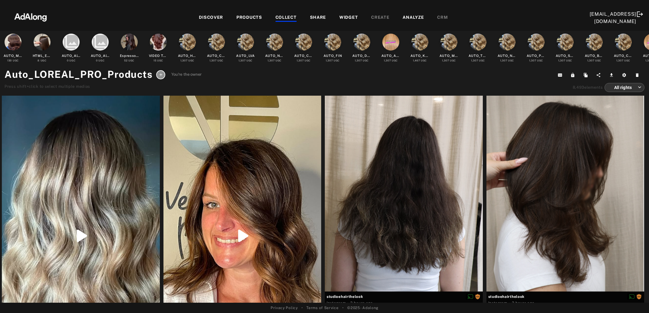
click at [283, 17] on div "COLLECT" at bounding box center [286, 17] width 21 height 7
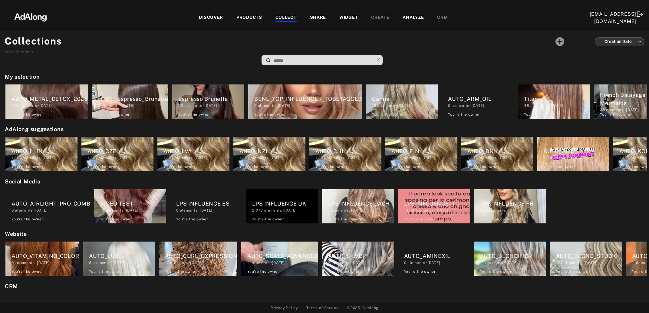
click at [203, 17] on div "DISCOVER" at bounding box center [211, 17] width 24 height 7
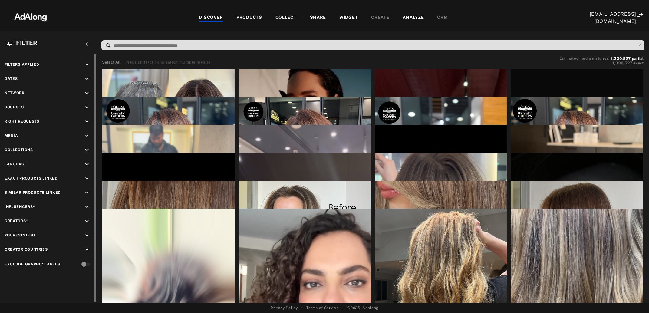
click at [87, 120] on icon "keyboard_arrow_down" at bounding box center [87, 121] width 7 height 7
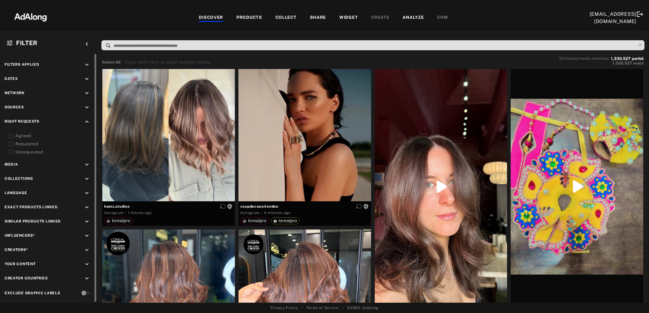
click at [10, 135] on icon at bounding box center [11, 136] width 5 height 5
click at [11, 143] on icon at bounding box center [11, 144] width 5 height 5
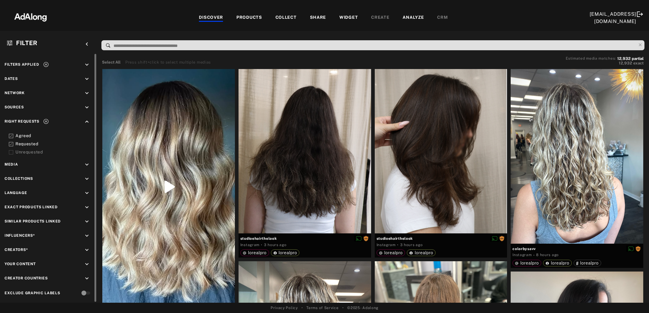
click at [11, 142] on icon at bounding box center [11, 144] width 5 height 5
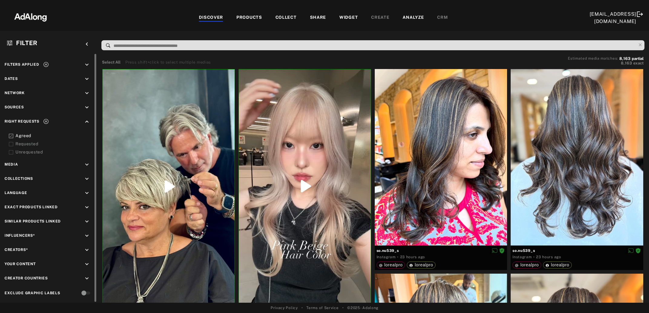
click at [86, 234] on icon "keyboard_arrow_down" at bounding box center [87, 236] width 7 height 7
click at [73, 248] on div "EXCLUSION" at bounding box center [69, 250] width 22 height 6
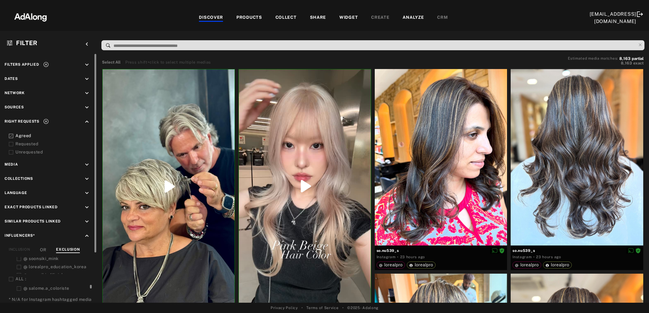
drag, startPoint x: 90, startPoint y: 272, endPoint x: 93, endPoint y: 285, distance: 13.4
click at [93, 285] on div "Filters applied keyboard_arrow_down Dates keyboard_arrow_down Network keyboard_…" at bounding box center [48, 178] width 97 height 249
click at [11, 277] on icon at bounding box center [11, 279] width 5 height 5
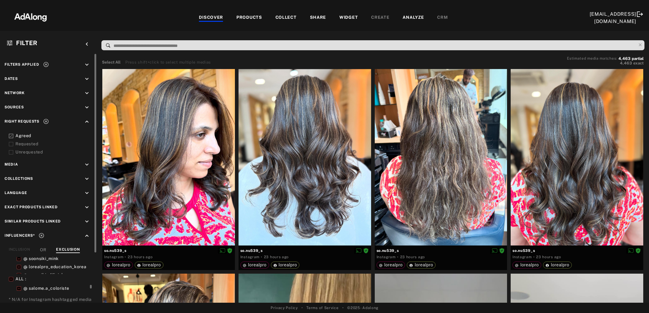
click at [281, 17] on div "COLLECT" at bounding box center [286, 17] width 21 height 7
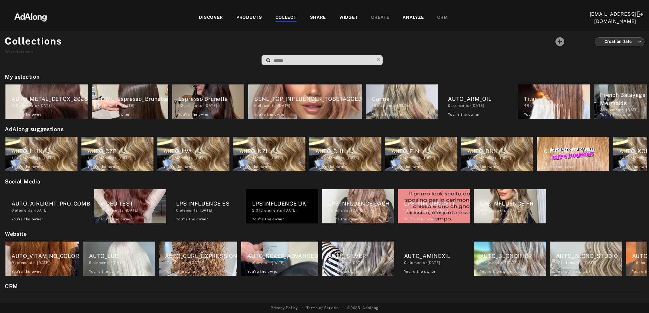
click at [301, 63] on input at bounding box center [323, 61] width 101 height 8
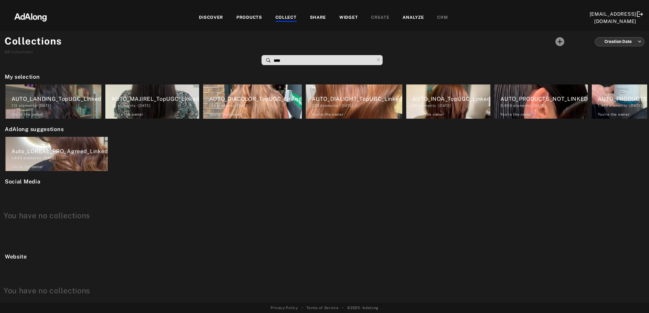
type input "****"
click at [210, 20] on div "DISCOVER" at bounding box center [211, 17] width 24 height 7
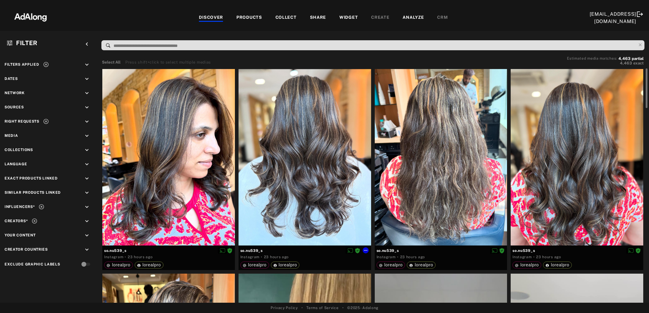
click at [294, 157] on div at bounding box center [305, 157] width 133 height 177
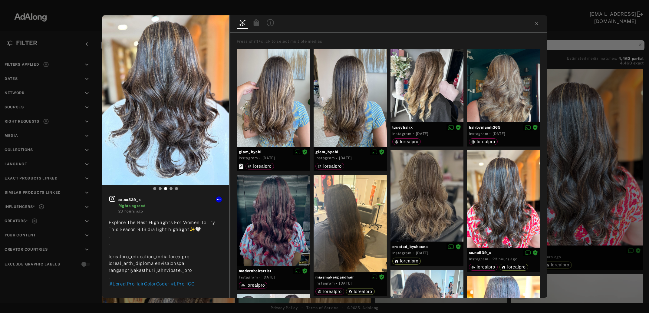
click at [254, 24] on icon at bounding box center [256, 22] width 5 height 7
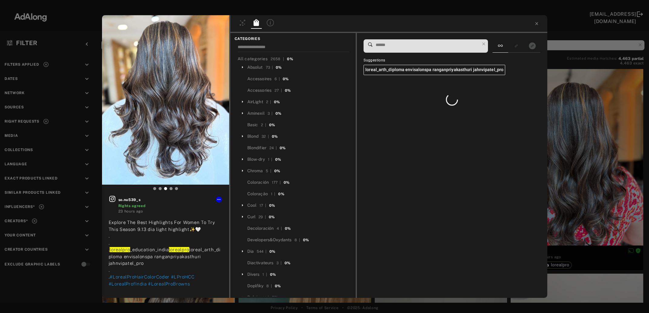
click at [409, 45] on input at bounding box center [427, 45] width 105 height 8
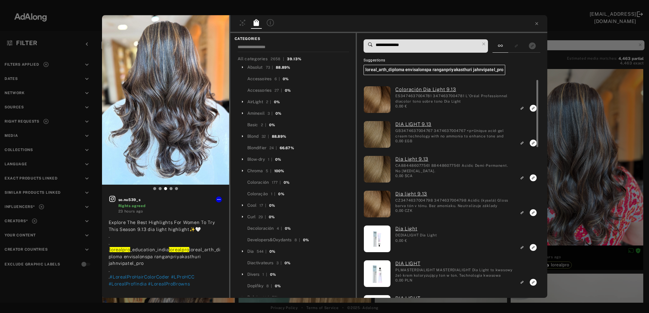
type input "**********"
click at [531, 109] on icon "Link to exact product" at bounding box center [533, 108] width 7 height 7
click at [532, 143] on icon "Link to exact product" at bounding box center [533, 143] width 7 height 7
click at [533, 177] on icon "Link to exact product" at bounding box center [533, 177] width 7 height 7
click at [534, 112] on icon "Unlink to exact product" at bounding box center [533, 108] width 7 height 7
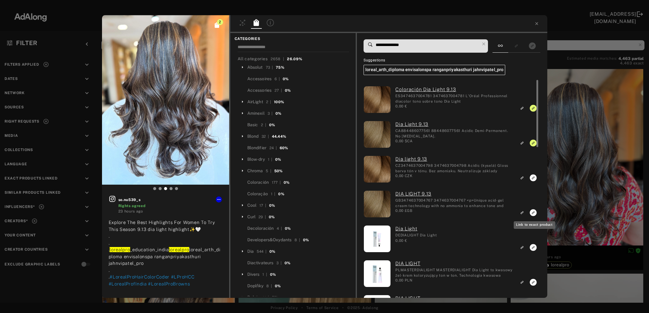
click at [534, 181] on icon "Link to exact product" at bounding box center [533, 177] width 7 height 7
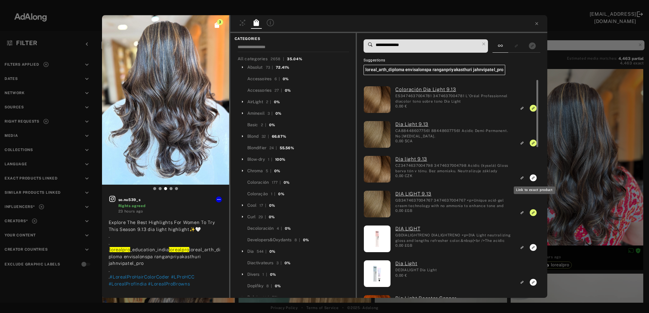
click at [533, 178] on rect "Link to exact product" at bounding box center [534, 178] width 8 height 8
click at [601, 154] on div "4 so.nu539_s Rights agreed 23 hours ago Explore The Best Highlights For Women T…" at bounding box center [324, 156] width 649 height 313
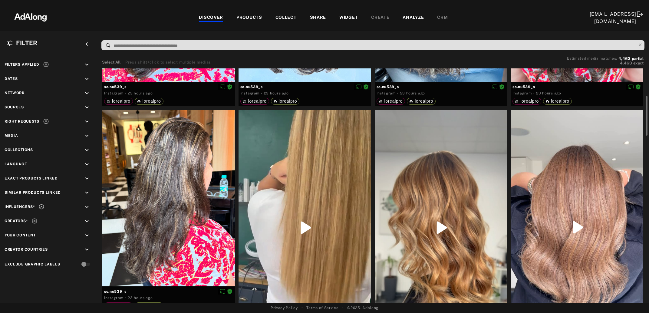
scroll to position [262, 0]
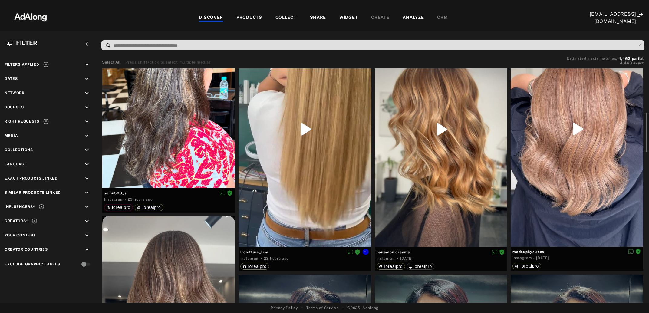
click at [308, 196] on div at bounding box center [305, 130] width 133 height 236
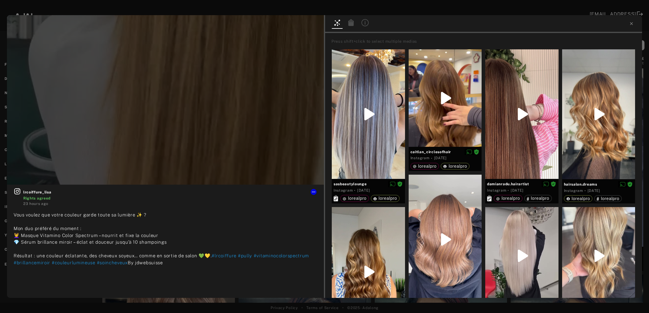
click at [351, 23] on icon at bounding box center [351, 22] width 5 height 7
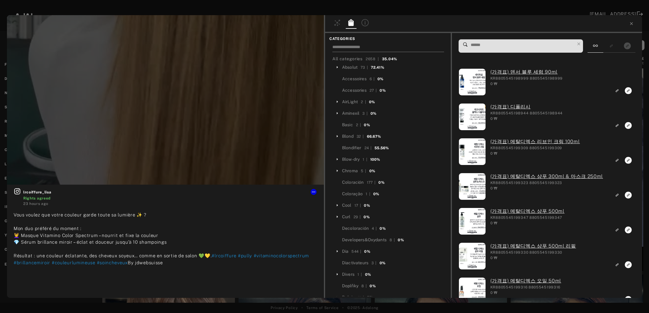
click at [358, 46] on input at bounding box center [389, 48] width 112 height 8
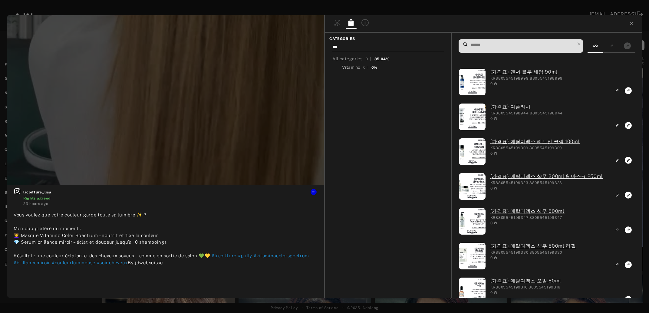
type input "***"
click at [356, 66] on span "amino" at bounding box center [354, 67] width 12 height 5
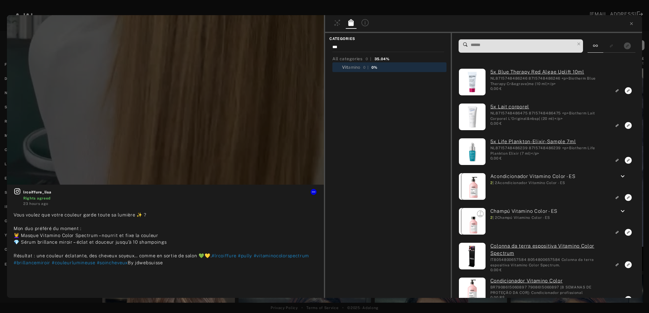
click at [499, 44] on input at bounding box center [522, 45] width 105 height 8
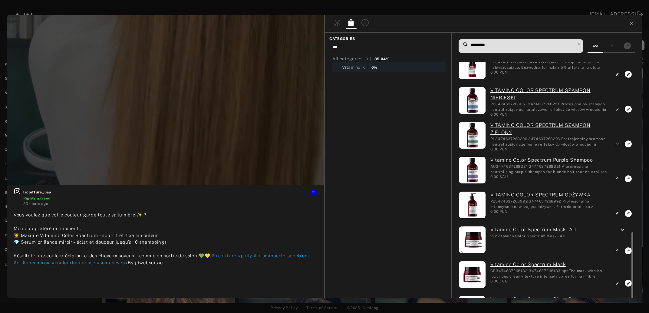
scroll to position [328, 0]
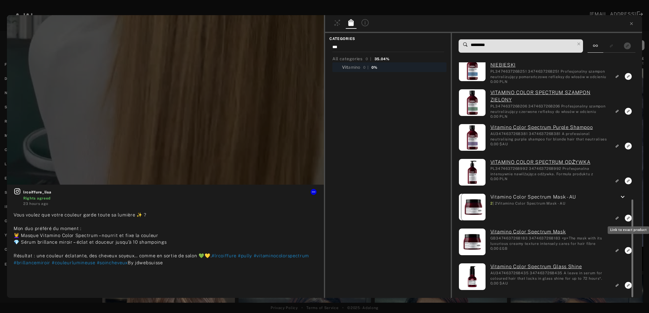
type input "*********"
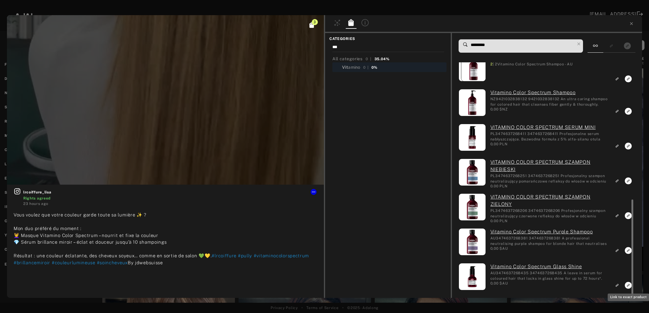
click at [634, 23] on icon at bounding box center [631, 23] width 5 height 5
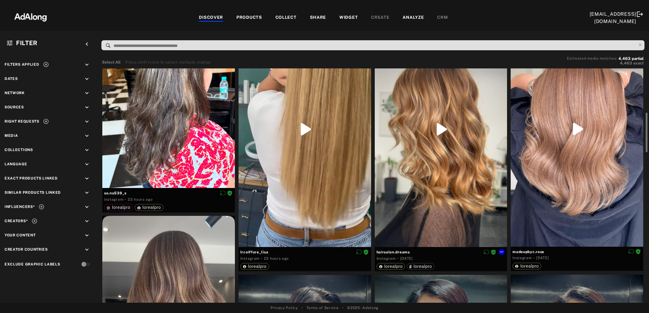
click at [453, 197] on div at bounding box center [441, 130] width 133 height 236
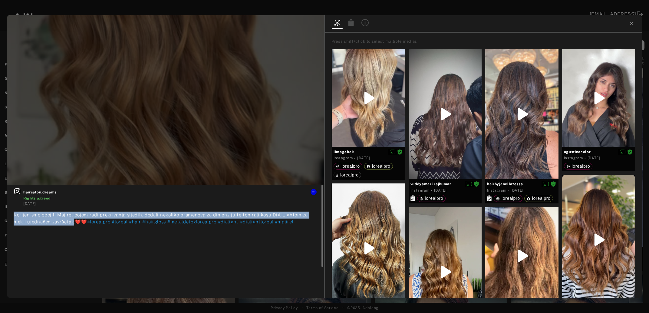
drag, startPoint x: 13, startPoint y: 215, endPoint x: 63, endPoint y: 224, distance: 50.7
click at [63, 224] on div "hairsalon.dreams Rights agreed 1 day ago Korijen smo obojili Majirel bojom radi…" at bounding box center [165, 230] width 317 height 91
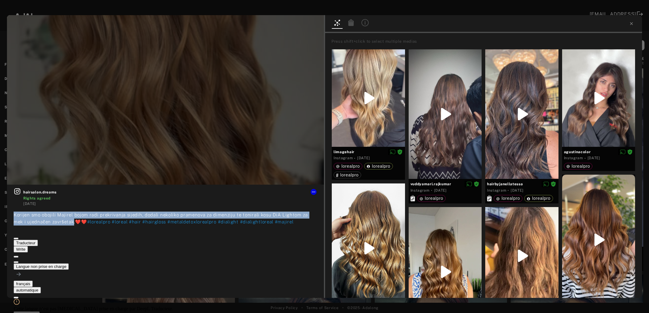
click at [18, 261] on button at bounding box center [16, 262] width 5 height 2
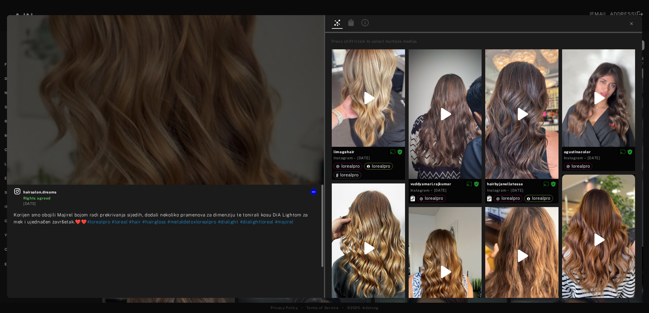
click at [184, 235] on div "Korijen smo obojili Majirel bojom radi prekrivanja sijedih, dodali nekoliko pra…" at bounding box center [166, 234] width 304 height 45
click at [350, 23] on icon at bounding box center [351, 22] width 5 height 7
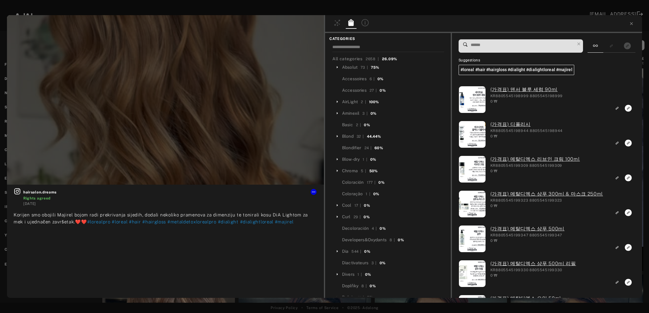
click at [515, 49] on span at bounding box center [522, 46] width 105 height 13
click at [515, 47] on input at bounding box center [522, 45] width 105 height 8
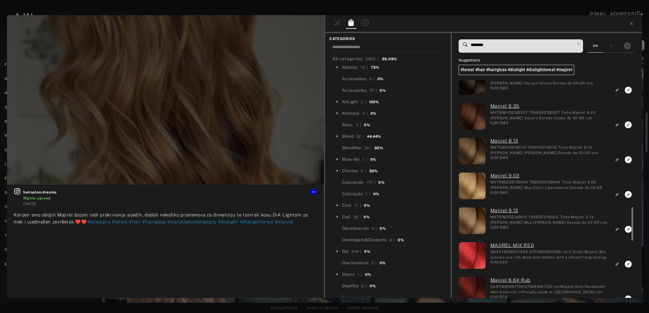
scroll to position [819, 0]
click at [484, 45] on input "********" at bounding box center [522, 45] width 105 height 8
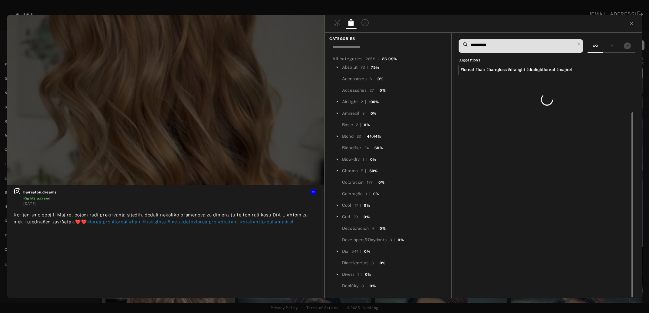
scroll to position [0, 0]
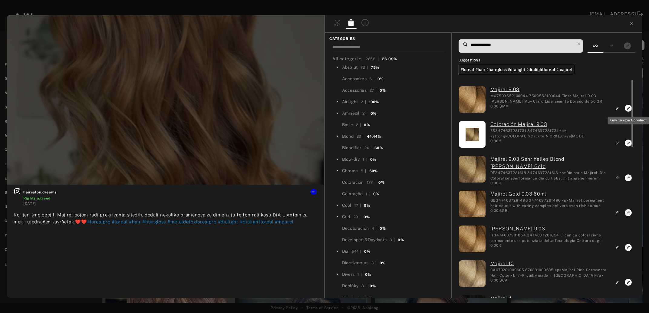
type input "**********"
click at [629, 108] on icon "Link to exact product" at bounding box center [628, 108] width 7 height 7
click at [629, 143] on rect "Link to exact product" at bounding box center [629, 143] width 8 height 8
click at [627, 177] on icon "Link to exact product" at bounding box center [628, 177] width 7 height 7
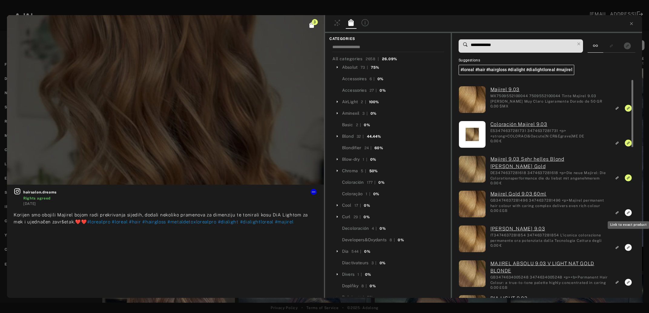
click at [628, 213] on icon "Link to exact product" at bounding box center [628, 212] width 7 height 7
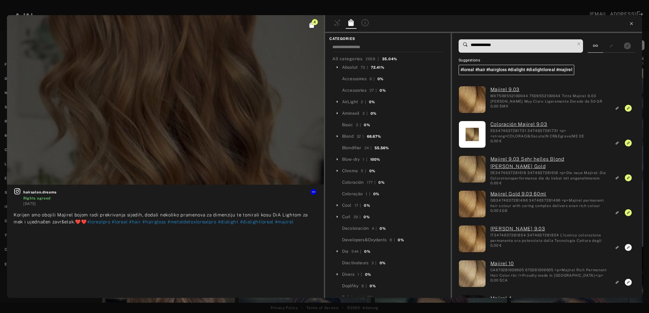
click at [632, 25] on icon at bounding box center [631, 23] width 5 height 5
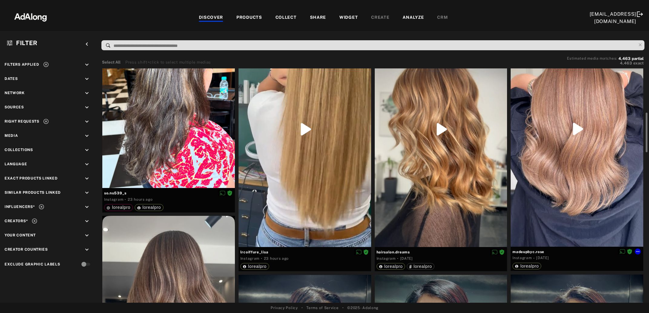
click at [567, 157] on div at bounding box center [577, 129] width 133 height 235
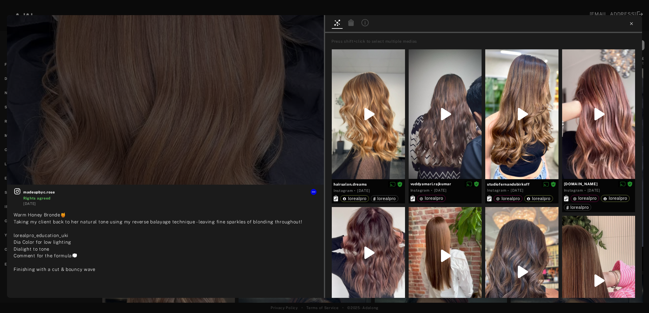
click at [634, 22] on icon at bounding box center [631, 23] width 5 height 5
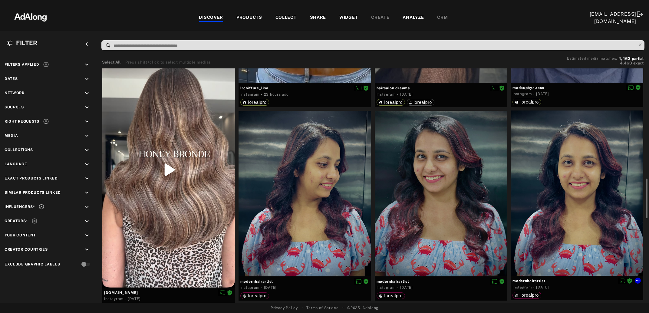
scroll to position [459, 0]
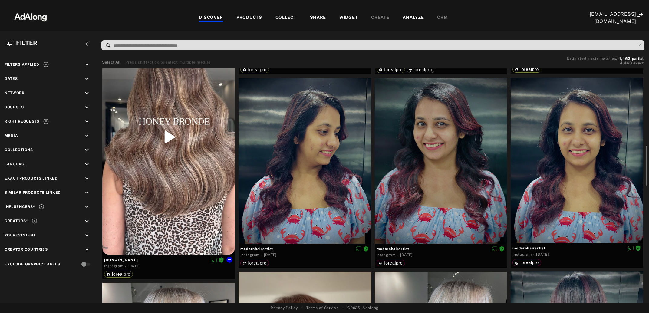
click at [182, 169] on div at bounding box center [168, 137] width 133 height 236
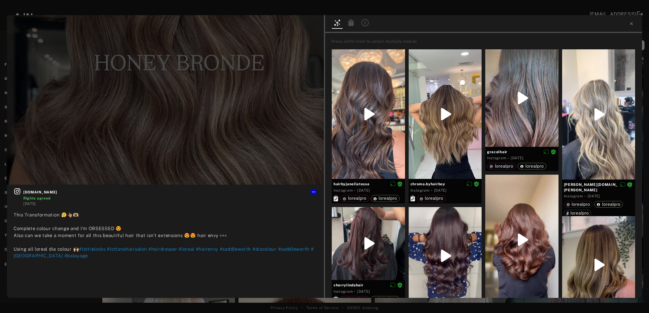
click at [353, 22] on icon at bounding box center [351, 22] width 5 height 7
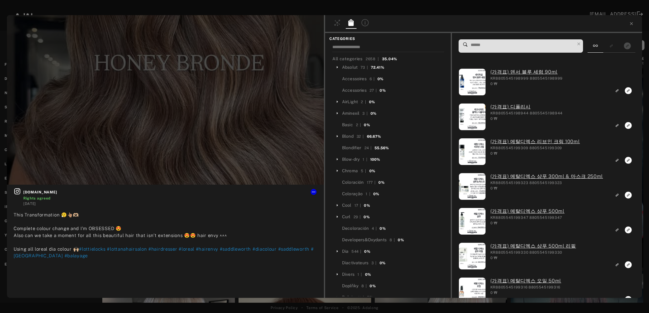
click at [493, 47] on input at bounding box center [522, 45] width 105 height 8
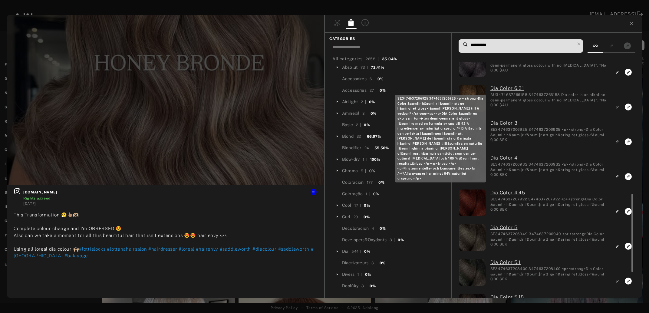
scroll to position [295, 0]
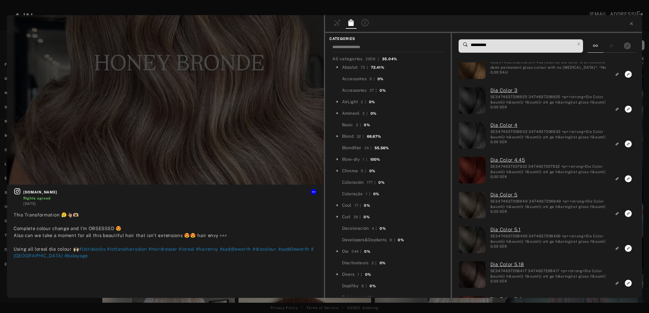
click at [487, 47] on input "**********" at bounding box center [522, 45] width 105 height 8
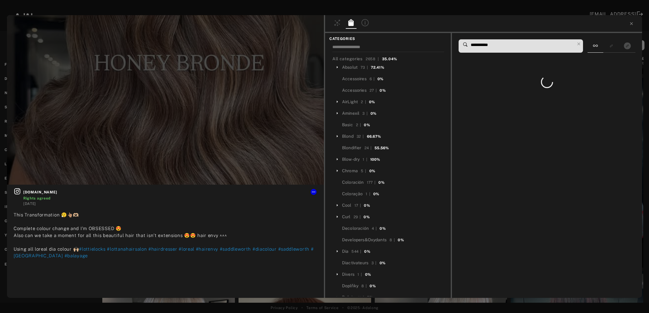
scroll to position [0, 0]
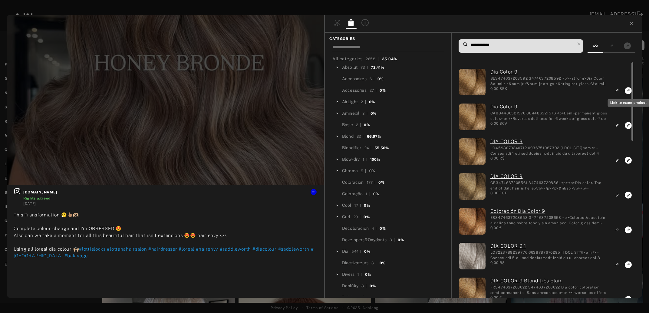
type input "**********"
click at [628, 89] on icon "Link to exact product" at bounding box center [628, 90] width 7 height 7
click at [628, 125] on icon "Link to exact product" at bounding box center [628, 125] width 7 height 7
click at [628, 160] on icon "Link to exact product" at bounding box center [628, 160] width 7 height 7
click at [629, 195] on icon "Link to exact product" at bounding box center [628, 195] width 7 height 7
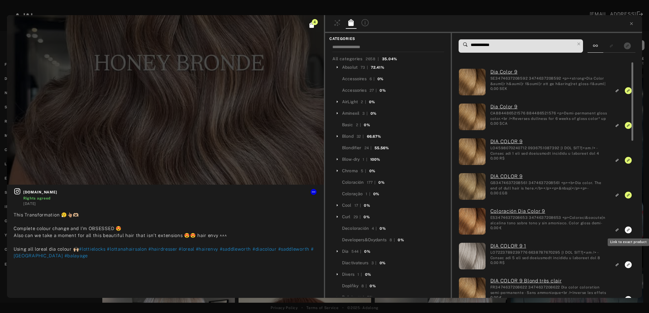
click at [628, 230] on icon "Link to exact product" at bounding box center [628, 230] width 7 height 7
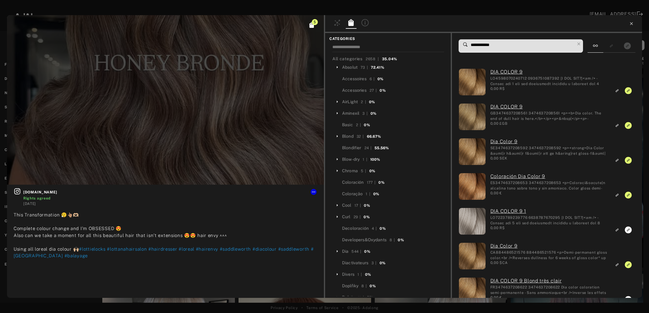
click at [630, 24] on icon at bounding box center [631, 23] width 5 height 5
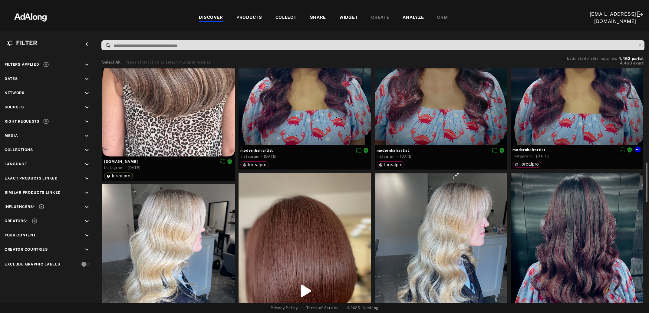
scroll to position [656, 0]
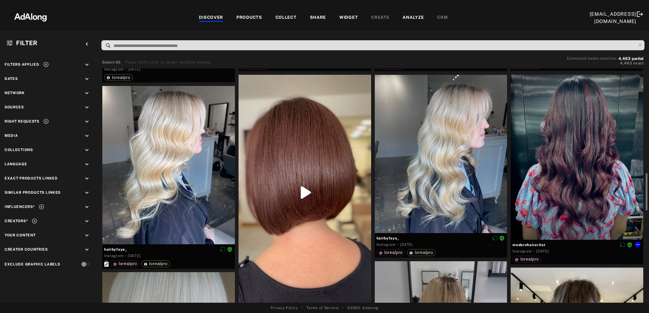
click at [596, 164] on div at bounding box center [577, 158] width 133 height 166
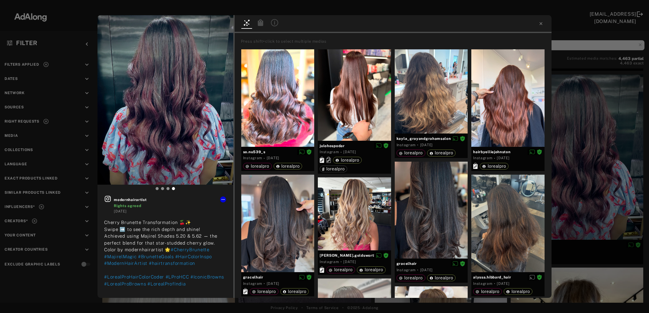
click at [260, 27] on div at bounding box center [260, 23] width 11 height 9
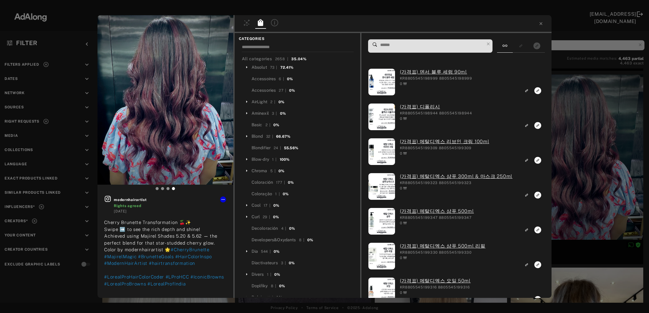
click at [411, 46] on input at bounding box center [432, 45] width 105 height 8
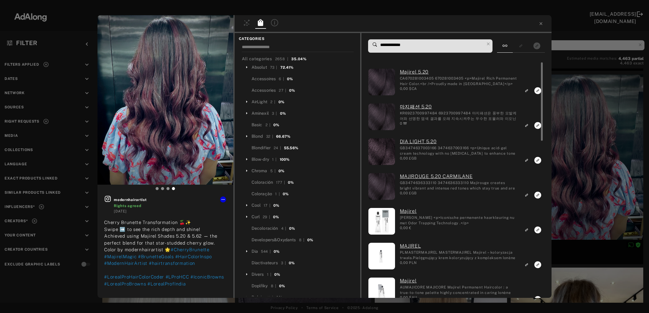
type input "**********"
click at [536, 90] on icon "Link to exact product" at bounding box center [538, 90] width 7 height 7
click at [537, 125] on icon "Link to exact product" at bounding box center [538, 125] width 7 height 7
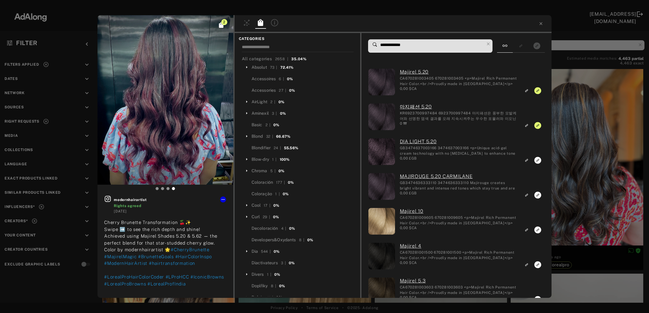
scroll to position [656, 0]
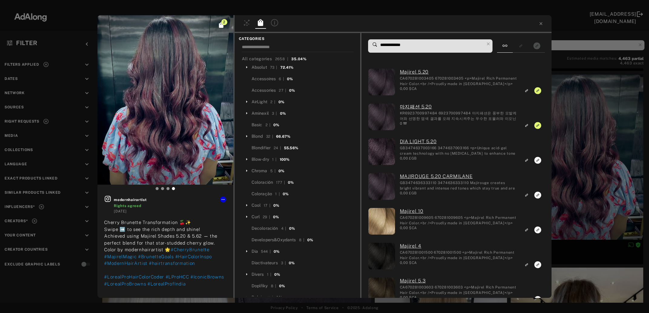
drag, startPoint x: 403, startPoint y: 45, endPoint x: 400, endPoint y: 45, distance: 3.3
click at [400, 45] on input "**********" at bounding box center [432, 45] width 105 height 8
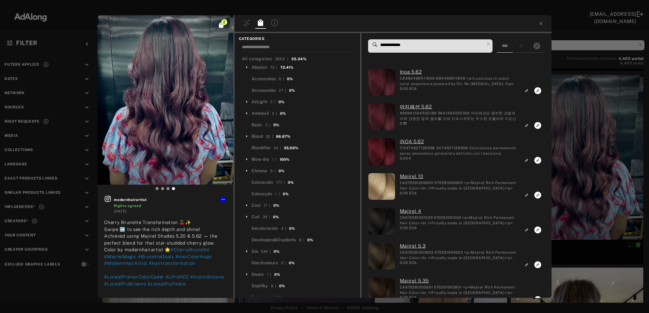
type input "**********"
click at [632, 109] on div "2 modernhairartist Rights agreed [DATE] [PERSON_NAME] Transformation 🍒✨ Swipe ➡…" at bounding box center [324, 156] width 649 height 313
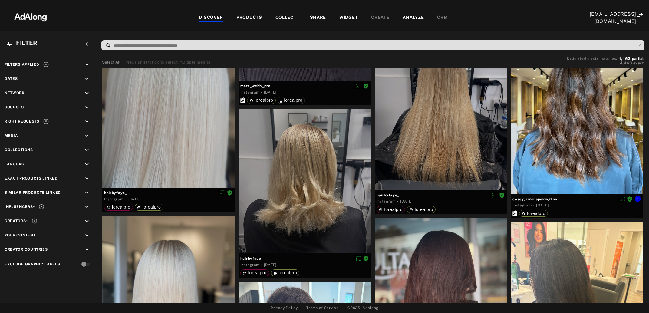
scroll to position [820, 0]
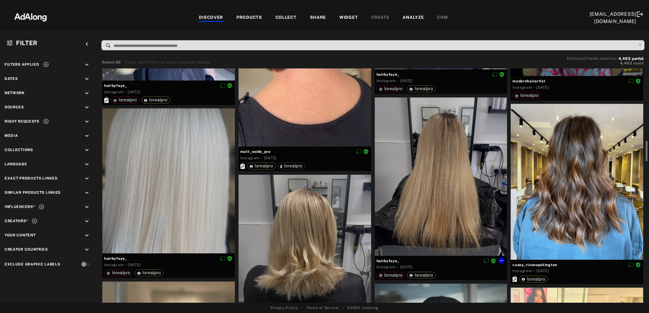
click at [421, 187] on div at bounding box center [441, 177] width 133 height 158
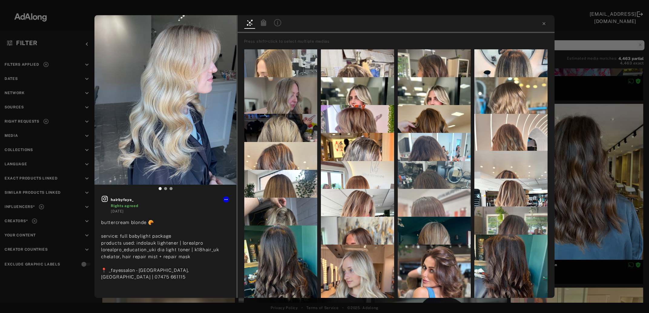
click at [582, 186] on div "hairbyfaye_ Rights agreed [DATE] buttercream blonde 🥐 service: full babylight p…" at bounding box center [324, 156] width 649 height 313
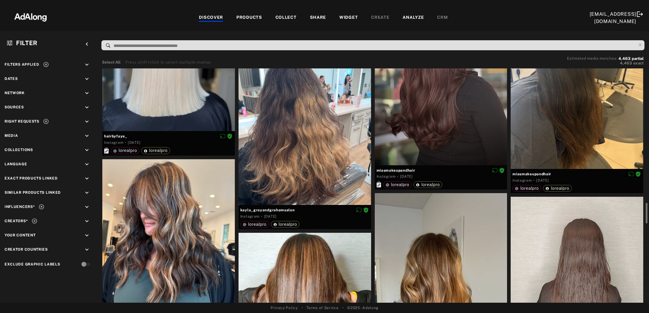
scroll to position [1148, 0]
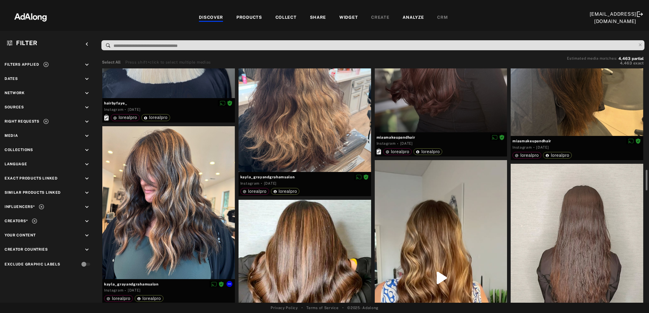
click at [189, 212] on div at bounding box center [168, 202] width 133 height 153
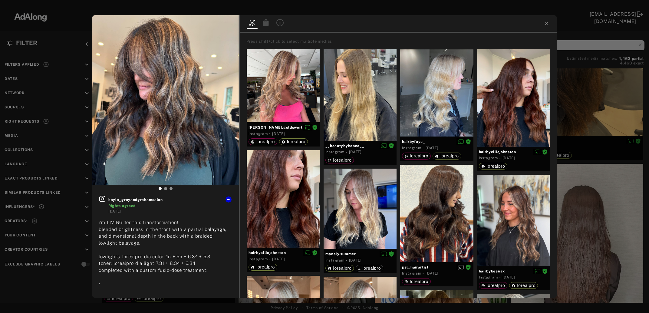
click at [266, 24] on icon at bounding box center [266, 22] width 5 height 7
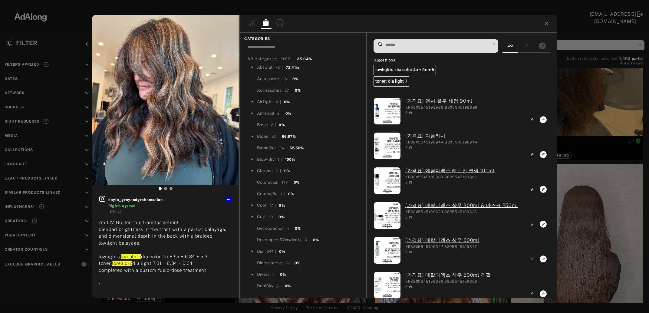
click at [404, 45] on input at bounding box center [437, 45] width 105 height 8
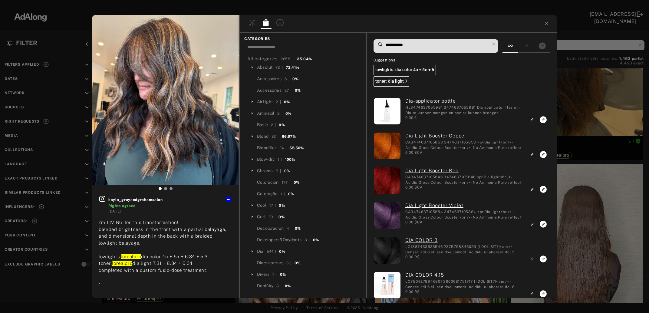
click at [405, 44] on input "**********" at bounding box center [437, 45] width 105 height 8
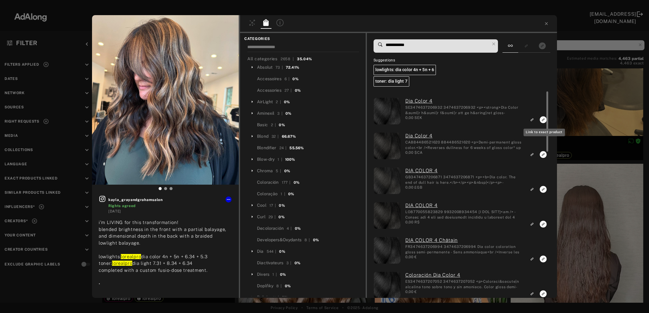
click at [542, 121] on icon "Link to exact product" at bounding box center [543, 119] width 7 height 7
click at [543, 156] on icon "Link to exact product" at bounding box center [543, 154] width 7 height 7
click at [543, 189] on icon "Link to exact product" at bounding box center [543, 189] width 7 height 7
click at [543, 224] on icon "Link to exact product" at bounding box center [543, 224] width 7 height 7
click at [543, 259] on rect "Link to exact product" at bounding box center [544, 259] width 8 height 8
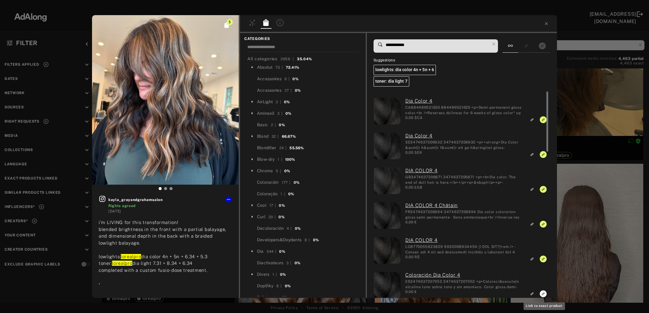
click at [544, 294] on icon "Link to exact product" at bounding box center [543, 293] width 7 height 7
click at [406, 46] on input "**********" at bounding box center [437, 45] width 105 height 8
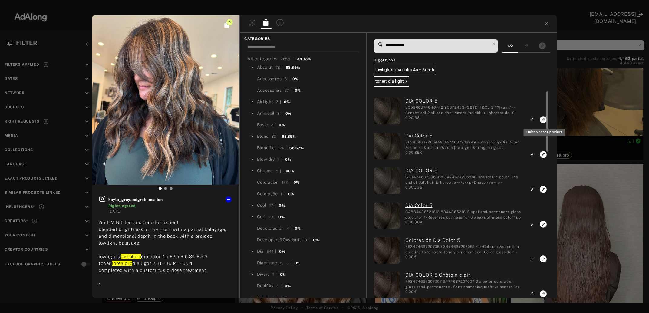
click at [543, 122] on icon "Link to exact product" at bounding box center [543, 119] width 7 height 7
click at [543, 154] on icon "Link to exact product" at bounding box center [543, 154] width 7 height 7
click at [543, 191] on rect "Link to exact product" at bounding box center [544, 190] width 8 height 8
click at [543, 224] on icon "Link to exact product" at bounding box center [543, 224] width 7 height 7
click at [543, 257] on icon "Link to exact product" at bounding box center [543, 259] width 7 height 7
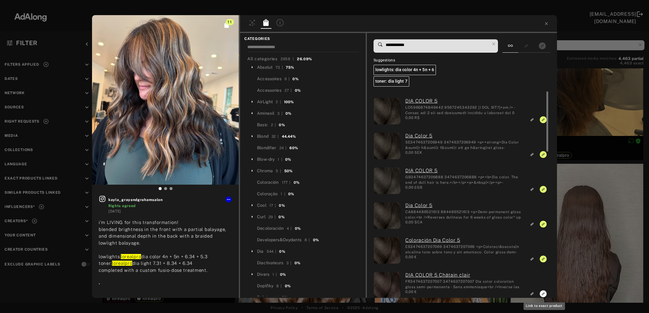
click at [542, 293] on icon "Link to exact product" at bounding box center [543, 293] width 7 height 7
click at [406, 44] on input "**********" at bounding box center [437, 45] width 105 height 8
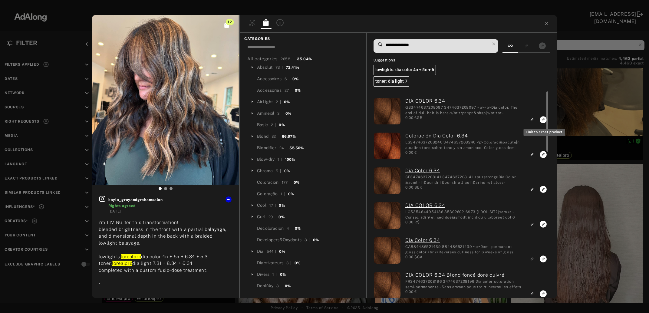
click at [542, 119] on icon "Link to exact product" at bounding box center [543, 119] width 7 height 7
click at [543, 154] on icon "Link to exact product" at bounding box center [543, 154] width 7 height 7
click at [544, 188] on icon "Link to exact product" at bounding box center [543, 189] width 7 height 7
click at [543, 224] on icon "Link to exact product" at bounding box center [543, 224] width 7 height 7
click at [545, 258] on div at bounding box center [547, 194] width 5 height 206
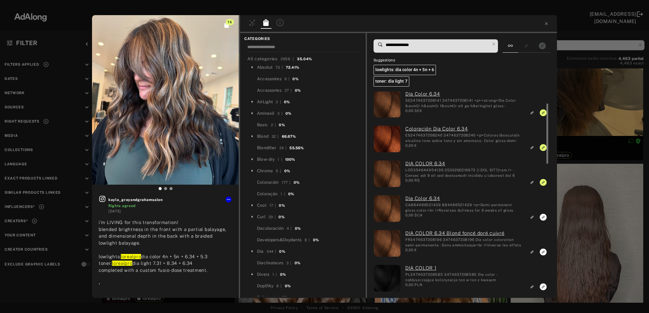
scroll to position [0, 0]
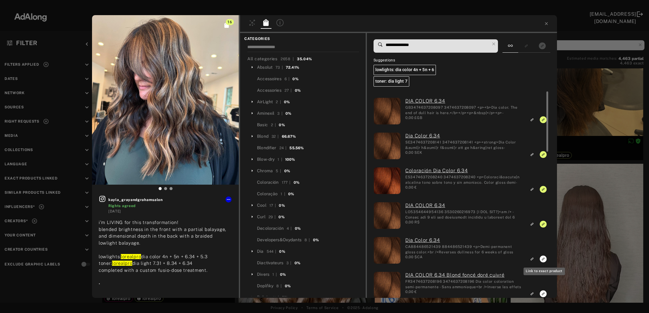
click at [543, 260] on icon "Link to exact product" at bounding box center [543, 259] width 7 height 7
click at [543, 293] on icon "Link to exact product" at bounding box center [543, 293] width 7 height 7
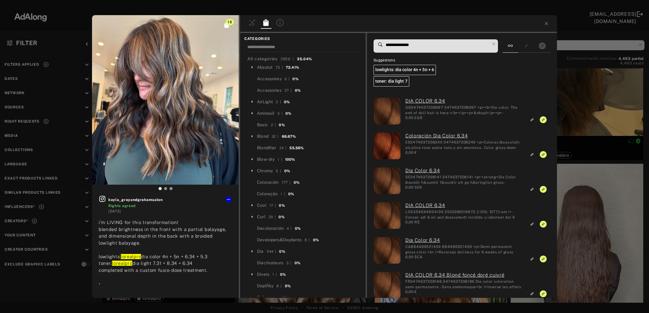
drag, startPoint x: 403, startPoint y: 46, endPoint x: 412, endPoint y: 48, distance: 9.3
click at [412, 48] on input "**********" at bounding box center [437, 45] width 105 height 8
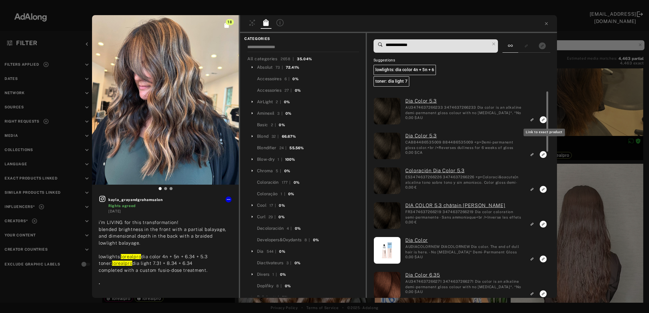
click at [543, 120] on rect "Link to exact product" at bounding box center [544, 120] width 8 height 8
click at [543, 155] on icon "Link to exact product" at bounding box center [543, 154] width 7 height 7
click at [543, 189] on icon "Link to exact product" at bounding box center [543, 189] width 7 height 7
click at [544, 223] on icon "Link to exact product" at bounding box center [543, 224] width 7 height 7
drag, startPoint x: 136, startPoint y: 263, endPoint x: 163, endPoint y: 264, distance: 27.0
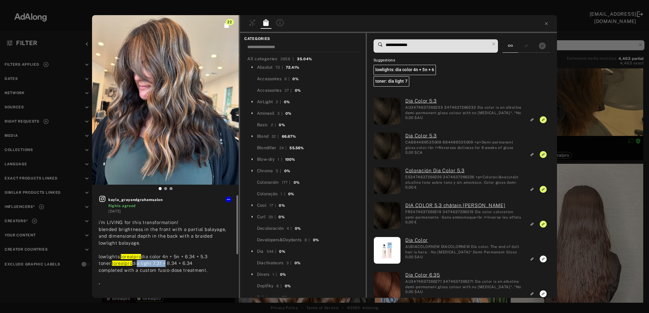
click at [163, 264] on span "lorealpro dia light 7.31 + 8.34 + 6.34 completed with a custom fusio-dose treat…" at bounding box center [153, 287] width 109 height 53
copy span "dia light 7.31"
drag, startPoint x: 410, startPoint y: 46, endPoint x: 385, endPoint y: 45, distance: 24.6
click at [386, 46] on input "**********" at bounding box center [437, 45] width 105 height 8
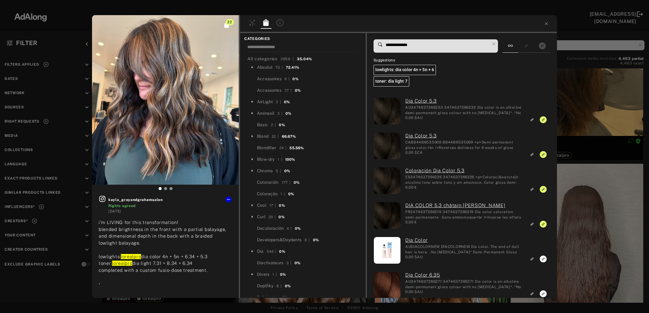
paste input "*"
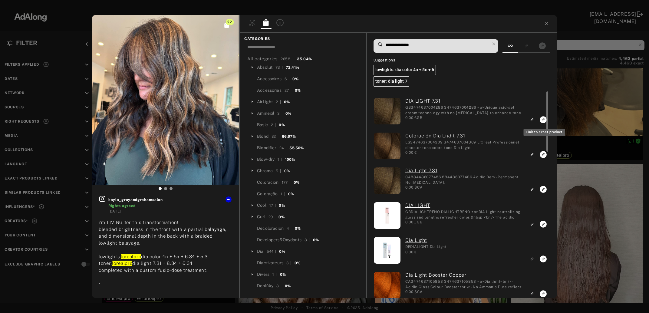
click at [542, 118] on icon "Link to exact product" at bounding box center [543, 119] width 7 height 7
click at [543, 155] on rect "Link to exact product" at bounding box center [544, 155] width 8 height 8
click at [544, 190] on rect "Link to exact product" at bounding box center [544, 190] width 8 height 8
click at [407, 45] on input "**********" at bounding box center [437, 45] width 105 height 8
drag, startPoint x: 403, startPoint y: 45, endPoint x: 410, endPoint y: 43, distance: 7.4
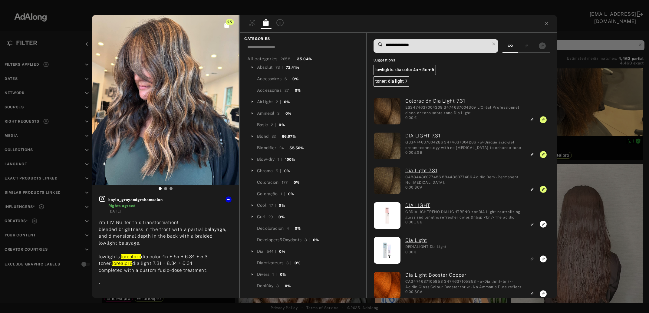
click at [410, 43] on input "**********" at bounding box center [437, 45] width 105 height 8
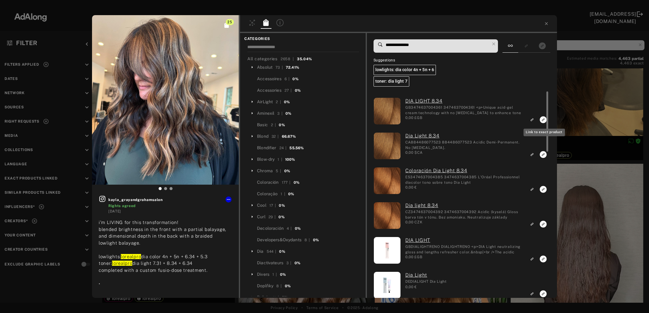
click at [543, 118] on icon "Link to exact product" at bounding box center [543, 119] width 7 height 7
click at [542, 154] on icon "Link to exact product" at bounding box center [543, 154] width 7 height 7
click at [544, 188] on icon "Link to exact product" at bounding box center [543, 189] width 7 height 7
click at [543, 225] on icon "Link to exact product" at bounding box center [543, 224] width 7 height 7
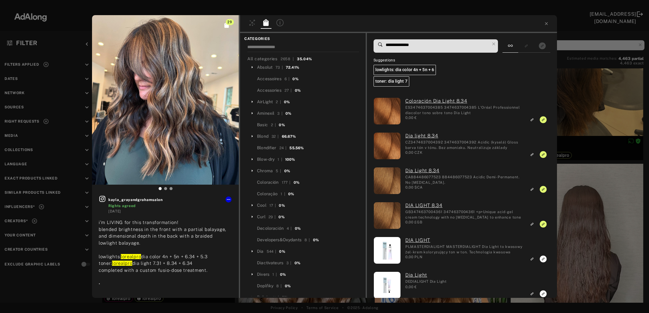
click at [404, 45] on input "**********" at bounding box center [437, 45] width 105 height 8
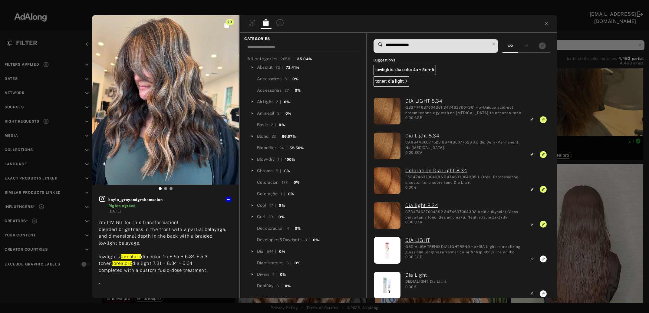
click at [405, 44] on input "**********" at bounding box center [437, 45] width 105 height 8
click at [403, 45] on input "**********" at bounding box center [437, 45] width 105 height 8
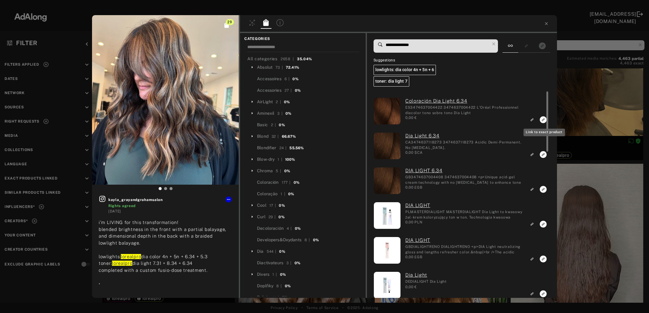
type input "**********"
click at [543, 119] on icon "Link to exact product" at bounding box center [543, 119] width 7 height 7
click at [542, 155] on icon "Link to exact product" at bounding box center [543, 154] width 7 height 7
click at [544, 190] on icon "Link to exact product" at bounding box center [543, 189] width 7 height 7
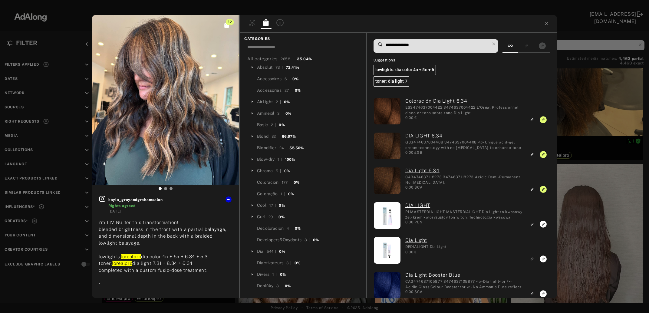
click at [587, 206] on div "32 kayla_grayandgrahamsalon Rights agreed 4 days ago i’m LIVING for this transf…" at bounding box center [324, 156] width 649 height 313
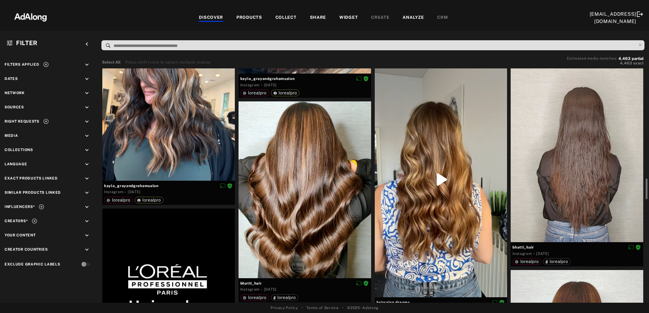
scroll to position [1312, 0]
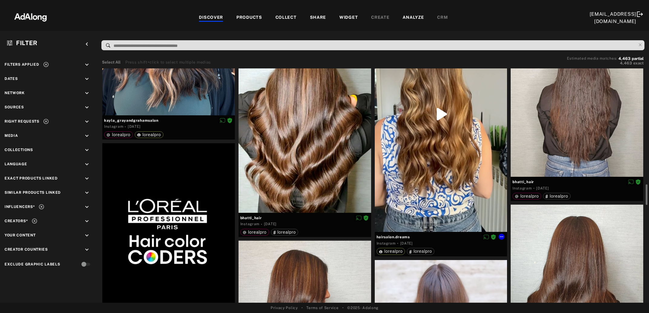
click at [461, 194] on div at bounding box center [441, 114] width 133 height 236
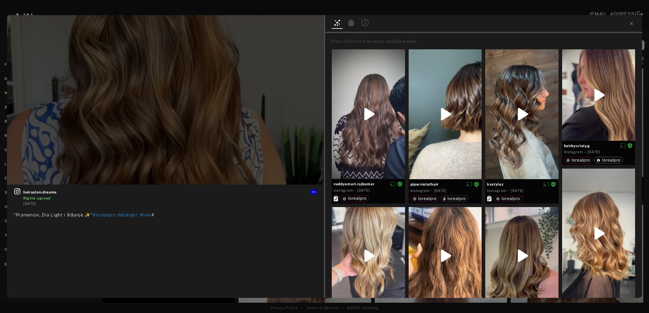
click at [351, 23] on icon at bounding box center [351, 22] width 5 height 7
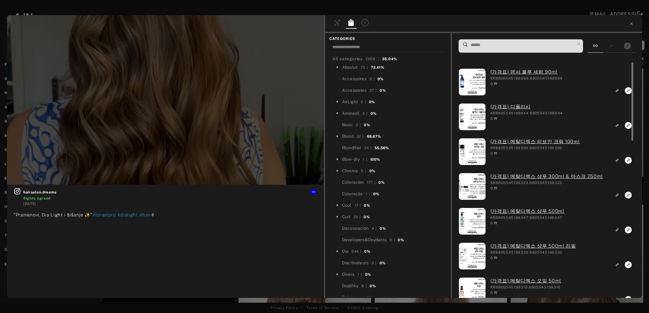
scroll to position [1312, 0]
click at [509, 45] on input at bounding box center [522, 45] width 105 height 8
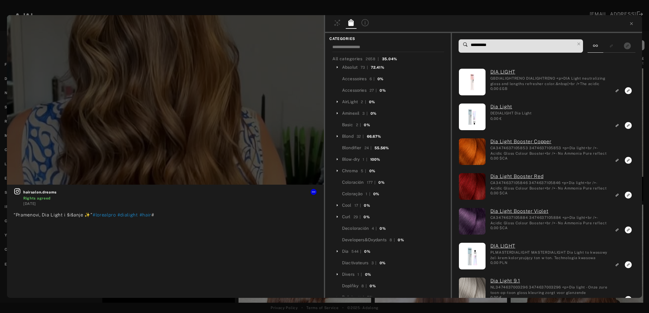
paste input "**********"
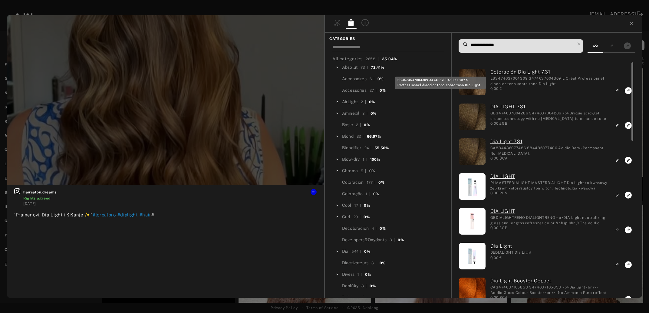
type input "**********"
click at [632, 24] on icon at bounding box center [631, 23] width 5 height 5
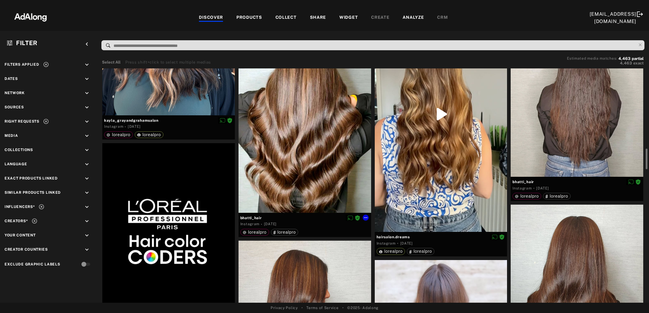
scroll to position [1214, 0]
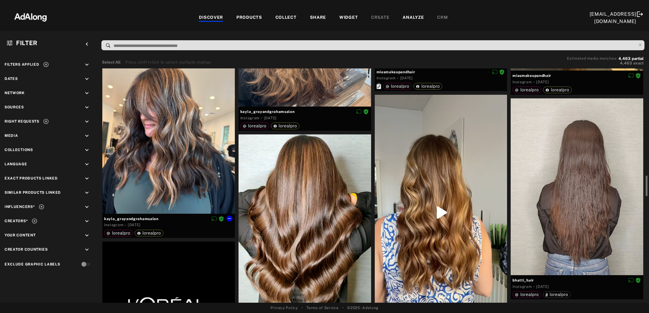
click at [176, 162] on div at bounding box center [168, 137] width 133 height 153
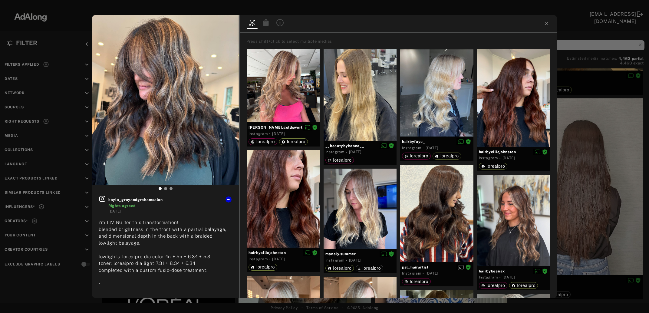
click at [573, 182] on div "kayla_grayandgrahamsalon Rights agreed 4 days ago i’m LIVING for this transform…" at bounding box center [324, 156] width 649 height 313
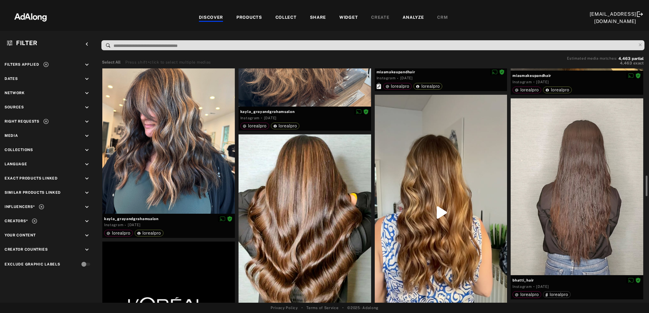
click at [431, 207] on div at bounding box center [441, 213] width 133 height 236
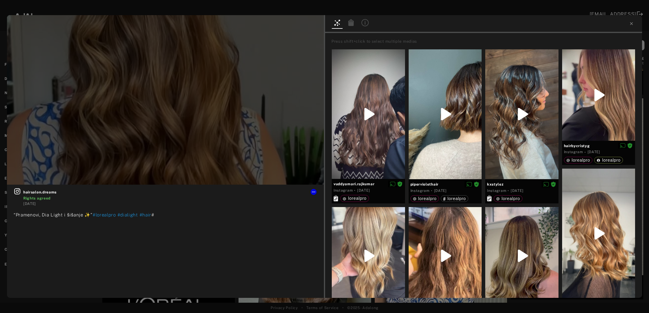
click at [350, 23] on icon at bounding box center [351, 22] width 5 height 7
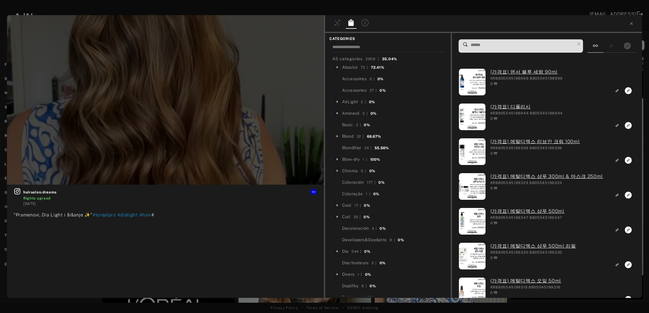
click at [483, 43] on input at bounding box center [522, 45] width 105 height 8
paste input "**********"
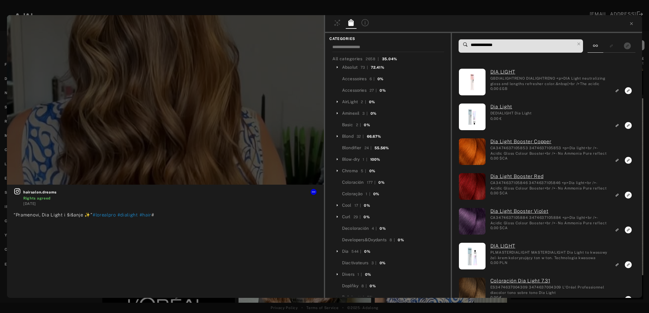
drag, startPoint x: 492, startPoint y: 45, endPoint x: 488, endPoint y: 46, distance: 3.4
click at [488, 46] on input "**********" at bounding box center [522, 45] width 105 height 8
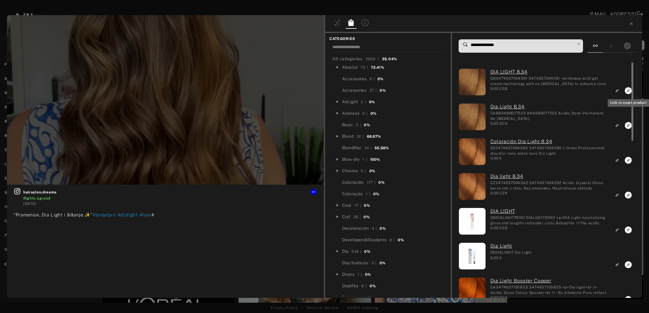
click at [629, 90] on rect "Link to exact product" at bounding box center [629, 91] width 8 height 8
click at [628, 124] on icon "Link to exact product" at bounding box center [628, 125] width 7 height 7
click at [629, 160] on icon "Link to exact product" at bounding box center [628, 160] width 7 height 7
click at [629, 195] on icon "Link to exact product" at bounding box center [628, 195] width 7 height 7
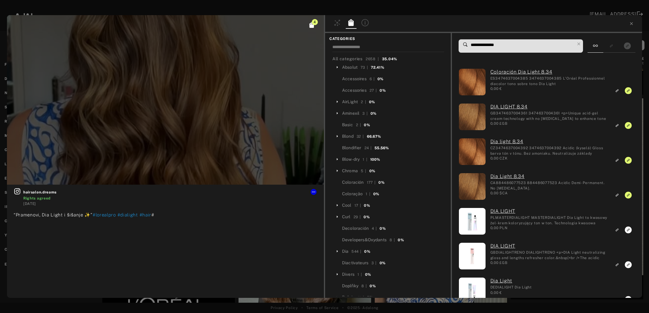
click at [488, 44] on input "**********" at bounding box center [522, 45] width 105 height 8
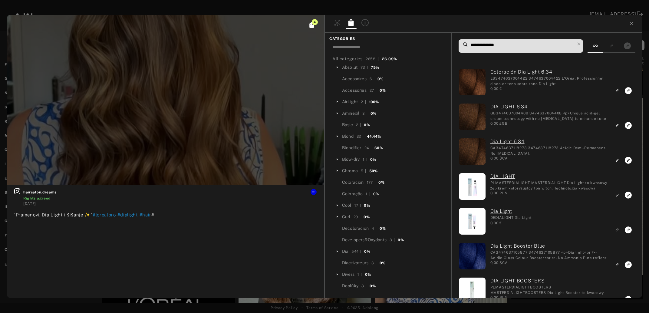
drag, startPoint x: 488, startPoint y: 43, endPoint x: 497, endPoint y: 43, distance: 8.8
click at [497, 43] on input "**********" at bounding box center [522, 45] width 105 height 8
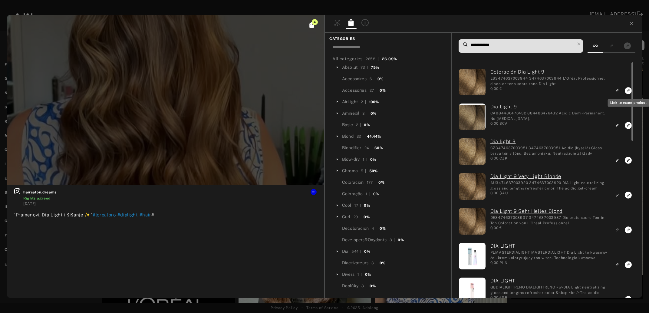
type input "**********"
click at [627, 90] on icon "Link to exact product" at bounding box center [628, 90] width 7 height 7
click at [627, 125] on icon "Link to exact product" at bounding box center [628, 125] width 7 height 7
click at [629, 159] on icon "Link to exact product" at bounding box center [628, 160] width 7 height 7
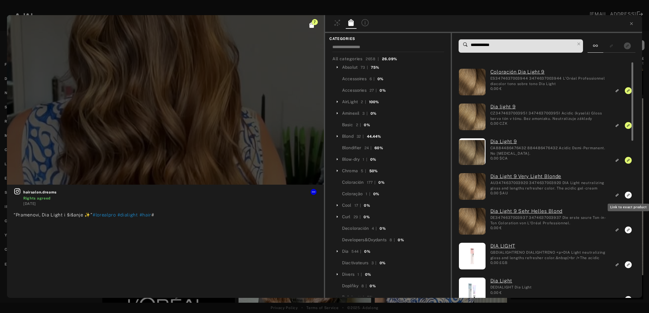
click at [629, 197] on icon "Link to exact product" at bounding box center [628, 195] width 7 height 7
click at [629, 230] on icon "Link to exact product" at bounding box center [628, 230] width 7 height 7
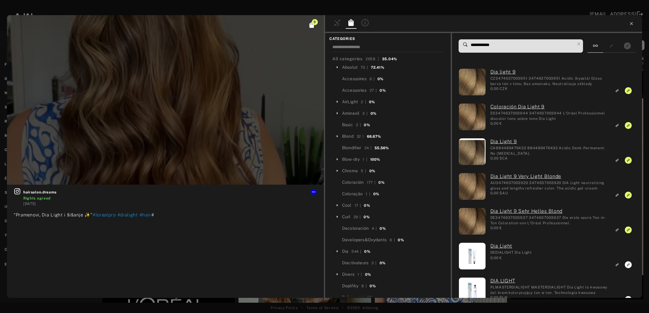
click at [632, 22] on icon at bounding box center [631, 23] width 5 height 5
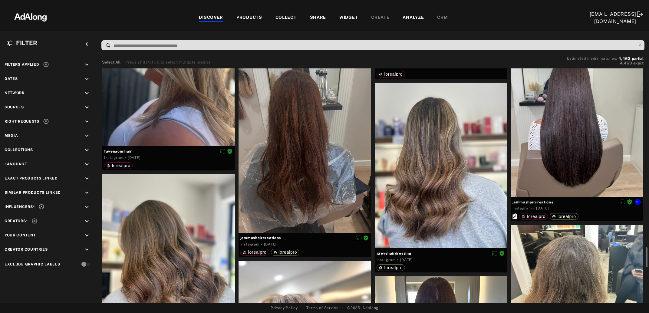
scroll to position [2165, 0]
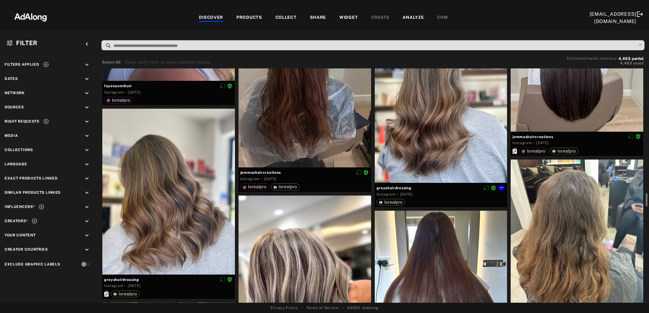
click at [427, 136] on div at bounding box center [441, 100] width 133 height 166
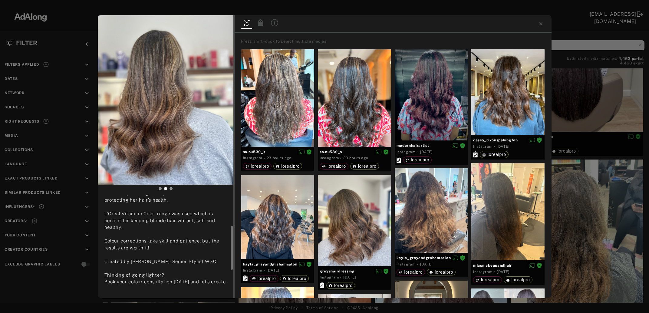
scroll to position [31, 0]
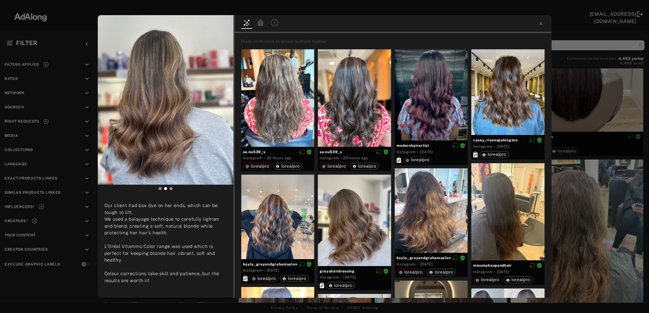
click at [585, 209] on div "greyshairdressing Rights agreed 5 days ago Bye Box Dye, Hello Balayage 💁🏻‍♀️ Ou…" at bounding box center [324, 156] width 649 height 313
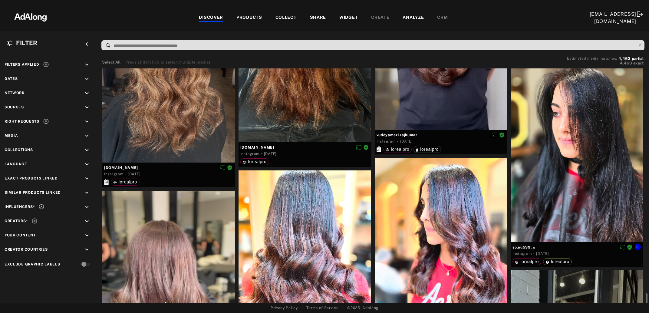
scroll to position [2756, 0]
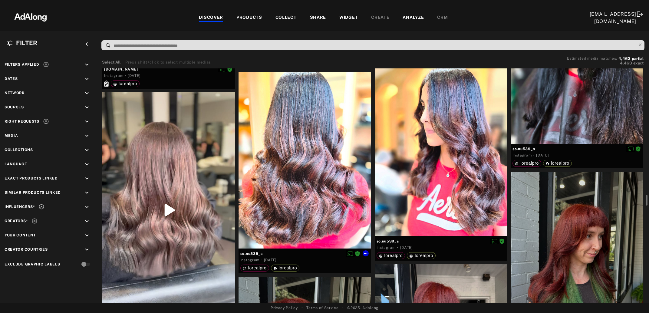
click at [285, 208] on div at bounding box center [305, 160] width 133 height 177
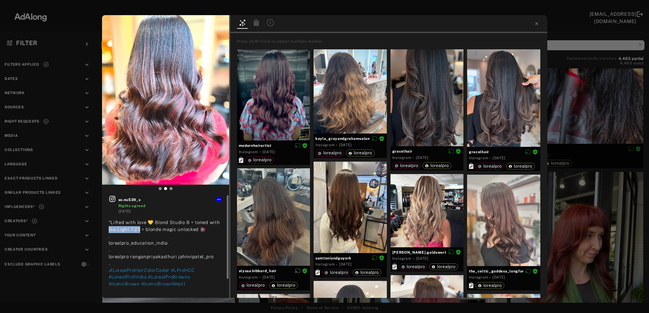
drag, startPoint x: 108, startPoint y: 229, endPoint x: 139, endPoint y: 230, distance: 30.6
click at [139, 230] on div "so.nu539_s Rights agreed 6 days ago “Lifted with love 💛 Blond Studio 8 + toned …" at bounding box center [165, 240] width 127 height 91
copy span "ia Light 7.23"
click at [256, 23] on icon at bounding box center [256, 22] width 5 height 7
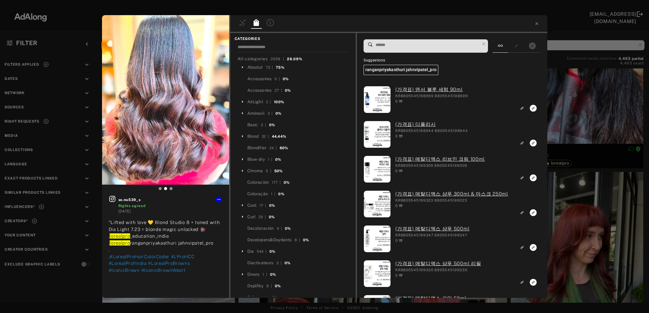
click at [394, 42] on input at bounding box center [427, 45] width 105 height 8
paste input "**********"
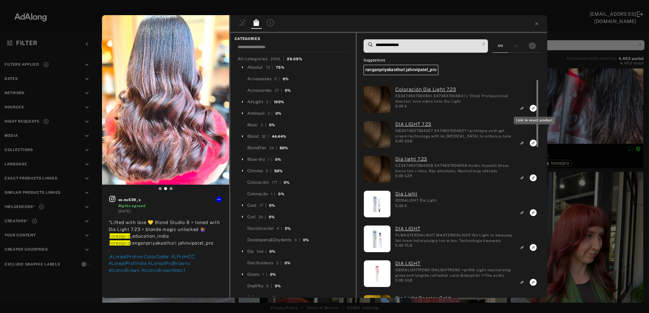
type input "**********"
click at [533, 111] on icon "Link to exact product" at bounding box center [533, 108] width 7 height 7
click at [534, 145] on icon "Link to exact product" at bounding box center [533, 143] width 7 height 7
click at [534, 178] on rect "Link to exact product" at bounding box center [534, 178] width 8 height 8
click at [573, 198] on div "3 so.nu539_s Rights agreed 6 days ago “Lifted with love 💛 Blond Studio 8 + tone…" at bounding box center [324, 156] width 649 height 313
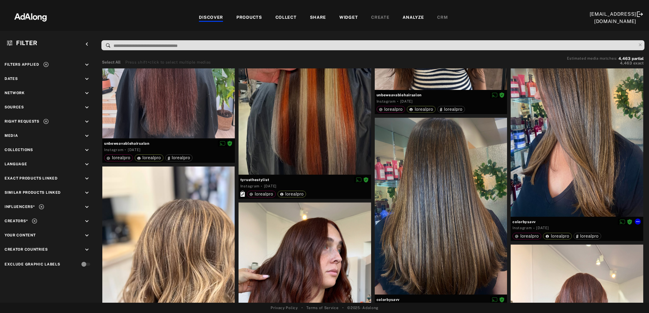
scroll to position [5414, 0]
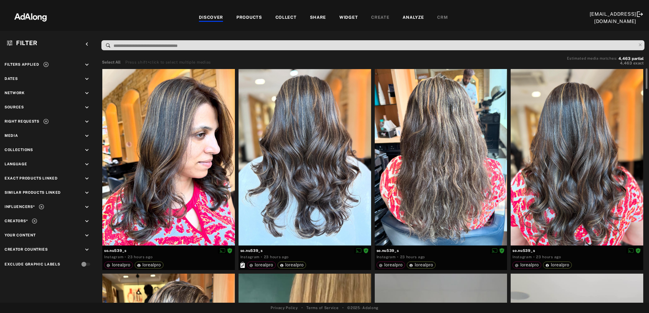
click at [276, 19] on div "COLLECT" at bounding box center [286, 17] width 21 height 7
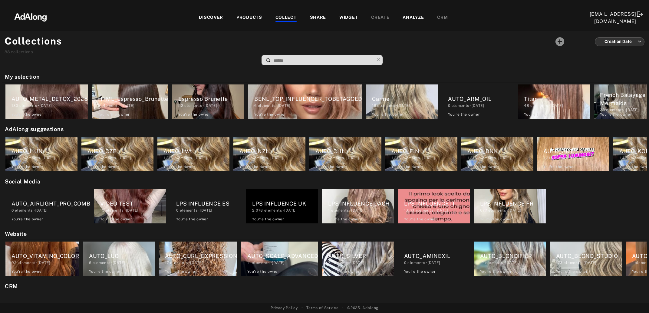
click at [290, 60] on input at bounding box center [323, 61] width 101 height 8
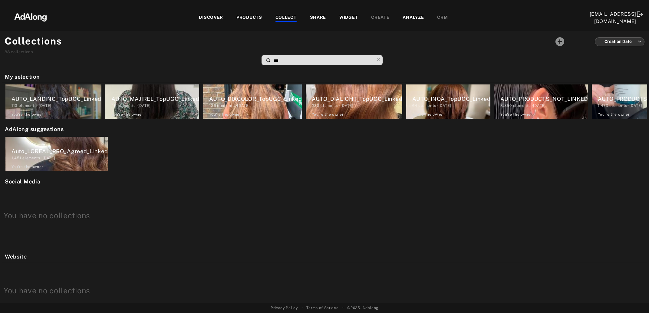
type input "***"
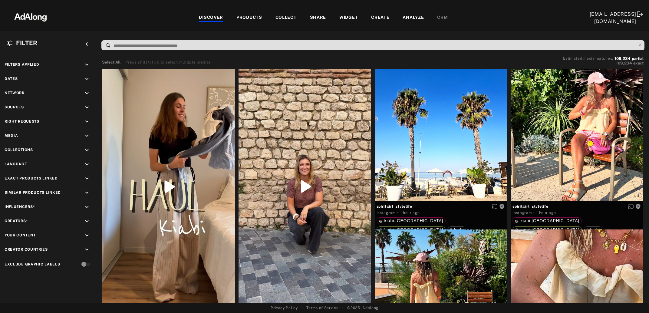
click at [291, 15] on div "COLLECT" at bounding box center [286, 17] width 21 height 7
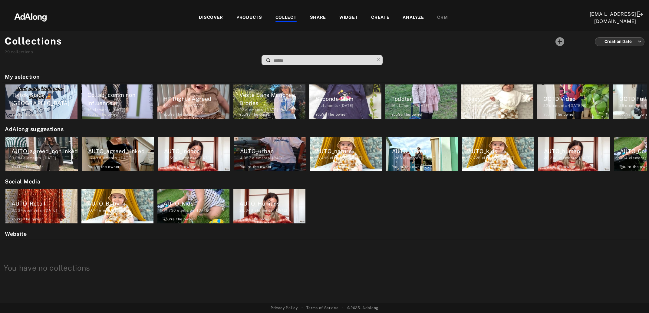
click at [207, 18] on div "DISCOVER" at bounding box center [211, 17] width 24 height 7
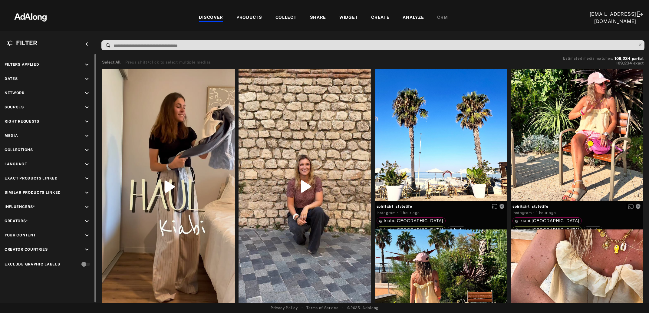
click at [89, 119] on icon "keyboard_arrow_down" at bounding box center [87, 121] width 7 height 7
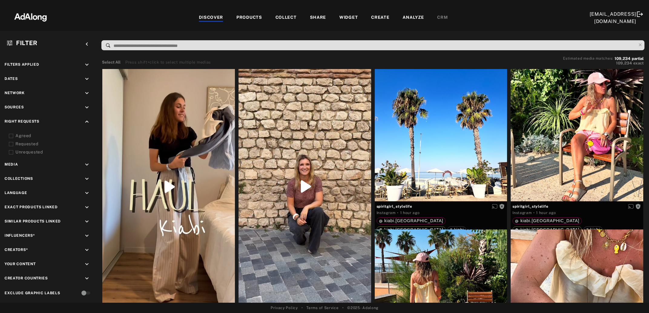
click at [11, 134] on icon at bounding box center [11, 136] width 5 height 5
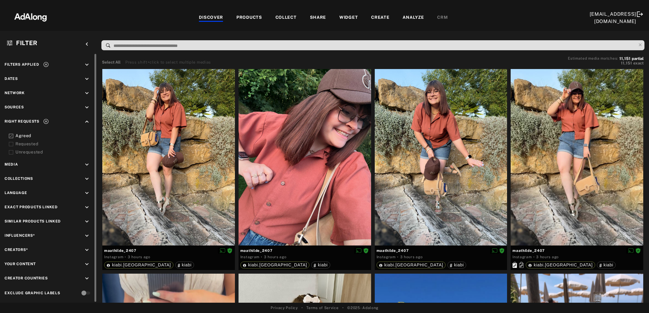
click at [86, 235] on icon "keyboard_arrow_down" at bounding box center [87, 236] width 7 height 7
click at [64, 247] on div "EXCLUSION" at bounding box center [69, 250] width 22 height 6
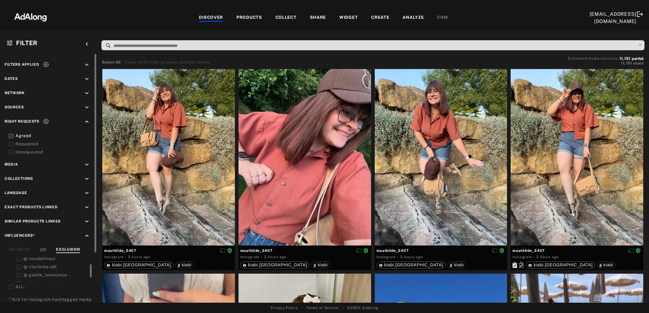
click at [10, 285] on icon at bounding box center [11, 287] width 5 height 5
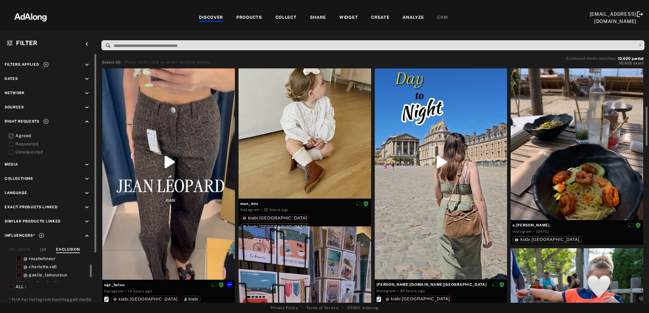
scroll to position [164, 0]
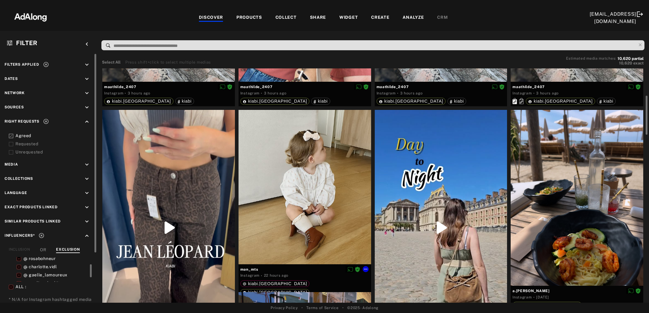
click at [295, 188] on div at bounding box center [305, 187] width 133 height 154
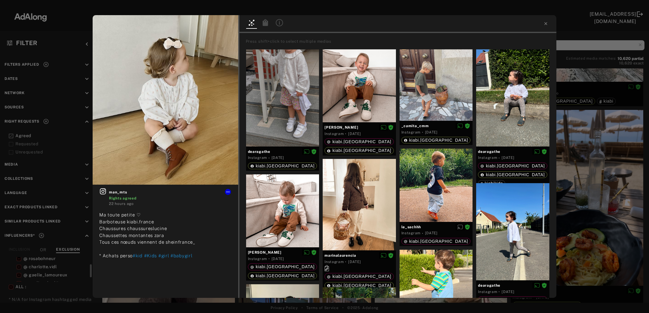
click at [266, 25] on icon at bounding box center [265, 22] width 5 height 7
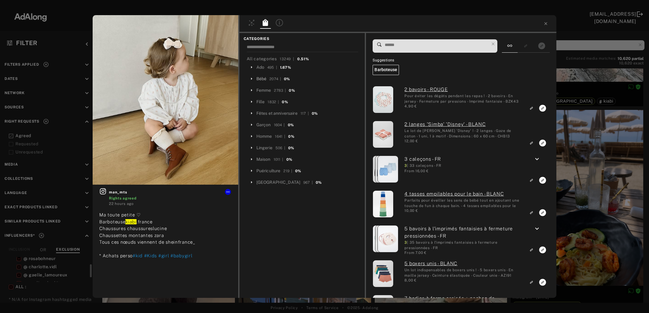
click at [263, 81] on div "Bébé" at bounding box center [262, 79] width 10 height 6
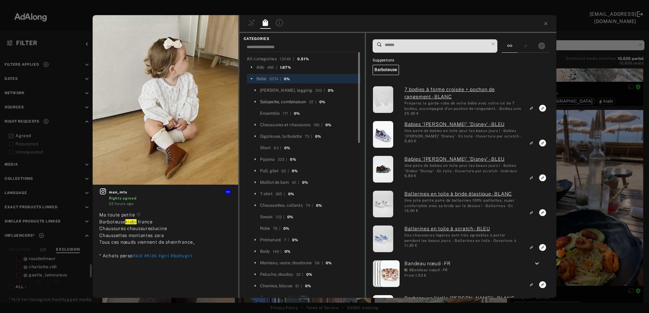
scroll to position [33, 0]
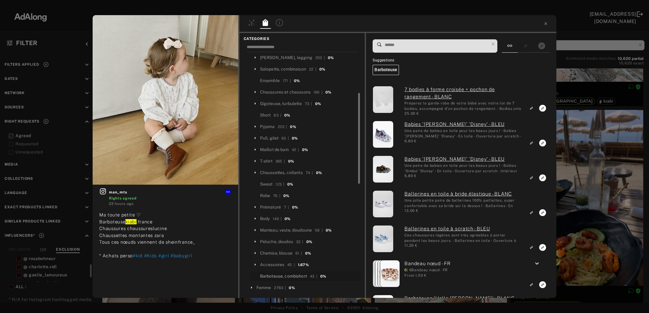
click at [300, 276] on div "Barboteuse, combishort" at bounding box center [283, 276] width 47 height 6
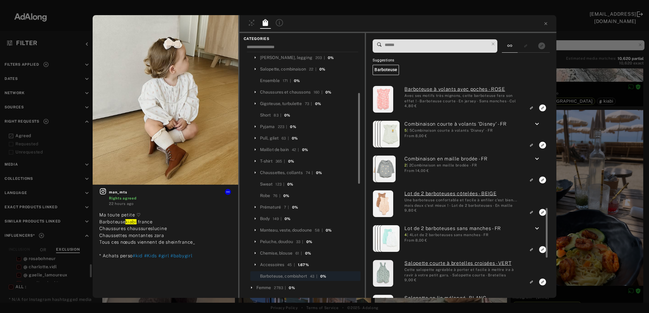
click at [536, 159] on icon "keyboard_arrow_down" at bounding box center [537, 158] width 7 height 7
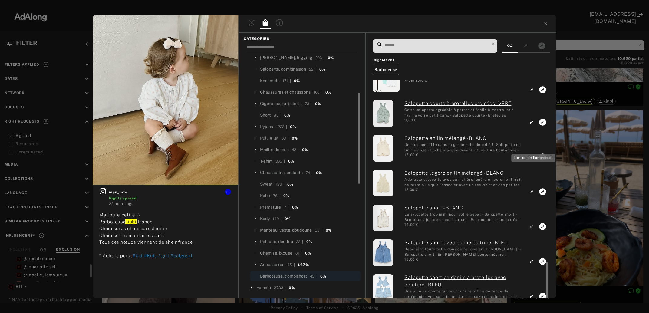
scroll to position [798, 0]
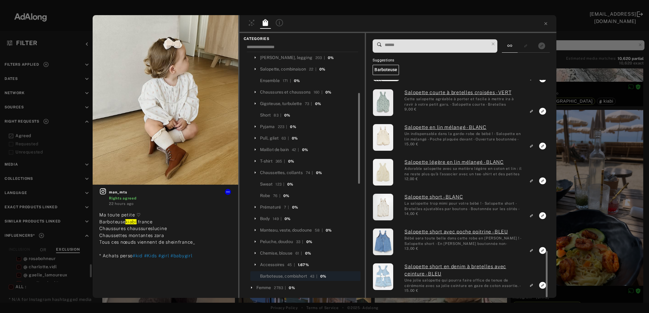
click at [575, 168] on div "man_mts Rights agreed 22 hours ago Ma toute petite ♡ Barboteuse kiabi .france C…" at bounding box center [324, 156] width 649 height 313
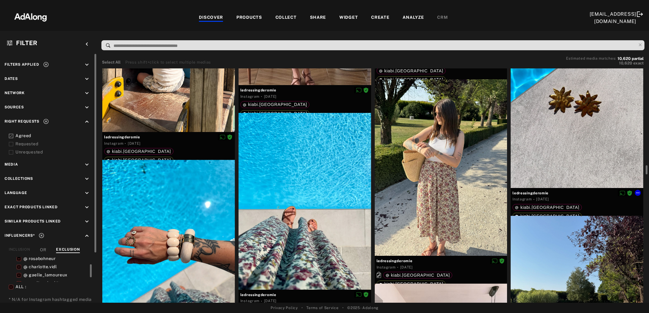
scroll to position [5379, 0]
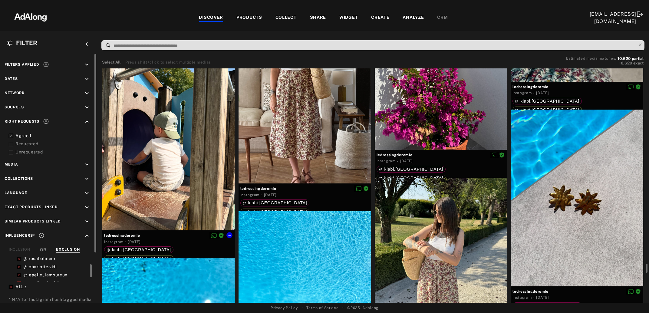
click at [144, 177] on div at bounding box center [168, 142] width 133 height 177
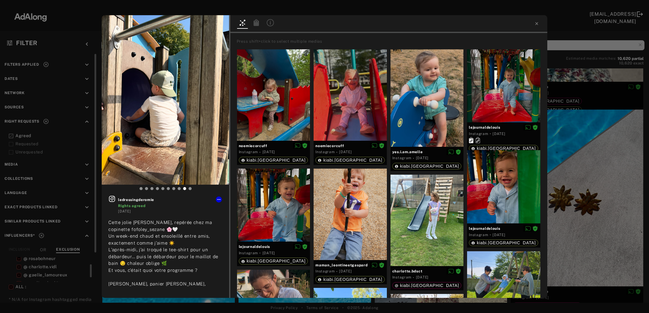
click at [257, 25] on icon at bounding box center [256, 22] width 5 height 7
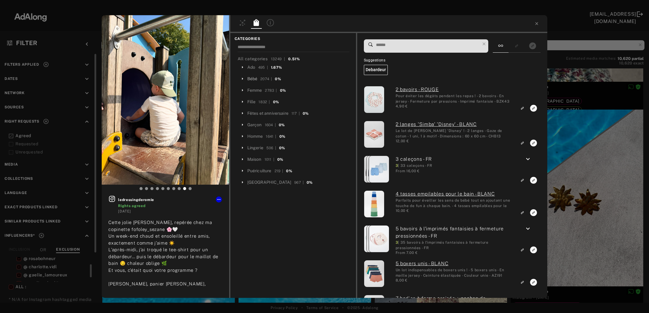
click at [252, 78] on div "Bébé" at bounding box center [252, 79] width 10 height 6
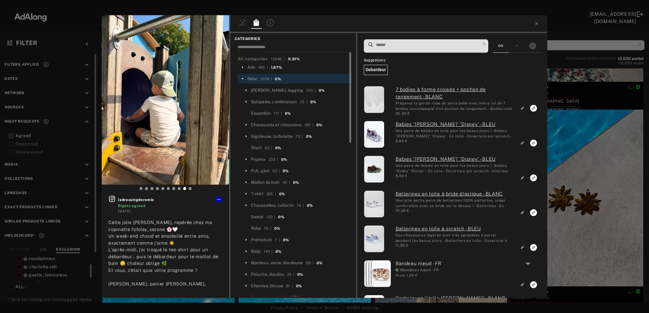
scroll to position [33, 0]
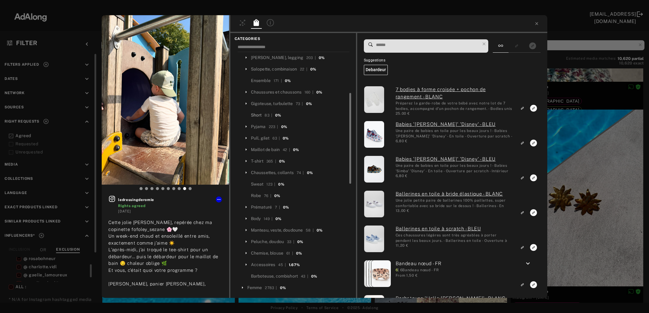
click at [255, 115] on div "Short" at bounding box center [256, 115] width 11 height 6
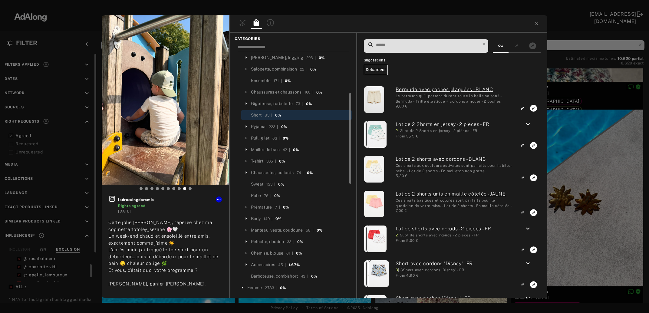
click at [383, 45] on input at bounding box center [428, 45] width 105 height 8
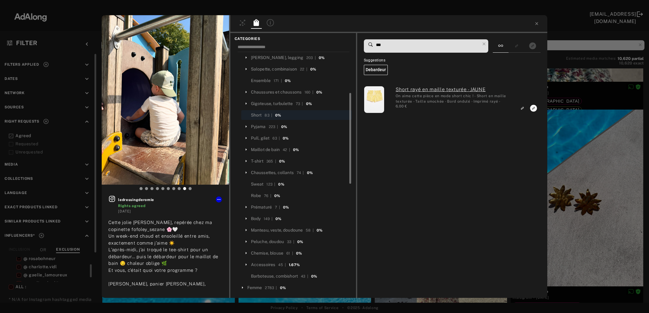
type input "***"
click at [585, 134] on div "ledressingderomie Rights agreed 4 days ago Cette jolie jupe Maria, repérée chez…" at bounding box center [324, 156] width 649 height 313
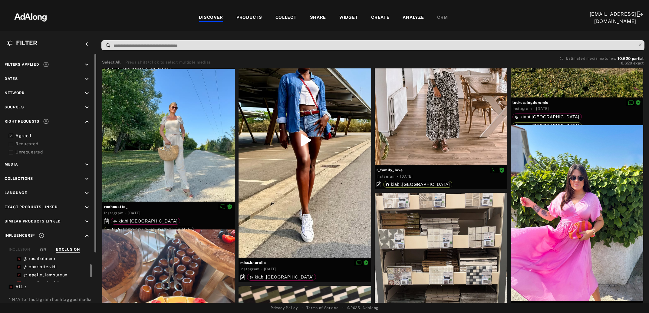
scroll to position [5838, 0]
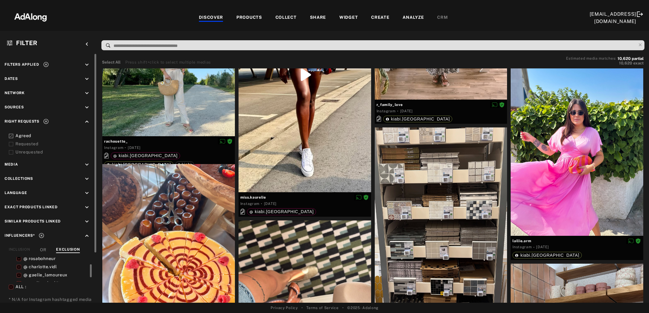
click at [44, 63] on icon at bounding box center [46, 64] width 6 height 6
click at [285, 17] on div "COLLECT" at bounding box center [286, 17] width 21 height 7
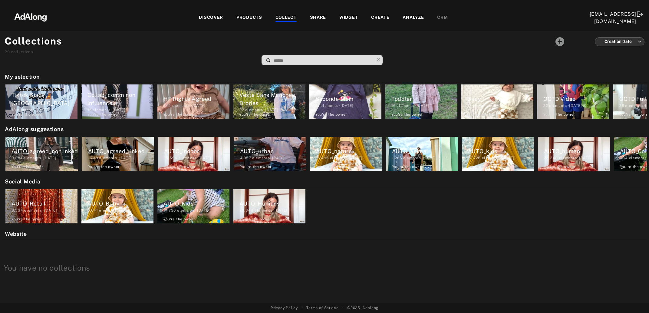
click at [214, 19] on div "DISCOVER" at bounding box center [211, 17] width 24 height 7
